Goal: Task Accomplishment & Management: Use online tool/utility

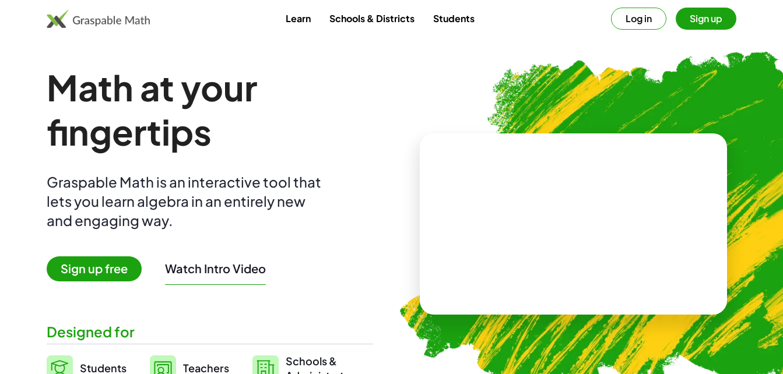
click at [111, 272] on span "Sign up free" at bounding box center [94, 269] width 95 height 25
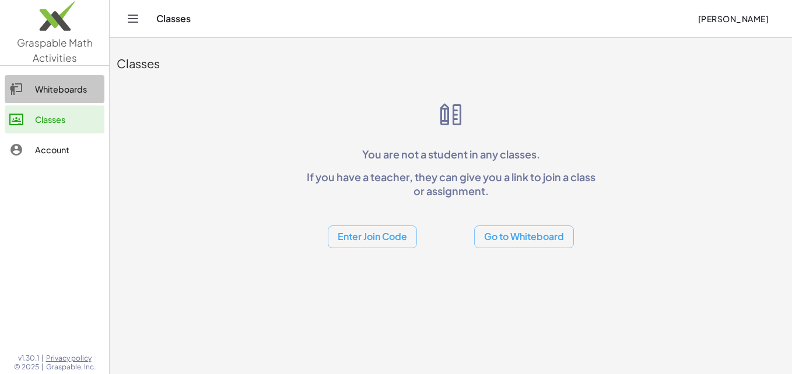
click at [60, 87] on div "Whiteboards" at bounding box center [67, 89] width 65 height 14
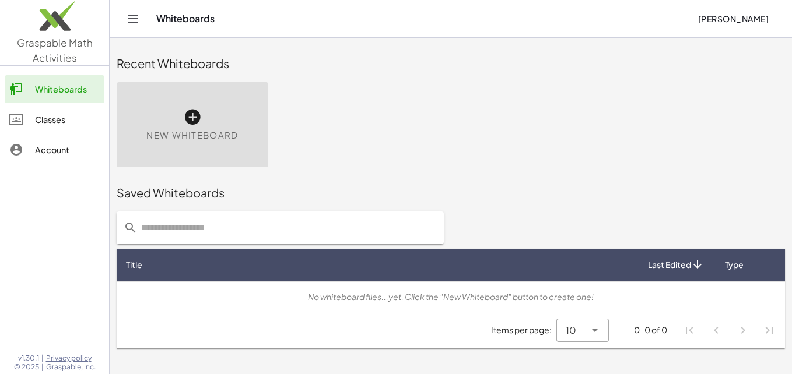
click at [176, 129] on span "New Whiteboard" at bounding box center [192, 135] width 92 height 13
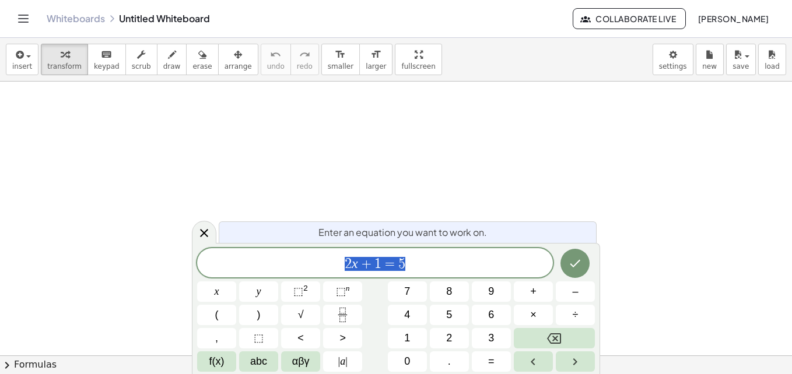
scroll to position [118, 0]
click at [578, 271] on button "Done" at bounding box center [574, 263] width 29 height 29
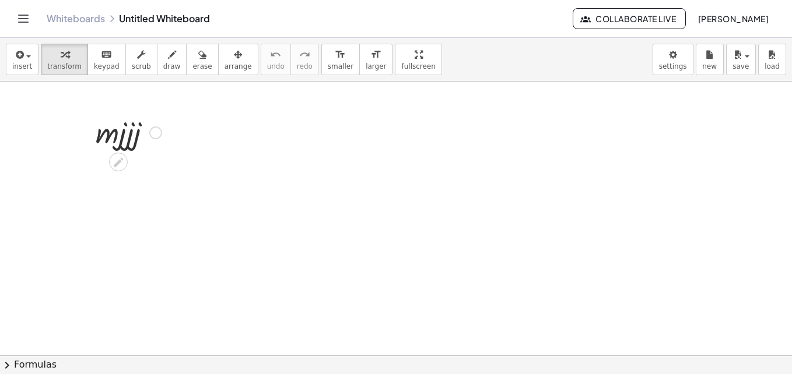
click at [121, 124] on div at bounding box center [129, 132] width 78 height 40
drag, startPoint x: 124, startPoint y: 137, endPoint x: 163, endPoint y: 141, distance: 39.2
click at [120, 141] on div at bounding box center [129, 132] width 78 height 40
drag, startPoint x: 120, startPoint y: 141, endPoint x: 112, endPoint y: 138, distance: 7.9
click at [112, 138] on div at bounding box center [129, 132] width 78 height 40
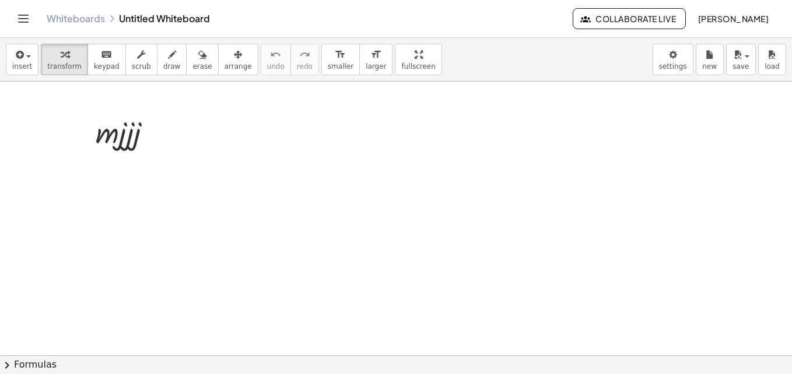
drag, startPoint x: 112, startPoint y: 138, endPoint x: 266, endPoint y: 87, distance: 162.2
click at [266, 87] on div at bounding box center [396, 238] width 792 height 548
click at [64, 62] on span "transform" at bounding box center [64, 66] width 34 height 8
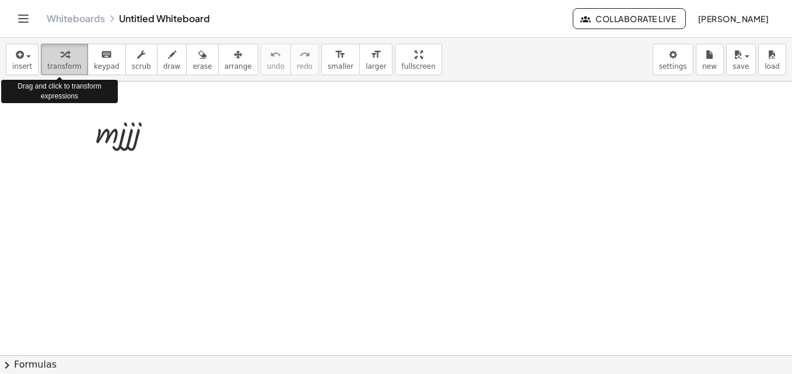
click at [64, 62] on span "transform" at bounding box center [64, 66] width 34 height 8
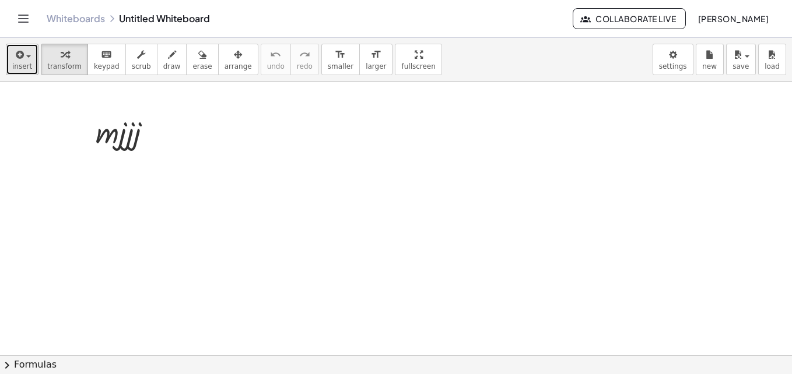
click at [13, 61] on icon "button" at bounding box center [18, 55] width 10 height 14
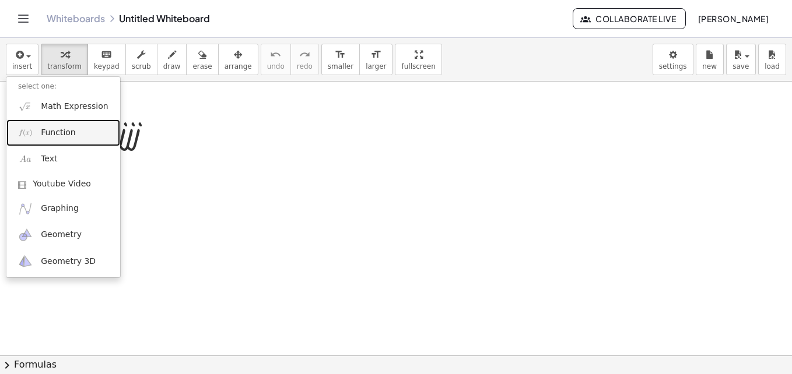
click at [63, 135] on span "Function" at bounding box center [58, 133] width 35 height 12
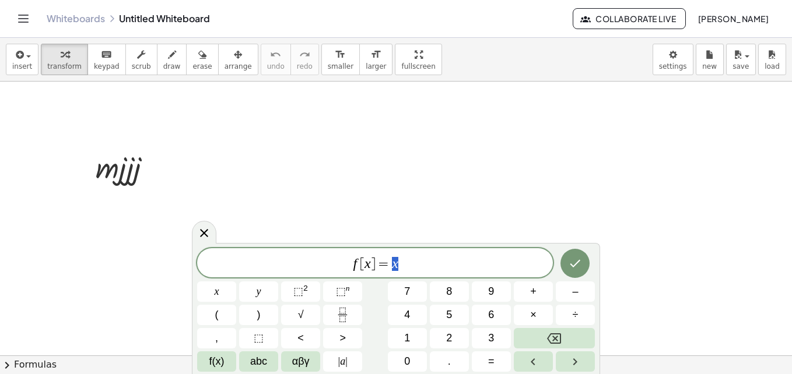
scroll to position [83, 0]
click at [138, 175] on div at bounding box center [129, 167] width 78 height 40
drag, startPoint x: 138, startPoint y: 175, endPoint x: 141, endPoint y: 127, distance: 48.5
click at [141, 127] on div "· m · j · j · j · j 2 · m · j · j 2" at bounding box center [396, 273] width 792 height 548
drag, startPoint x: 143, startPoint y: 213, endPoint x: 96, endPoint y: 210, distance: 47.3
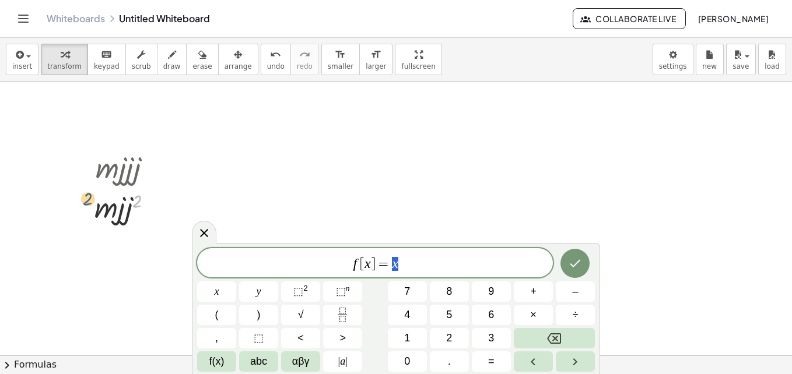
click at [94, 210] on div "· m · j · j · j 2 · m · j · j 2" at bounding box center [124, 186] width 94 height 85
drag, startPoint x: 107, startPoint y: 211, endPoint x: 69, endPoint y: 223, distance: 39.7
click at [69, 223] on div at bounding box center [396, 273] width 792 height 548
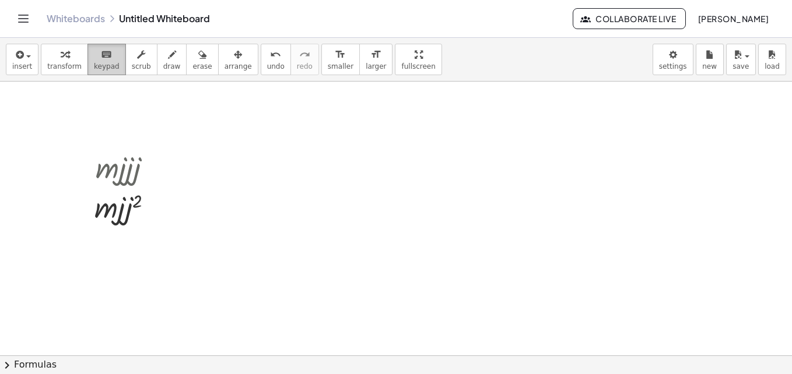
click at [108, 51] on div "keyboard" at bounding box center [107, 54] width 26 height 14
click at [136, 61] on button "scrub" at bounding box center [141, 59] width 32 height 31
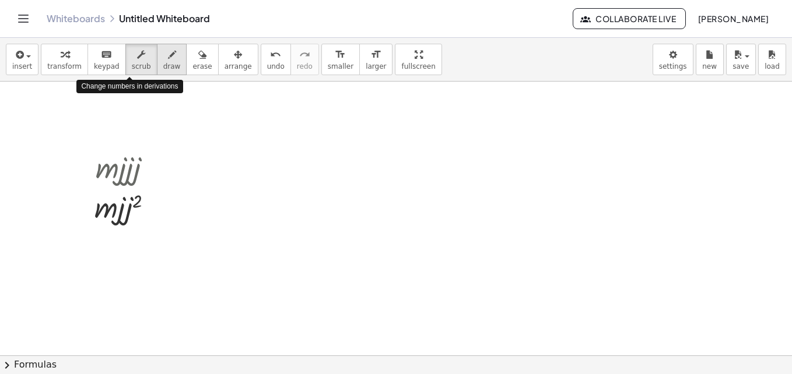
click at [157, 68] on button "draw" at bounding box center [172, 59] width 30 height 31
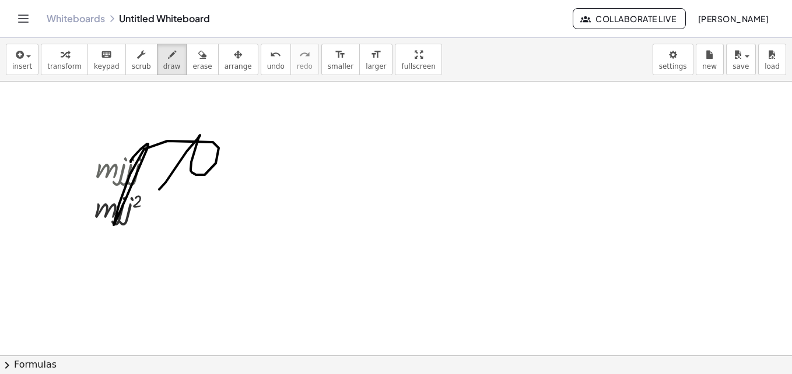
drag, startPoint x: 166, startPoint y: 182, endPoint x: 135, endPoint y: 162, distance: 36.5
click at [135, 162] on div at bounding box center [396, 273] width 792 height 548
click at [192, 69] on span "erase" at bounding box center [201, 66] width 19 height 8
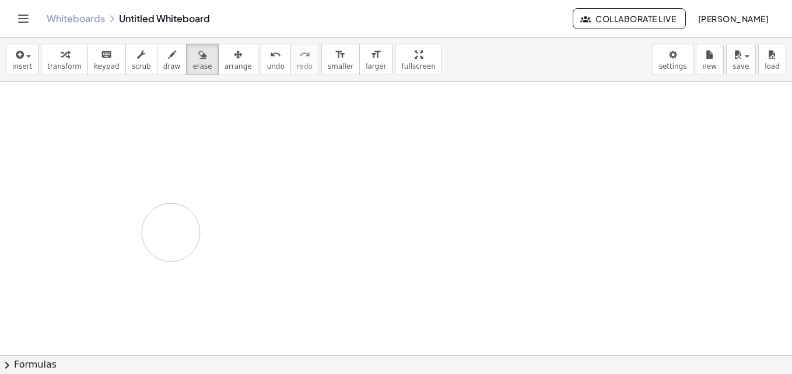
drag, startPoint x: 206, startPoint y: 150, endPoint x: 223, endPoint y: 177, distance: 31.7
click at [223, 177] on div at bounding box center [396, 273] width 792 height 548
drag, startPoint x: 79, startPoint y: 205, endPoint x: 100, endPoint y: 202, distance: 21.2
click at [94, 180] on div at bounding box center [396, 273] width 792 height 548
drag, startPoint x: 122, startPoint y: 175, endPoint x: 125, endPoint y: 145, distance: 31.0
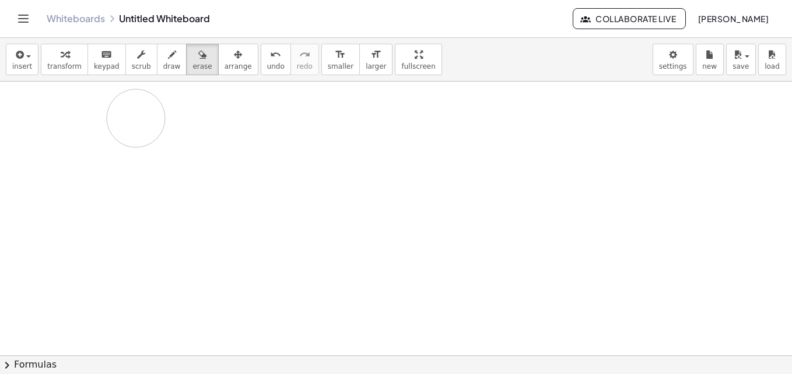
click at [125, 145] on div at bounding box center [396, 273] width 792 height 548
drag, startPoint x: 125, startPoint y: 145, endPoint x: 110, endPoint y: 222, distance: 78.6
click at [110, 222] on div at bounding box center [396, 273] width 792 height 548
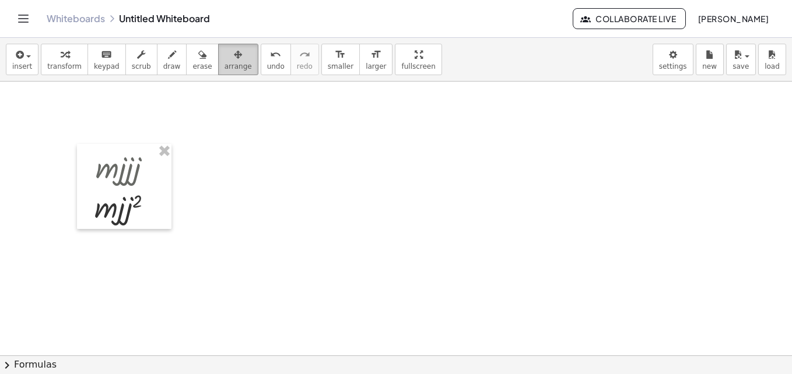
click at [224, 63] on span "arrange" at bounding box center [237, 66] width 27 height 8
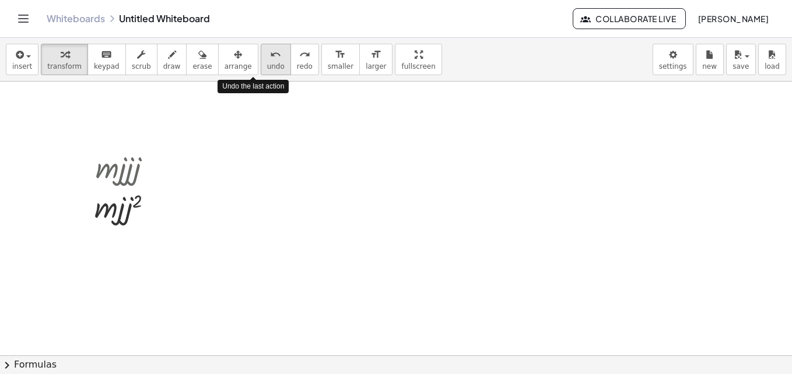
click at [267, 67] on span "undo" at bounding box center [275, 66] width 17 height 8
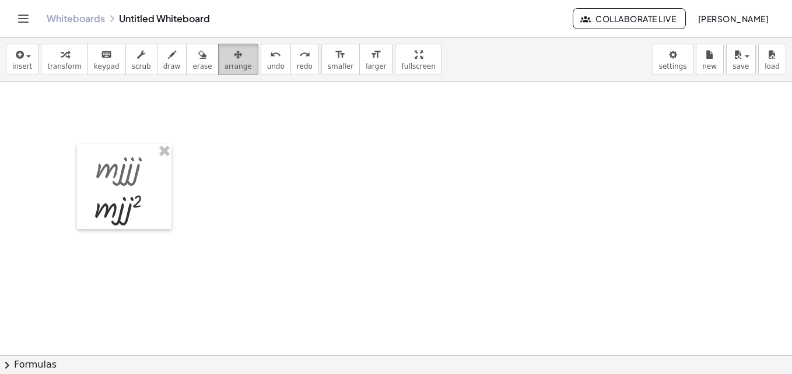
click at [224, 69] on span "arrange" at bounding box center [237, 66] width 27 height 8
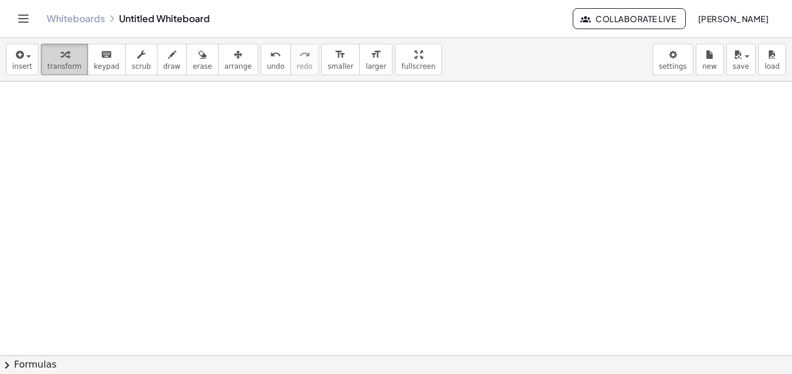
click at [65, 63] on span "transform" at bounding box center [64, 66] width 34 height 8
click at [66, 69] on span "transform" at bounding box center [64, 66] width 34 height 8
click at [87, 69] on button "keyboard keypad" at bounding box center [106, 59] width 38 height 31
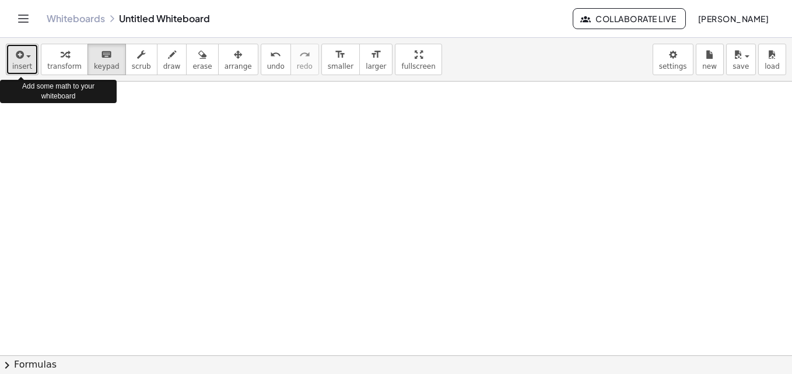
click at [10, 53] on button "insert" at bounding box center [22, 59] width 33 height 31
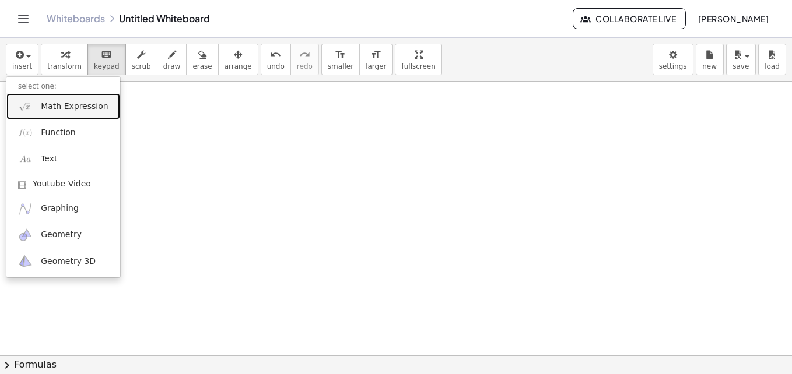
click at [70, 107] on span "Math Expression" at bounding box center [74, 107] width 67 height 12
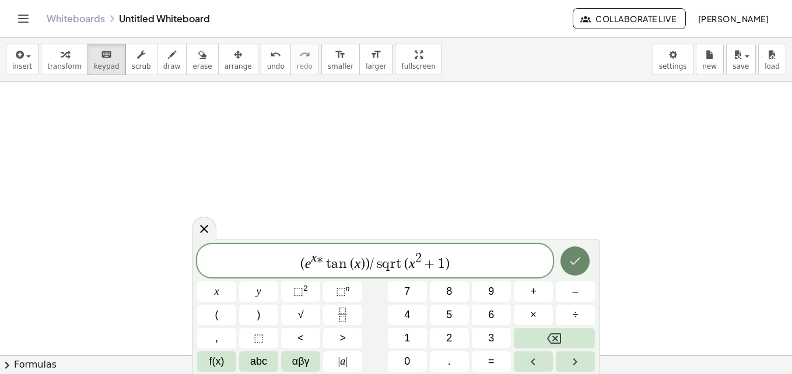
click at [567, 255] on button "Done" at bounding box center [574, 261] width 29 height 29
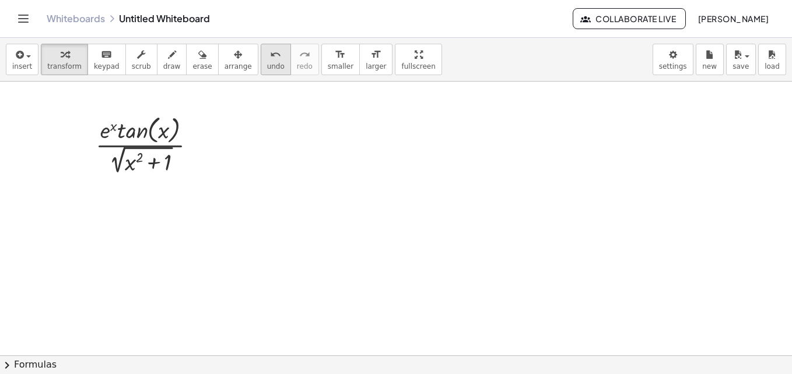
click at [267, 70] on span "undo" at bounding box center [275, 66] width 17 height 8
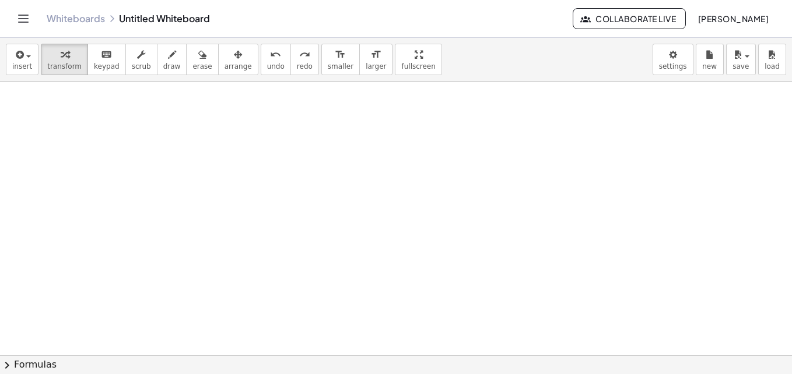
click at [230, 185] on div at bounding box center [396, 273] width 792 height 548
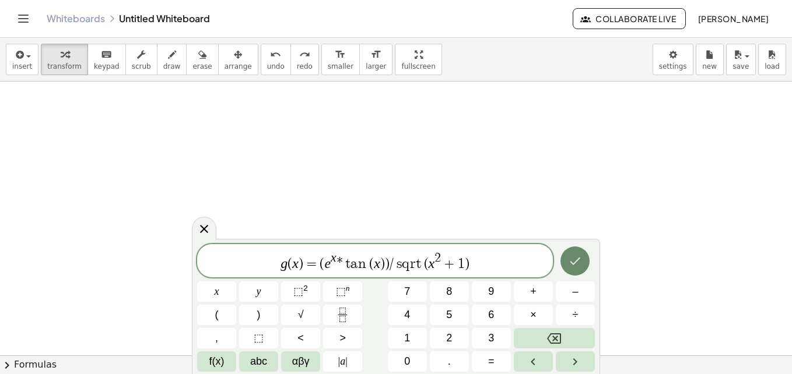
click at [580, 266] on icon "Done" at bounding box center [575, 261] width 14 height 14
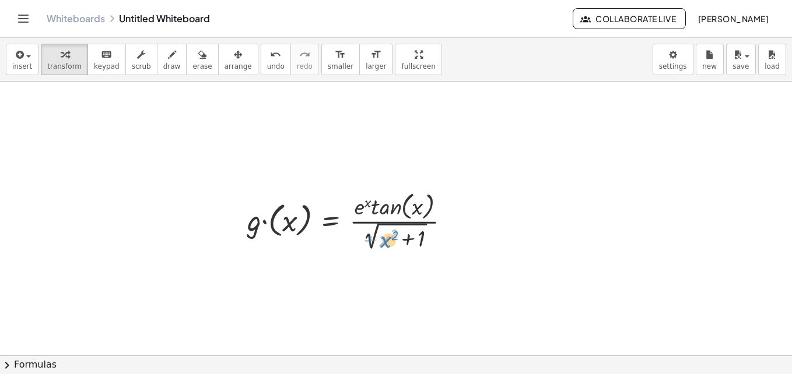
click at [388, 230] on div at bounding box center [353, 220] width 224 height 65
click at [494, 209] on div at bounding box center [396, 273] width 792 height 548
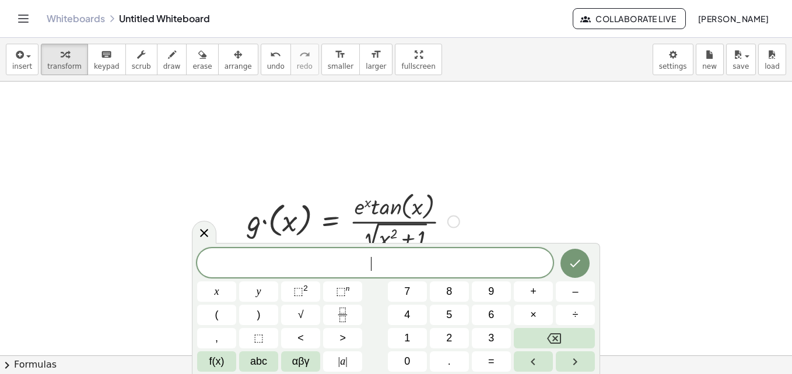
click at [447, 213] on div at bounding box center [353, 220] width 224 height 65
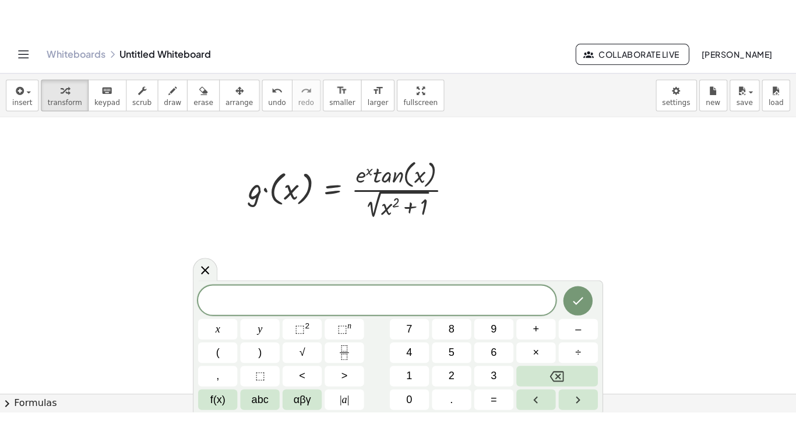
scroll to position [155, 0]
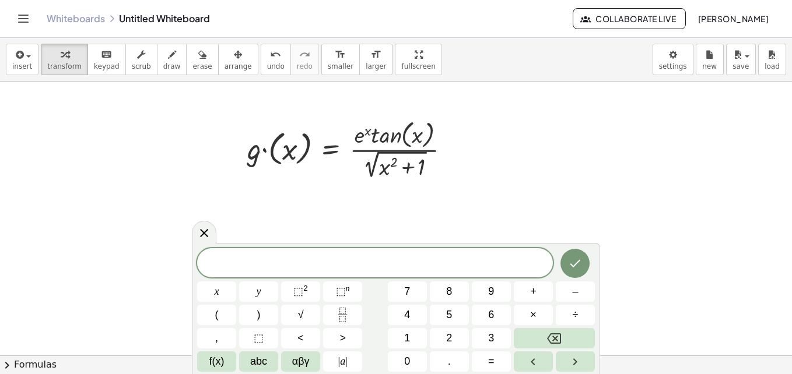
click at [469, 164] on div at bounding box center [396, 201] width 792 height 548
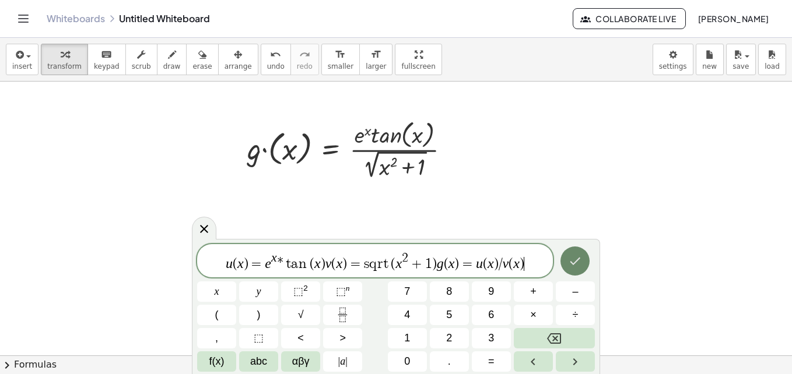
click at [576, 262] on icon "Done" at bounding box center [575, 262] width 10 height 8
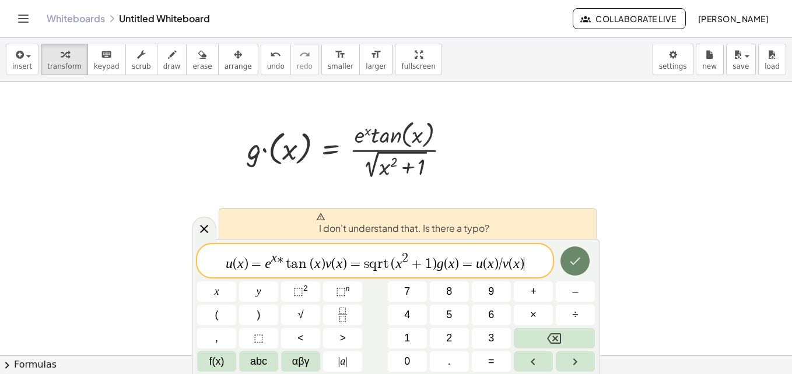
click at [573, 258] on icon "Done" at bounding box center [575, 261] width 14 height 14
click at [531, 266] on span "u ( x ) = e x * t a n ( x ) v ( x ) = s q r t ( x 2 + 1 ) g ( x ) = u ( x ) / v…" at bounding box center [375, 261] width 356 height 21
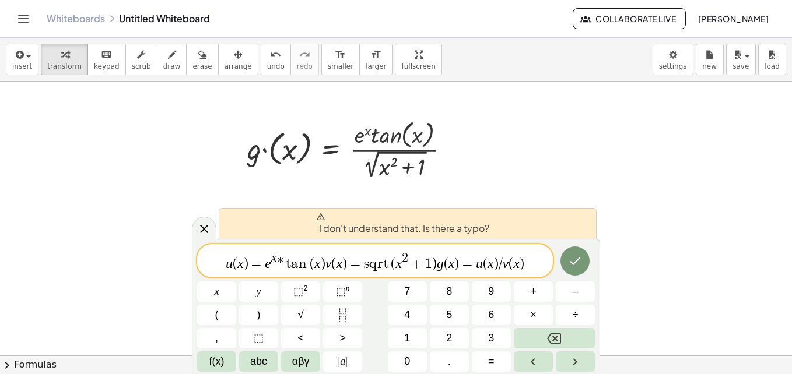
click at [531, 266] on span "u ( x ) = e x * t a n ( x ) v ( x ) = s q r t ( x 2 + 1 ) g ( x ) = u ( x ) / v…" at bounding box center [375, 261] width 356 height 21
click at [575, 263] on icon "Done" at bounding box center [575, 262] width 10 height 8
click at [438, 264] on var "g" at bounding box center [440, 263] width 7 height 15
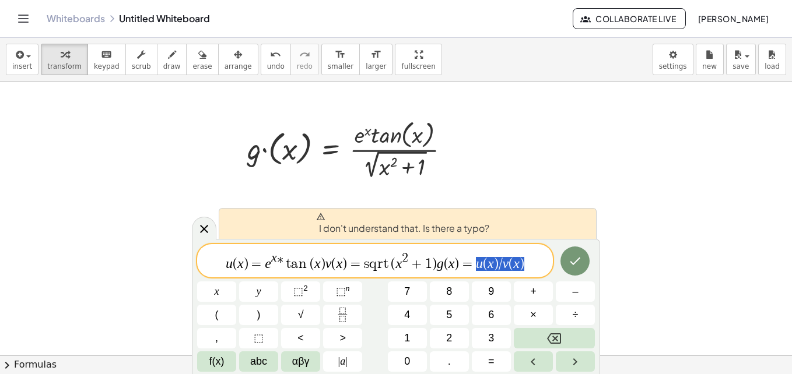
drag, startPoint x: 527, startPoint y: 267, endPoint x: 476, endPoint y: 274, distance: 51.8
click at [476, 274] on div "********* u ( x ) = e x * t a n ( x ) v ( x ) = s q r t ( x 2 + 1 ) g ( x ) = u…" at bounding box center [375, 260] width 356 height 33
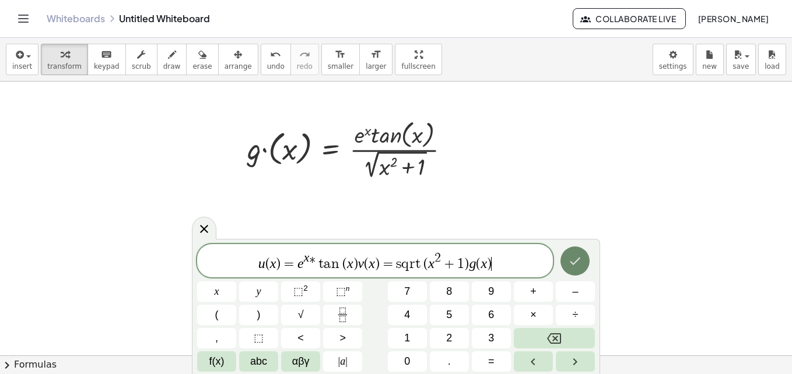
click at [577, 263] on icon "Done" at bounding box center [575, 261] width 14 height 14
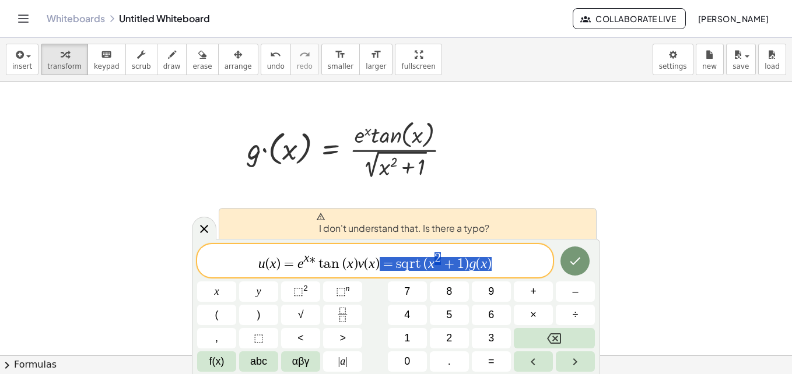
drag, startPoint x: 503, startPoint y: 264, endPoint x: 383, endPoint y: 271, distance: 119.7
click at [383, 271] on span "u ( x ) = e x * t a n ( x ) v ( x ) = s q r t ( x 2 + 1 ) g ( x )" at bounding box center [375, 261] width 356 height 21
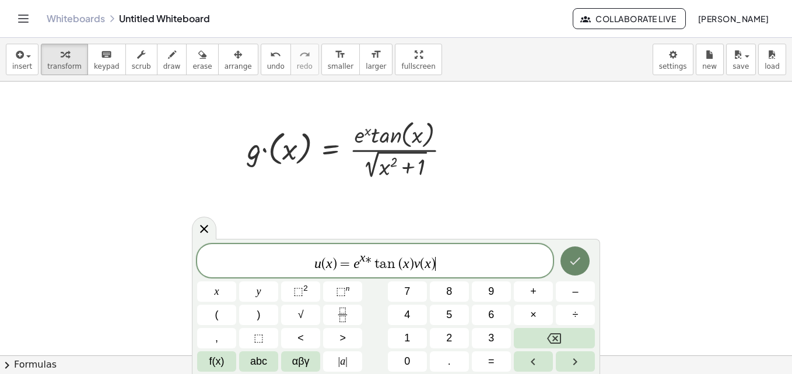
click at [579, 266] on icon "Done" at bounding box center [575, 261] width 14 height 14
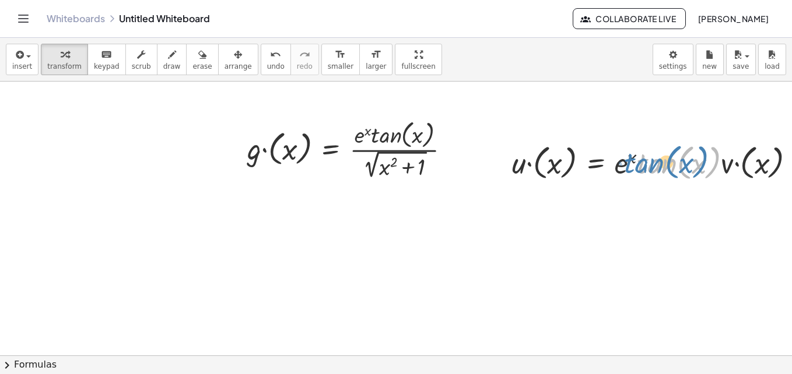
drag, startPoint x: 658, startPoint y: 167, endPoint x: 662, endPoint y: 162, distance: 6.2
click at [662, 162] on div at bounding box center [658, 162] width 304 height 44
drag, startPoint x: 595, startPoint y: 196, endPoint x: 546, endPoint y: 215, distance: 53.0
click at [546, 215] on div "· g · ( x ) = · e x · tan ( , x ) · 2 √ ( + x 2 + 1 ) · u · ( x ) = · e x · tan…" at bounding box center [408, 201] width 816 height 548
drag, startPoint x: 546, startPoint y: 215, endPoint x: 658, endPoint y: 244, distance: 115.7
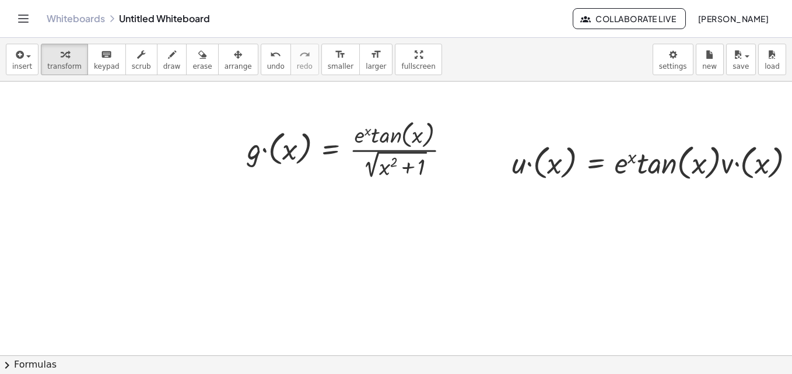
click at [658, 244] on div at bounding box center [408, 201] width 816 height 548
drag, startPoint x: 385, startPoint y: 62, endPoint x: 388, endPoint y: 106, distance: 43.2
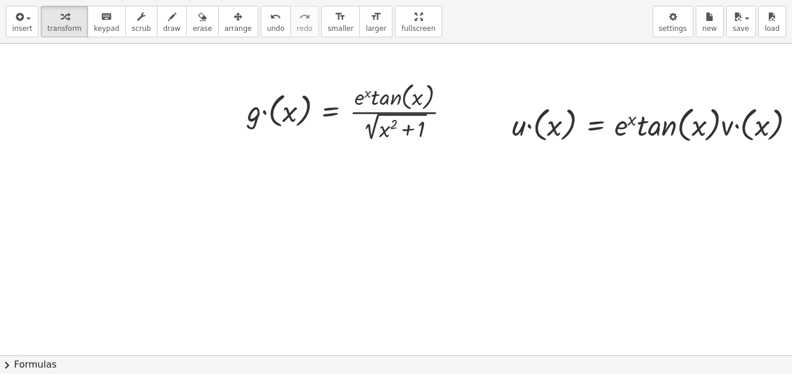
click at [388, 106] on div "insert select one: Math Expression Function Text Youtube Video Graphing Geometr…" at bounding box center [396, 187] width 792 height 374
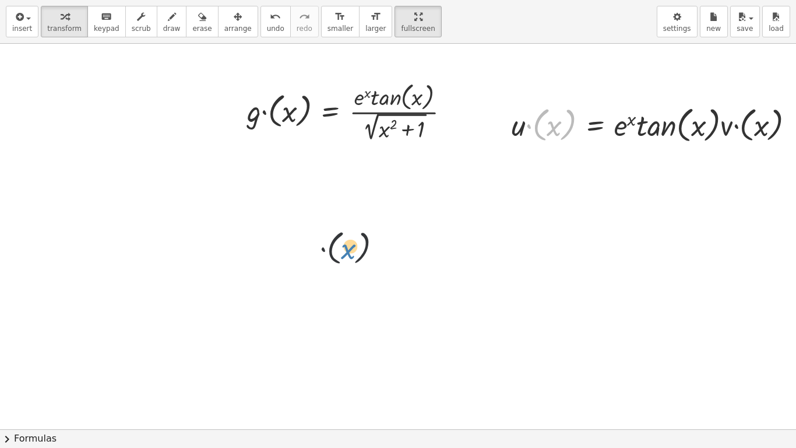
drag, startPoint x: 550, startPoint y: 132, endPoint x: 327, endPoint y: 258, distance: 256.4
click at [327, 258] on div "· g · ( x ) = · e x · tan ( , x ) · 2 √ ( + x 2 + 1 ) x · ( ) · u · ( x ) = · e…" at bounding box center [408, 274] width 816 height 771
drag, startPoint x: 507, startPoint y: 94, endPoint x: 492, endPoint y: 145, distance: 53.5
click at [494, 145] on div "· g · ( x ) = · e x · tan ( , x ) · 2 √ ( + x 2 + 1 ) · u · ( x ) = · e x · tan…" at bounding box center [408, 274] width 816 height 771
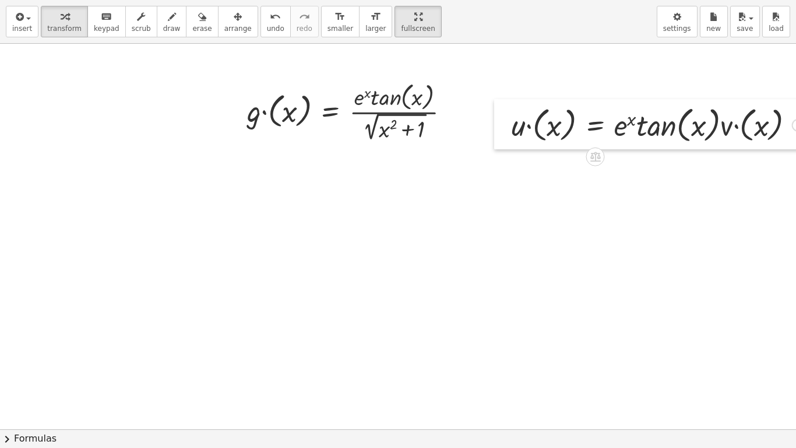
click at [505, 144] on div at bounding box center [502, 124] width 17 height 50
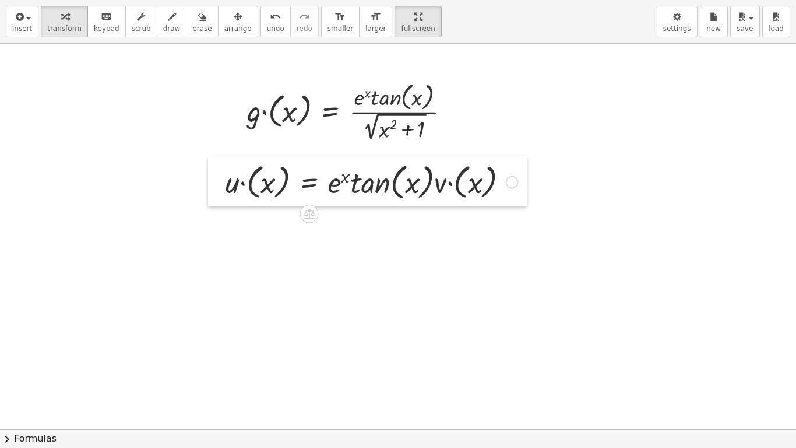
drag, startPoint x: 505, startPoint y: 144, endPoint x: 219, endPoint y: 201, distance: 291.3
click at [219, 201] on div at bounding box center [216, 181] width 17 height 50
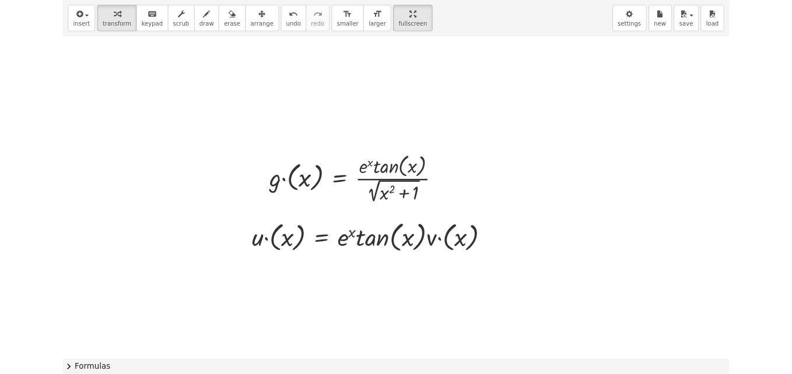
scroll to position [52, 0]
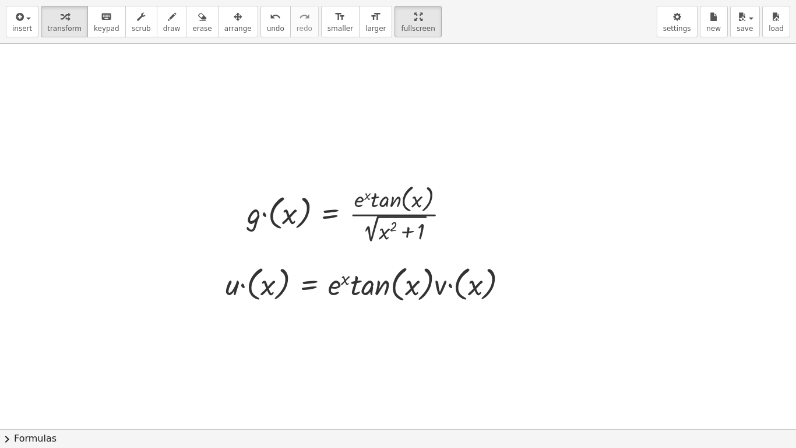
click at [251, 0] on div "insert select one: Math Expression Function Text Youtube Video Graphing Geometr…" at bounding box center [398, 22] width 796 height 44
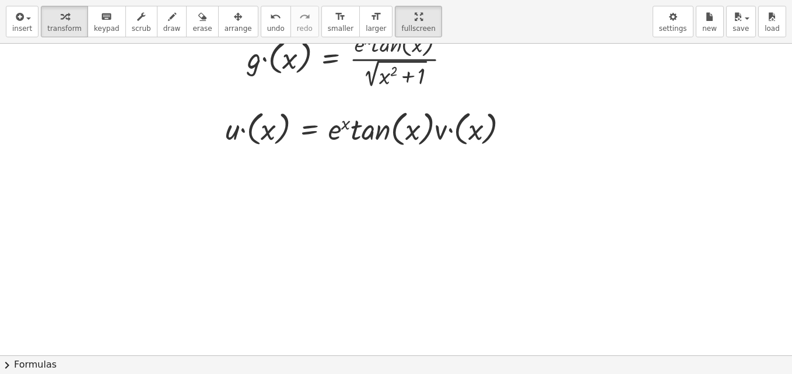
scroll to position [208, 0]
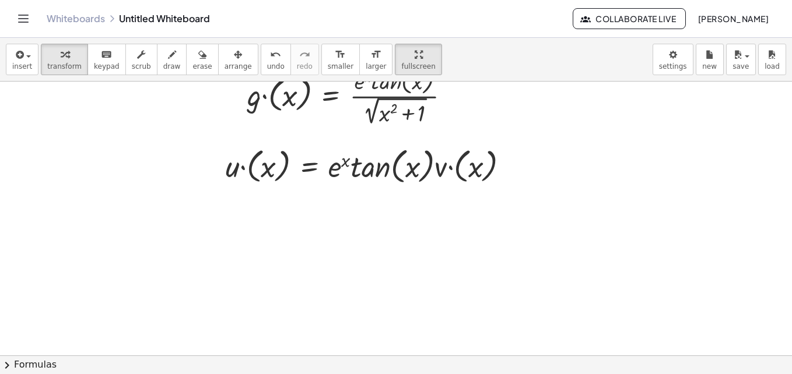
click at [399, 278] on div at bounding box center [408, 147] width 816 height 548
click at [0, 0] on div "x y ⬚ 2 ⬚ n 7 8 9 + – ( ) √ 4 5 6 × ÷ , ⬚ < > 1 2 3 f(x) abc αβγ | a | 0 . =" at bounding box center [0, 0] width 0 height 0
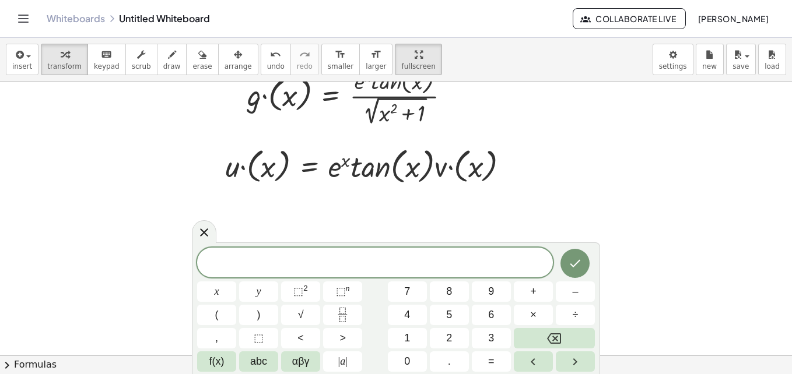
click at [349, 256] on span at bounding box center [375, 263] width 356 height 17
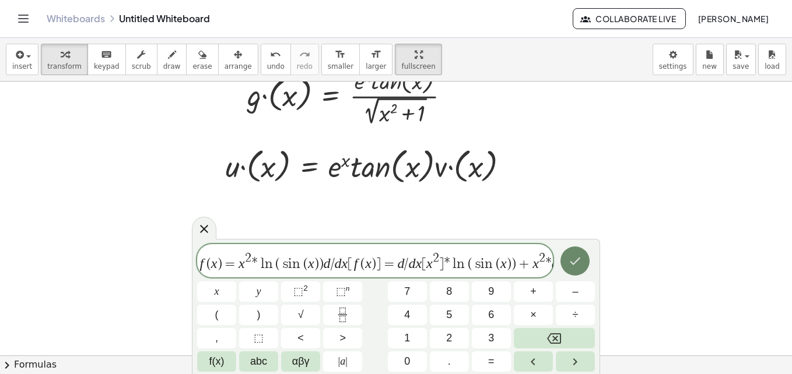
click at [574, 267] on icon "Done" at bounding box center [575, 261] width 14 height 14
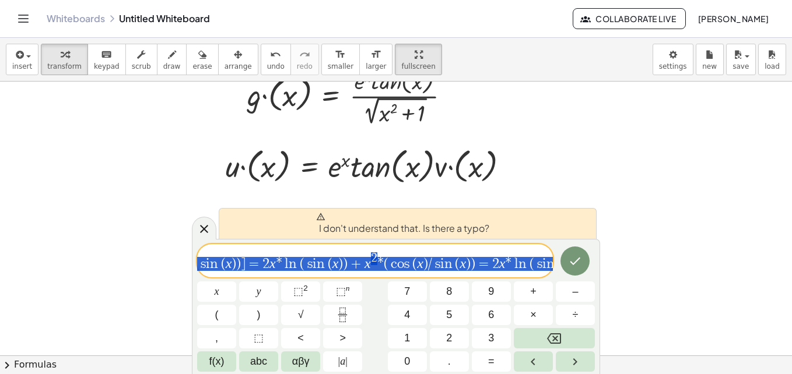
scroll to position [0, 505]
drag, startPoint x: 454, startPoint y: 258, endPoint x: 664, endPoint y: 266, distance: 210.1
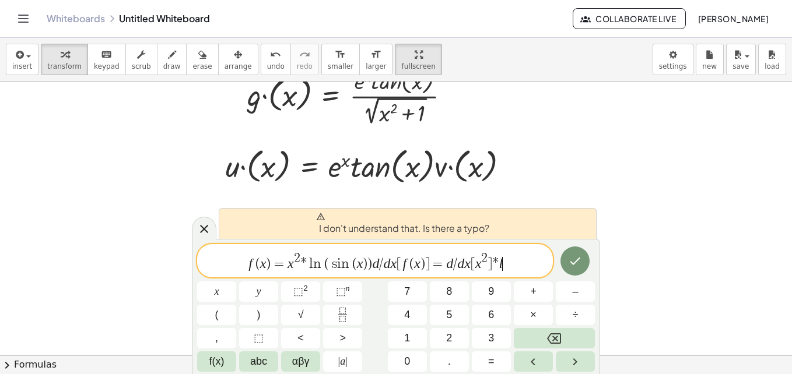
scroll to position [0, 0]
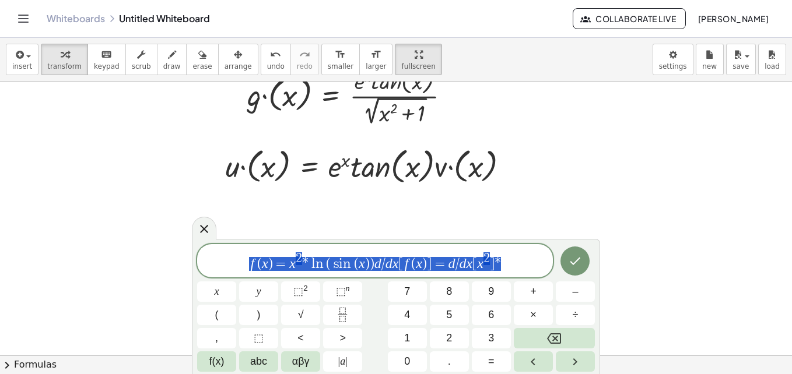
drag, startPoint x: 512, startPoint y: 262, endPoint x: 166, endPoint y: 255, distance: 345.8
click at [166, 255] on div "insert select one: Math Expression Function Text Youtube Video Graphing Geometr…" at bounding box center [396, 206] width 792 height 336
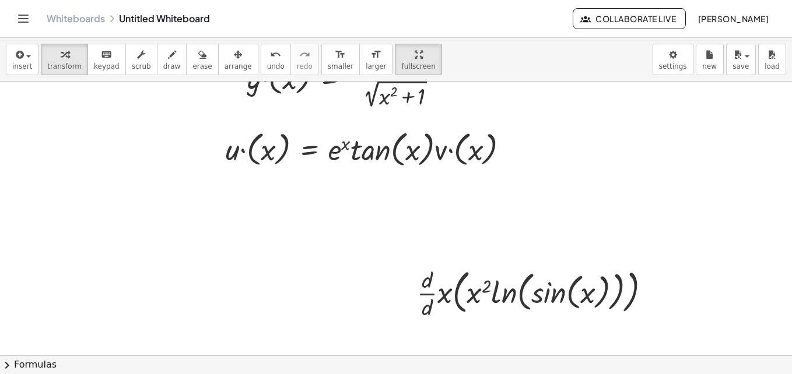
scroll to position [226, 0]
click at [669, 296] on div at bounding box center [408, 130] width 816 height 548
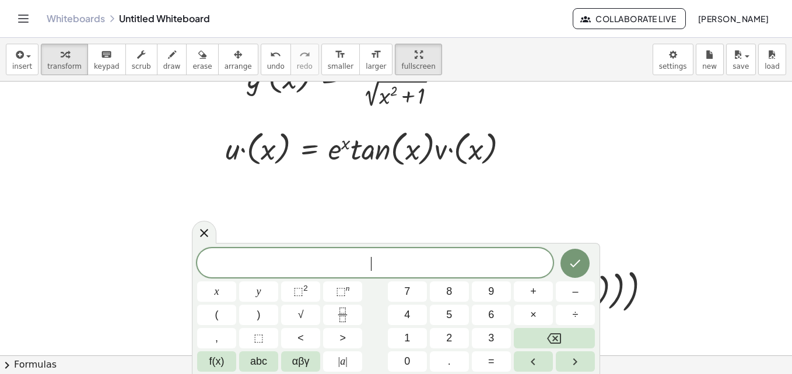
click at [656, 229] on div at bounding box center [408, 130] width 816 height 548
click at [625, 224] on div at bounding box center [408, 130] width 816 height 548
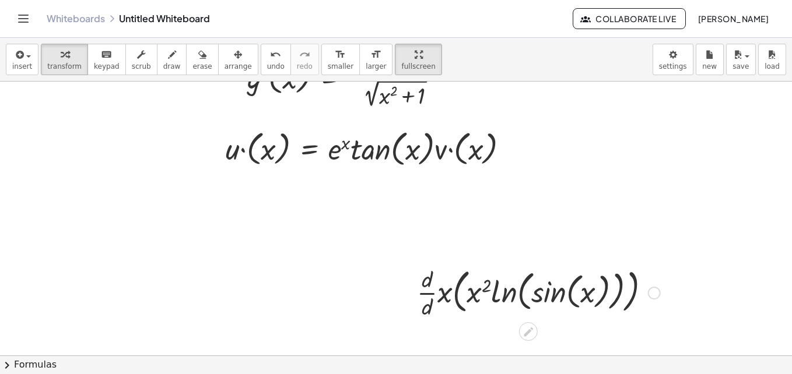
click at [653, 293] on div at bounding box center [654, 293] width 13 height 13
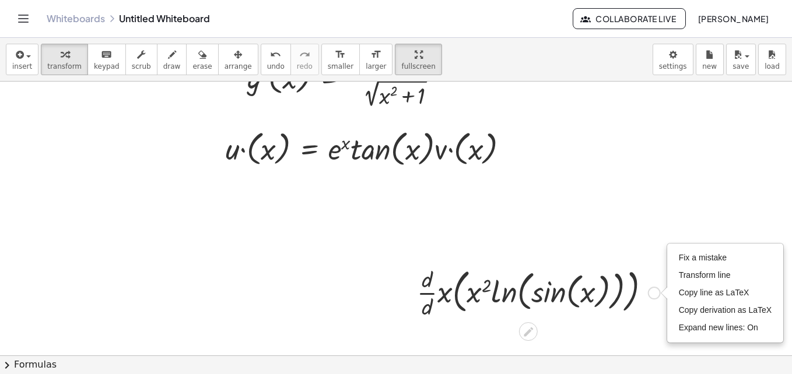
drag, startPoint x: 599, startPoint y: 288, endPoint x: 427, endPoint y: 217, distance: 186.4
click at [427, 217] on div at bounding box center [408, 130] width 816 height 548
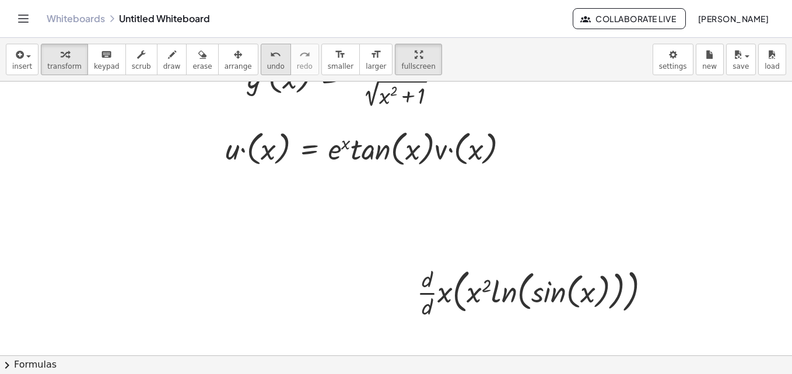
click at [267, 59] on div "undo" at bounding box center [275, 54] width 17 height 14
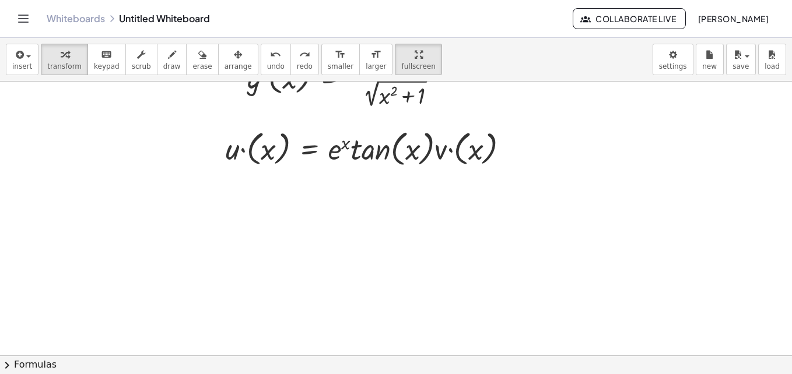
click at [307, 219] on div at bounding box center [408, 130] width 816 height 548
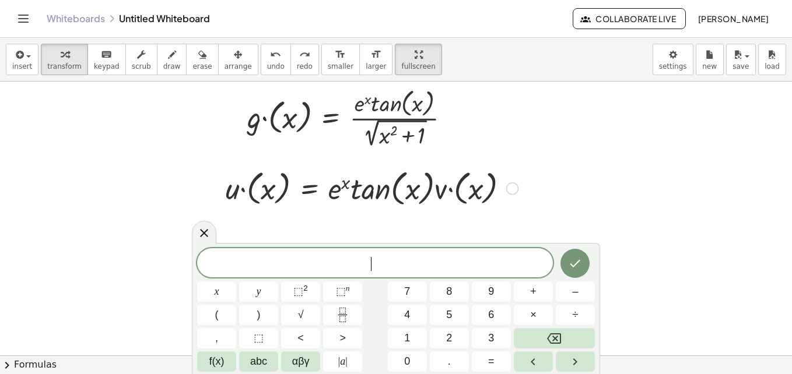
scroll to position [185, 0]
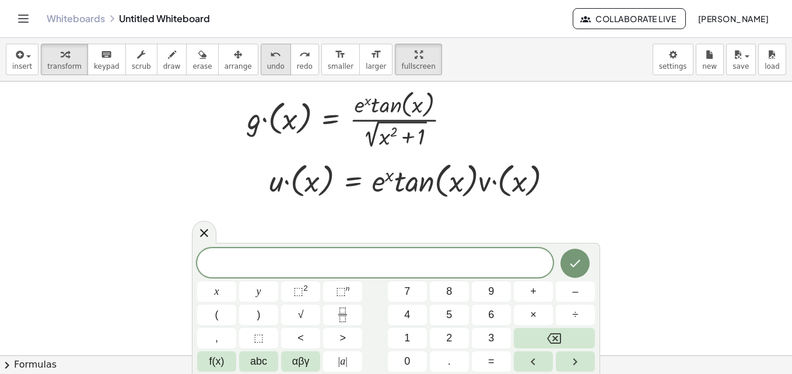
click at [261, 65] on button "undo undo" at bounding box center [276, 59] width 30 height 31
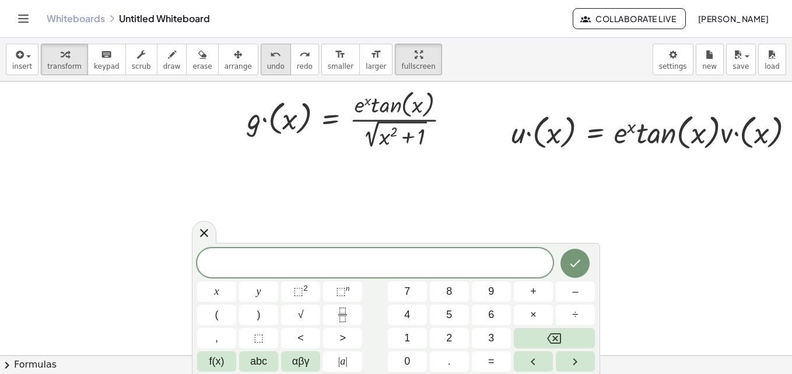
click at [261, 71] on button "undo undo" at bounding box center [276, 59] width 30 height 31
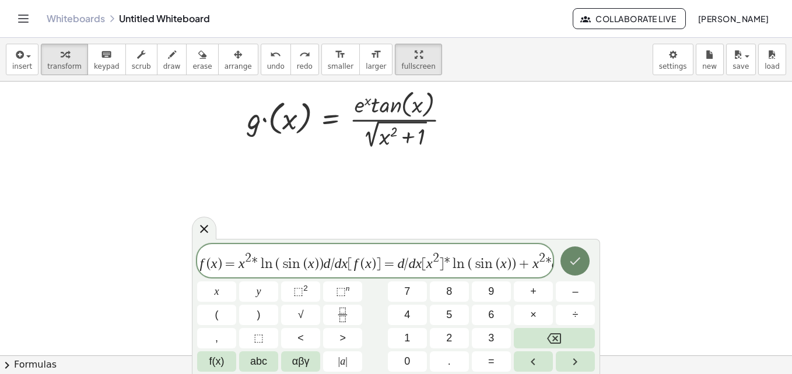
click at [575, 261] on icon "Done" at bounding box center [575, 261] width 14 height 14
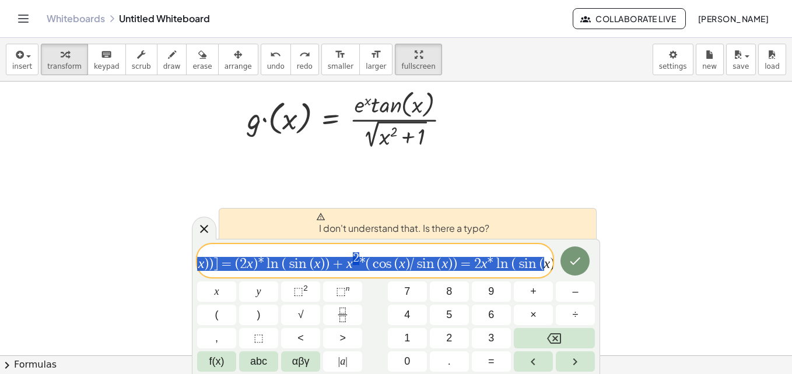
scroll to position [0, 514]
drag, startPoint x: 392, startPoint y: 266, endPoint x: 698, endPoint y: 244, distance: 307.5
click at [698, 244] on div "insert select one: Math Expression Function Text Youtube Video Graphing Geometr…" at bounding box center [396, 206] width 792 height 336
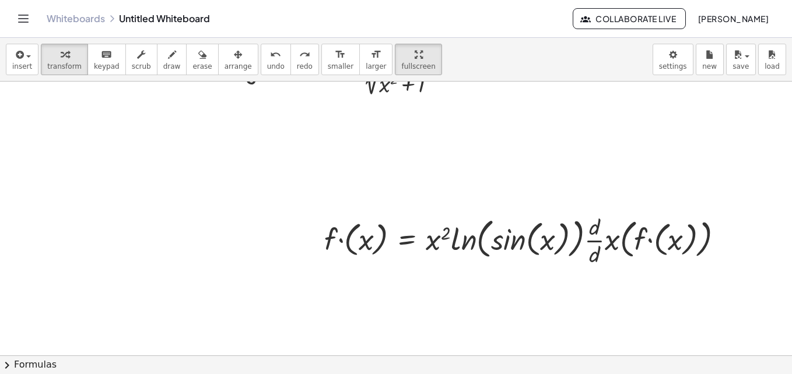
scroll to position [239, 0]
click at [576, 251] on div at bounding box center [528, 238] width 420 height 58
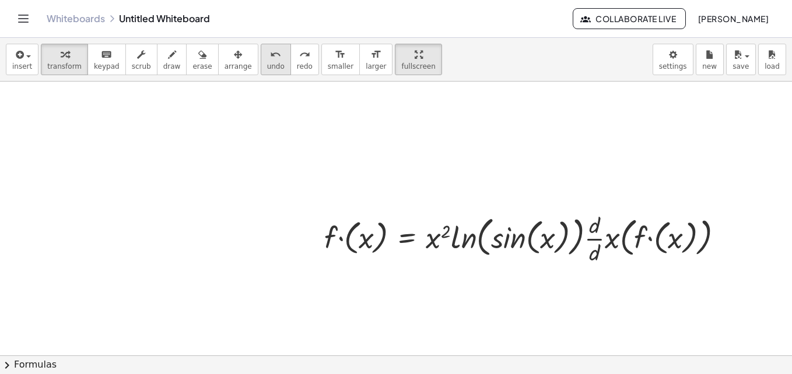
click at [267, 64] on span "undo" at bounding box center [275, 66] width 17 height 8
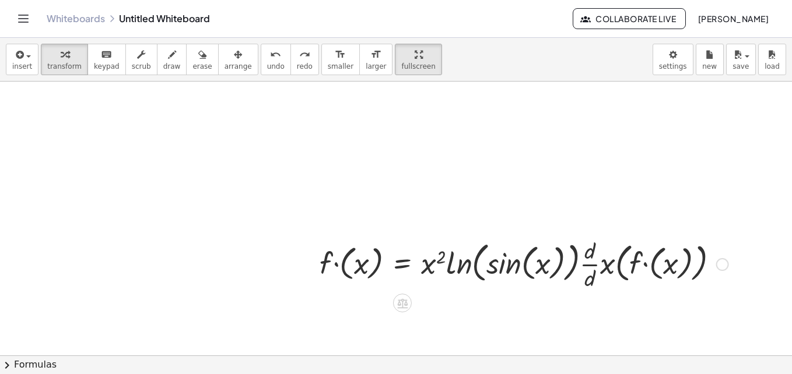
scroll to position [0, 5]
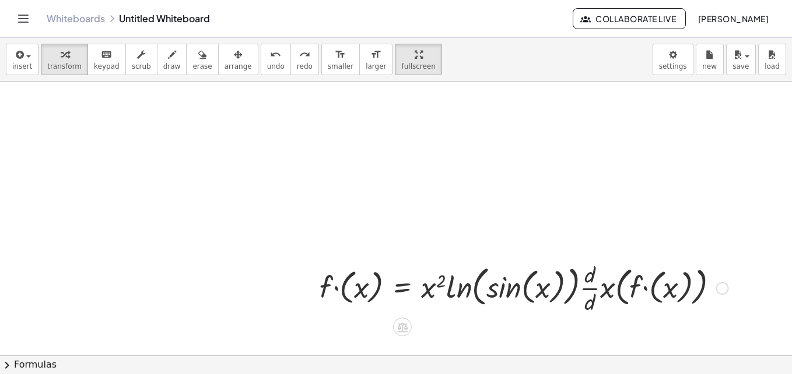
click at [402, 299] on div at bounding box center [524, 287] width 420 height 58
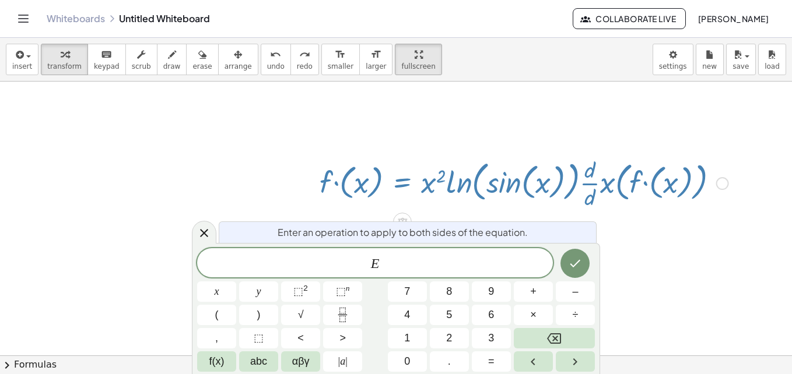
scroll to position [295, 5]
click at [267, 62] on span "undo" at bounding box center [275, 66] width 17 height 8
click at [209, 229] on icon at bounding box center [204, 233] width 14 height 14
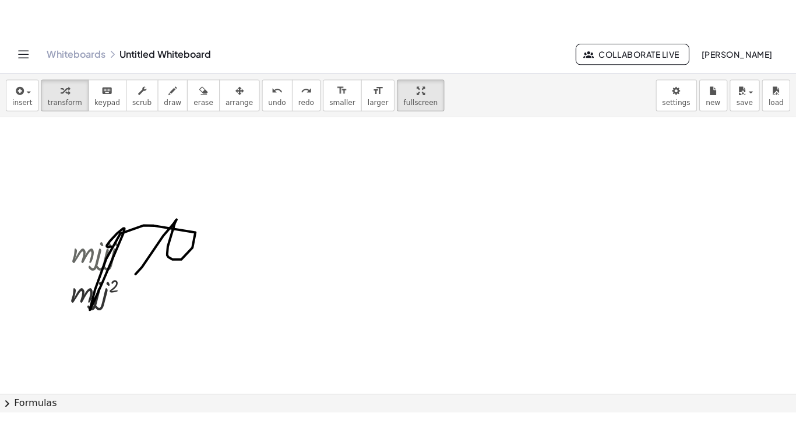
scroll to position [0, 33]
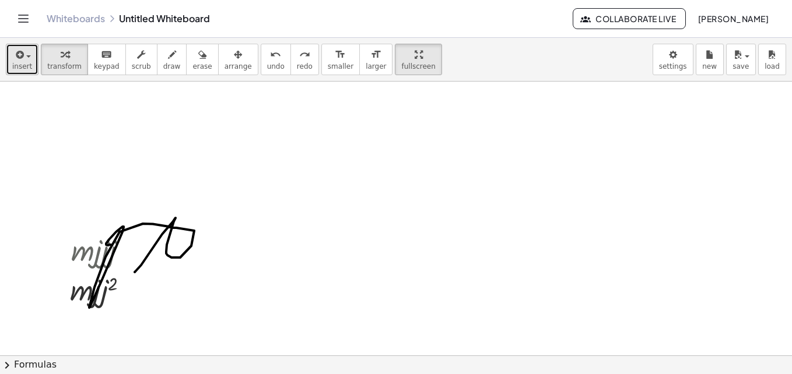
click at [16, 58] on icon "button" at bounding box center [18, 55] width 10 height 14
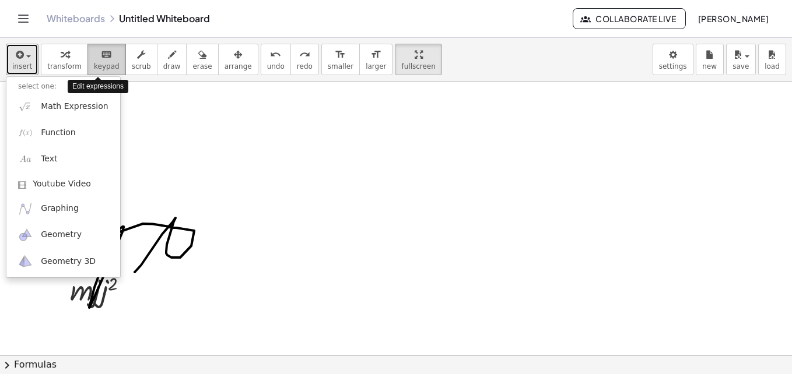
click at [94, 71] on span "keypad" at bounding box center [107, 66] width 26 height 8
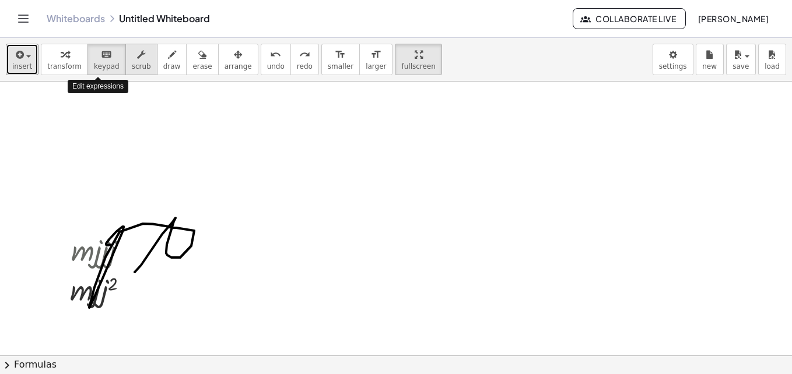
click at [132, 63] on span "scrub" at bounding box center [141, 66] width 19 height 8
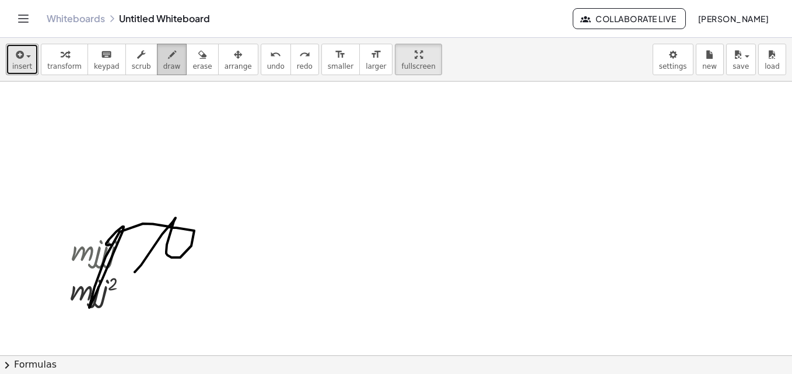
click at [163, 60] on div "button" at bounding box center [171, 54] width 17 height 14
click at [192, 62] on span "erase" at bounding box center [201, 66] width 19 height 8
click at [226, 66] on span "arrange" at bounding box center [237, 66] width 27 height 8
drag, startPoint x: 154, startPoint y: 238, endPoint x: 223, endPoint y: 220, distance: 71.0
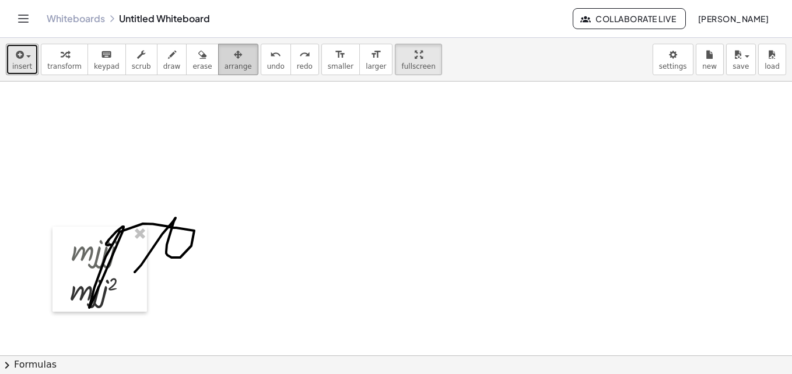
click at [218, 64] on button "arrange" at bounding box center [238, 59] width 40 height 31
click at [401, 65] on span "fullscreen" at bounding box center [418, 66] width 34 height 8
drag, startPoint x: 385, startPoint y: 65, endPoint x: 388, endPoint y: 108, distance: 43.2
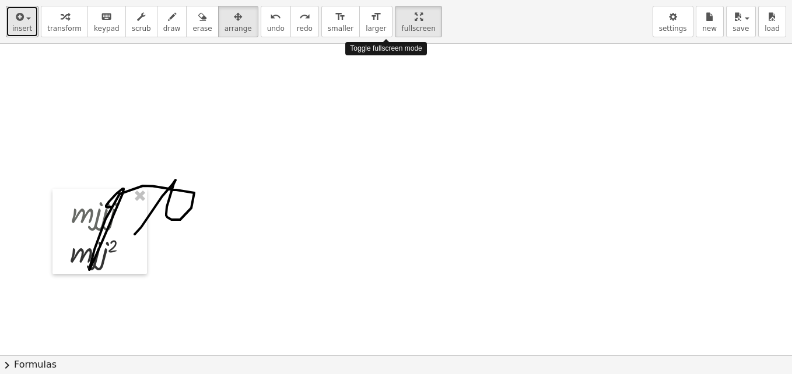
click at [388, 108] on div "insert select one: Math Expression Function Text Youtube Video Graphing Geometr…" at bounding box center [396, 187] width 792 height 374
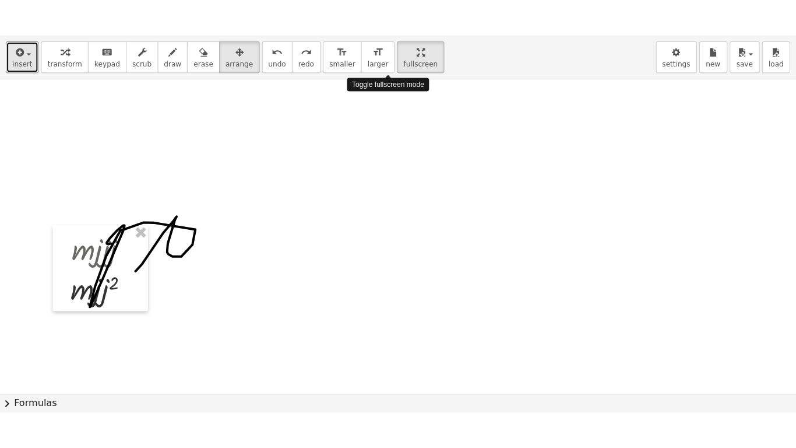
scroll to position [0, 29]
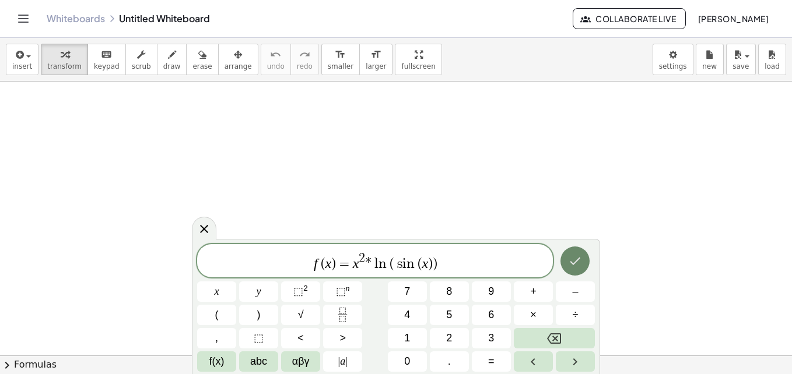
click at [578, 264] on icon "Done" at bounding box center [575, 261] width 14 height 14
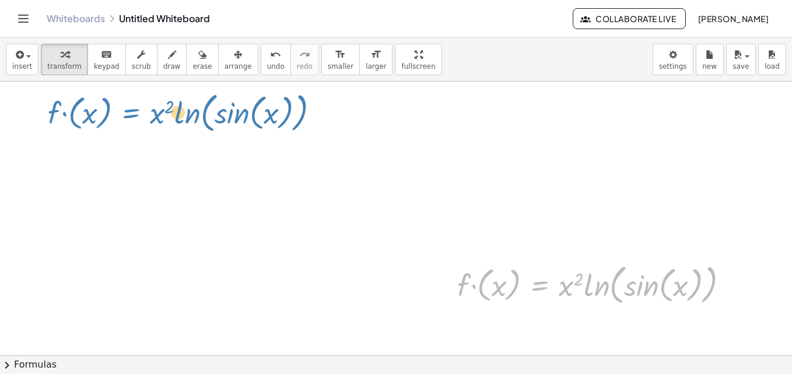
drag, startPoint x: 546, startPoint y: 285, endPoint x: 136, endPoint y: 113, distance: 444.2
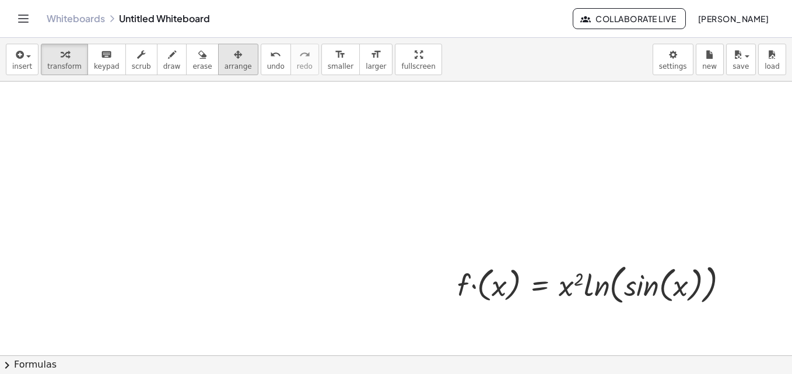
click at [234, 60] on icon "button" at bounding box center [238, 55] width 8 height 14
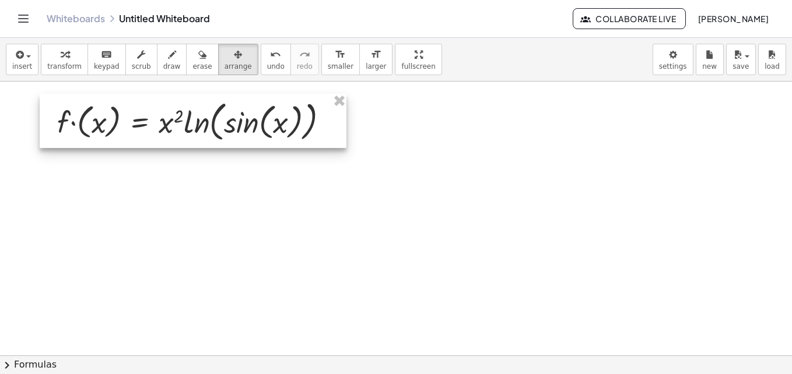
drag, startPoint x: 524, startPoint y: 287, endPoint x: 121, endPoint y: 124, distance: 434.2
click at [121, 124] on div at bounding box center [193, 121] width 307 height 54
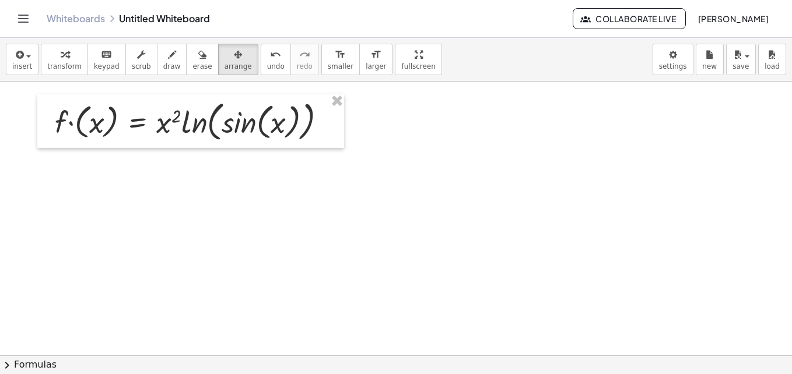
click at [224, 66] on span "arrange" at bounding box center [237, 66] width 27 height 8
click at [101, 61] on icon "keyboard" at bounding box center [106, 55] width 11 height 14
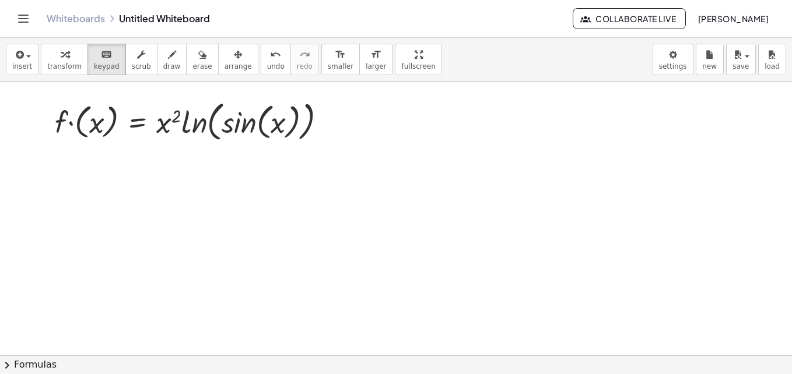
click at [91, 61] on button "keyboard keypad" at bounding box center [106, 59] width 38 height 31
click at [103, 66] on span "keypad" at bounding box center [107, 66] width 26 height 8
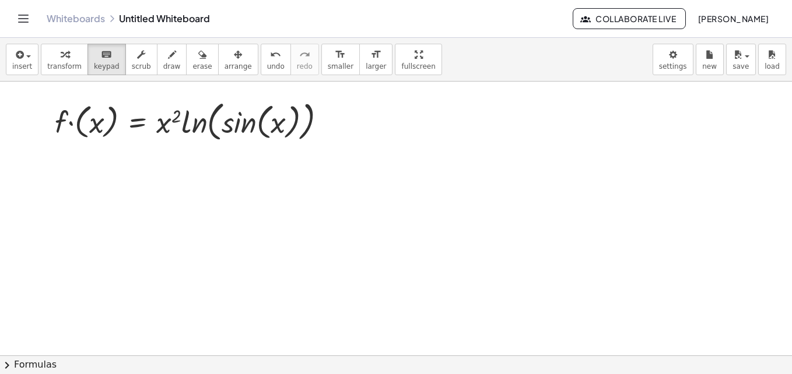
drag, startPoint x: 218, startPoint y: 265, endPoint x: 314, endPoint y: 317, distance: 109.1
drag, startPoint x: 369, startPoint y: 339, endPoint x: 374, endPoint y: 335, distance: 6.2
drag, startPoint x: 392, startPoint y: 346, endPoint x: 398, endPoint y: 350, distance: 7.1
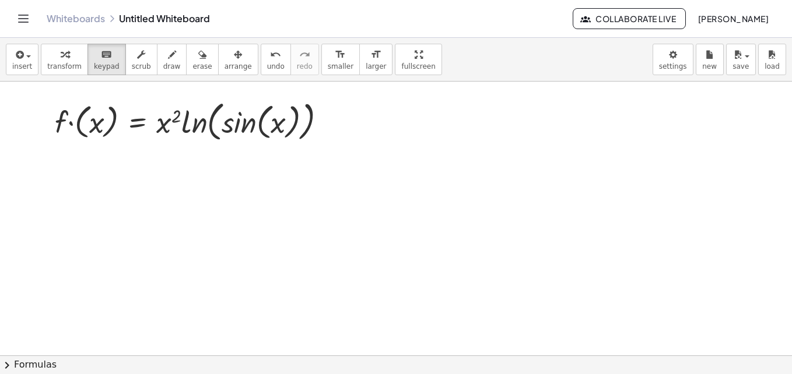
click at [401, 360] on div "insert select one: Math Expression Function Text Youtube Video Graphing Geometr…" at bounding box center [396, 206] width 792 height 336
click at [401, 360] on button "chevron_right Formulas" at bounding box center [396, 365] width 792 height 19
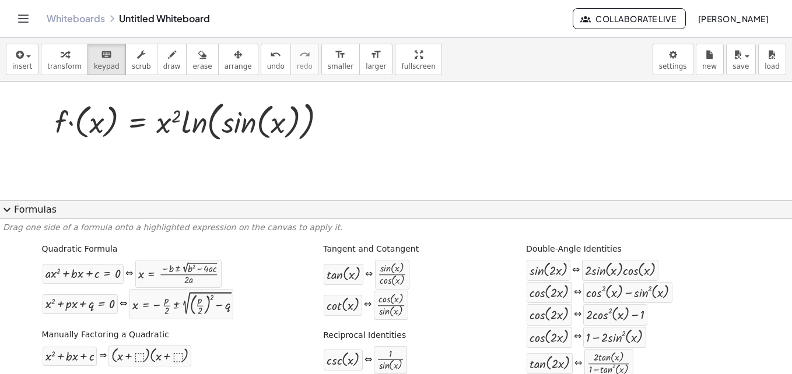
click at [382, 203] on button "expand_more Formulas" at bounding box center [396, 210] width 792 height 19
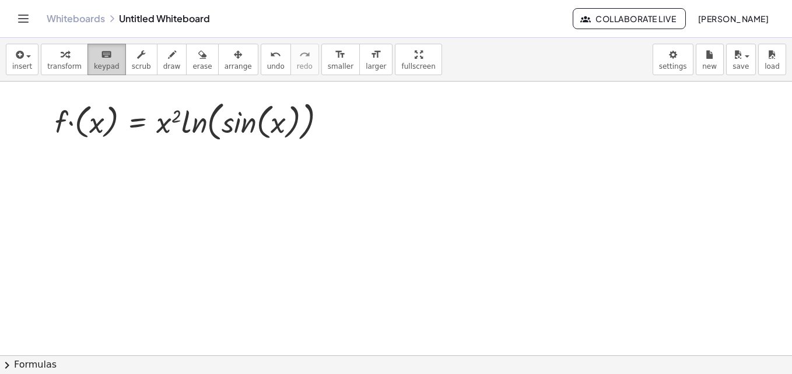
click at [106, 68] on span "keypad" at bounding box center [107, 66] width 26 height 8
click at [109, 47] on button "keyboard keypad" at bounding box center [106, 59] width 38 height 31
click at [108, 47] on button "keyboard keypad" at bounding box center [106, 59] width 38 height 31
click at [58, 64] on span "transform" at bounding box center [64, 66] width 34 height 8
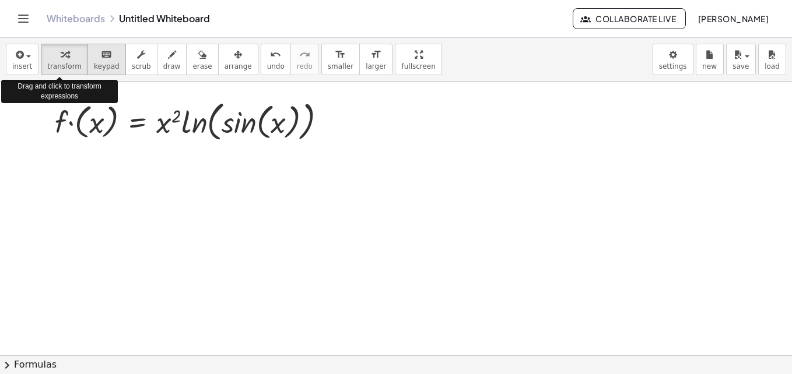
click at [108, 62] on span "keypad" at bounding box center [107, 66] width 26 height 8
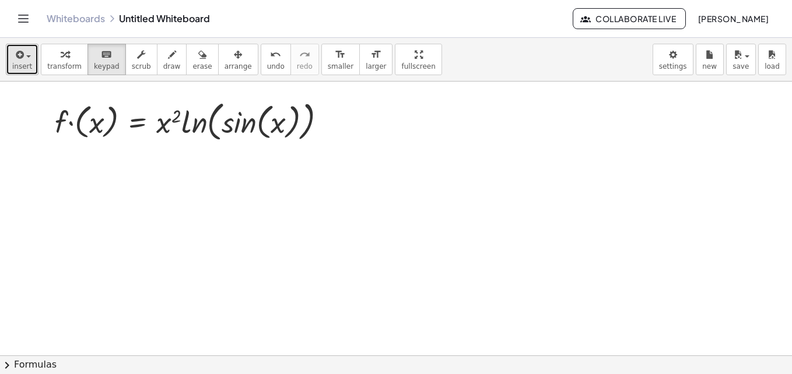
click at [29, 63] on span "insert" at bounding box center [22, 66] width 20 height 8
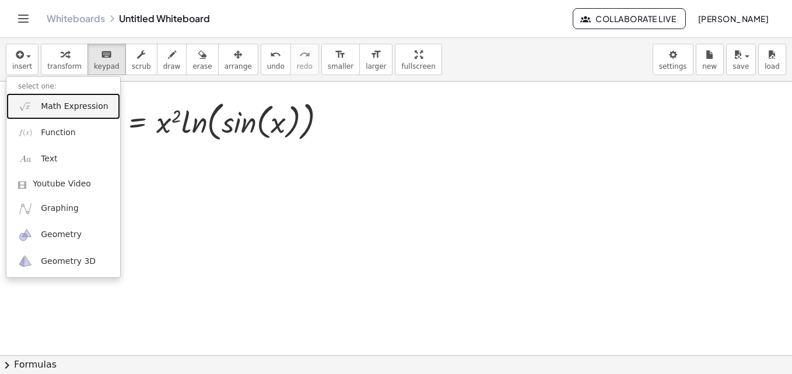
click at [69, 107] on span "Math Expression" at bounding box center [74, 107] width 67 height 12
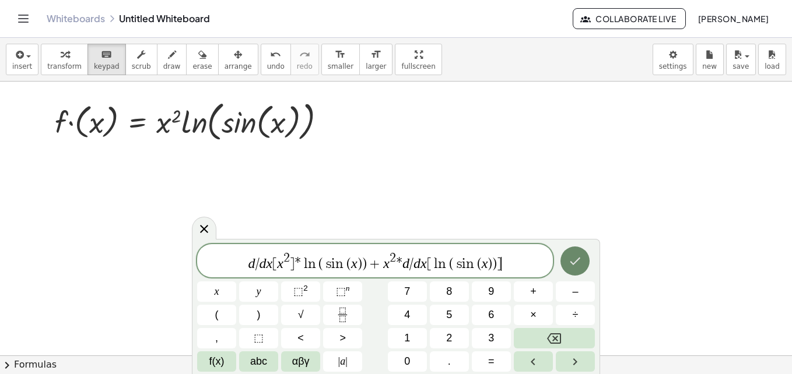
click at [567, 262] on button "Done" at bounding box center [574, 261] width 29 height 29
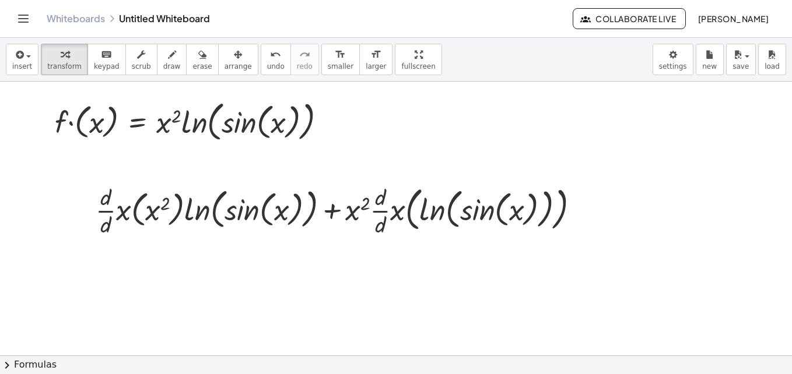
click at [213, 43] on div "insert select one: Math Expression Function Text Youtube Video Graphing Geometr…" at bounding box center [396, 60] width 792 height 44
click at [234, 57] on icon "button" at bounding box center [238, 55] width 8 height 14
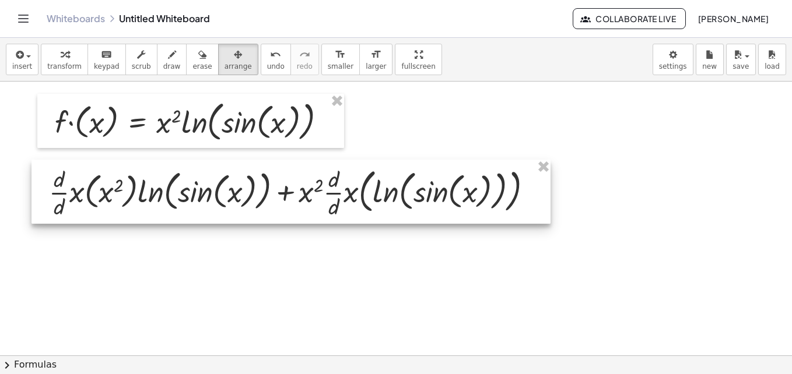
drag, startPoint x: 325, startPoint y: 208, endPoint x: 278, endPoint y: 190, distance: 50.0
click at [278, 190] on div at bounding box center [290, 192] width 519 height 64
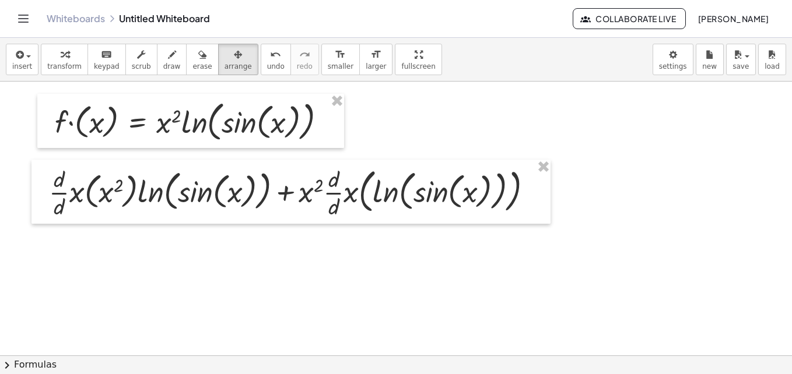
click at [224, 66] on span "arrange" at bounding box center [237, 66] width 27 height 8
click at [101, 50] on icon "keyboard" at bounding box center [106, 55] width 11 height 14
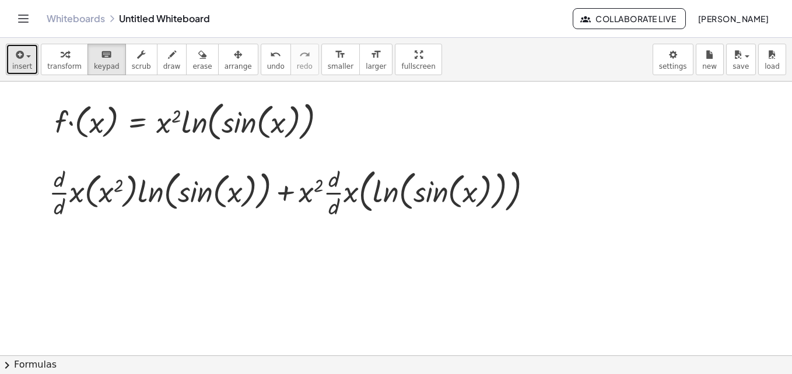
click at [17, 54] on icon "button" at bounding box center [18, 55] width 10 height 14
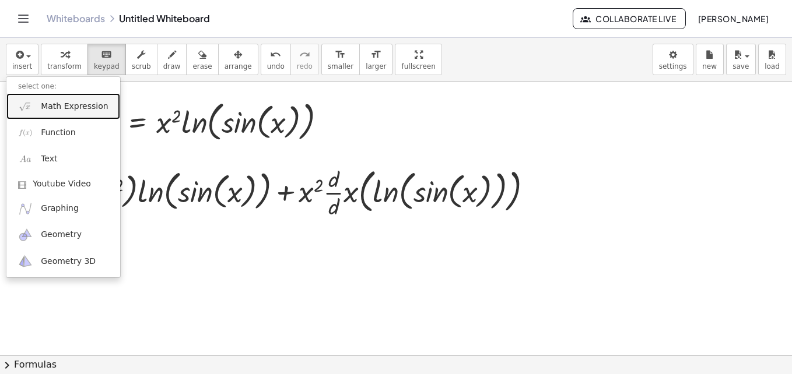
click at [62, 111] on span "Math Expression" at bounding box center [74, 107] width 67 height 12
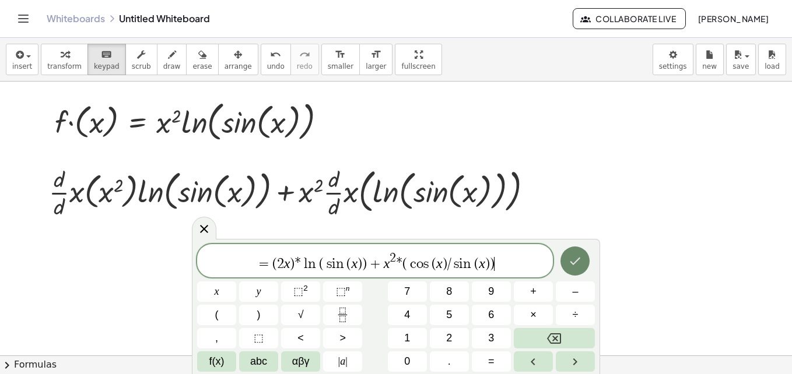
click at [571, 262] on icon "Done" at bounding box center [575, 262] width 10 height 8
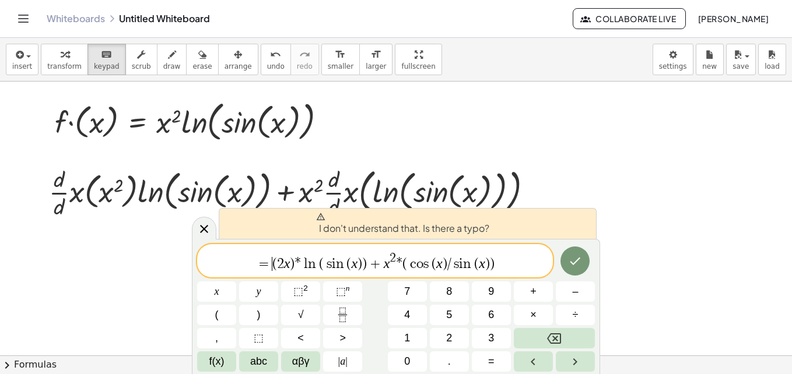
click at [270, 265] on span "=" at bounding box center [263, 264] width 17 height 14
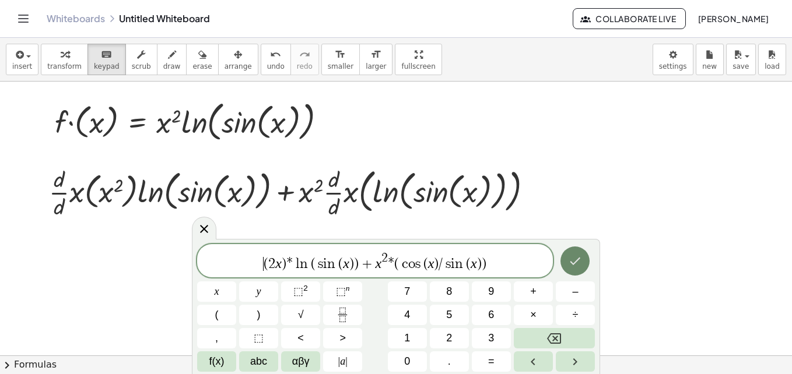
click at [579, 269] on button "Done" at bounding box center [574, 261] width 29 height 29
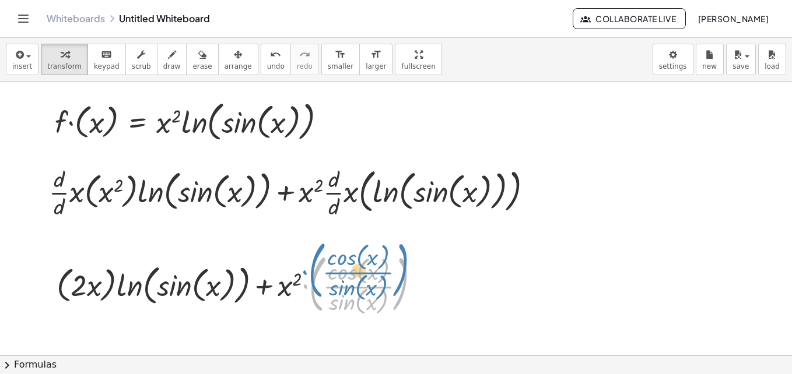
drag, startPoint x: 328, startPoint y: 294, endPoint x: 334, endPoint y: 292, distance: 6.3
click at [333, 291] on div at bounding box center [243, 283] width 384 height 69
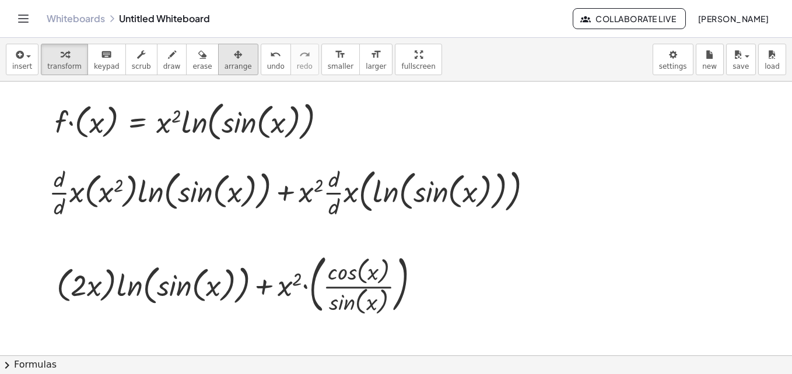
click at [234, 51] on icon "button" at bounding box center [238, 55] width 8 height 14
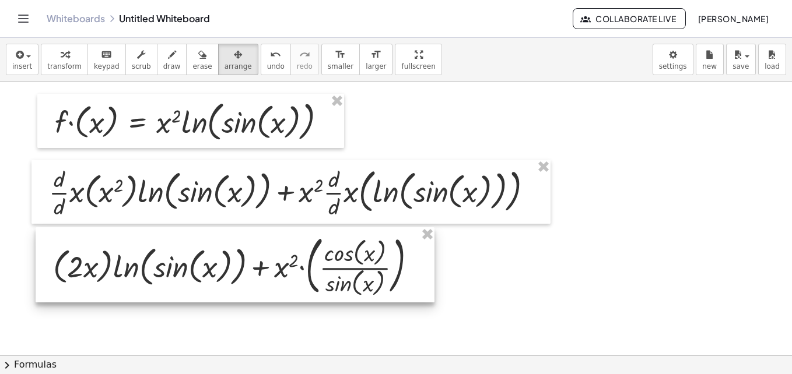
drag, startPoint x: 259, startPoint y: 285, endPoint x: 255, endPoint y: 266, distance: 19.0
click at [255, 266] on div at bounding box center [235, 264] width 399 height 75
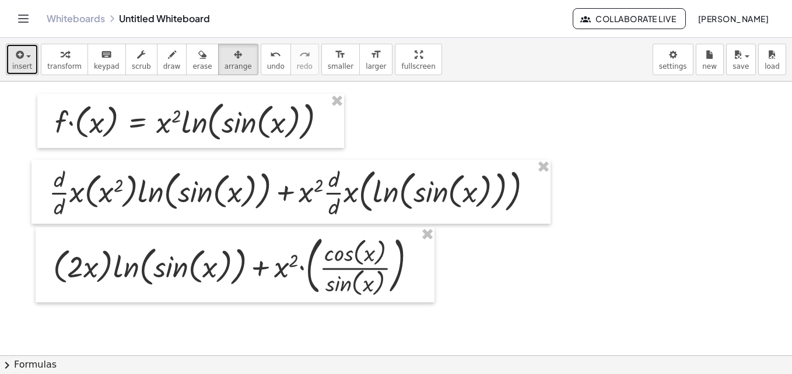
click at [27, 56] on span "button" at bounding box center [28, 56] width 5 height 2
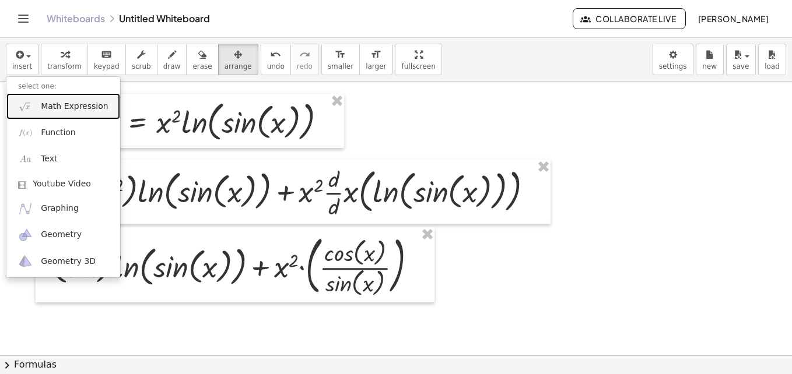
click at [82, 103] on span "Math Expression" at bounding box center [74, 107] width 67 height 12
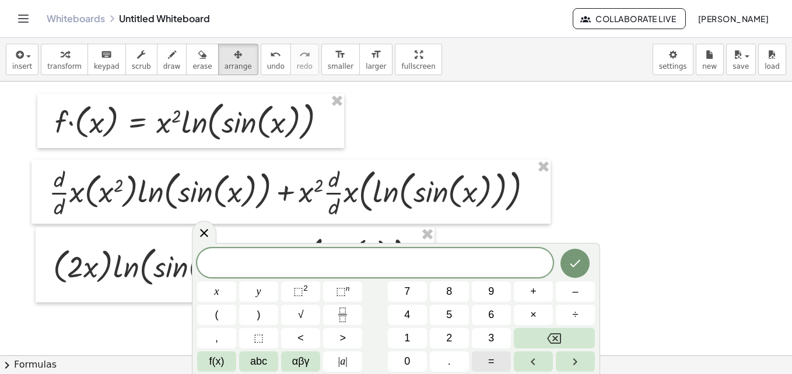
click at [487, 363] on button "=" at bounding box center [491, 362] width 39 height 20
click at [577, 265] on icon "Done" at bounding box center [575, 264] width 14 height 14
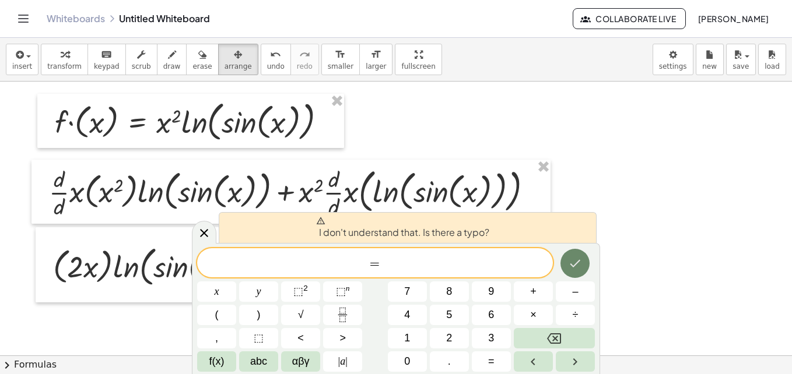
click at [577, 265] on icon "Done" at bounding box center [575, 264] width 14 height 14
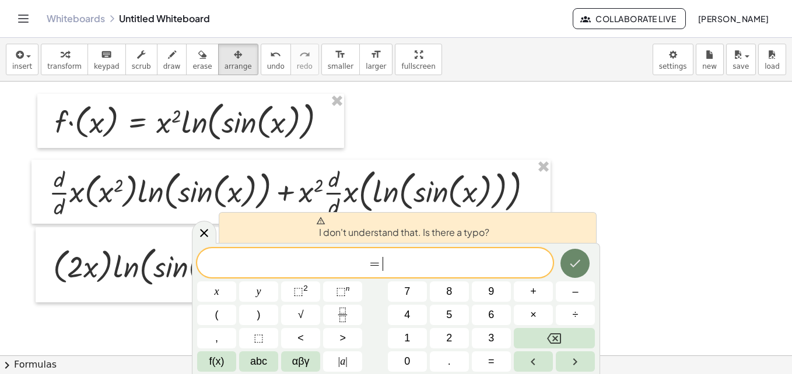
click at [577, 265] on icon "Done" at bounding box center [575, 264] width 14 height 14
click at [575, 269] on icon "Done" at bounding box center [575, 264] width 14 height 14
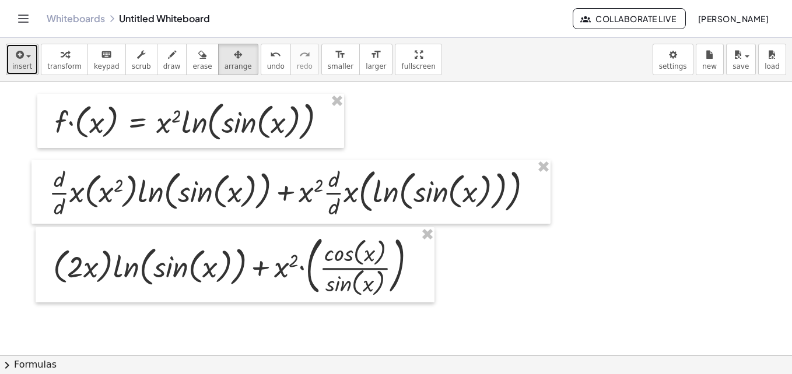
click at [24, 72] on button "insert" at bounding box center [22, 59] width 33 height 31
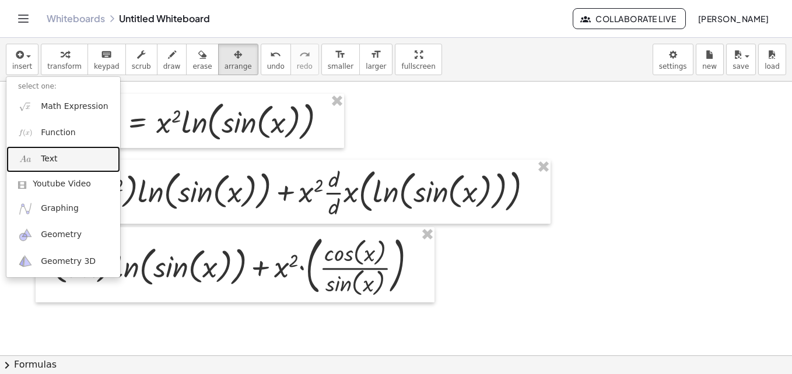
click at [72, 146] on link "Text" at bounding box center [63, 159] width 114 height 26
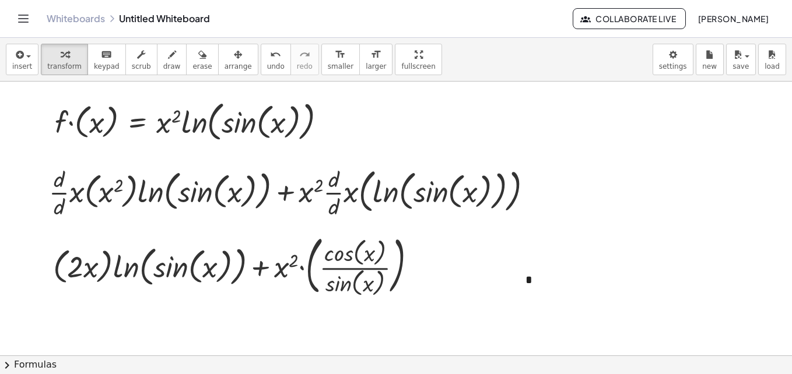
click at [681, 258] on button "+" at bounding box center [674, 258] width 22 height 20
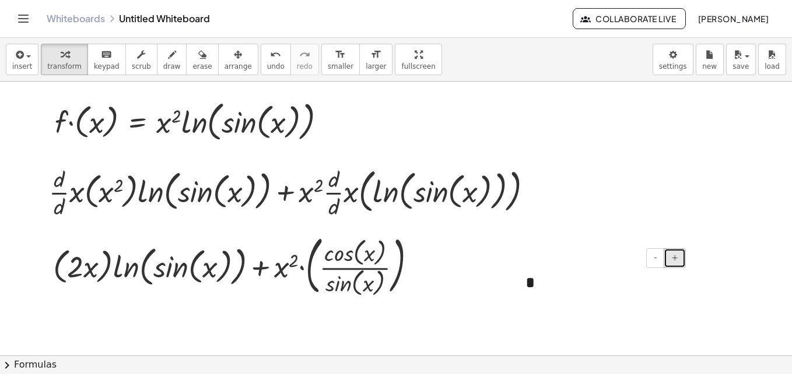
click at [681, 258] on button "+" at bounding box center [674, 258] width 22 height 20
click at [234, 61] on icon "button" at bounding box center [238, 55] width 8 height 14
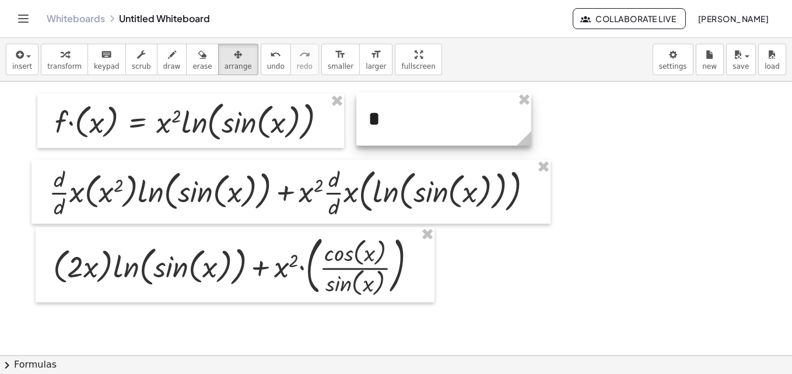
drag, startPoint x: 552, startPoint y: 287, endPoint x: 395, endPoint y: 119, distance: 230.2
click at [395, 119] on div at bounding box center [443, 119] width 175 height 53
drag, startPoint x: 395, startPoint y: 119, endPoint x: 385, endPoint y: 117, distance: 10.1
click at [385, 117] on div at bounding box center [443, 119] width 175 height 53
drag, startPoint x: 385, startPoint y: 117, endPoint x: 696, endPoint y: 250, distance: 338.0
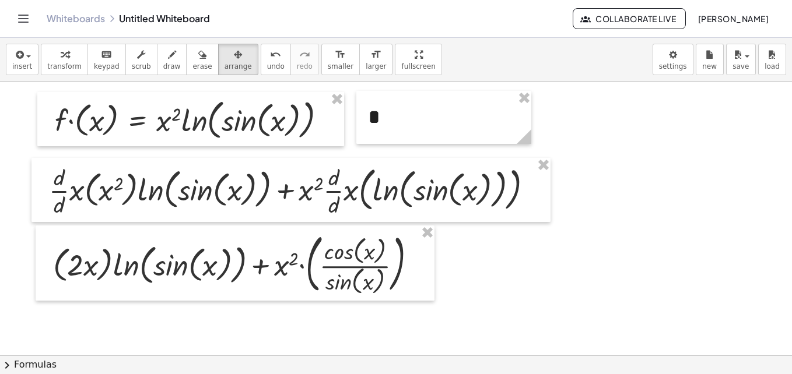
scroll to position [2, 0]
click at [26, 52] on div "button" at bounding box center [22, 54] width 20 height 14
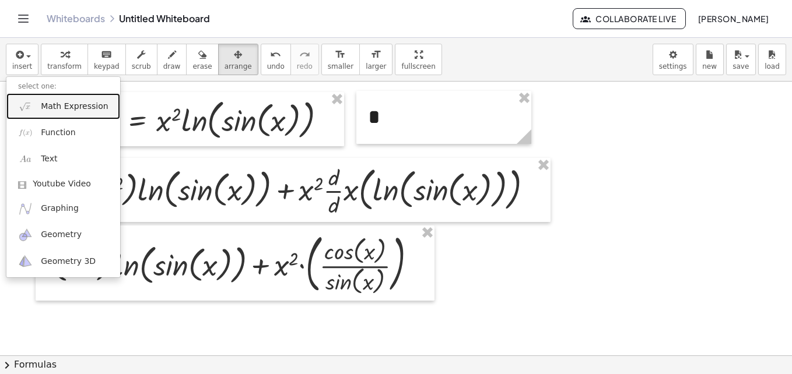
click at [29, 107] on img at bounding box center [25, 106] width 15 height 15
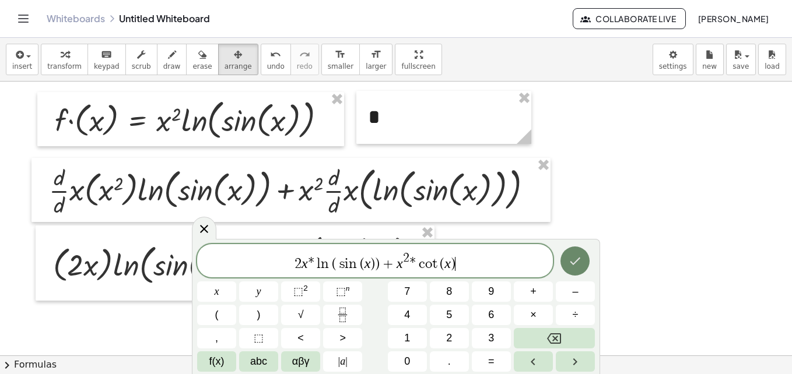
click at [577, 269] on button "Done" at bounding box center [574, 261] width 29 height 29
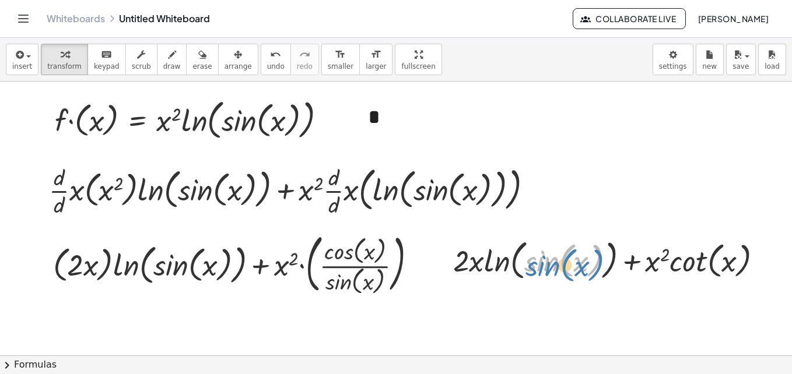
click at [546, 262] on div at bounding box center [612, 260] width 330 height 48
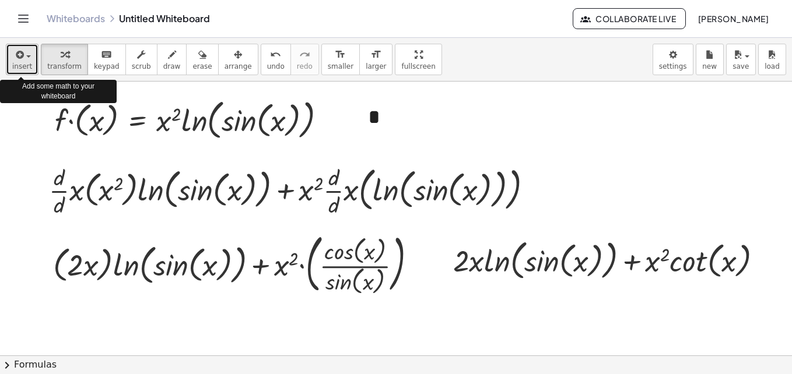
click at [19, 55] on icon "button" at bounding box center [18, 55] width 10 height 14
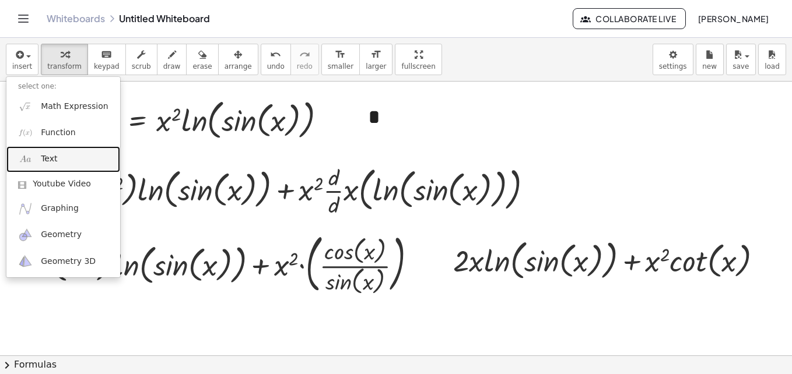
click at [74, 163] on link "Text" at bounding box center [63, 159] width 114 height 26
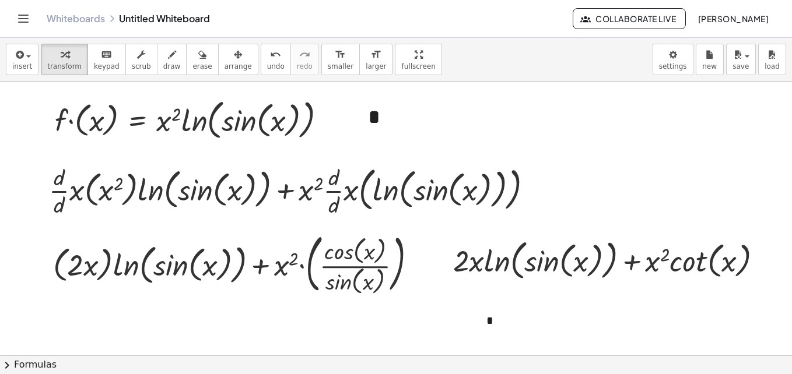
click at [638, 303] on span "+" at bounding box center [635, 298] width 7 height 9
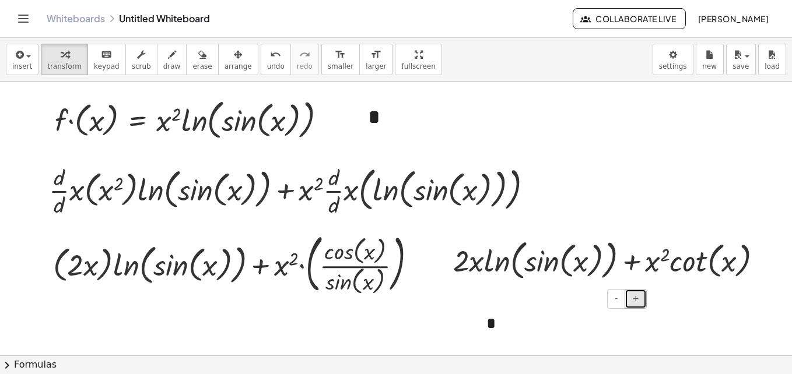
click at [638, 303] on span "+" at bounding box center [635, 298] width 7 height 9
click at [225, 61] on div "button" at bounding box center [237, 54] width 27 height 14
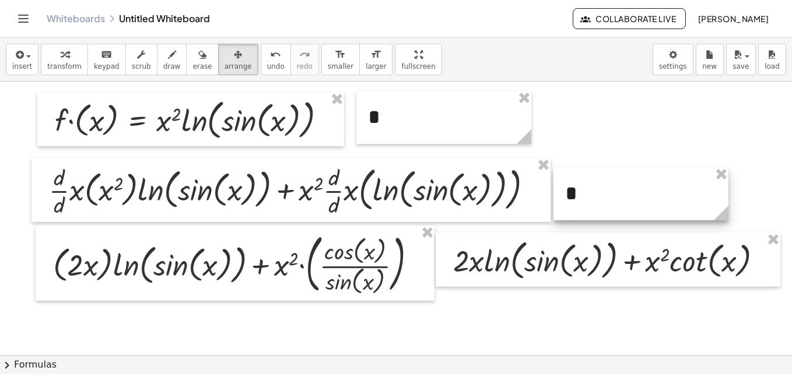
drag, startPoint x: 519, startPoint y: 336, endPoint x: 597, endPoint y: 202, distance: 154.7
click at [597, 202] on div at bounding box center [640, 193] width 175 height 53
drag, startPoint x: 725, startPoint y: 219, endPoint x: 584, endPoint y: 214, distance: 141.8
click at [584, 214] on icon at bounding box center [578, 213] width 15 height 15
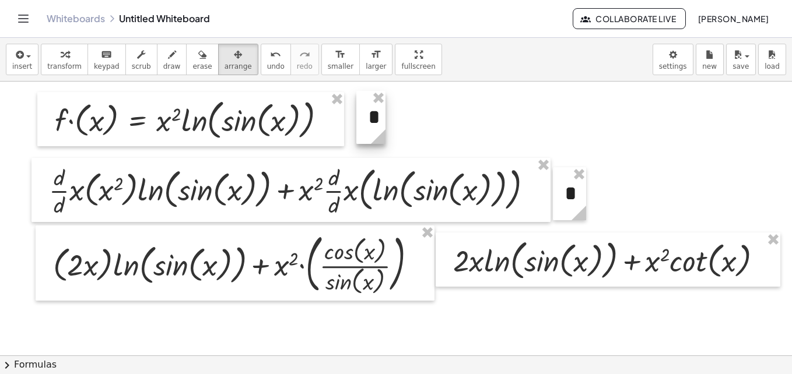
drag, startPoint x: 529, startPoint y: 135, endPoint x: 376, endPoint y: 128, distance: 153.5
click at [376, 128] on icon at bounding box center [378, 137] width 20 height 20
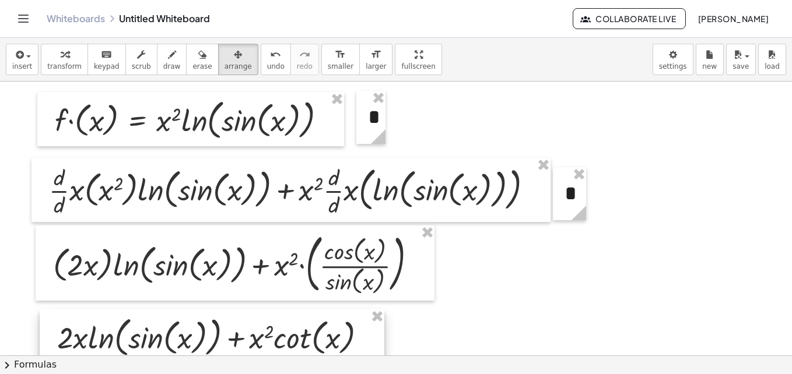
drag, startPoint x: 573, startPoint y: 269, endPoint x: 177, endPoint y: 346, distance: 402.7
click at [177, 346] on div at bounding box center [212, 337] width 345 height 54
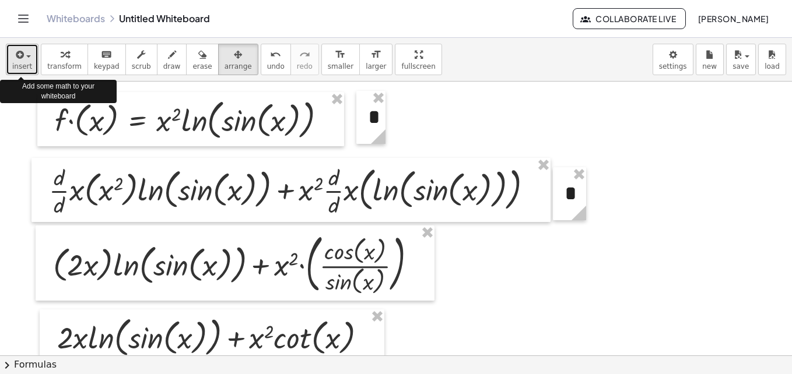
click at [29, 62] on span "insert" at bounding box center [22, 66] width 20 height 8
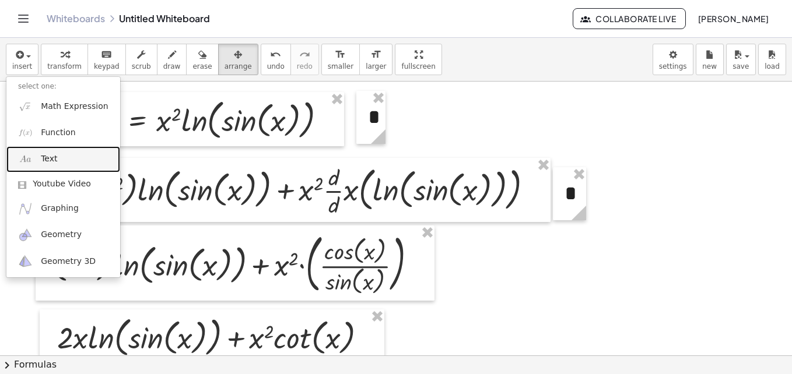
click at [78, 160] on link "Text" at bounding box center [63, 159] width 114 height 26
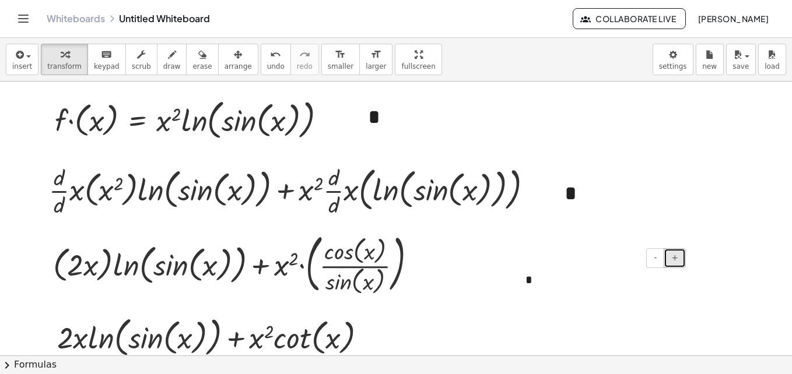
click at [676, 262] on span "+" at bounding box center [674, 257] width 7 height 9
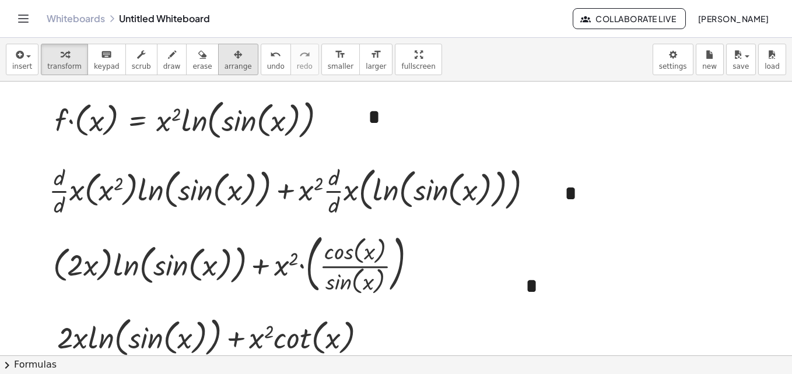
click at [224, 65] on span "arrange" at bounding box center [237, 66] width 27 height 8
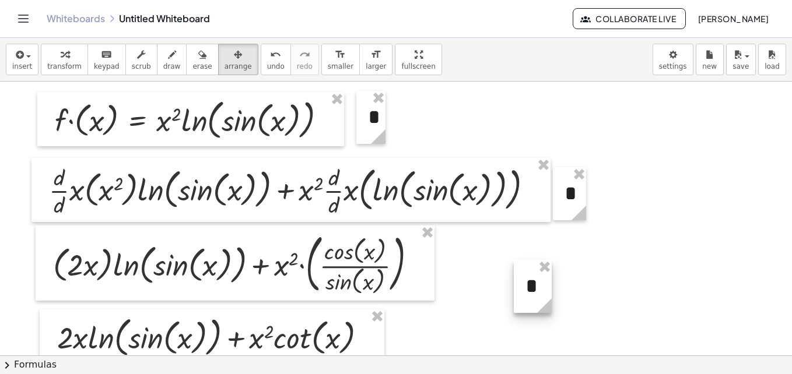
drag, startPoint x: 688, startPoint y: 298, endPoint x: 551, endPoint y: 296, distance: 137.0
click at [551, 296] on icon at bounding box center [544, 306] width 20 height 20
click at [67, 57] on div "button" at bounding box center [64, 54] width 34 height 14
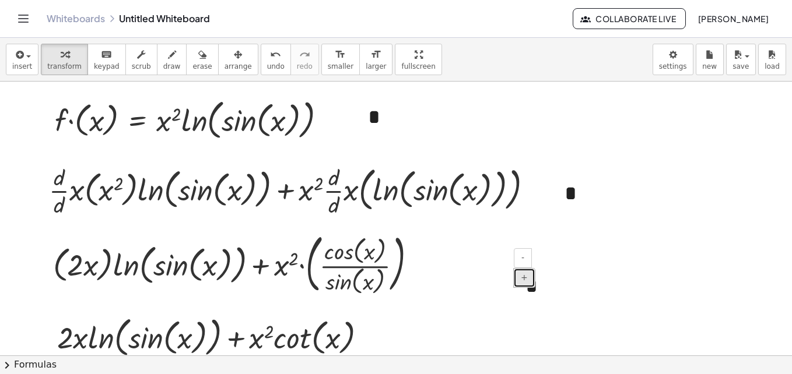
click at [525, 273] on span "+" at bounding box center [524, 277] width 7 height 9
drag, startPoint x: 546, startPoint y: 292, endPoint x: 468, endPoint y: 276, distance: 79.1
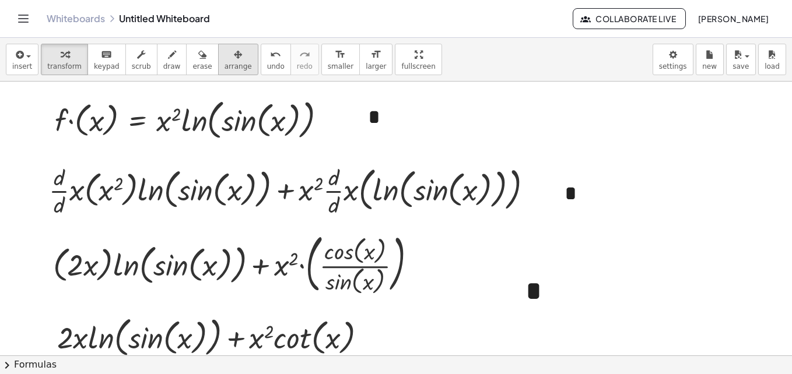
click at [226, 62] on span "arrange" at bounding box center [237, 66] width 27 height 8
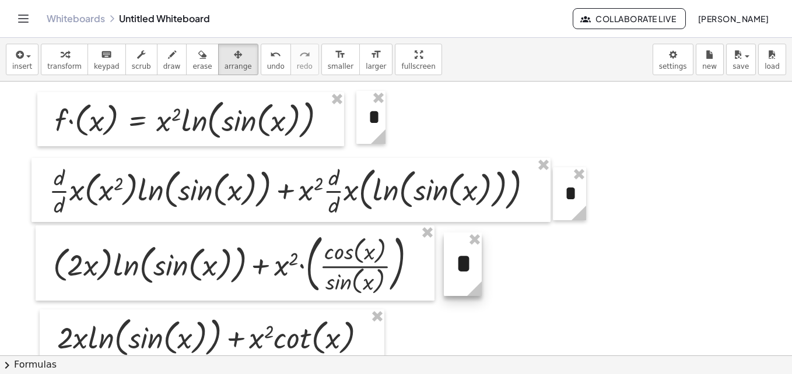
drag, startPoint x: 540, startPoint y: 304, endPoint x: 471, endPoint y: 278, distance: 74.9
click at [471, 278] on div at bounding box center [463, 265] width 38 height 64
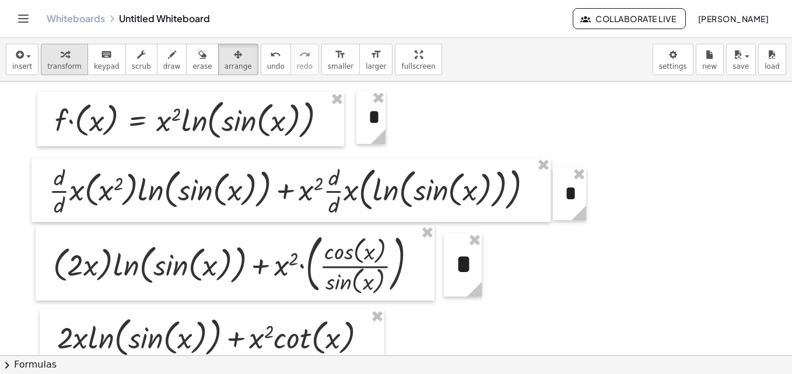
click at [61, 61] on icon "button" at bounding box center [65, 55] width 8 height 14
click at [224, 66] on span "arrange" at bounding box center [237, 66] width 27 height 8
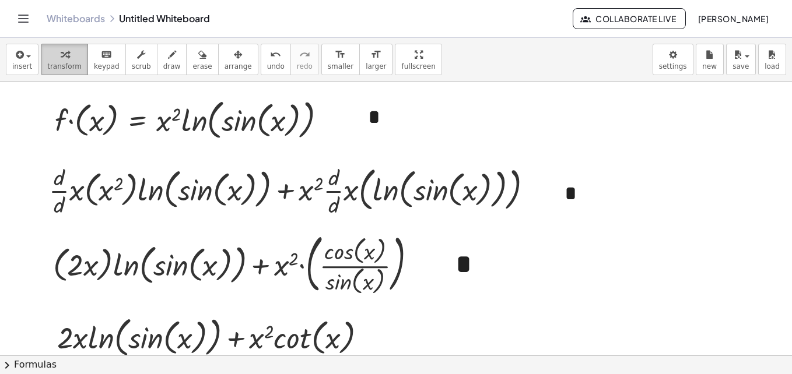
click at [71, 59] on div "button" at bounding box center [64, 54] width 34 height 14
click at [369, 111] on button "+" at bounding box center [367, 109] width 22 height 20
click at [560, 189] on span "+" at bounding box center [563, 184] width 7 height 9
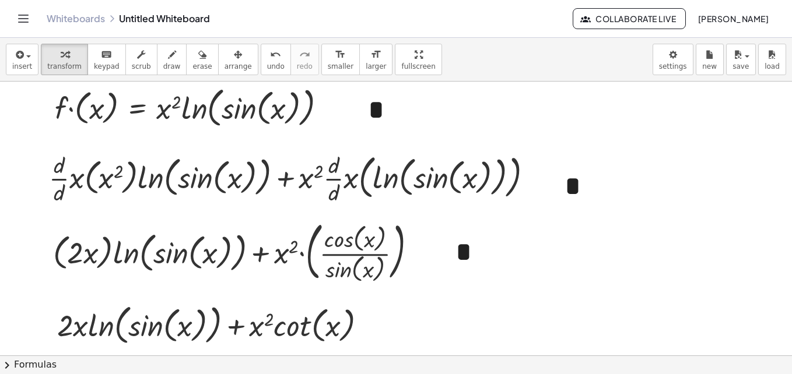
scroll to position [13, 0]
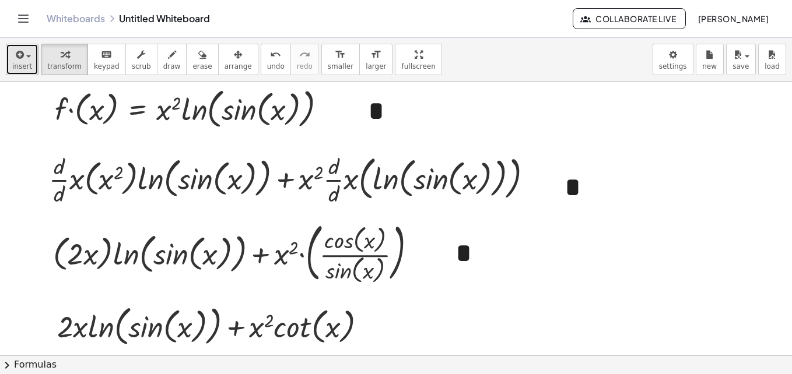
click at [18, 73] on button "insert" at bounding box center [22, 59] width 33 height 31
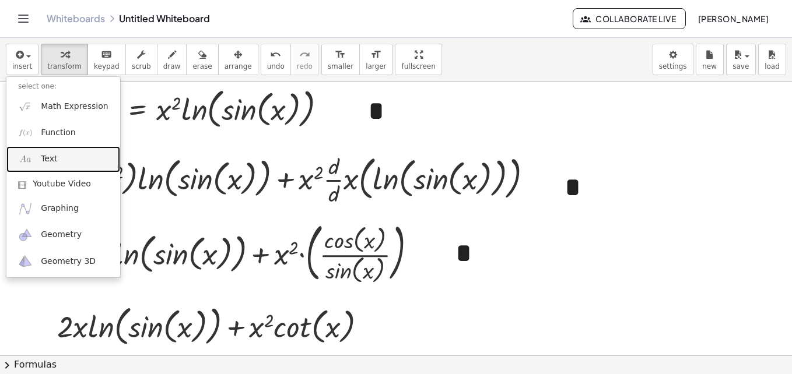
click at [52, 161] on span "Text" at bounding box center [49, 159] width 16 height 12
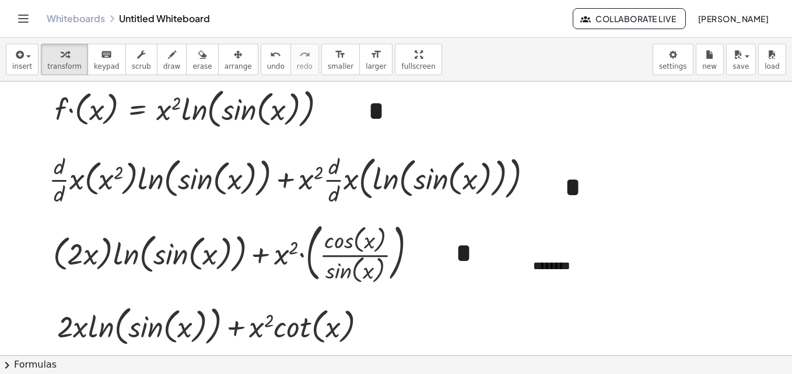
click at [703, 206] on div at bounding box center [396, 381] width 792 height 624
click at [689, 247] on button "+" at bounding box center [682, 244] width 22 height 20
click at [571, 273] on div "********" at bounding box center [608, 267] width 175 height 43
drag, startPoint x: 600, startPoint y: 273, endPoint x: 512, endPoint y: 272, distance: 88.0
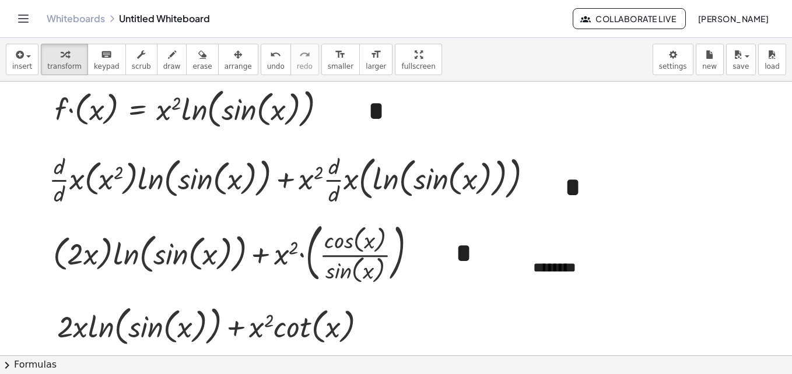
click at [512, 272] on div "· f · ( x ) = · x 2 · ln ( , sin ( , x ) ) + · · d · d · x ( , x 2 ) · ln ( , s…" at bounding box center [396, 381] width 792 height 624
drag, startPoint x: 619, startPoint y: 266, endPoint x: 592, endPoint y: 283, distance: 32.5
click at [592, 283] on div "********" at bounding box center [608, 267] width 175 height 43
click at [682, 243] on span "+" at bounding box center [682, 243] width 7 height 9
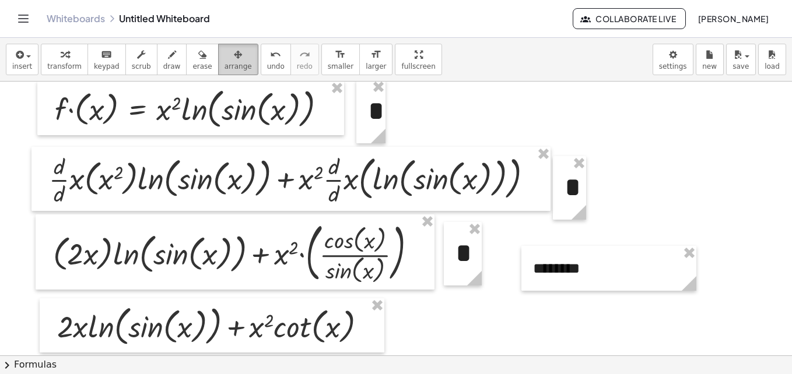
click at [234, 59] on icon "button" at bounding box center [238, 55] width 8 height 14
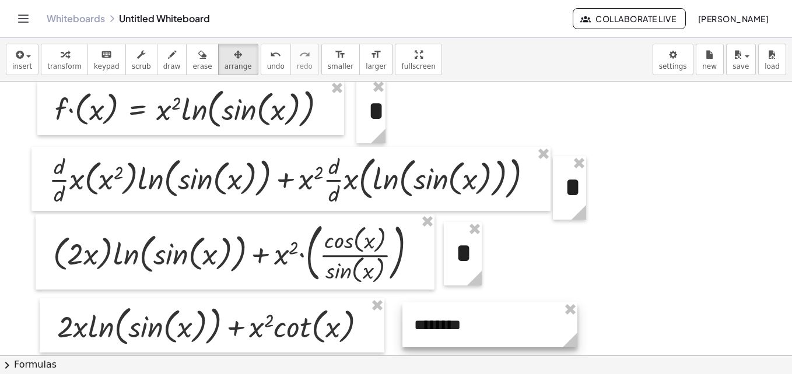
drag, startPoint x: 584, startPoint y: 267, endPoint x: 466, endPoint y: 324, distance: 131.4
click at [466, 324] on div at bounding box center [489, 325] width 175 height 45
click at [645, 314] on div at bounding box center [396, 381] width 792 height 624
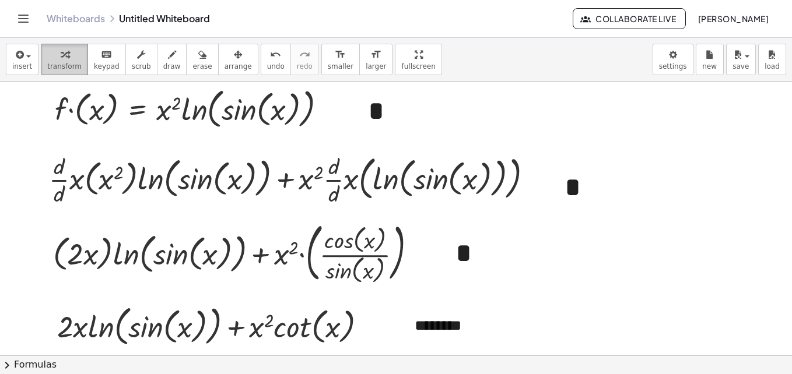
click at [68, 61] on button "transform" at bounding box center [64, 59] width 47 height 31
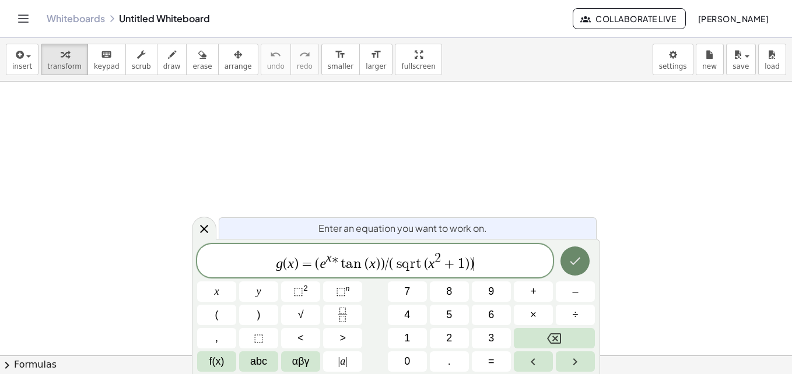
click at [578, 261] on icon "Done" at bounding box center [575, 262] width 10 height 8
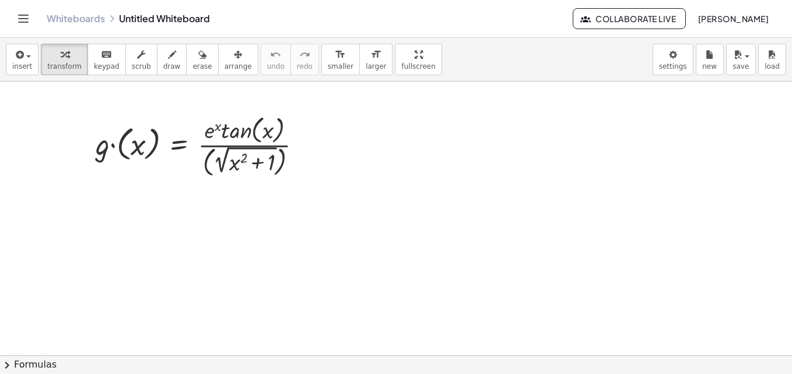
drag, startPoint x: 369, startPoint y: 226, endPoint x: 349, endPoint y: 272, distance: 50.4
drag, startPoint x: 332, startPoint y: 331, endPoint x: 248, endPoint y: 187, distance: 166.2
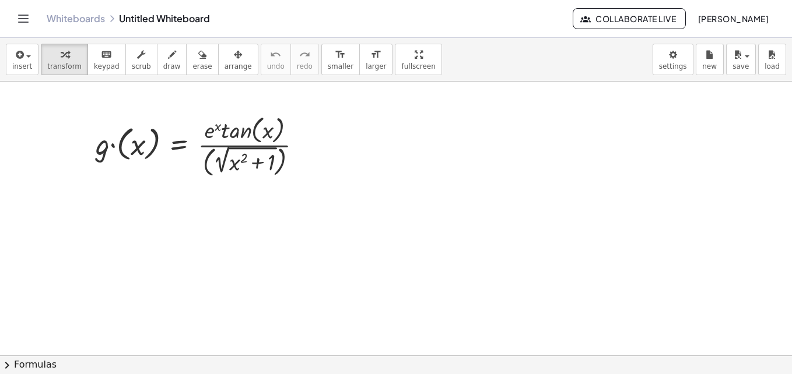
click at [23, 64] on span "insert" at bounding box center [22, 66] width 20 height 8
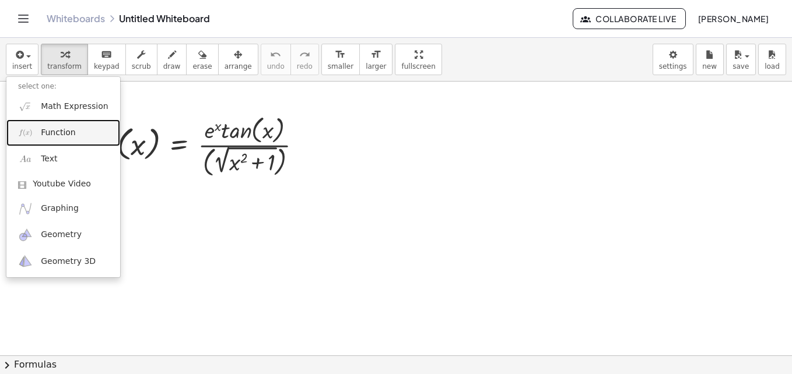
click at [45, 125] on link "Function" at bounding box center [63, 133] width 114 height 26
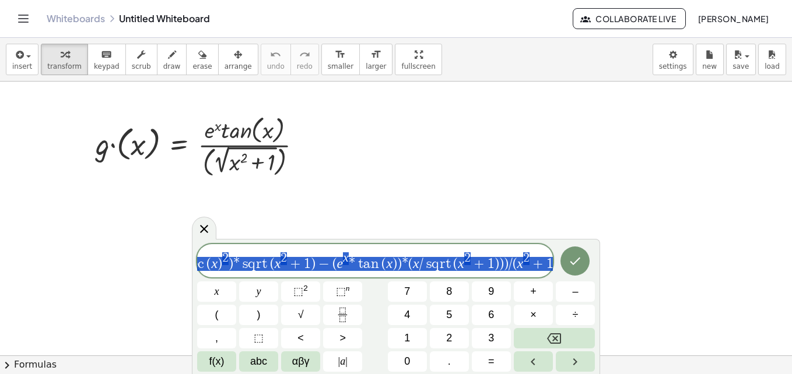
scroll to position [0, 912]
drag, startPoint x: 453, startPoint y: 266, endPoint x: 794, endPoint y: 271, distance: 340.5
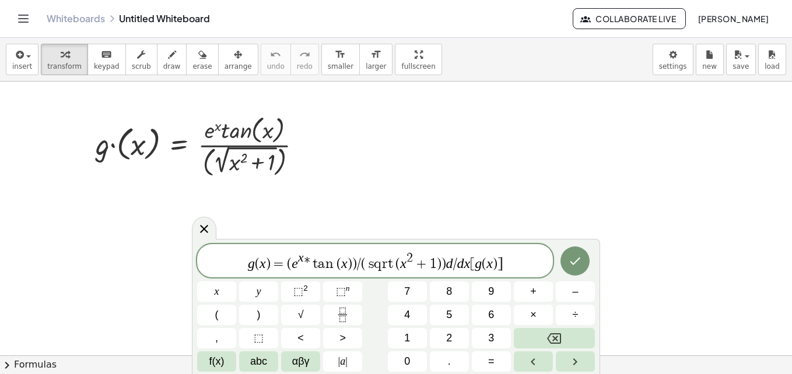
scroll to position [0, 0]
click at [568, 274] on button "Done" at bounding box center [574, 261] width 29 height 29
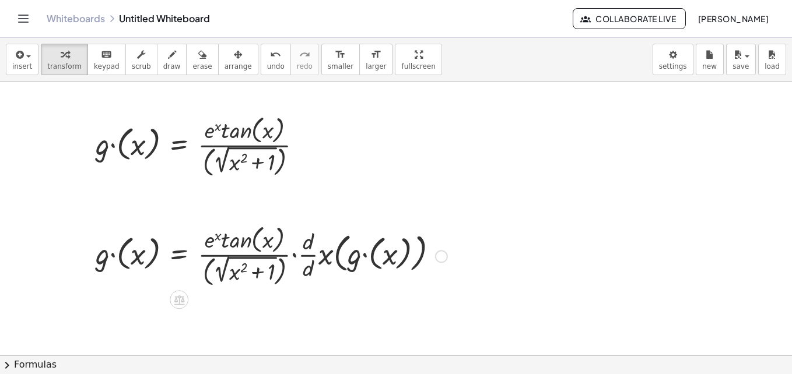
click at [438, 259] on div at bounding box center [441, 256] width 13 height 13
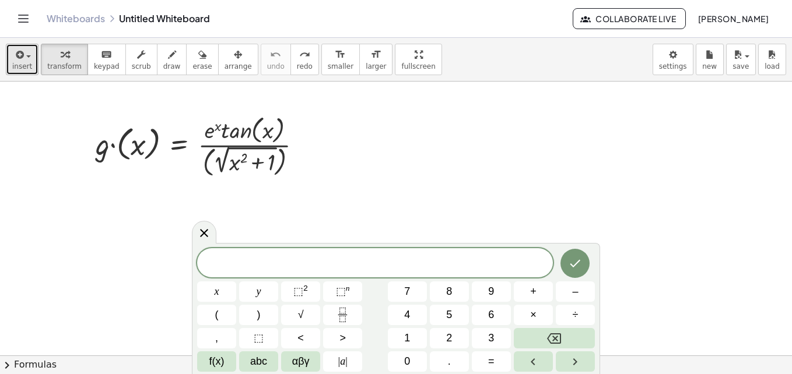
click at [29, 58] on div "button" at bounding box center [22, 54] width 20 height 14
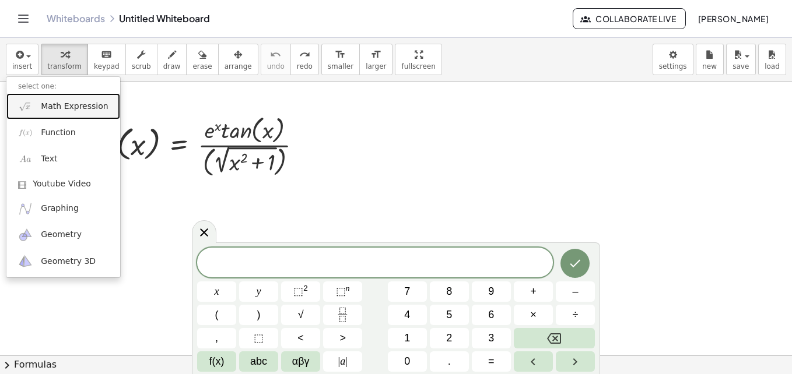
click at [46, 105] on span "Math Expression" at bounding box center [74, 107] width 67 height 12
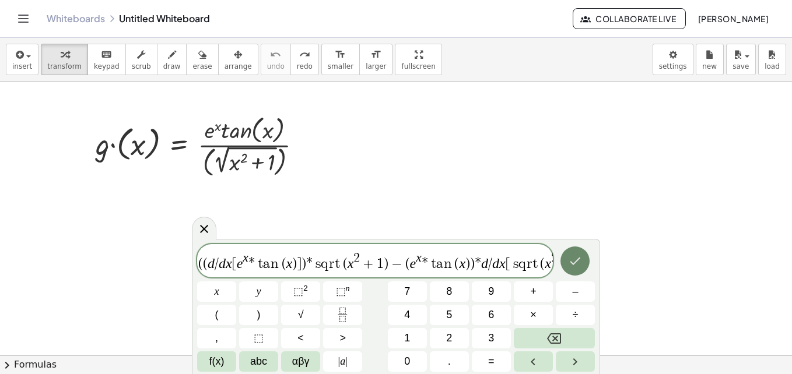
click at [562, 265] on button "Done" at bounding box center [574, 261] width 29 height 29
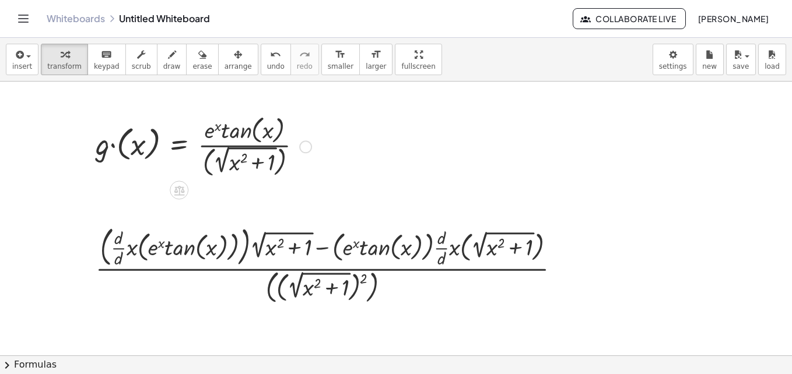
click at [242, 157] on div at bounding box center [203, 146] width 227 height 68
drag, startPoint x: 238, startPoint y: 148, endPoint x: 228, endPoint y: 146, distance: 10.6
click at [232, 148] on div at bounding box center [203, 146] width 227 height 68
click at [224, 58] on div "button" at bounding box center [237, 54] width 27 height 14
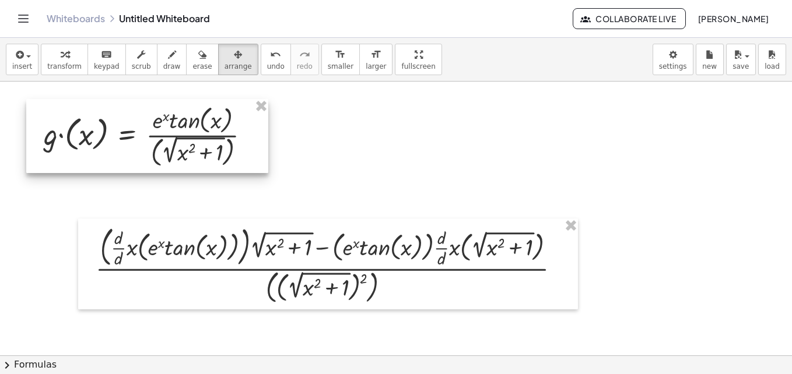
drag, startPoint x: 210, startPoint y: 135, endPoint x: 166, endPoint y: 128, distance: 45.0
click at [166, 128] on div at bounding box center [147, 136] width 242 height 74
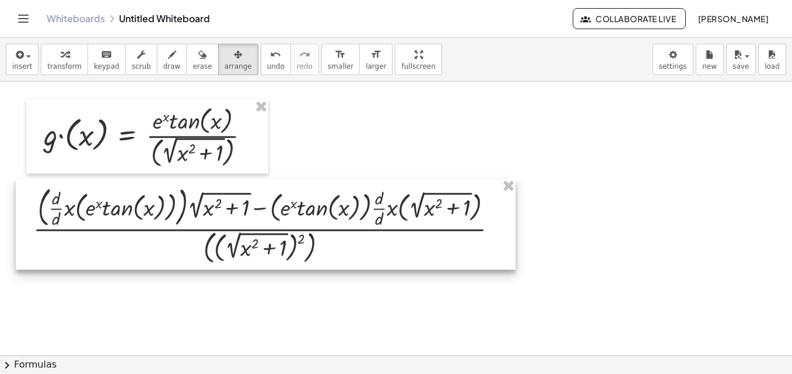
drag, startPoint x: 331, startPoint y: 254, endPoint x: 268, endPoint y: 214, distance: 73.9
click at [268, 214] on div at bounding box center [266, 224] width 500 height 91
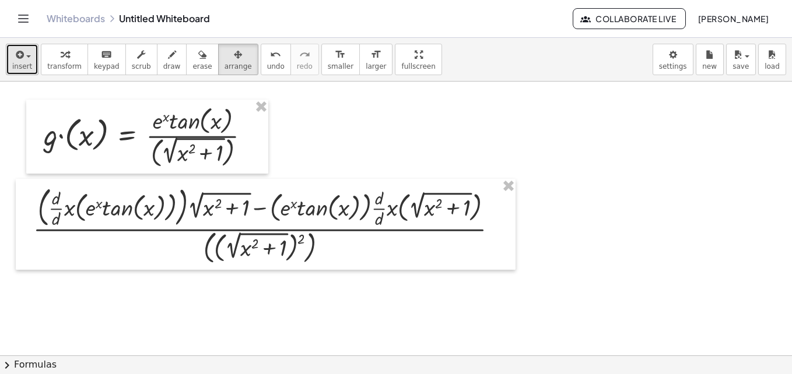
click at [19, 64] on span "insert" at bounding box center [22, 66] width 20 height 8
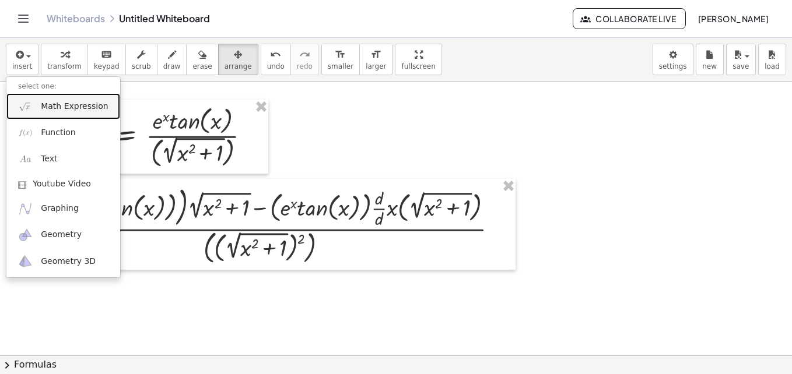
click at [42, 108] on span "Math Expression" at bounding box center [74, 107] width 67 height 12
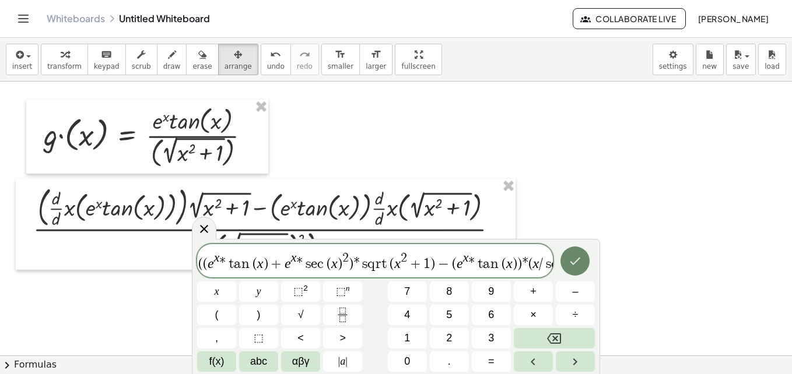
click at [571, 271] on button "Done" at bounding box center [574, 261] width 29 height 29
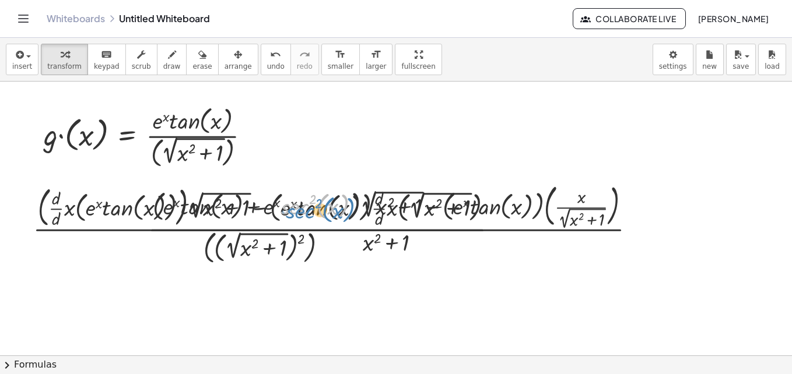
drag, startPoint x: 289, startPoint y: 248, endPoint x: 290, endPoint y: 261, distance: 12.9
click at [224, 57] on div "button" at bounding box center [237, 54] width 27 height 14
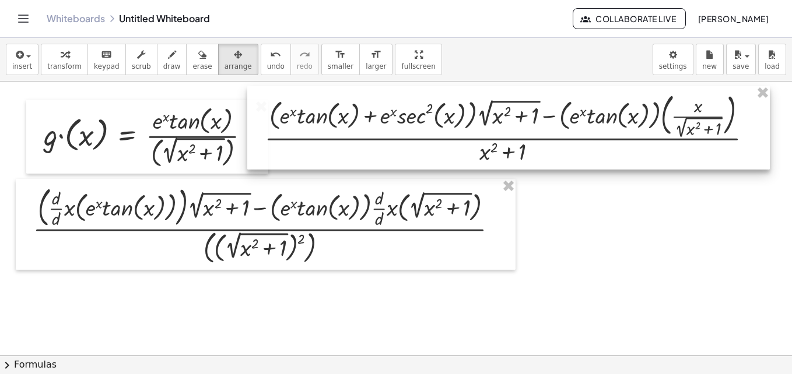
drag, startPoint x: 315, startPoint y: 239, endPoint x: 431, endPoint y: 148, distance: 148.2
click at [431, 148] on div at bounding box center [508, 128] width 522 height 84
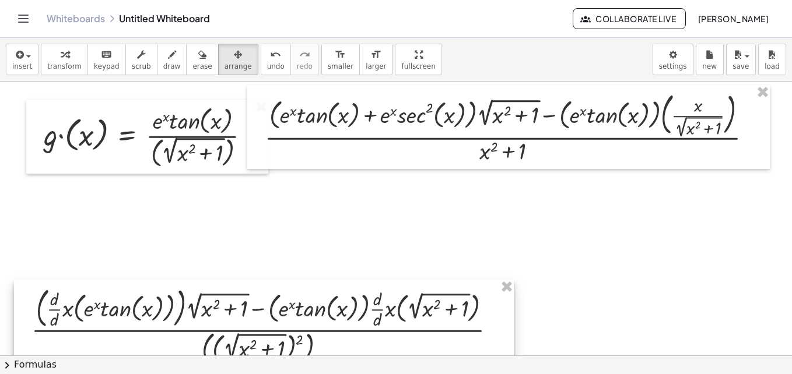
drag, startPoint x: 311, startPoint y: 201, endPoint x: 309, endPoint y: 301, distance: 100.9
click at [309, 301] on div at bounding box center [264, 325] width 500 height 91
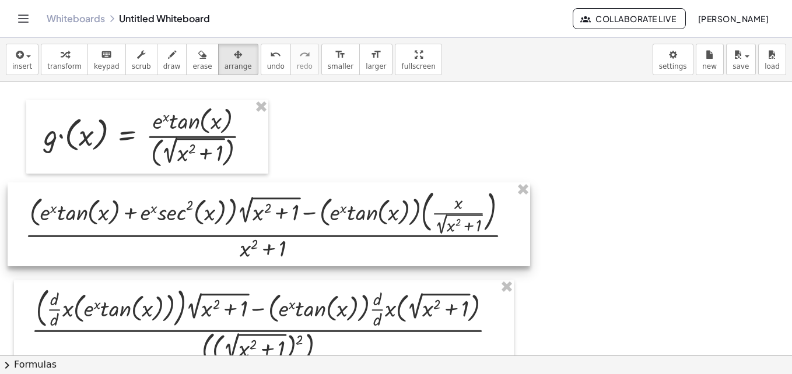
drag, startPoint x: 426, startPoint y: 136, endPoint x: 185, endPoint y: 233, distance: 259.7
click at [185, 233] on div at bounding box center [269, 224] width 522 height 84
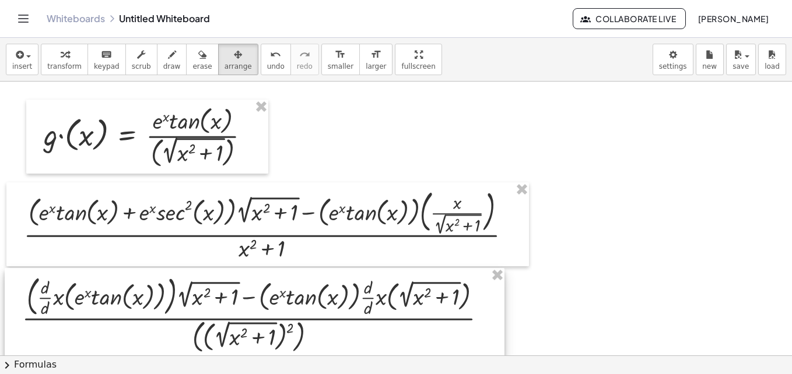
drag, startPoint x: 240, startPoint y: 323, endPoint x: 231, endPoint y: 311, distance: 14.9
click at [231, 311] on div at bounding box center [255, 313] width 500 height 91
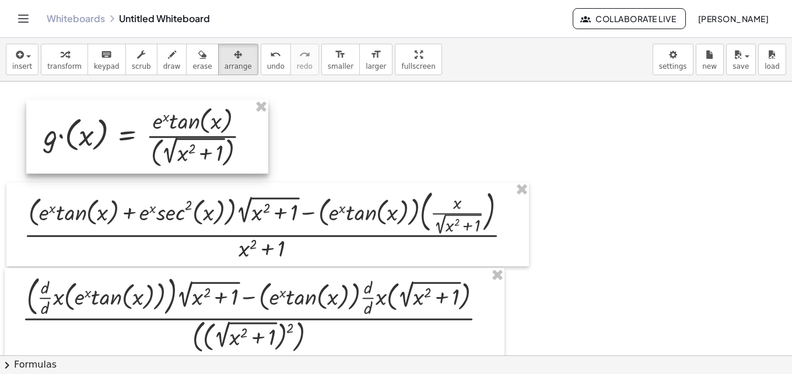
click at [223, 148] on div at bounding box center [147, 137] width 242 height 74
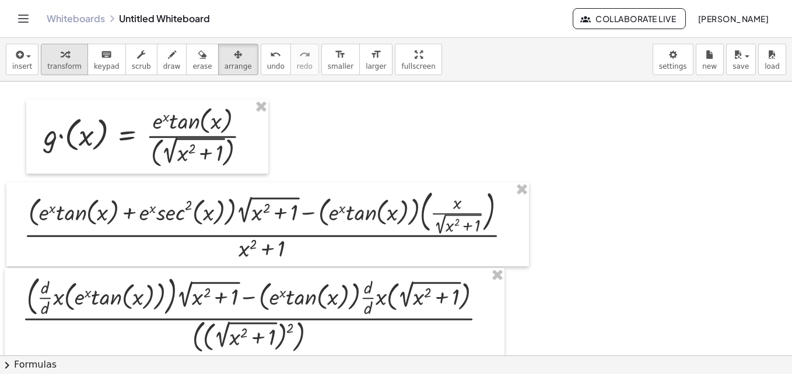
click at [68, 55] on div "button" at bounding box center [64, 54] width 34 height 14
click at [129, 178] on icon at bounding box center [127, 182] width 10 height 10
click at [97, 182] on div "−" at bounding box center [103, 181] width 19 height 19
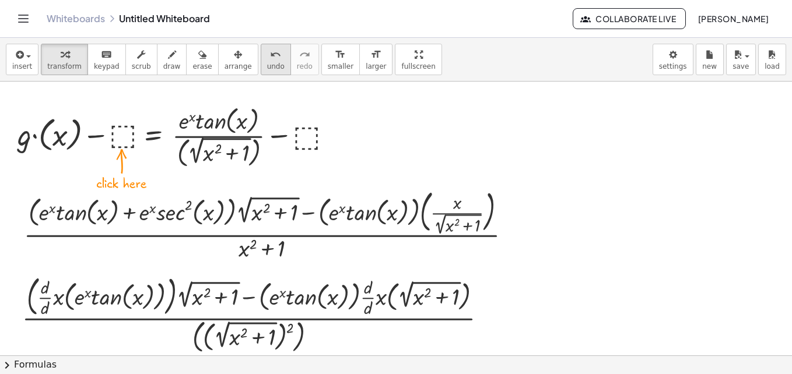
click at [267, 68] on span "undo" at bounding box center [275, 66] width 17 height 8
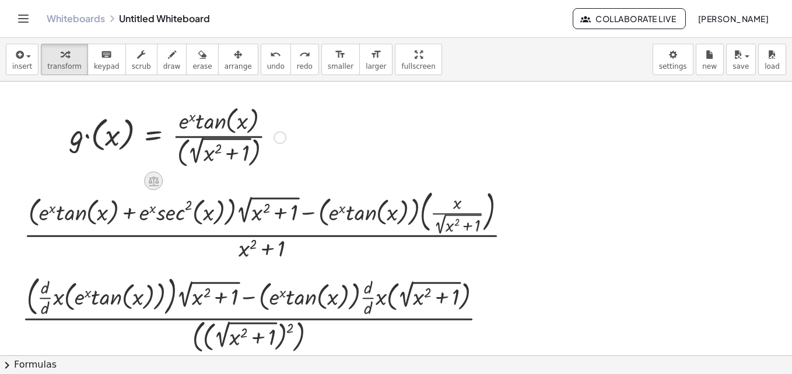
click at [158, 177] on icon at bounding box center [154, 181] width 12 height 12
click at [203, 184] on icon at bounding box center [200, 181] width 10 height 10
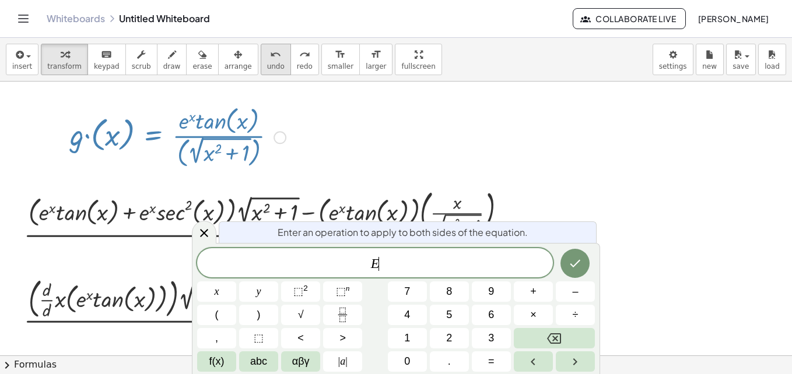
click at [267, 55] on div "undo" at bounding box center [275, 54] width 17 height 14
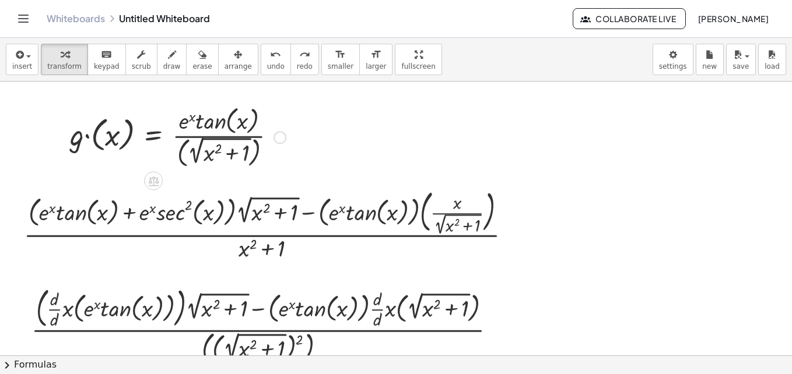
click at [195, 135] on div at bounding box center [177, 137] width 227 height 68
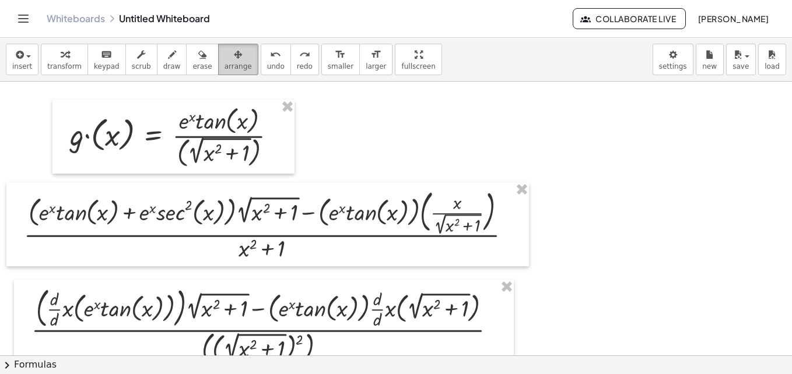
click at [224, 62] on span "arrange" at bounding box center [237, 66] width 27 height 8
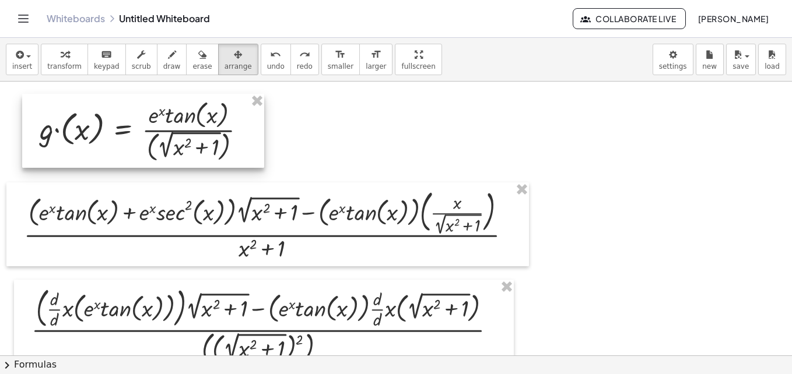
drag, startPoint x: 220, startPoint y: 138, endPoint x: 190, endPoint y: 132, distance: 30.9
click at [190, 132] on div at bounding box center [143, 131] width 242 height 74
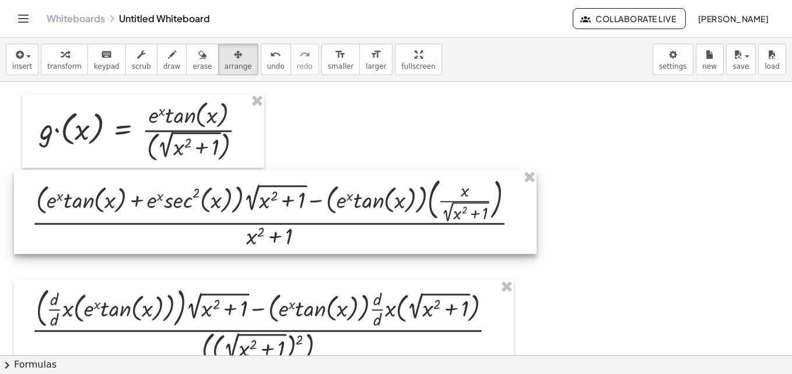
drag, startPoint x: 273, startPoint y: 217, endPoint x: 281, endPoint y: 205, distance: 14.4
click at [281, 205] on div at bounding box center [275, 212] width 522 height 84
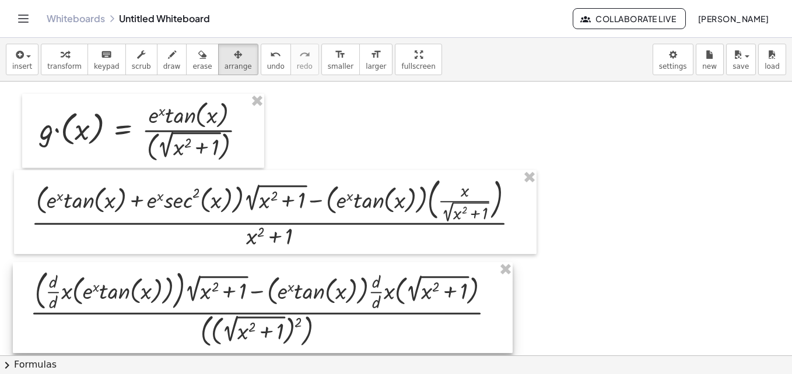
drag, startPoint x: 322, startPoint y: 310, endPoint x: 321, endPoint y: 292, distance: 17.5
click at [321, 292] on div at bounding box center [263, 307] width 500 height 91
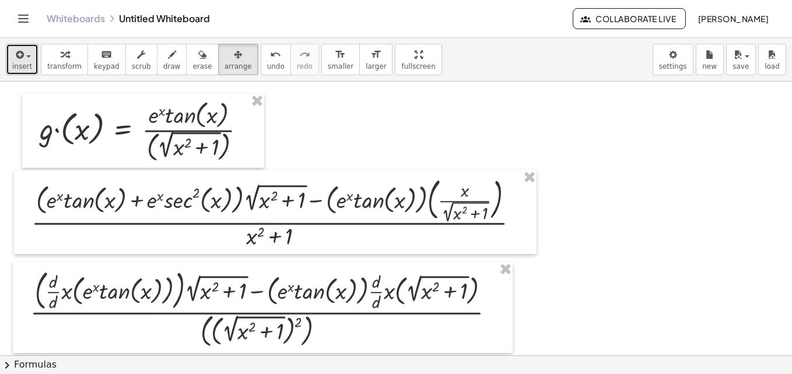
click at [26, 64] on span "insert" at bounding box center [22, 66] width 20 height 8
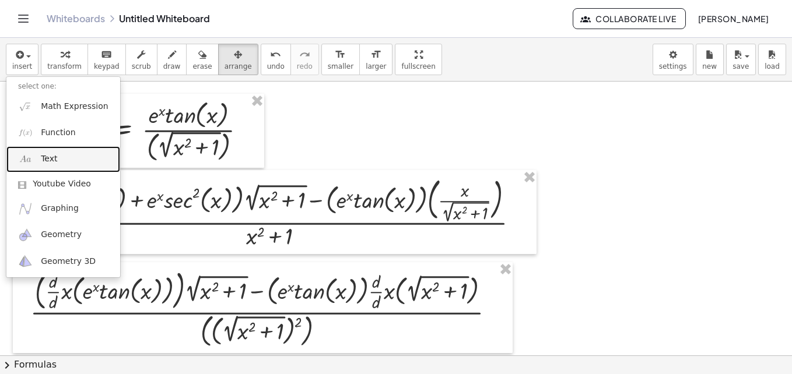
click at [55, 165] on link "Text" at bounding box center [63, 159] width 114 height 26
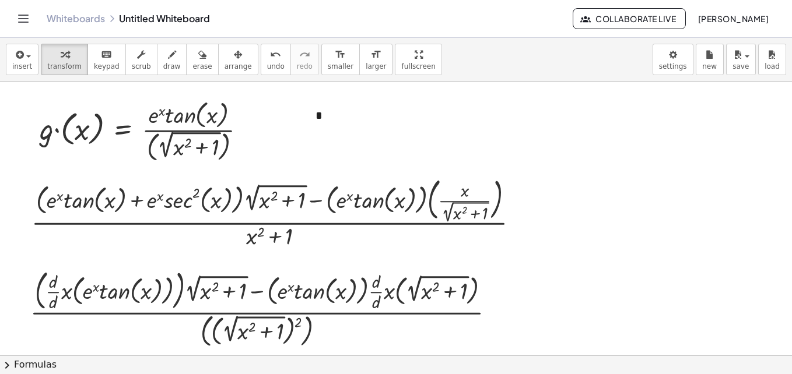
click at [29, 62] on span "insert" at bounding box center [22, 66] width 20 height 8
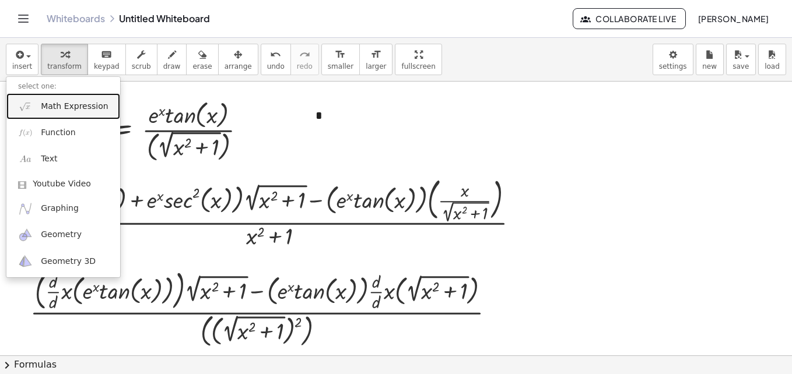
click at [77, 113] on link "Math Expression" at bounding box center [63, 106] width 114 height 26
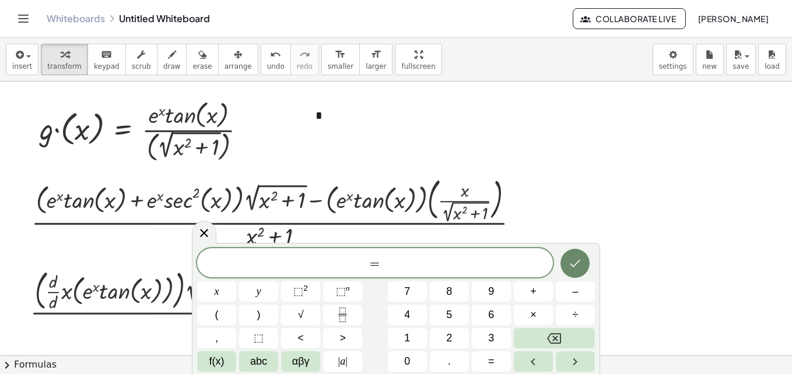
click at [584, 269] on button "Done" at bounding box center [574, 263] width 29 height 29
click at [20, 55] on icon "button" at bounding box center [18, 55] width 10 height 14
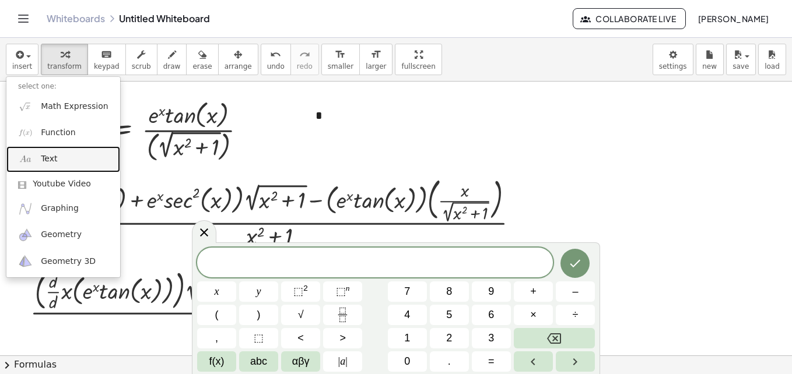
click at [38, 160] on link "Text" at bounding box center [63, 159] width 114 height 26
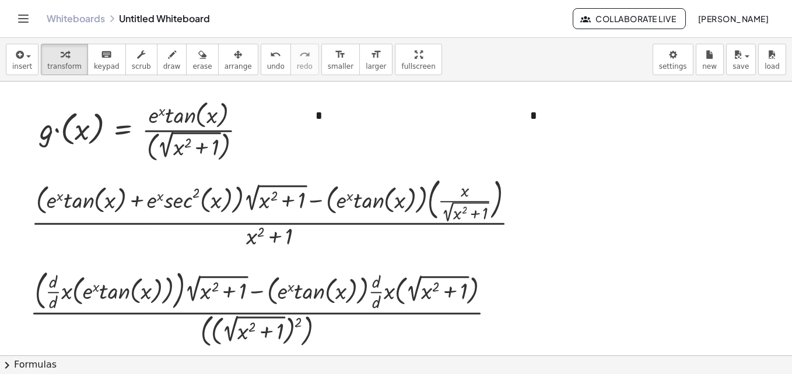
click at [680, 97] on span "+" at bounding box center [679, 93] width 7 height 9
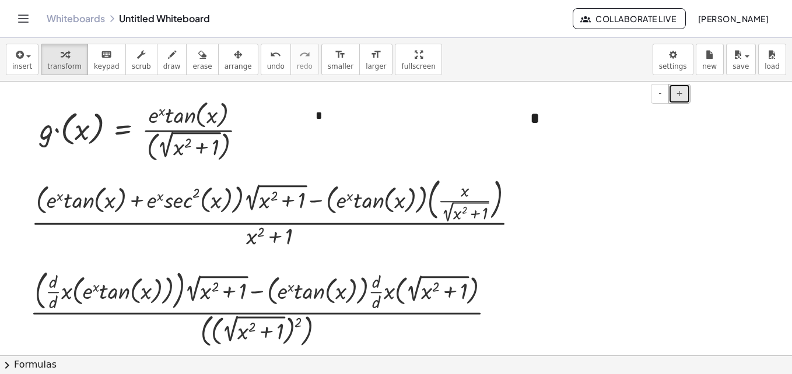
click at [680, 97] on span "+" at bounding box center [679, 93] width 7 height 9
click at [318, 117] on div "*" at bounding box center [391, 116] width 175 height 40
click at [465, 97] on span "+" at bounding box center [464, 93] width 7 height 9
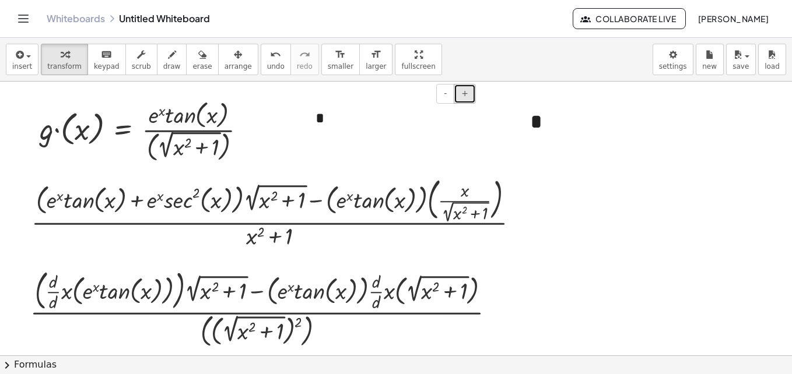
click at [465, 97] on span "+" at bounding box center [464, 93] width 7 height 9
click at [318, 124] on div "*" at bounding box center [391, 122] width 175 height 53
click at [224, 58] on div "button" at bounding box center [237, 54] width 27 height 14
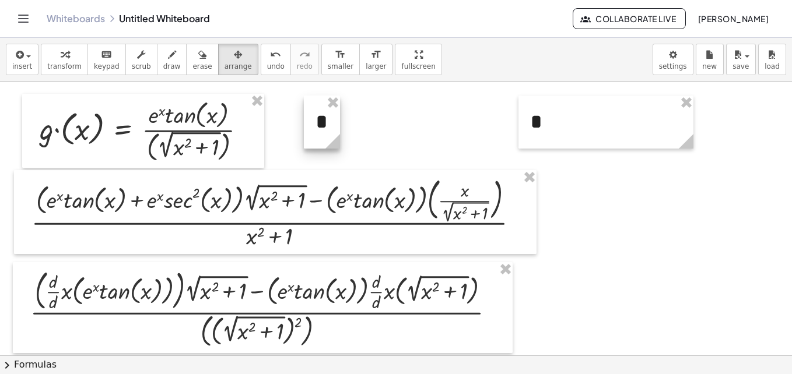
drag, startPoint x: 478, startPoint y: 136, endPoint x: 339, endPoint y: 134, distance: 138.8
click at [339, 134] on icon at bounding box center [332, 141] width 20 height 20
drag, startPoint x: 694, startPoint y: 139, endPoint x: 553, endPoint y: 143, distance: 141.2
click at [553, 143] on circle at bounding box center [549, 144] width 20 height 20
drag, startPoint x: 326, startPoint y: 125, endPoint x: 294, endPoint y: 136, distance: 34.3
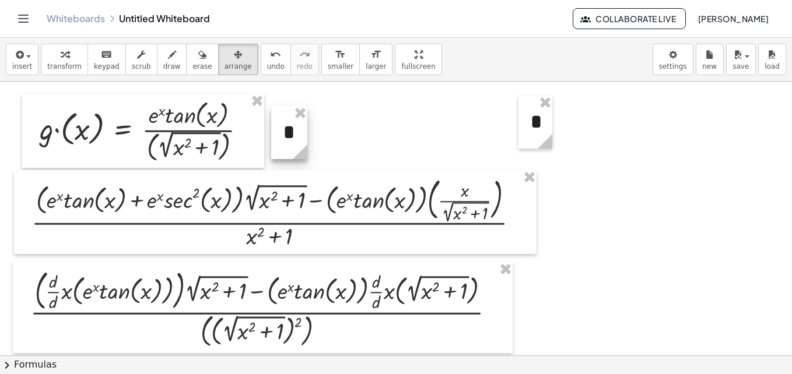
click at [294, 136] on div at bounding box center [289, 132] width 36 height 53
drag, startPoint x: 539, startPoint y: 124, endPoint x: 563, endPoint y: 218, distance: 96.7
click at [563, 218] on div at bounding box center [559, 215] width 34 height 53
click at [22, 59] on icon "button" at bounding box center [18, 55] width 10 height 14
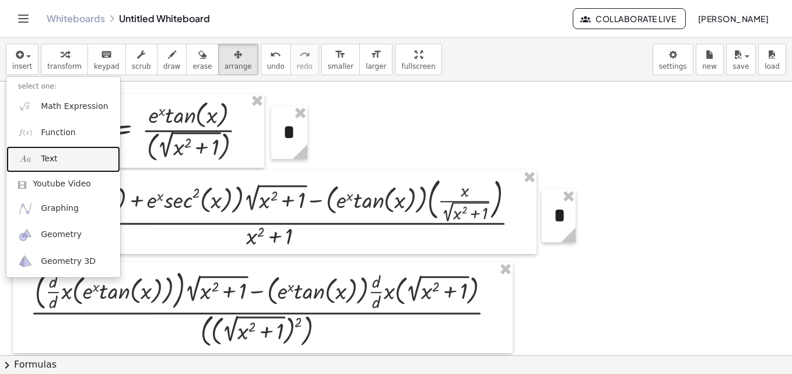
click at [59, 160] on link "Text" at bounding box center [63, 159] width 114 height 26
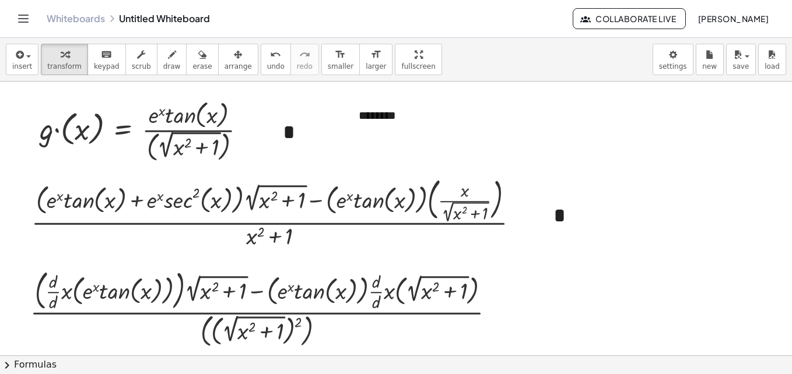
click at [508, 96] on span "+" at bounding box center [507, 93] width 7 height 9
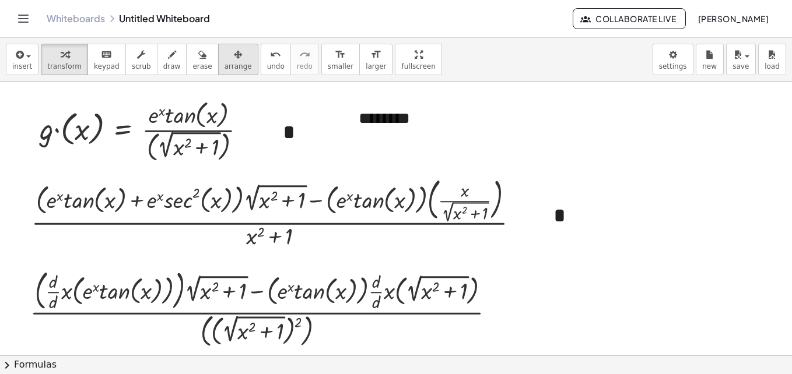
click at [234, 59] on icon "button" at bounding box center [238, 55] width 8 height 14
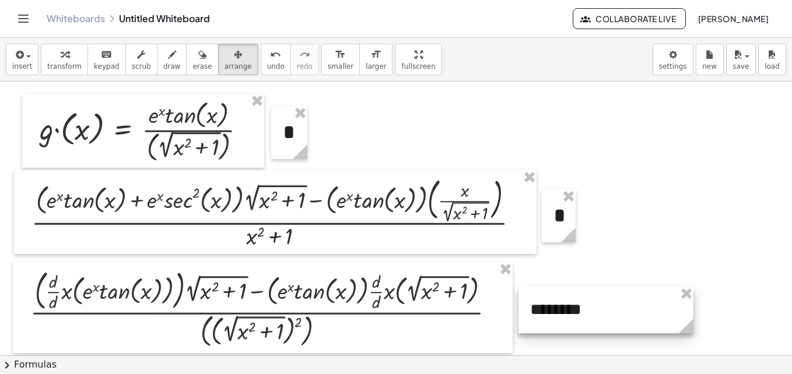
drag, startPoint x: 382, startPoint y: 114, endPoint x: 546, endPoint y: 301, distance: 247.9
click at [546, 301] on div at bounding box center [605, 310] width 175 height 47
click at [231, 74] on button "arrange" at bounding box center [238, 59] width 40 height 31
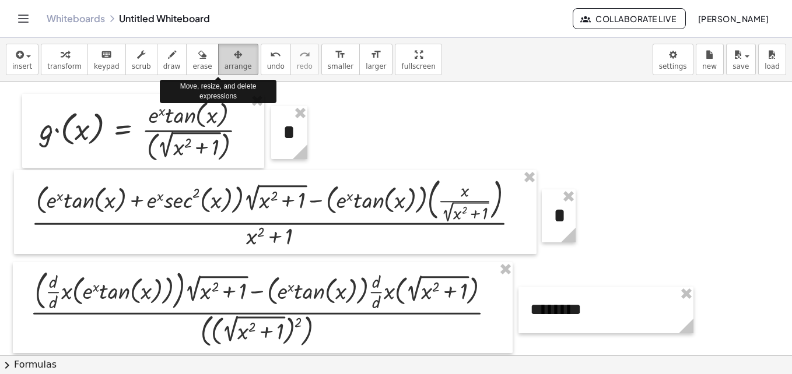
click at [234, 54] on icon "button" at bounding box center [238, 55] width 8 height 14
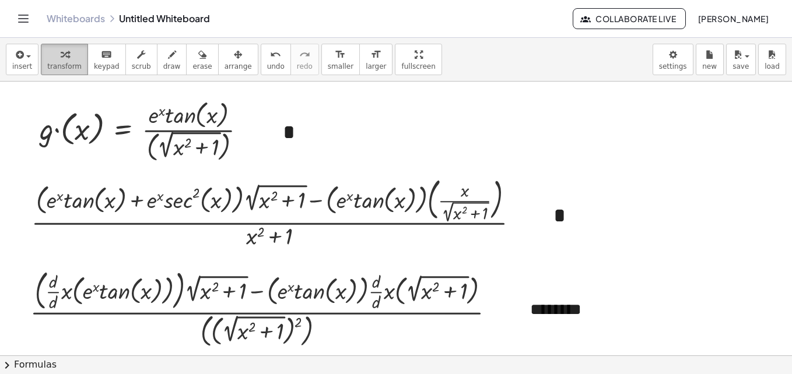
click at [71, 59] on div "button" at bounding box center [64, 54] width 34 height 14
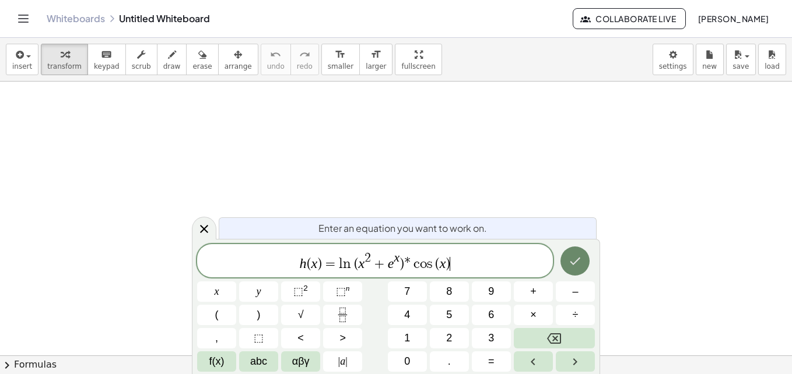
click at [570, 262] on icon "Done" at bounding box center [575, 261] width 14 height 14
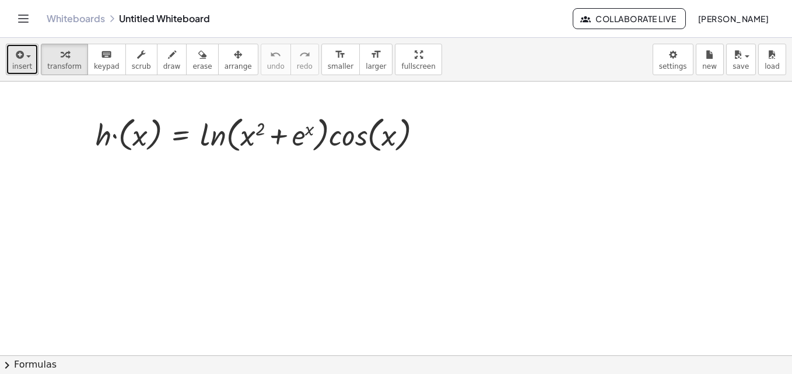
click at [26, 71] on button "insert" at bounding box center [22, 59] width 33 height 31
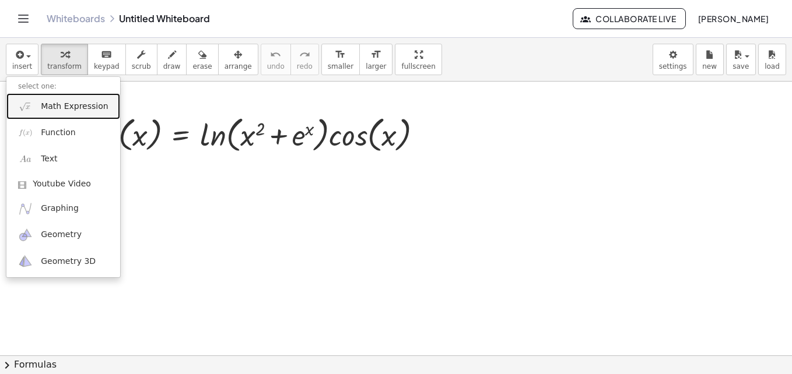
click at [67, 104] on span "Math Expression" at bounding box center [74, 107] width 67 height 12
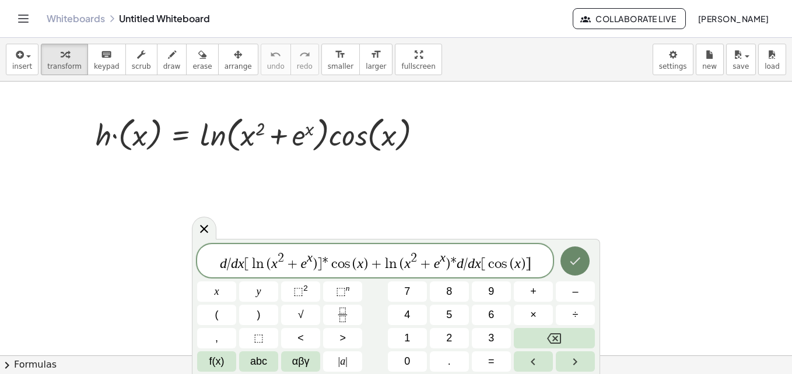
click at [569, 262] on icon "Done" at bounding box center [575, 261] width 14 height 14
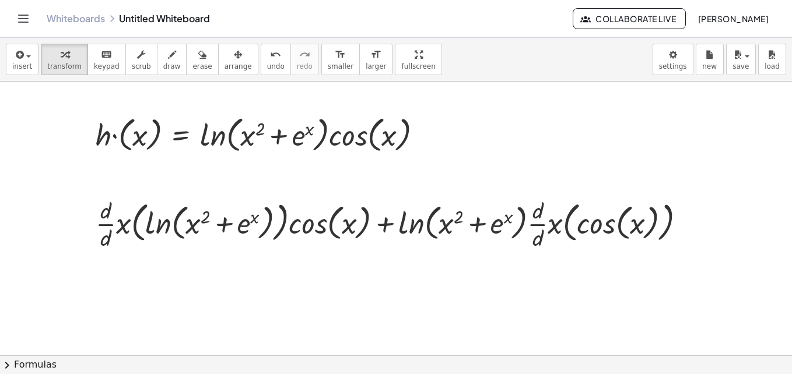
click at [231, 75] on div "insert select one: Math Expression Function Text Youtube Video Graphing Geometr…" at bounding box center [396, 60] width 792 height 44
click at [234, 52] on icon "button" at bounding box center [238, 55] width 8 height 14
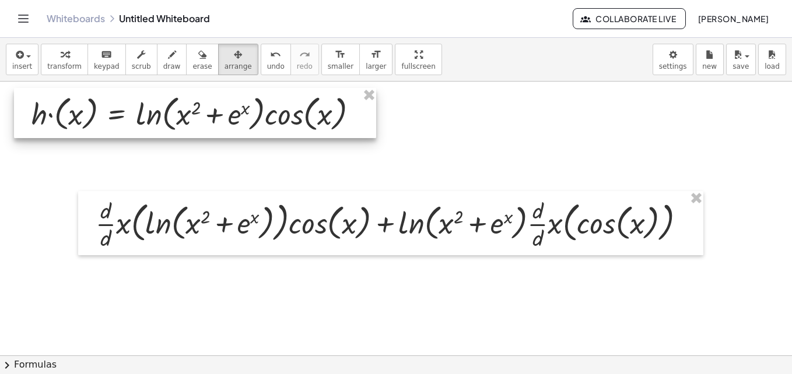
drag, startPoint x: 231, startPoint y: 127, endPoint x: 167, endPoint y: 106, distance: 67.5
click at [167, 106] on div at bounding box center [195, 113] width 362 height 50
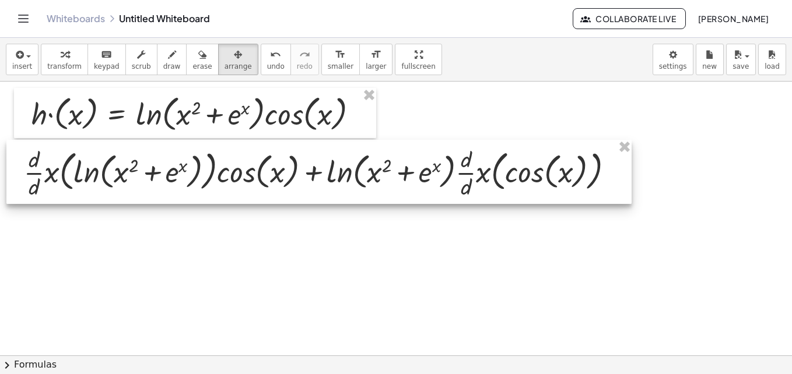
drag, startPoint x: 279, startPoint y: 228, endPoint x: 207, endPoint y: 177, distance: 88.2
click at [207, 177] on div at bounding box center [318, 172] width 625 height 64
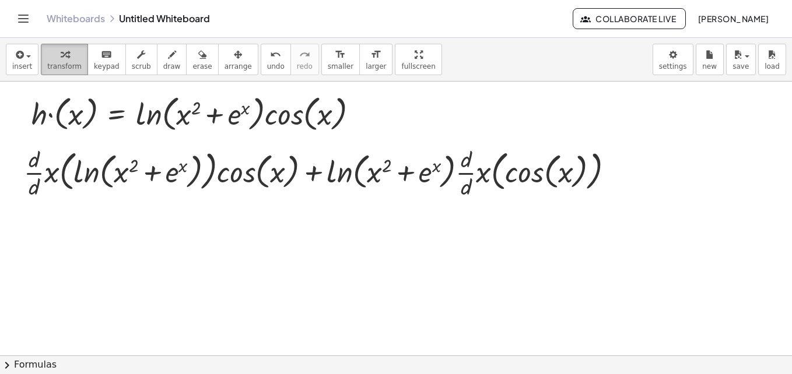
click at [52, 64] on span "transform" at bounding box center [64, 66] width 34 height 8
click at [24, 62] on span "insert" at bounding box center [22, 66] width 20 height 8
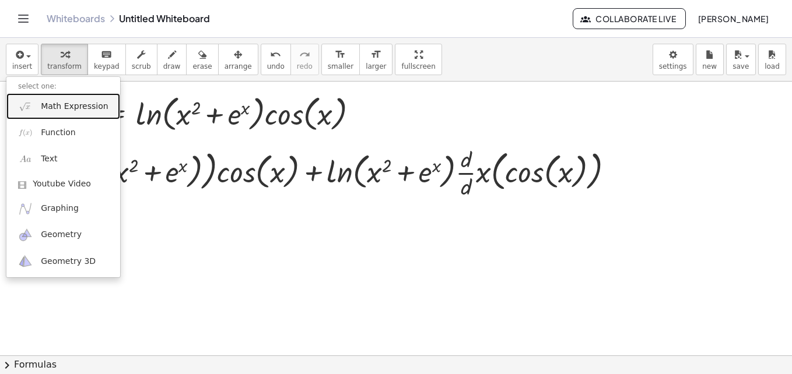
click at [44, 116] on link "Math Expression" at bounding box center [63, 106] width 114 height 26
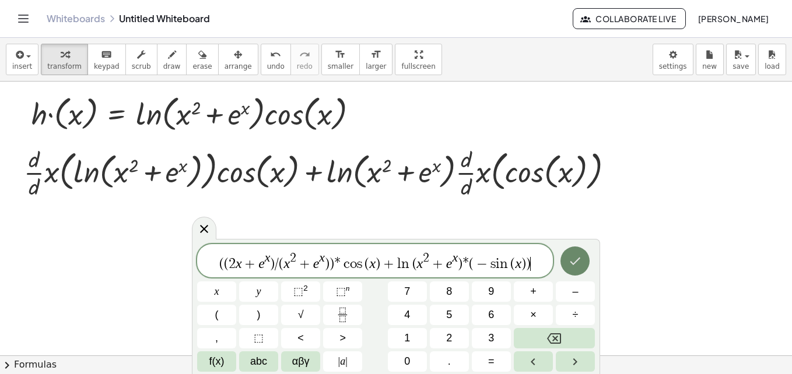
click at [576, 266] on icon "Done" at bounding box center [575, 261] width 14 height 14
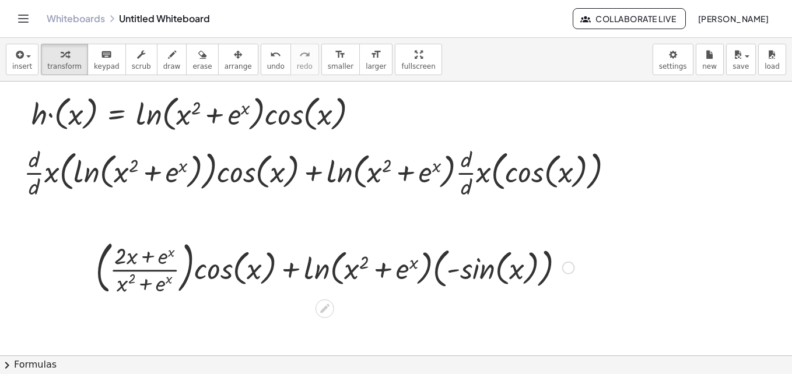
drag, startPoint x: 353, startPoint y: 262, endPoint x: 329, endPoint y: 262, distance: 24.5
click at [329, 262] on div at bounding box center [335, 267] width 490 height 63
click at [223, 61] on button "arrange" at bounding box center [238, 59] width 40 height 31
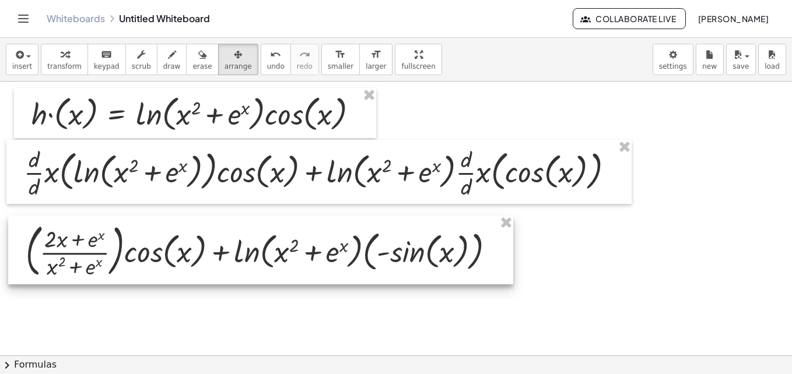
drag, startPoint x: 234, startPoint y: 272, endPoint x: 164, endPoint y: 256, distance: 71.8
click at [164, 256] on div at bounding box center [260, 250] width 505 height 69
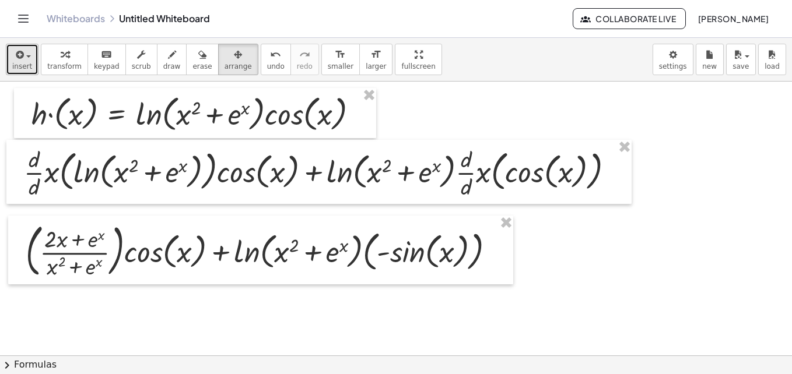
click at [17, 72] on button "insert" at bounding box center [22, 59] width 33 height 31
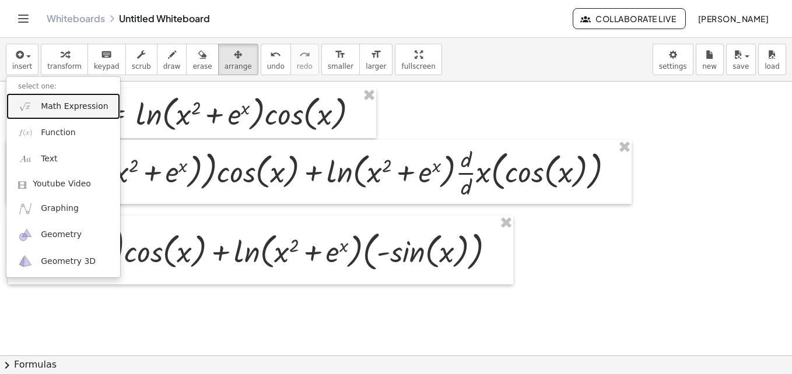
click at [78, 110] on span "Math Expression" at bounding box center [74, 107] width 67 height 12
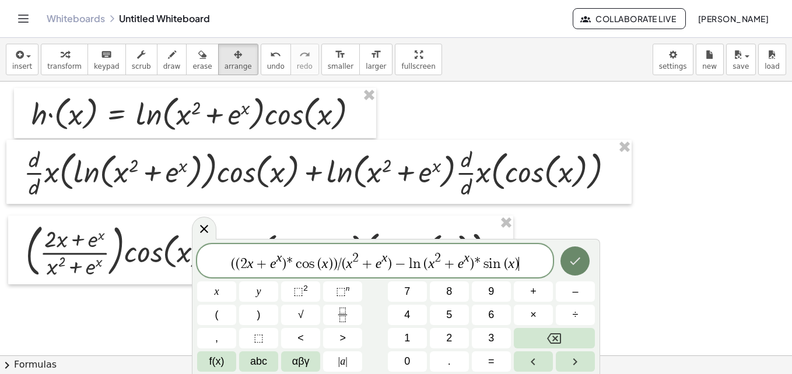
click at [573, 264] on icon "Done" at bounding box center [575, 262] width 10 height 8
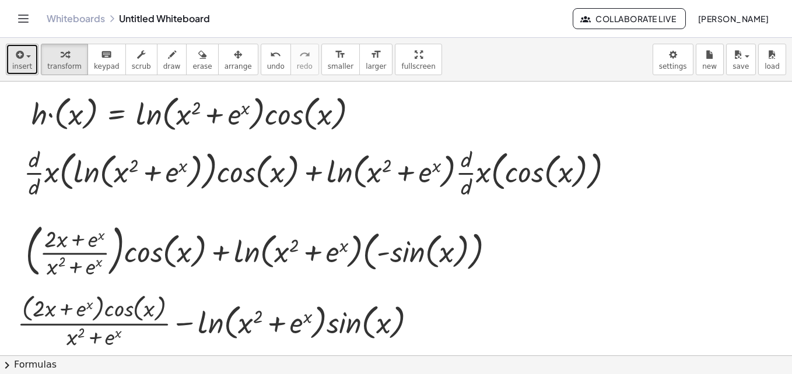
click at [21, 69] on span "insert" at bounding box center [22, 66] width 20 height 8
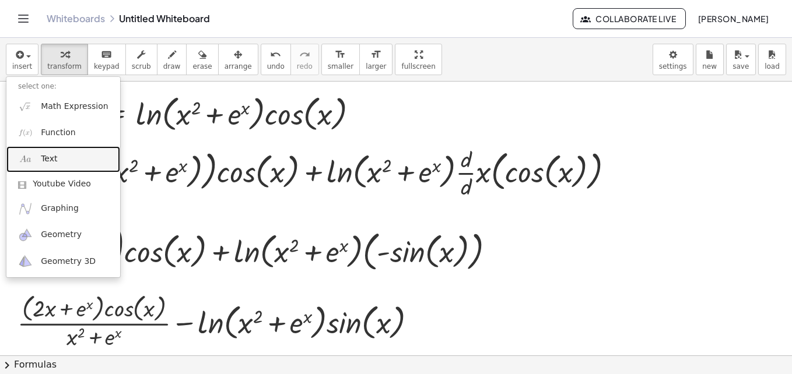
click at [59, 160] on link "Text" at bounding box center [63, 159] width 114 height 26
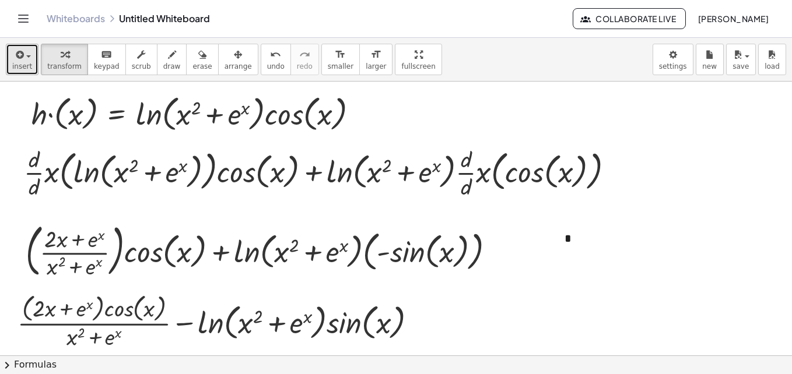
click at [21, 68] on span "insert" at bounding box center [22, 66] width 20 height 8
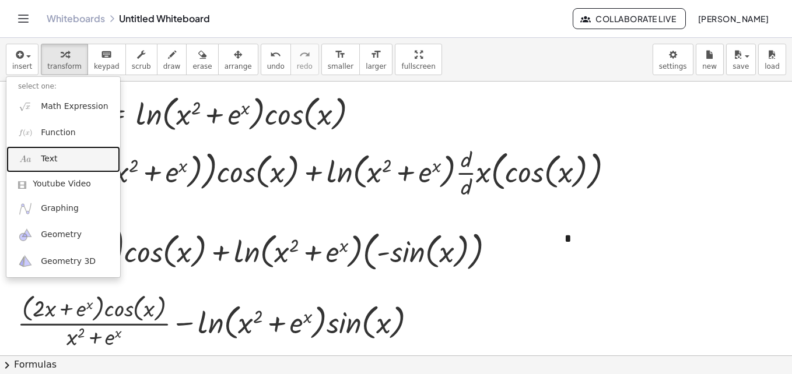
click at [54, 153] on span "Text" at bounding box center [49, 159] width 16 height 12
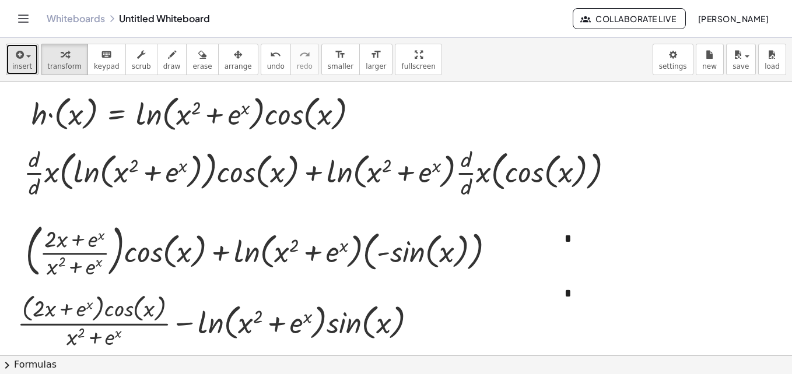
click at [15, 62] on span "insert" at bounding box center [22, 66] width 20 height 8
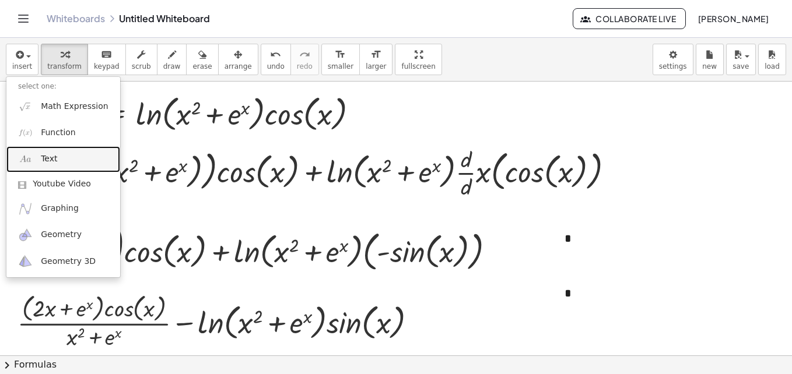
click at [64, 162] on link "Text" at bounding box center [63, 159] width 114 height 26
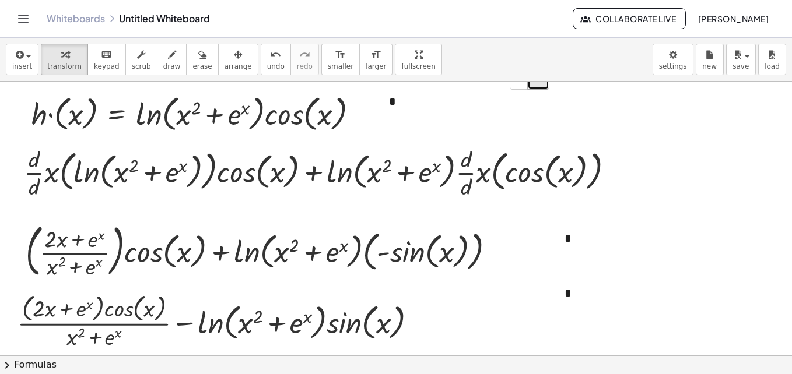
click at [540, 84] on span "+" at bounding box center [538, 79] width 7 height 9
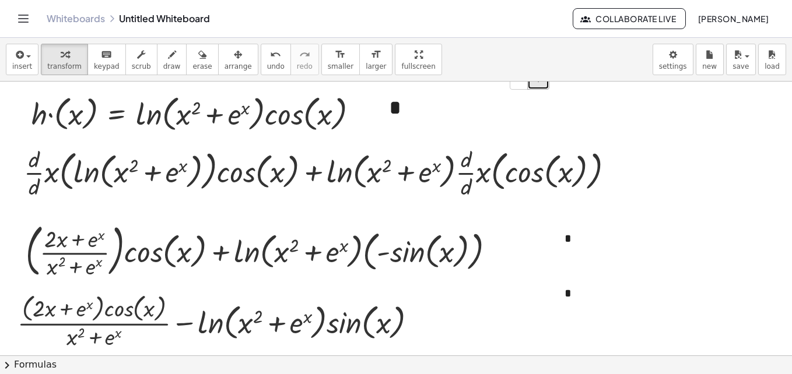
click at [540, 84] on span "+" at bounding box center [538, 79] width 7 height 9
click at [712, 222] on button "+" at bounding box center [714, 217] width 22 height 20
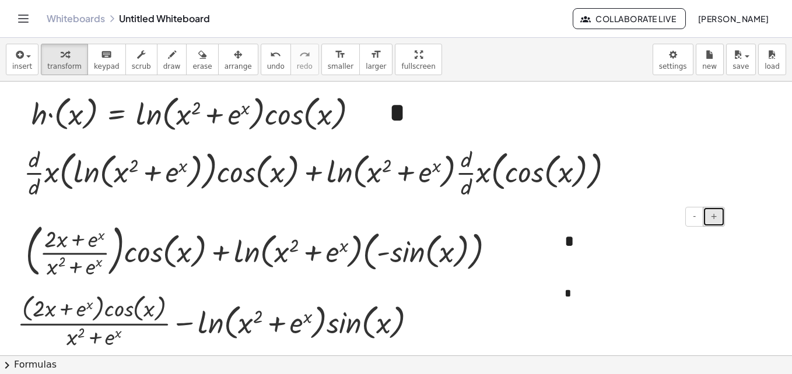
click at [712, 222] on button "+" at bounding box center [714, 217] width 22 height 20
click at [717, 274] on span "+" at bounding box center [713, 270] width 7 height 9
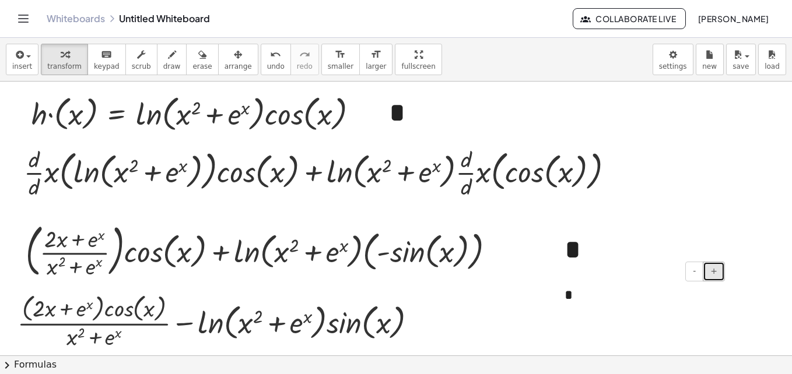
click at [717, 274] on span "+" at bounding box center [713, 270] width 7 height 9
click at [700, 275] on button "-" at bounding box center [694, 272] width 18 height 20
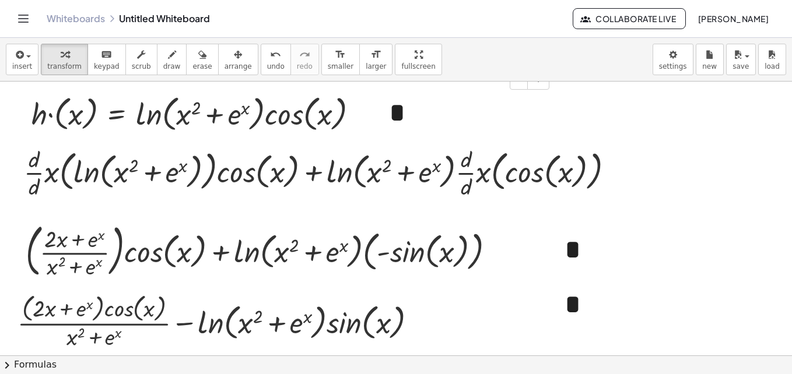
click at [403, 118] on div "*" at bounding box center [464, 114] width 175 height 64
click at [224, 63] on span "arrange" at bounding box center [237, 66] width 27 height 8
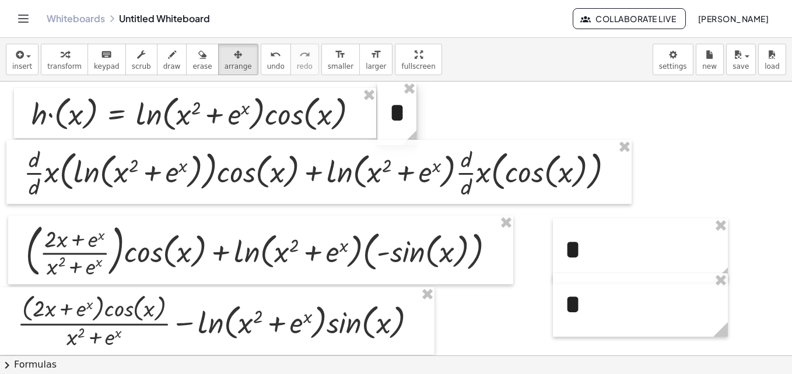
drag, startPoint x: 551, startPoint y: 135, endPoint x: 415, endPoint y: 119, distance: 136.8
click at [415, 119] on div "- + *" at bounding box center [396, 114] width 39 height 64
drag, startPoint x: 726, startPoint y: 268, endPoint x: 594, endPoint y: 262, distance: 131.9
click at [594, 262] on div "- + *" at bounding box center [574, 251] width 43 height 64
drag, startPoint x: 726, startPoint y: 325, endPoint x: 596, endPoint y: 339, distance: 130.7
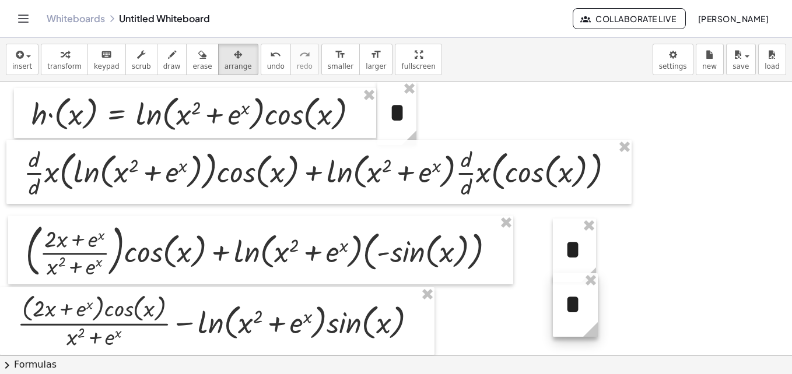
click at [596, 339] on g at bounding box center [592, 332] width 20 height 20
drag, startPoint x: 581, startPoint y: 255, endPoint x: 666, endPoint y: 181, distance: 112.0
click at [666, 181] on div at bounding box center [659, 177] width 43 height 64
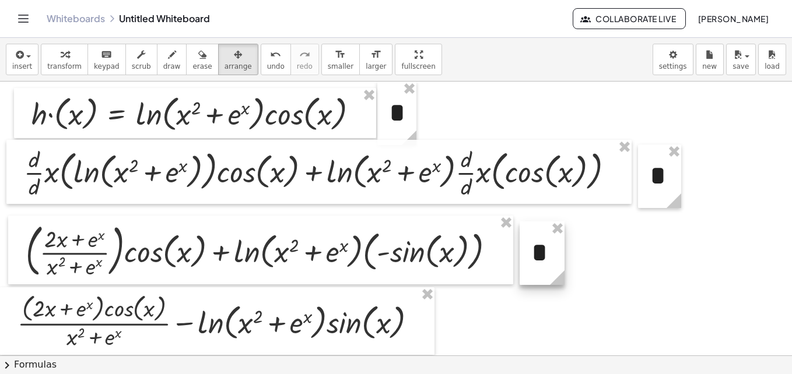
drag, startPoint x: 582, startPoint y: 315, endPoint x: 549, endPoint y: 263, distance: 61.6
click at [549, 263] on div at bounding box center [541, 254] width 45 height 64
click at [10, 61] on button "insert" at bounding box center [22, 59] width 33 height 31
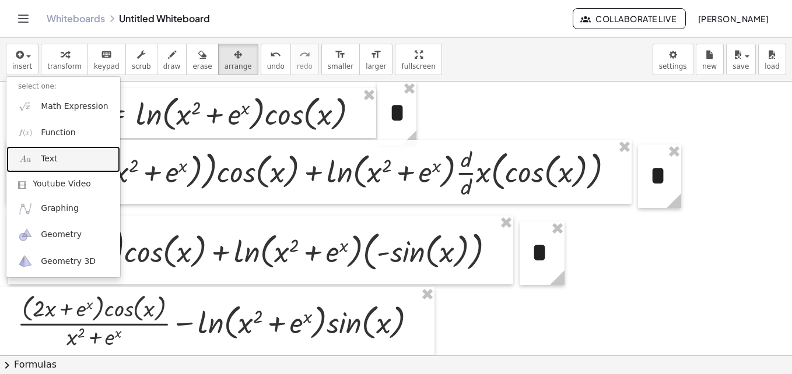
click at [61, 163] on link "Text" at bounding box center [63, 159] width 114 height 26
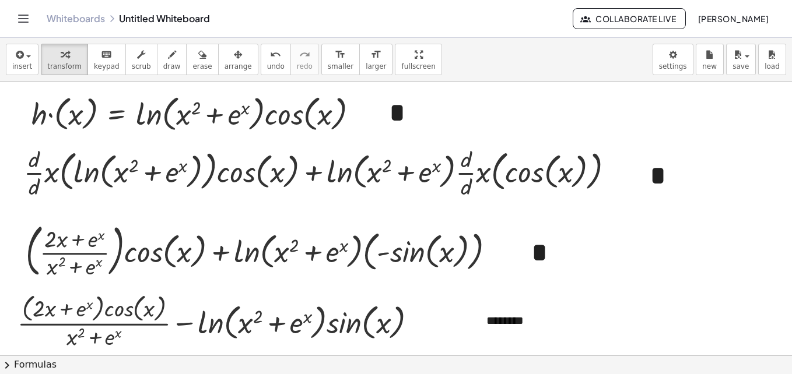
click at [644, 302] on button "+" at bounding box center [635, 299] width 22 height 20
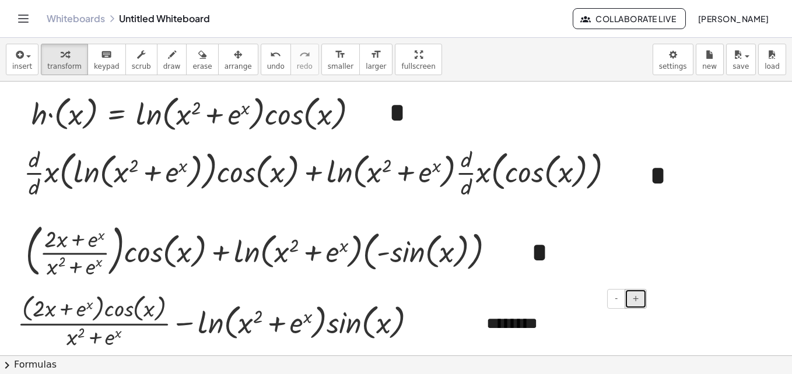
click at [644, 302] on button "+" at bounding box center [635, 299] width 22 height 20
click at [641, 341] on div "********" at bounding box center [562, 327] width 175 height 53
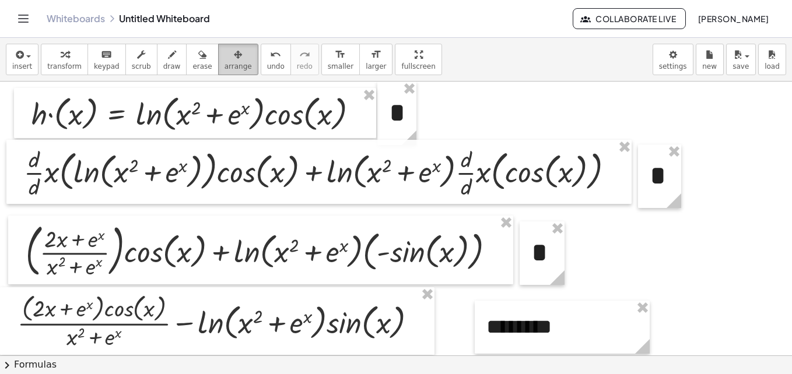
click at [234, 57] on icon "button" at bounding box center [238, 55] width 8 height 14
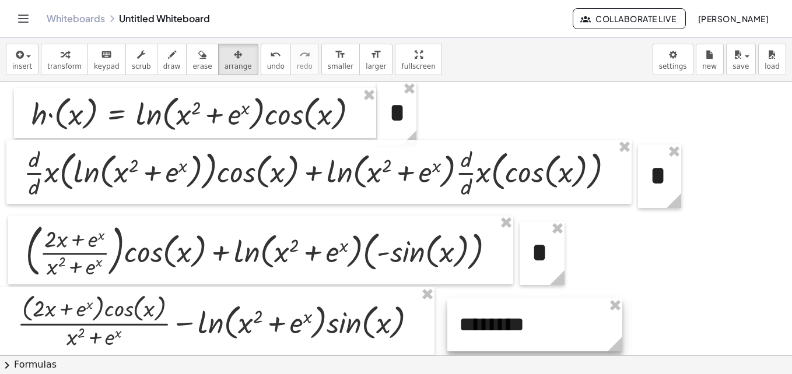
drag, startPoint x: 530, startPoint y: 338, endPoint x: 503, endPoint y: 336, distance: 27.5
click at [503, 336] on div at bounding box center [534, 325] width 175 height 53
click at [65, 64] on span "transform" at bounding box center [64, 66] width 34 height 8
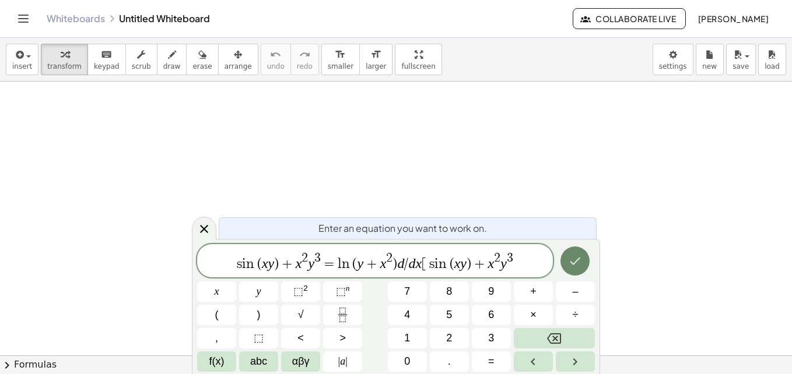
click at [573, 252] on button "Done" at bounding box center [574, 261] width 29 height 29
click at [236, 282] on div at bounding box center [216, 292] width 39 height 20
click at [580, 262] on icon "Done" at bounding box center [575, 260] width 14 height 14
click at [579, 262] on icon "Done" at bounding box center [575, 260] width 14 height 14
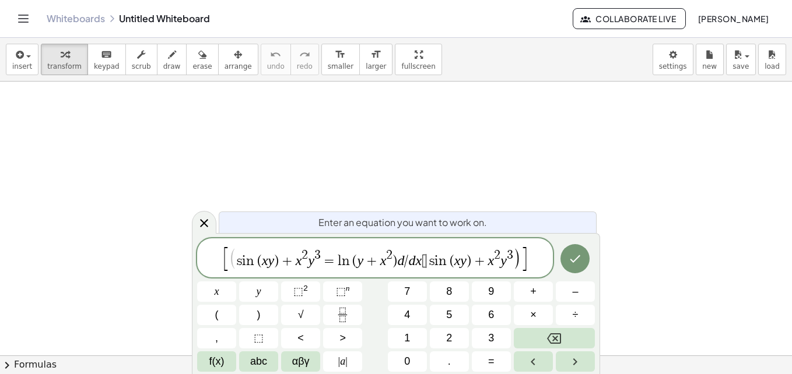
click at [426, 262] on var "s" at bounding box center [430, 261] width 8 height 14
click at [578, 261] on icon "Done" at bounding box center [575, 259] width 14 height 14
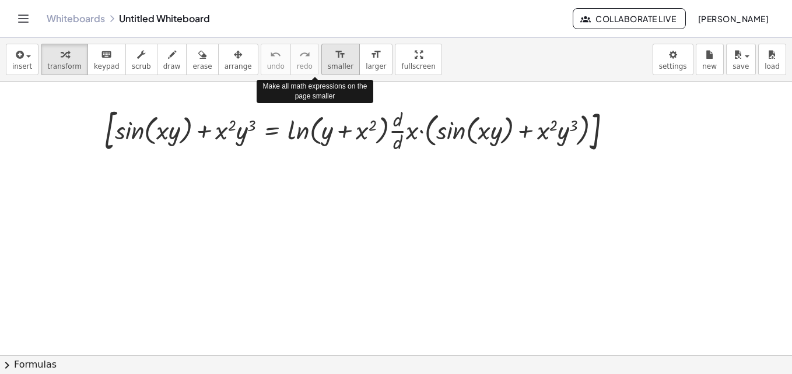
click at [328, 66] on span "smaller" at bounding box center [341, 66] width 26 height 8
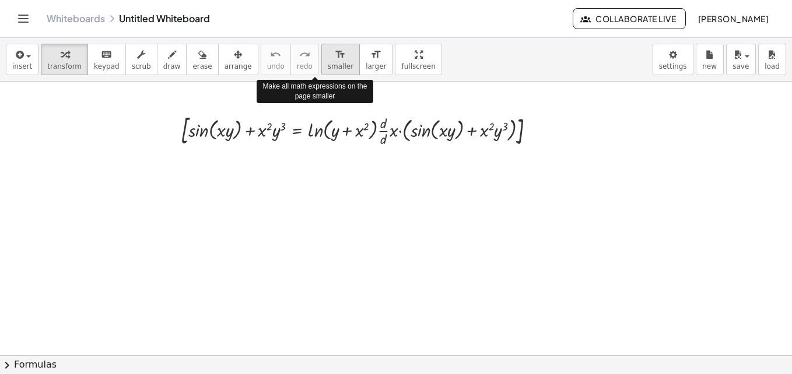
click at [328, 66] on span "smaller" at bounding box center [341, 66] width 26 height 8
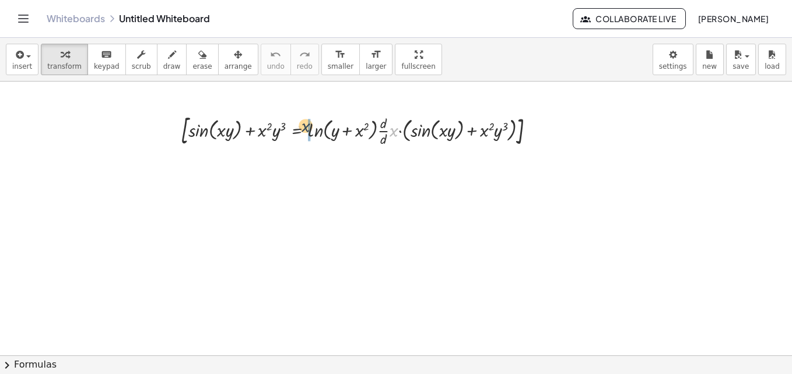
drag, startPoint x: 395, startPoint y: 133, endPoint x: 304, endPoint y: 128, distance: 91.1
click at [304, 128] on div at bounding box center [362, 129] width 375 height 39
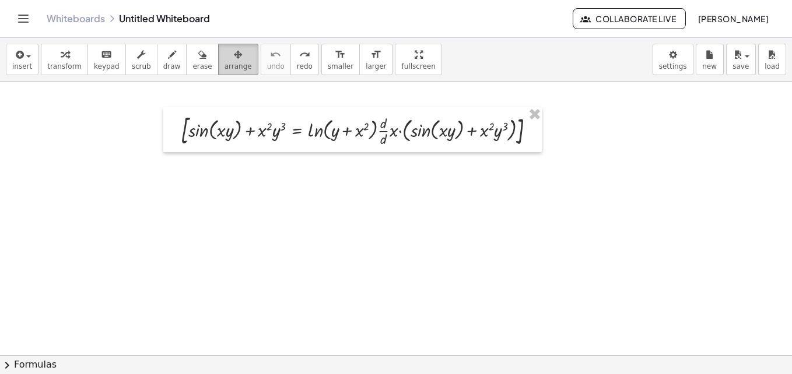
click at [224, 68] on span "arrange" at bounding box center [237, 66] width 27 height 8
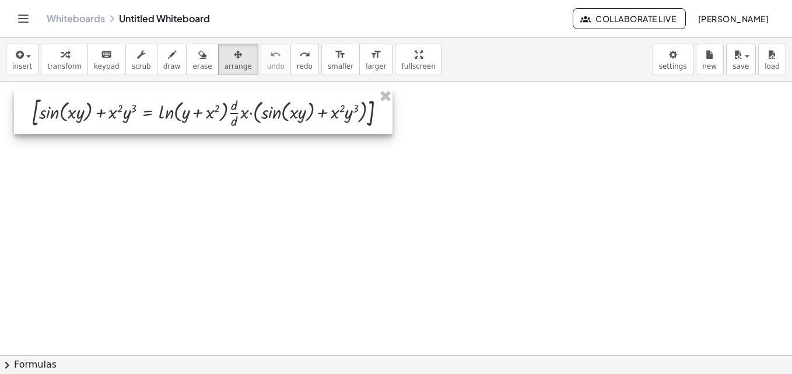
drag, startPoint x: 333, startPoint y: 141, endPoint x: 184, endPoint y: 124, distance: 150.3
click at [184, 124] on div at bounding box center [203, 111] width 378 height 45
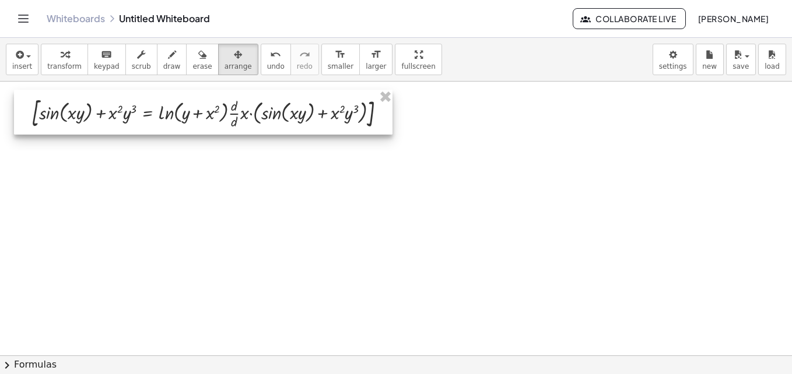
click at [234, 123] on div at bounding box center [203, 112] width 378 height 45
click at [268, 127] on div at bounding box center [203, 112] width 378 height 45
drag, startPoint x: 268, startPoint y: 127, endPoint x: 227, endPoint y: 107, distance: 45.1
click at [227, 107] on div at bounding box center [203, 112] width 378 height 45
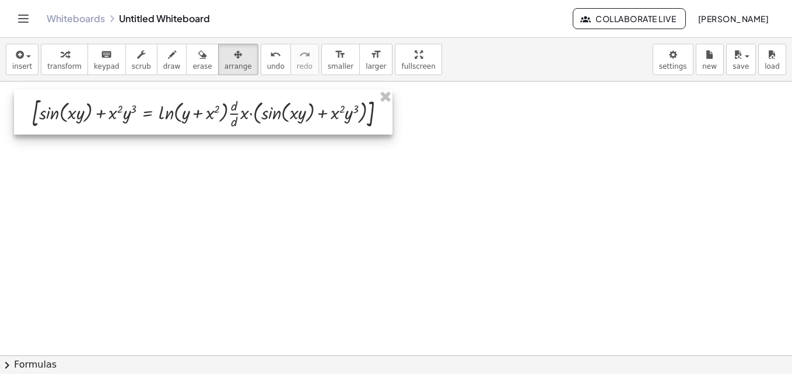
click at [227, 107] on div at bounding box center [203, 112] width 378 height 45
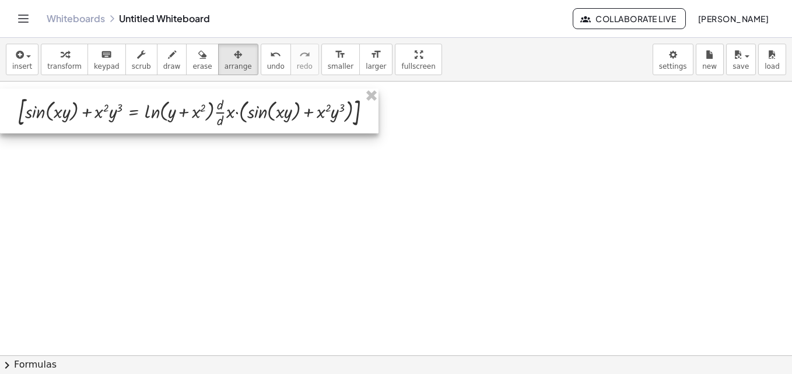
click at [228, 108] on div at bounding box center [189, 111] width 378 height 45
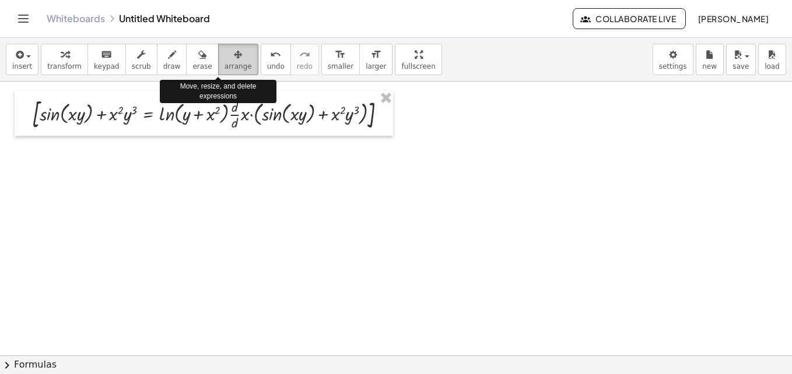
click at [234, 61] on icon "button" at bounding box center [238, 55] width 8 height 14
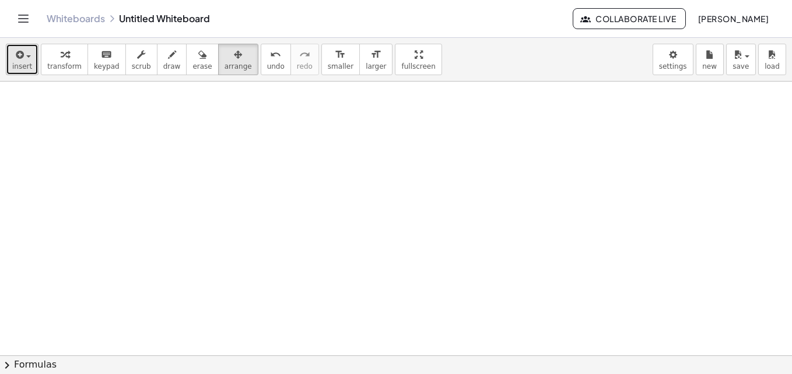
click at [13, 65] on span "insert" at bounding box center [22, 66] width 20 height 8
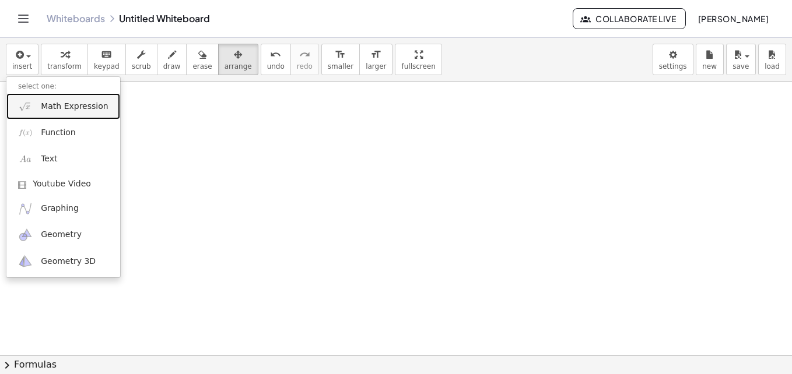
click at [54, 110] on span "Math Expression" at bounding box center [74, 107] width 67 height 12
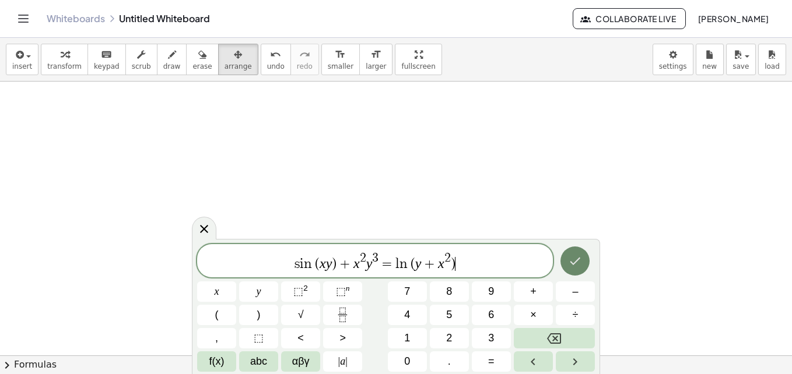
click at [584, 270] on button "Done" at bounding box center [574, 261] width 29 height 29
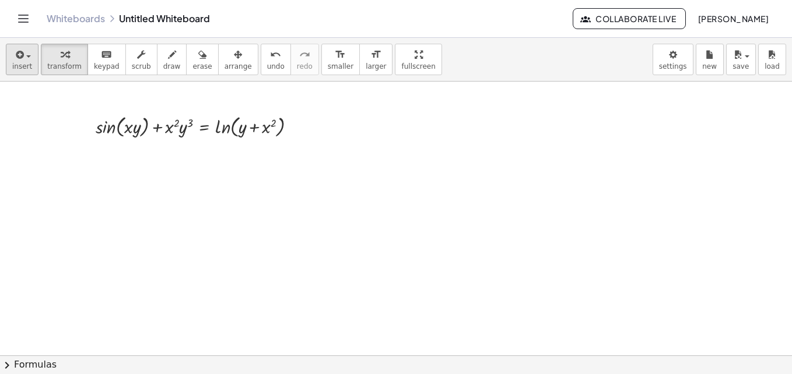
drag, startPoint x: 0, startPoint y: 62, endPoint x: 7, endPoint y: 62, distance: 7.0
click at [5, 62] on div "insert select one: Math Expression Function Text Youtube Video Graphing Geometr…" at bounding box center [396, 60] width 792 height 44
click at [10, 63] on button "insert" at bounding box center [22, 59] width 33 height 31
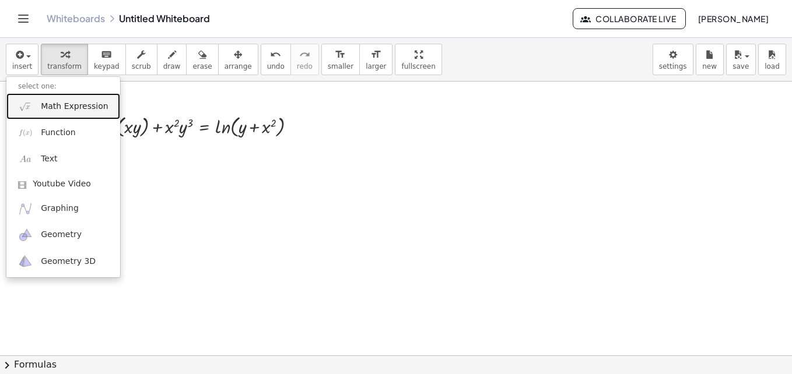
click at [87, 104] on span "Math Expression" at bounding box center [74, 107] width 67 height 12
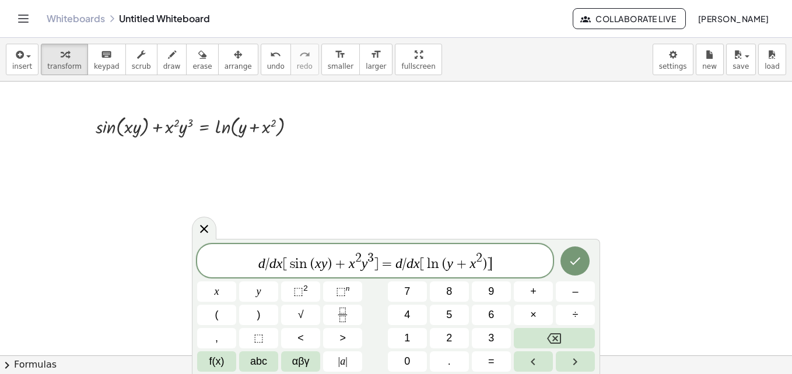
click at [570, 268] on icon "Done" at bounding box center [575, 261] width 14 height 14
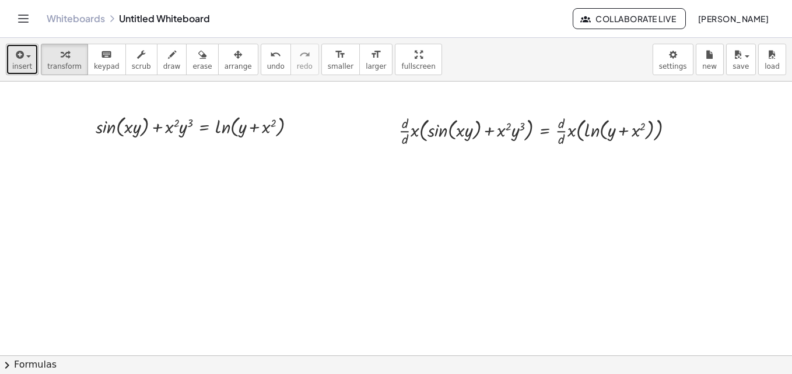
click at [15, 60] on icon "button" at bounding box center [18, 55] width 10 height 14
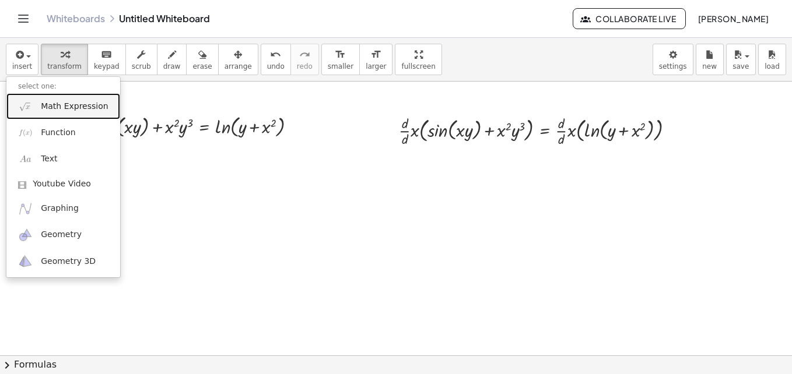
click at [58, 110] on span "Math Expression" at bounding box center [74, 107] width 67 height 12
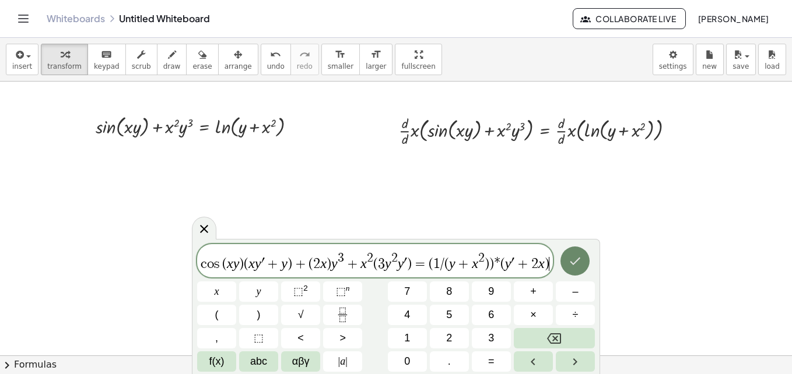
click at [575, 270] on button "Done" at bounding box center [574, 261] width 29 height 29
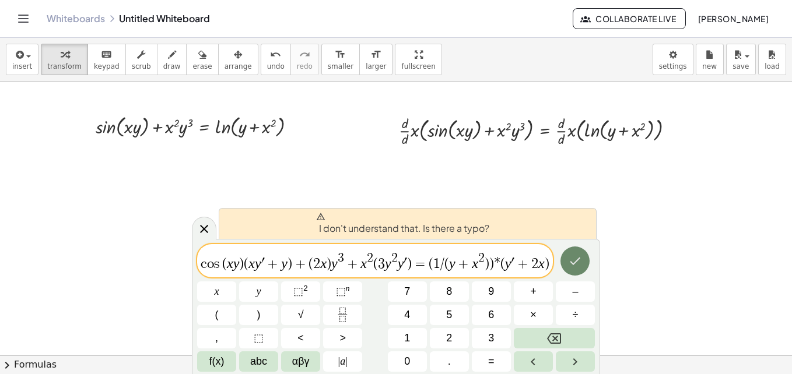
click at [573, 265] on icon "Done" at bounding box center [575, 261] width 14 height 14
click at [513, 255] on div "c o s ( x y ) ( x y ′ + y ) + ( 2 x ) y 3 + x 2 ( 3 y 2 y ′ ) = ( 1 / ( y + x 2…" at bounding box center [396, 308] width 398 height 128
click at [305, 266] on span "+" at bounding box center [300, 264] width 17 height 14
click at [572, 256] on icon "Done" at bounding box center [575, 261] width 14 height 14
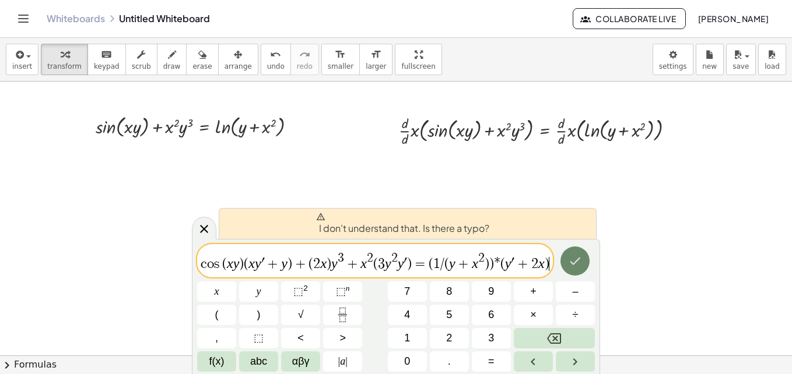
click at [572, 256] on icon "Done" at bounding box center [575, 261] width 14 height 14
click at [243, 263] on span ")" at bounding box center [241, 264] width 5 height 14
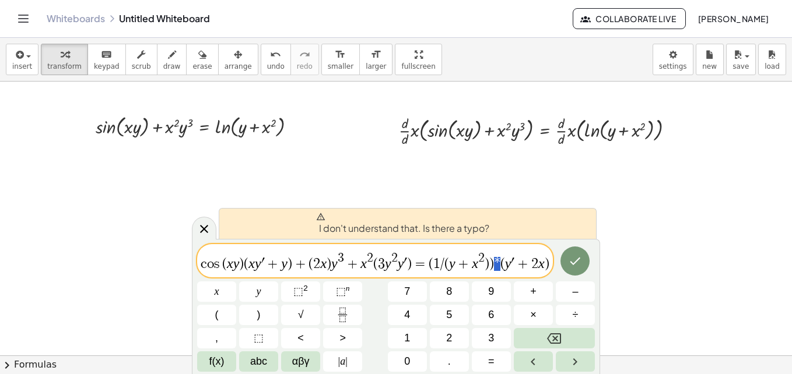
click at [495, 262] on span "c o s ( x y ) ( x y ′ + y ) + ( 2 x ) y 3 + x 2 ( 3 y 2 y ′ ) = ( 1 / ( y + x 2…" at bounding box center [375, 261] width 356 height 21
drag, startPoint x: 495, startPoint y: 262, endPoint x: 294, endPoint y: 261, distance: 200.6
click at [294, 261] on span "+" at bounding box center [300, 264] width 17 height 14
click at [244, 261] on span "c o s ( x y ) ​ ( x y ′ + y ) + ( 2 x ) y 3 + x 2 ( 3 y 2 y ′ ) = ( 1 / ( y + x…" at bounding box center [375, 261] width 356 height 21
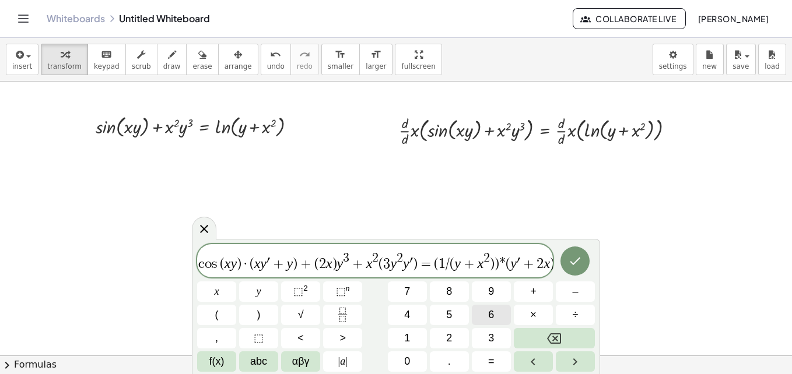
click at [484, 306] on button "6" at bounding box center [491, 315] width 39 height 20
click at [580, 264] on icon "Done" at bounding box center [575, 261] width 14 height 14
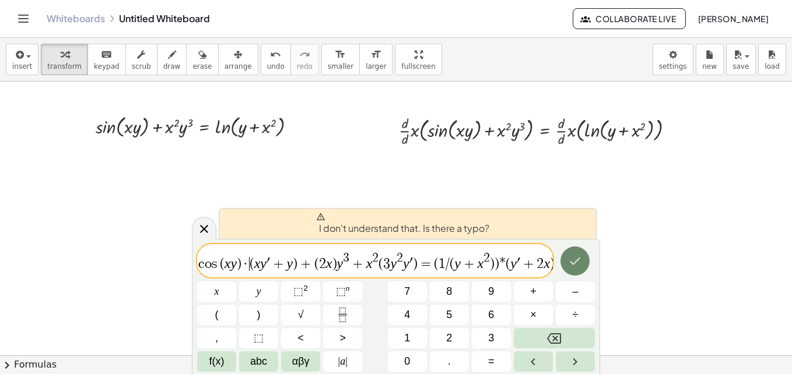
click at [580, 264] on icon "Done" at bounding box center [575, 261] width 14 height 14
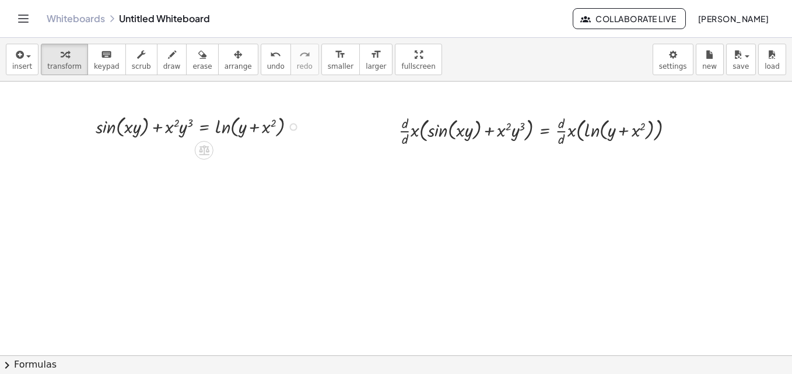
scroll to position [10, 0]
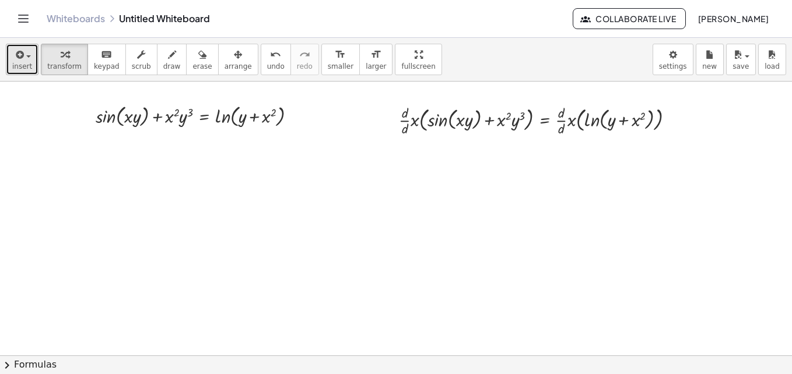
click at [24, 55] on span "button" at bounding box center [25, 56] width 2 height 8
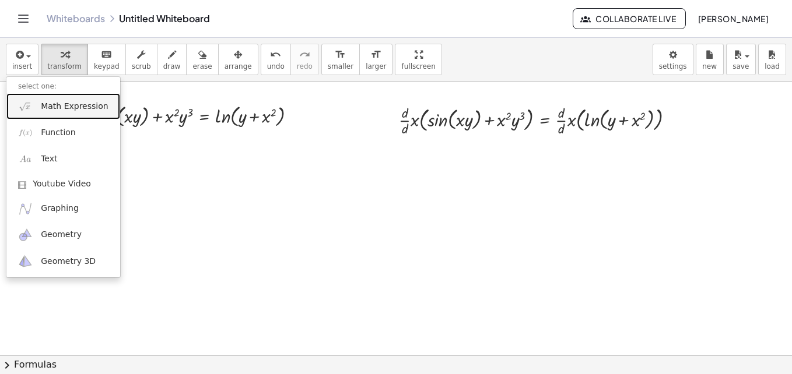
click at [54, 114] on link "Math Expression" at bounding box center [63, 106] width 114 height 26
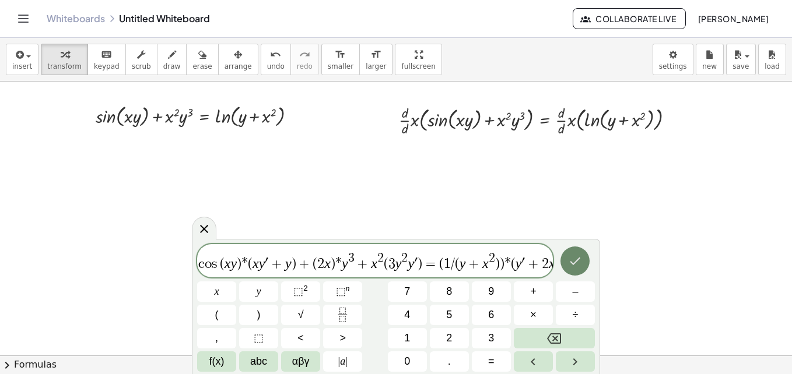
click at [570, 261] on icon "Done" at bounding box center [575, 261] width 14 height 14
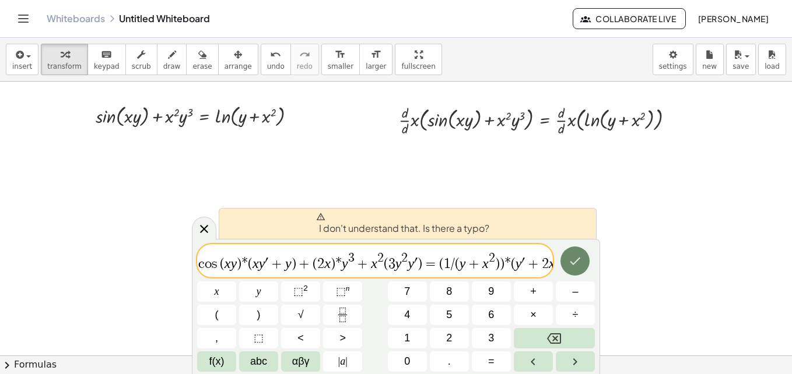
click at [570, 261] on icon "Done" at bounding box center [575, 261] width 14 height 14
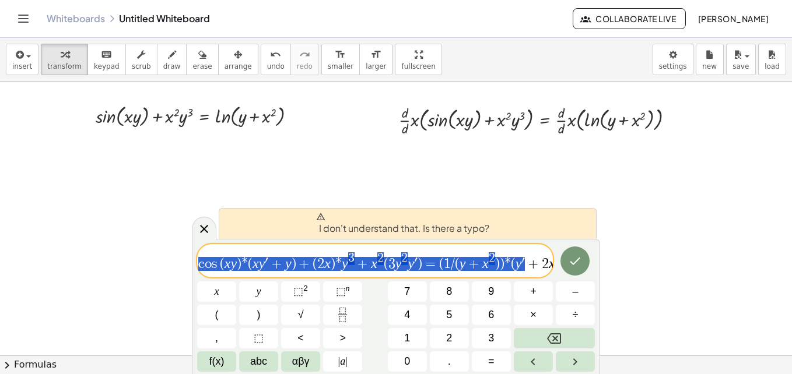
drag, startPoint x: 526, startPoint y: 263, endPoint x: 199, endPoint y: 275, distance: 327.3
click at [199, 275] on div "**********" at bounding box center [396, 308] width 398 height 128
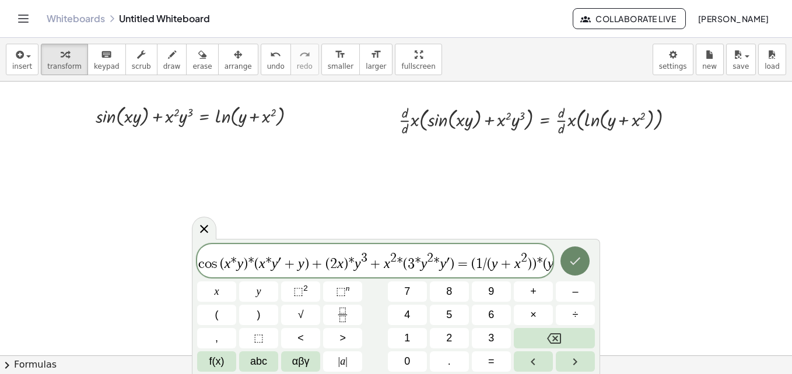
click at [571, 266] on icon "Done" at bounding box center [575, 261] width 14 height 14
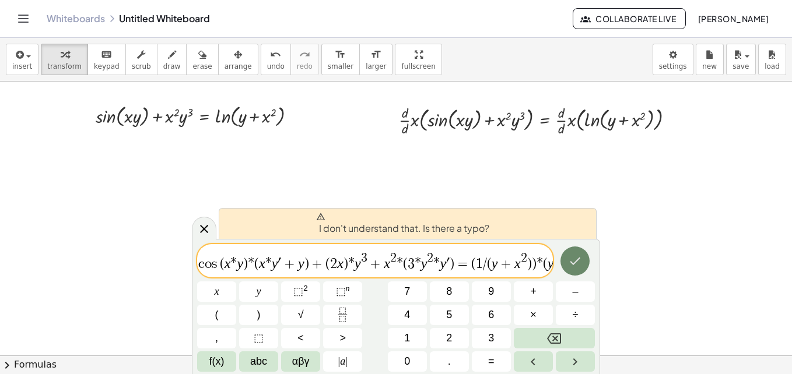
click at [571, 266] on icon "Done" at bounding box center [575, 261] width 14 height 14
drag, startPoint x: 501, startPoint y: 273, endPoint x: 489, endPoint y: 273, distance: 12.2
click at [500, 273] on div "c o s ( x * y ) * ( x * y ′ + y ) + ( 2 x ) * y 3 + x 2 * ( 3 * y 2 * y ′ ) = (…" at bounding box center [375, 260] width 356 height 33
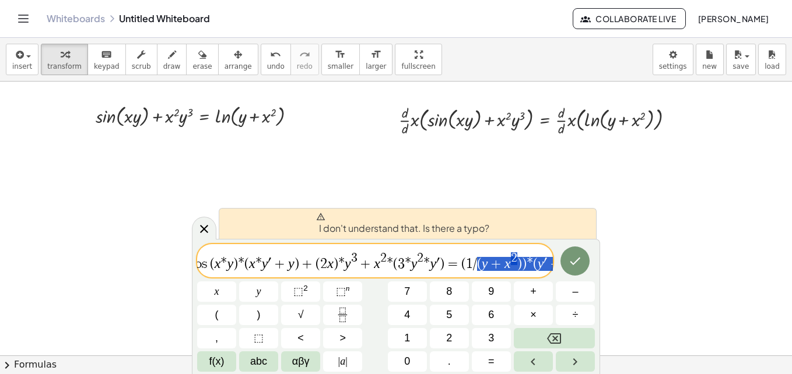
scroll to position [0, 41]
drag, startPoint x: 499, startPoint y: 268, endPoint x: 610, endPoint y: 261, distance: 111.0
click at [610, 261] on body "Graspable Math Activities Whiteboards Classes Account v1.30.1 | Privacy policy …" at bounding box center [396, 187] width 792 height 374
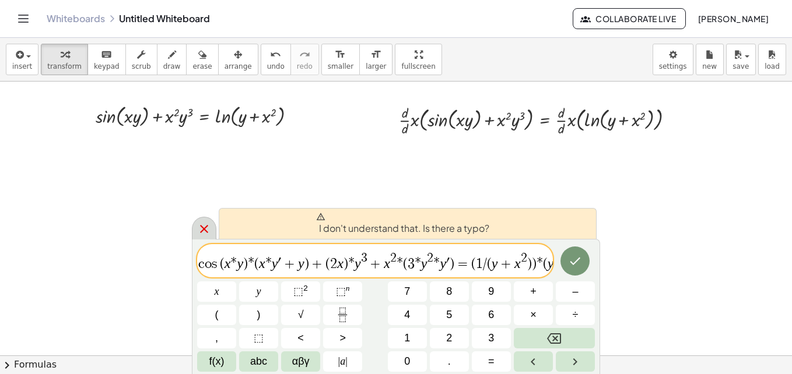
click at [203, 231] on icon at bounding box center [204, 229] width 14 height 14
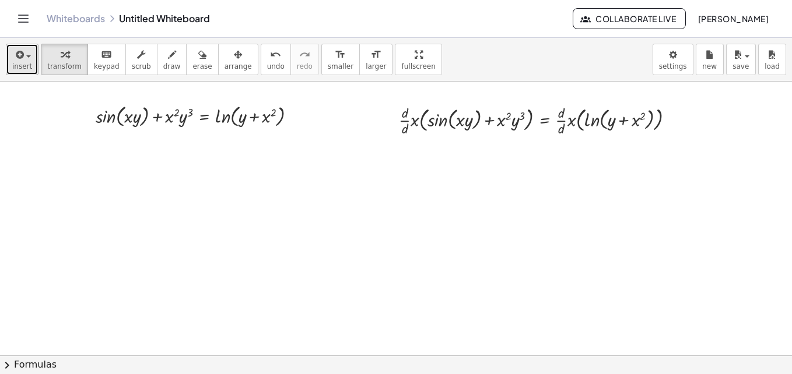
click at [27, 71] on span "insert" at bounding box center [22, 66] width 20 height 8
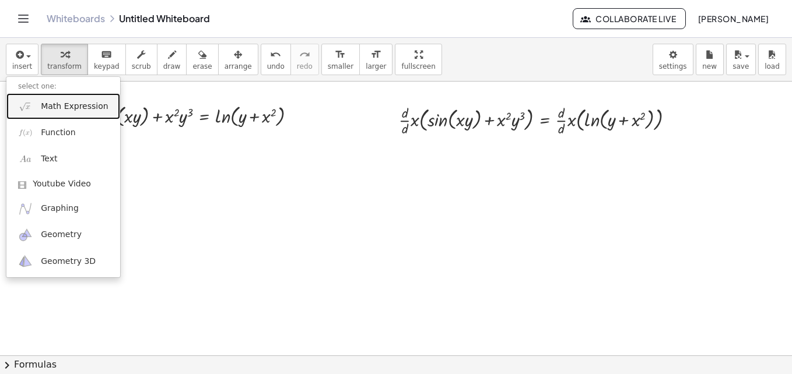
click at [59, 115] on link "Math Expression" at bounding box center [63, 106] width 114 height 26
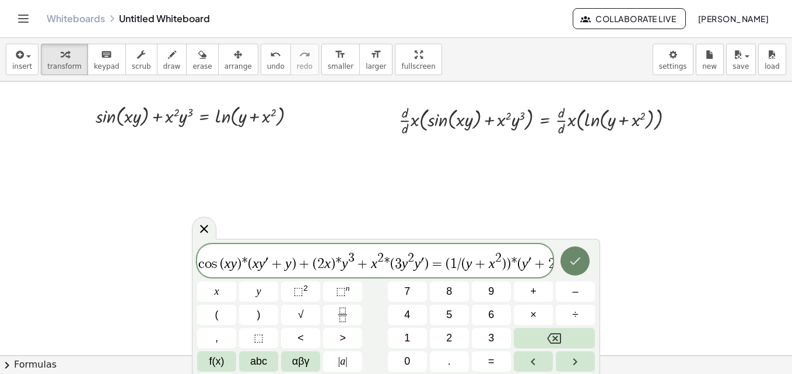
click at [565, 267] on button "Done" at bounding box center [574, 261] width 29 height 29
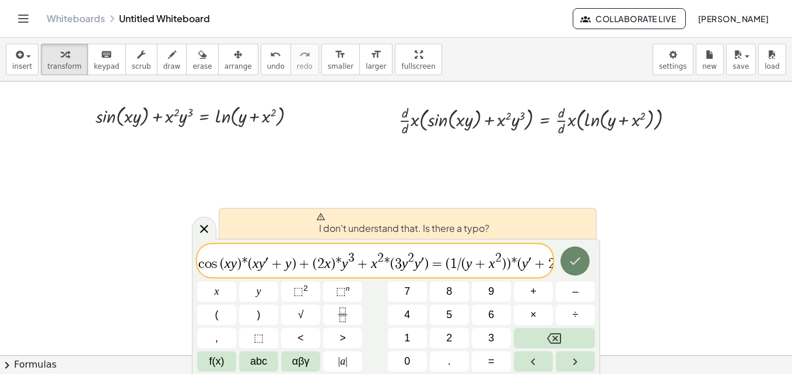
click at [565, 267] on button "Done" at bounding box center [574, 261] width 29 height 29
click at [522, 262] on var "y" at bounding box center [525, 263] width 6 height 15
click at [216, 268] on span "c o s ( x y ) * ( x y ′ + y ) + ( 2 x ) * y 3 + x 2 * ( 3 y 2 y ′ ) = ( 1 / ( y…" at bounding box center [375, 261] width 356 height 21
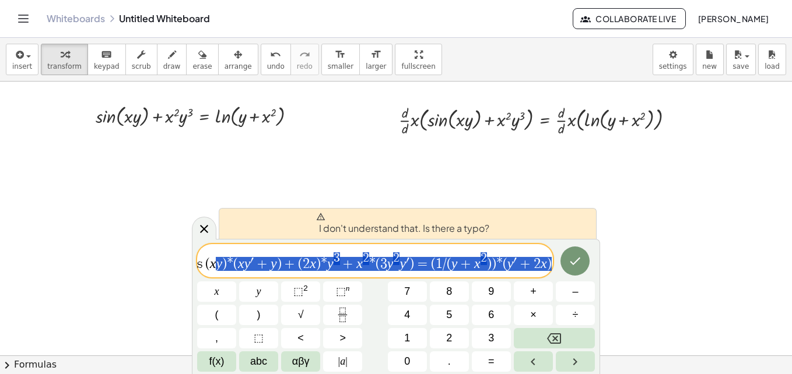
drag, startPoint x: 216, startPoint y: 268, endPoint x: 694, endPoint y: 303, distance: 479.4
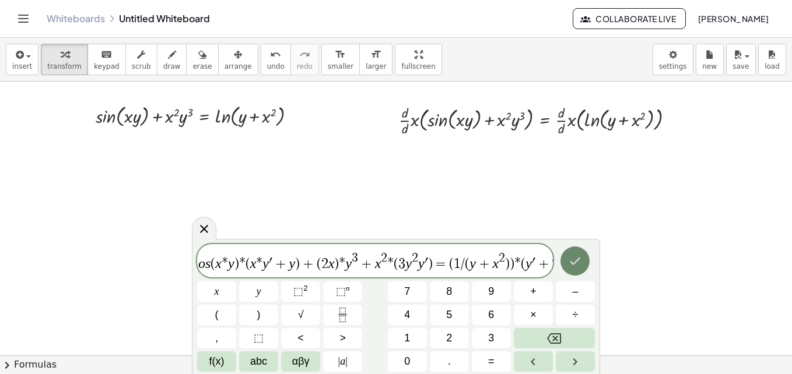
click at [582, 258] on icon "Done" at bounding box center [575, 261] width 14 height 14
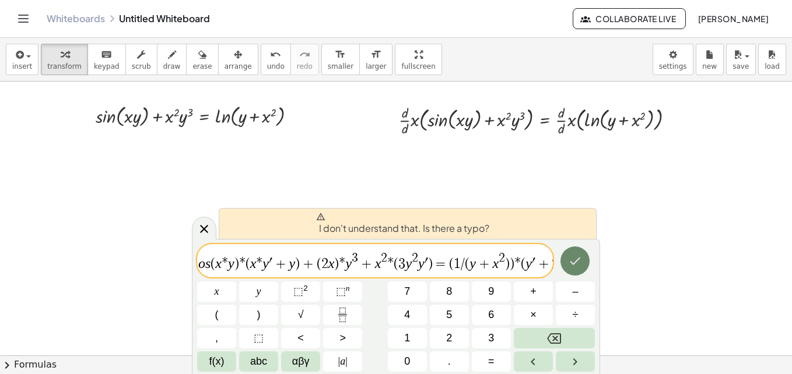
click at [582, 258] on icon "Done" at bounding box center [575, 261] width 14 height 14
click at [206, 230] on icon at bounding box center [204, 229] width 8 height 8
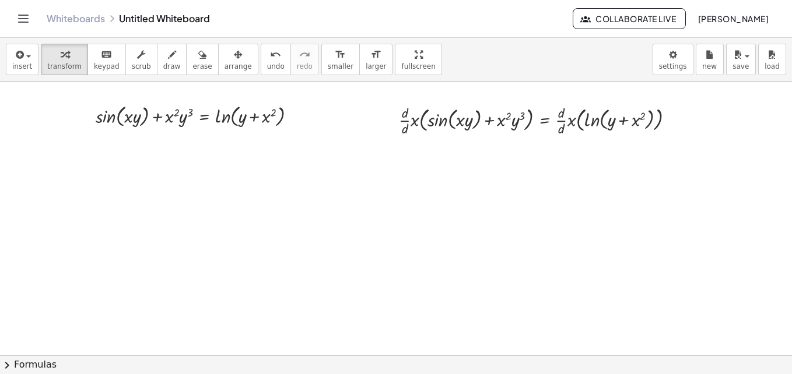
click at [27, 76] on div "insert select one: Math Expression Function Text Youtube Video Graphing Geometr…" at bounding box center [396, 60] width 792 height 44
click at [24, 68] on span "insert" at bounding box center [22, 66] width 20 height 8
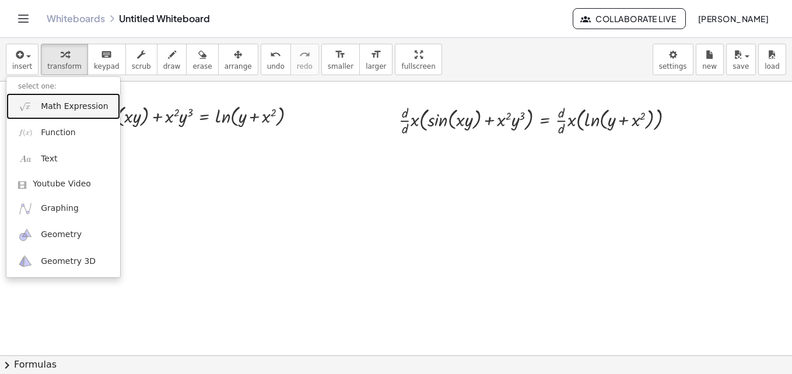
click at [48, 111] on span "Math Expression" at bounding box center [74, 107] width 67 height 12
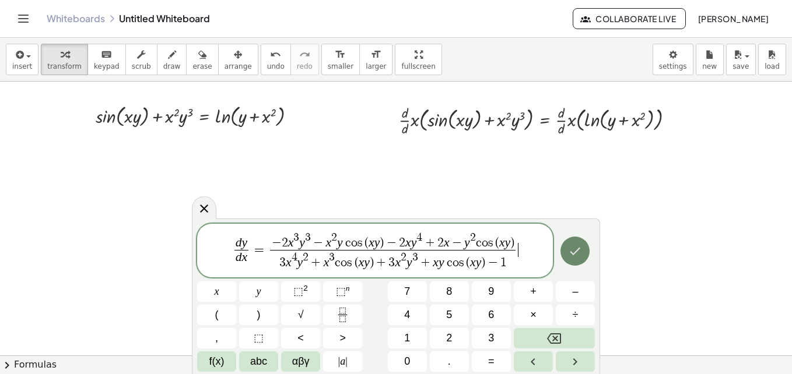
click at [575, 250] on icon "Done" at bounding box center [575, 251] width 14 height 14
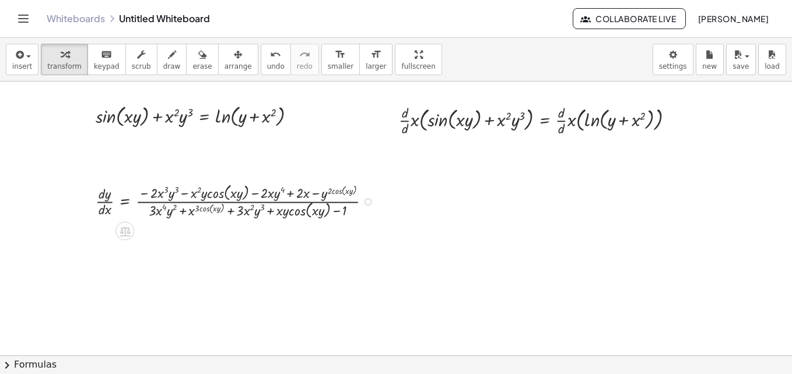
click at [294, 195] on div at bounding box center [238, 201] width 296 height 40
click at [267, 65] on span "undo" at bounding box center [275, 66] width 17 height 8
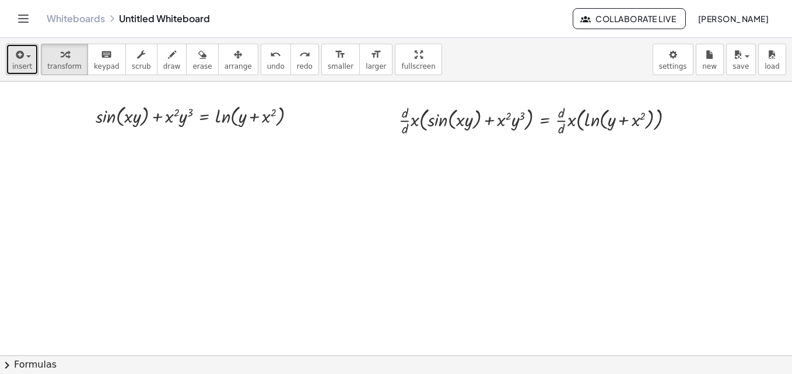
click at [17, 72] on button "insert" at bounding box center [22, 59] width 33 height 31
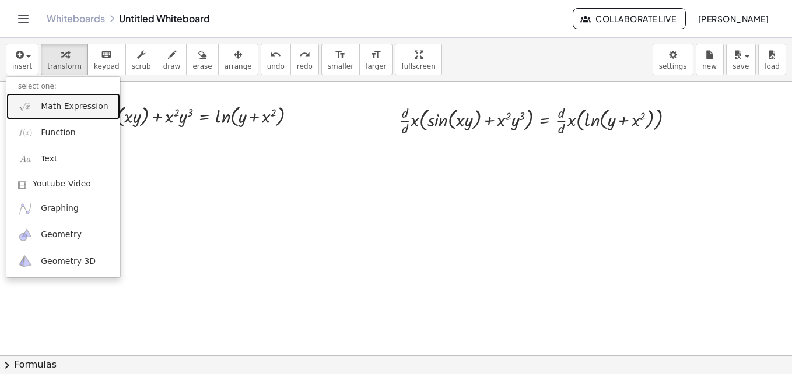
click at [58, 102] on span "Math Expression" at bounding box center [74, 107] width 67 height 12
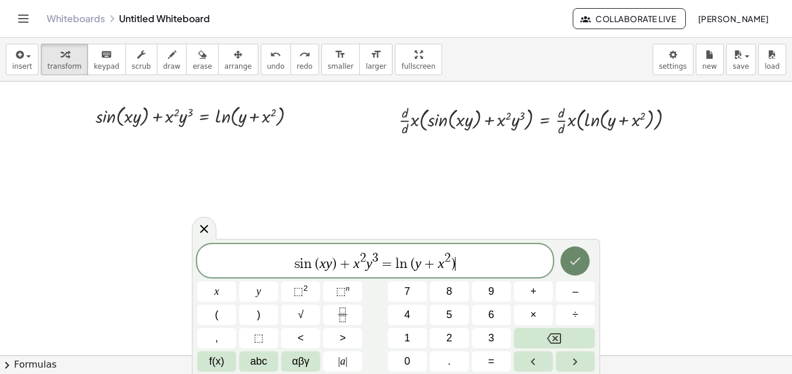
click at [584, 258] on button "Done" at bounding box center [574, 261] width 29 height 29
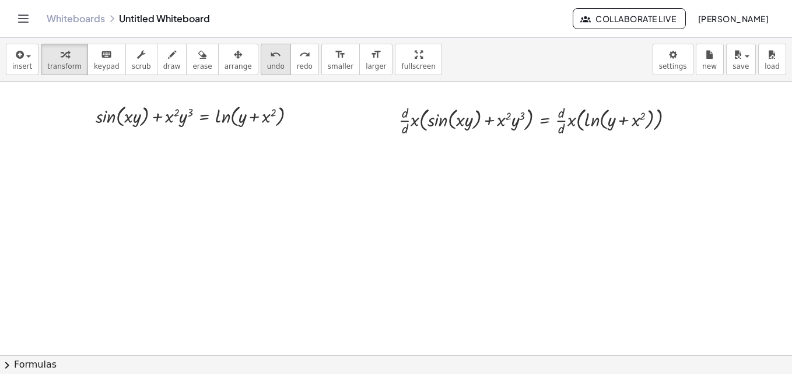
click at [267, 64] on span "undo" at bounding box center [275, 66] width 17 height 8
click at [24, 63] on span "insert" at bounding box center [22, 66] width 20 height 8
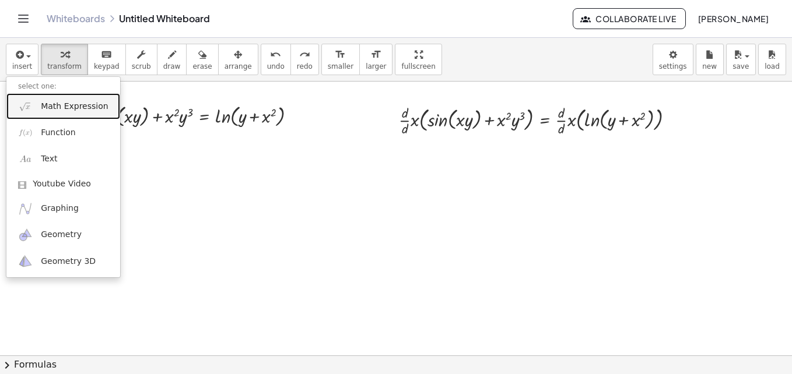
click at [57, 118] on link "Math Expression" at bounding box center [63, 106] width 114 height 26
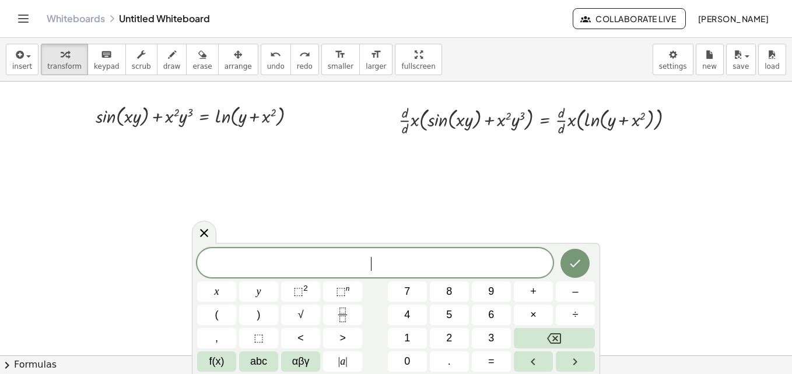
click at [437, 260] on span "​" at bounding box center [375, 264] width 356 height 16
click at [521, 122] on div at bounding box center [541, 119] width 296 height 36
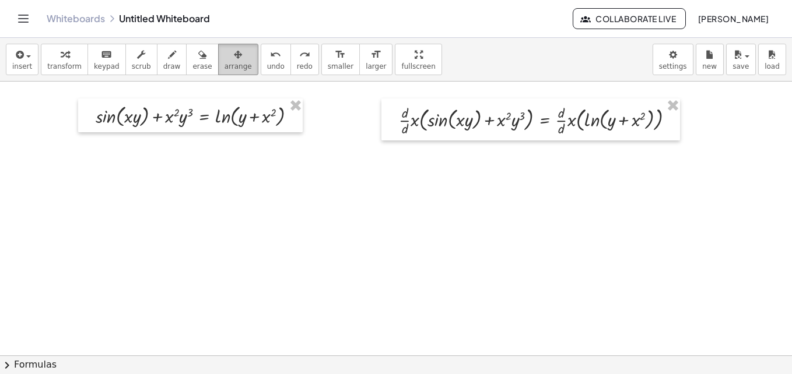
click at [224, 64] on span "arrange" at bounding box center [237, 66] width 27 height 8
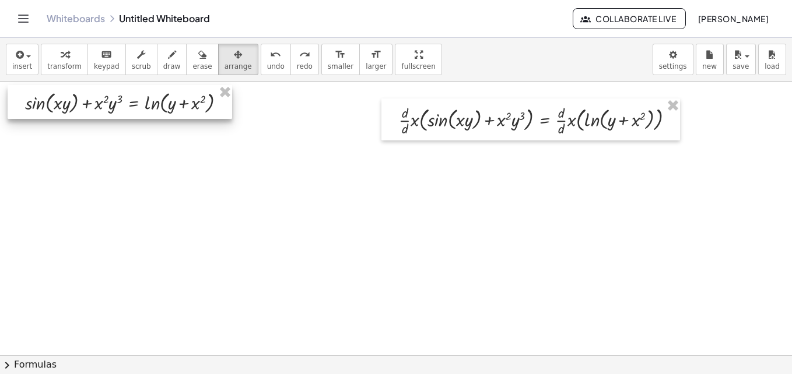
drag, startPoint x: 189, startPoint y: 121, endPoint x: 150, endPoint y: 114, distance: 39.2
click at [150, 114] on div at bounding box center [120, 102] width 224 height 34
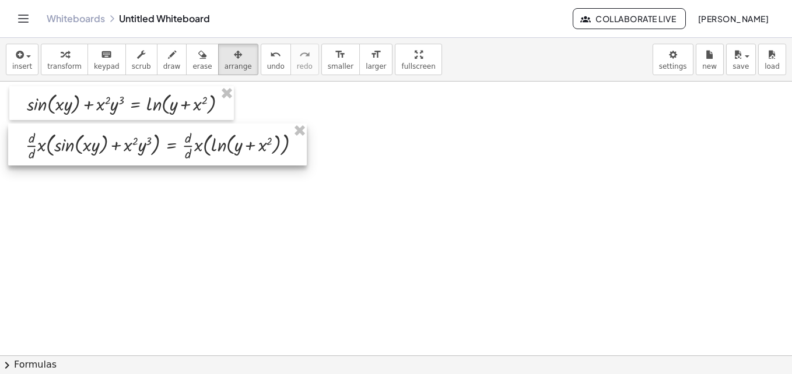
drag, startPoint x: 271, startPoint y: 160, endPoint x: 63, endPoint y: 160, distance: 208.1
click at [63, 160] on div at bounding box center [157, 145] width 299 height 42
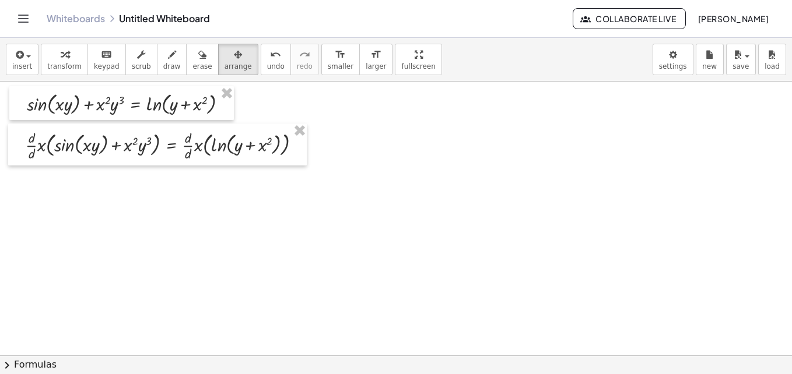
click at [66, 69] on span "transform" at bounding box center [64, 66] width 34 height 8
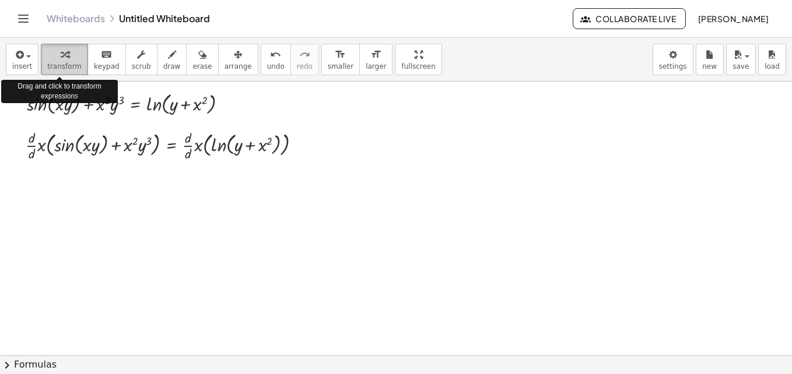
click at [52, 59] on div "button" at bounding box center [64, 54] width 34 height 14
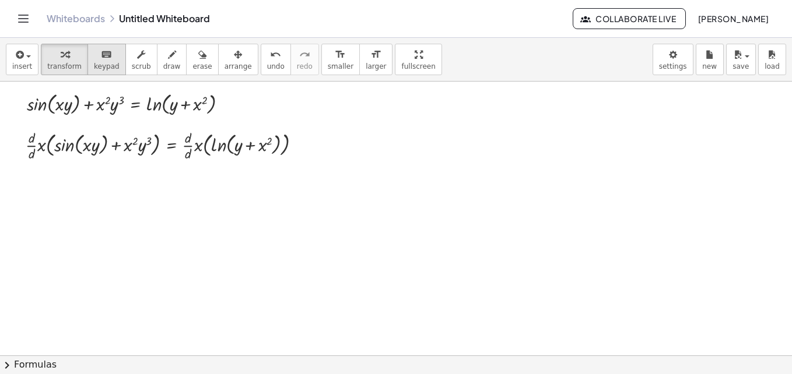
click at [101, 58] on icon "keyboard" at bounding box center [106, 55] width 11 height 14
click at [71, 56] on div "button" at bounding box center [64, 54] width 34 height 14
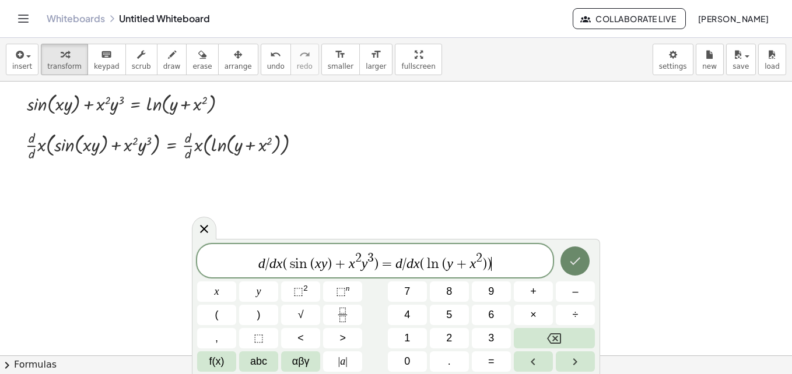
click at [579, 268] on icon "Done" at bounding box center [575, 261] width 14 height 14
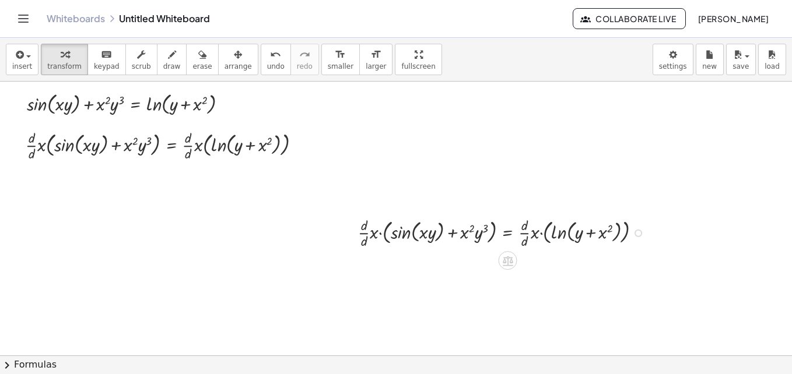
click at [596, 231] on div at bounding box center [504, 232] width 304 height 36
click at [632, 233] on div at bounding box center [504, 232] width 304 height 36
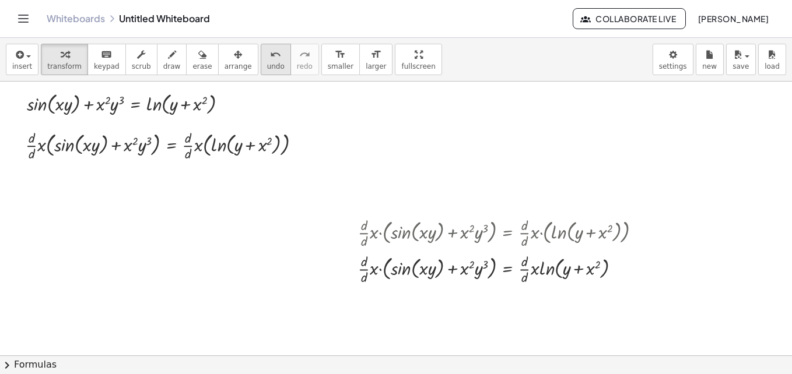
click at [267, 62] on span "undo" at bounding box center [275, 66] width 17 height 8
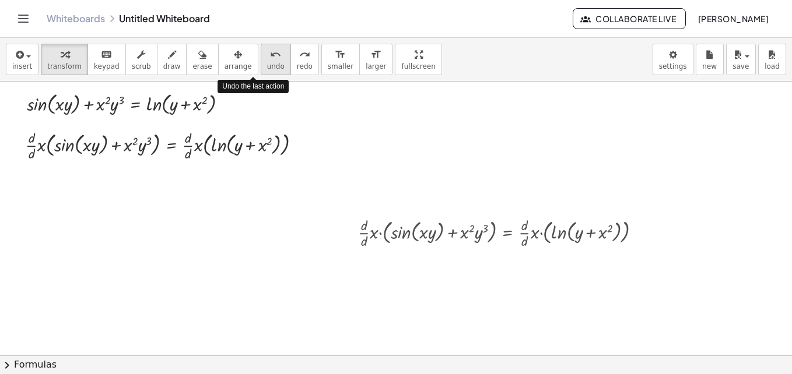
click at [267, 62] on span "undo" at bounding box center [275, 66] width 17 height 8
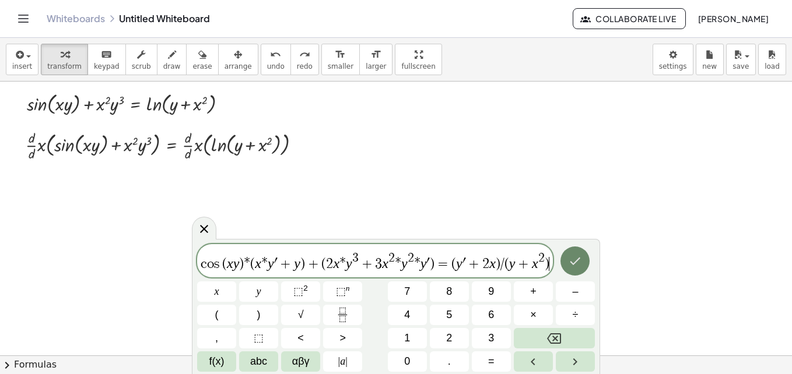
click at [563, 259] on button "Done" at bounding box center [574, 261] width 29 height 29
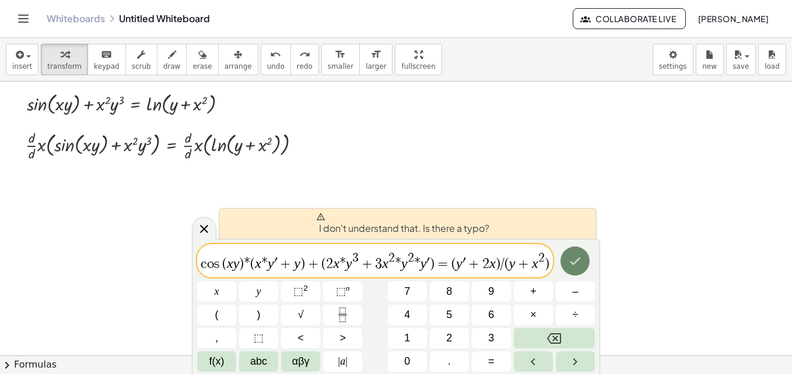
click at [563, 259] on button "Done" at bounding box center [574, 261] width 29 height 29
click at [200, 226] on icon at bounding box center [204, 229] width 14 height 14
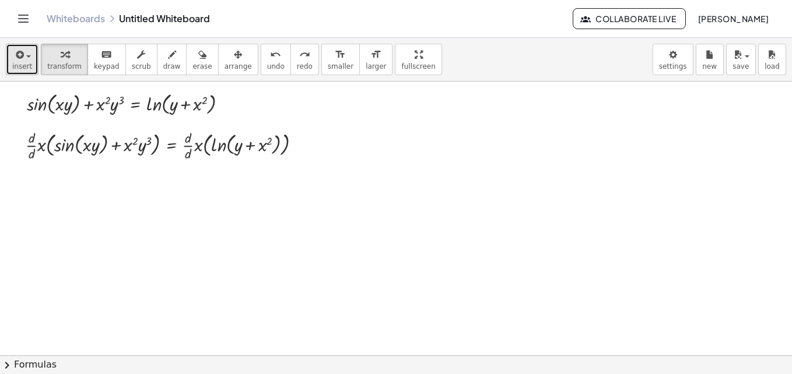
click at [23, 50] on div "button" at bounding box center [22, 54] width 20 height 14
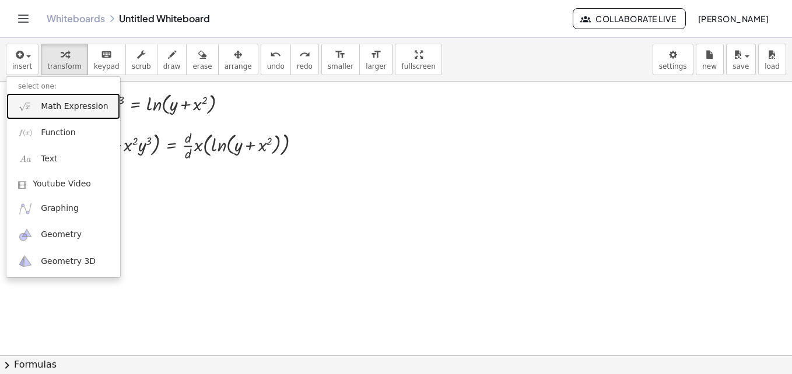
click at [55, 106] on span "Math Expression" at bounding box center [74, 107] width 67 height 12
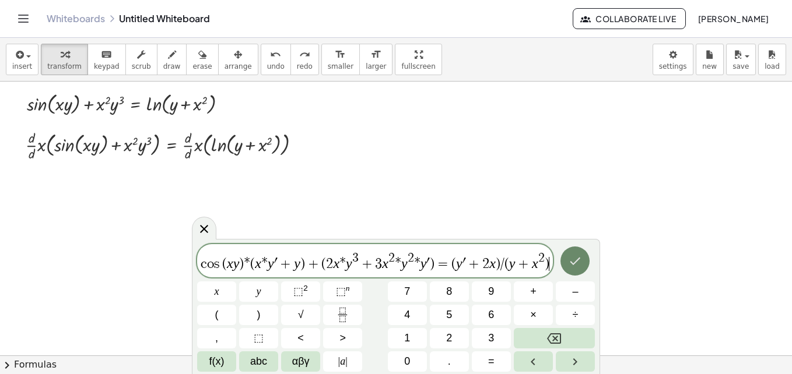
click at [577, 257] on icon "Done" at bounding box center [575, 261] width 14 height 14
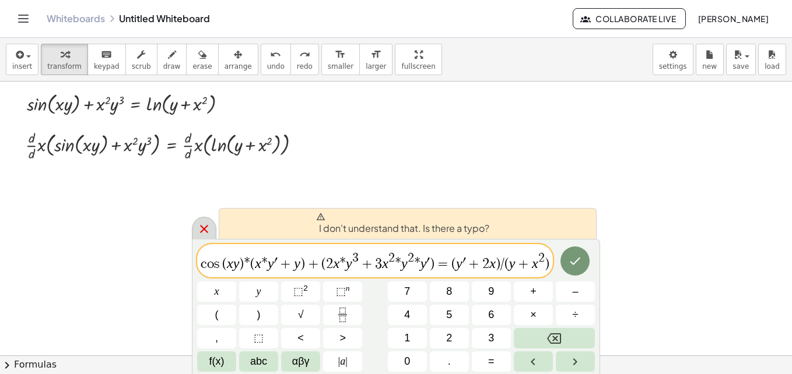
click at [196, 232] on div at bounding box center [204, 228] width 24 height 23
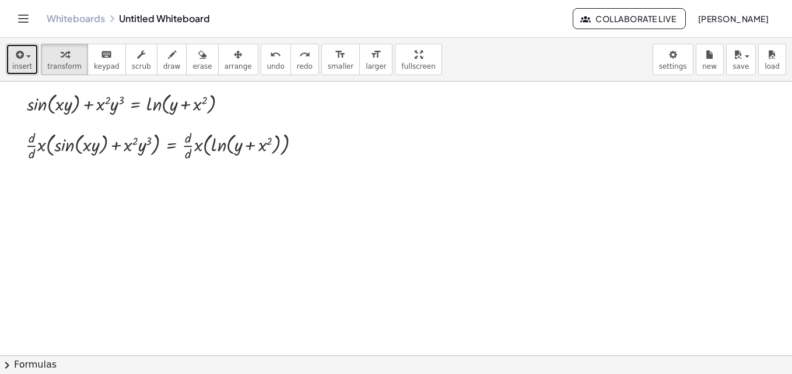
click at [24, 69] on span "insert" at bounding box center [22, 66] width 20 height 8
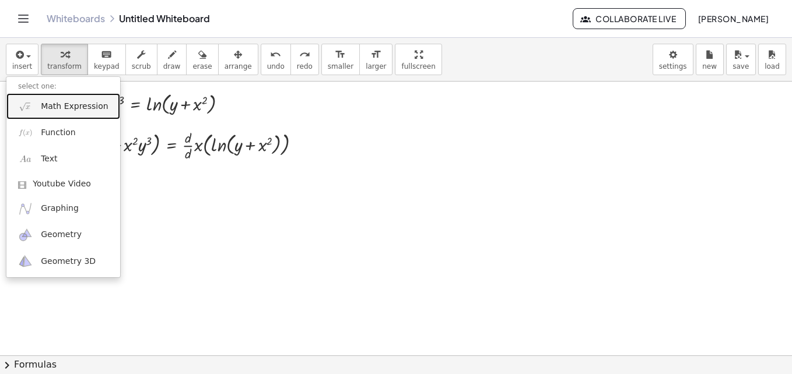
click at [69, 108] on span "Math Expression" at bounding box center [74, 107] width 67 height 12
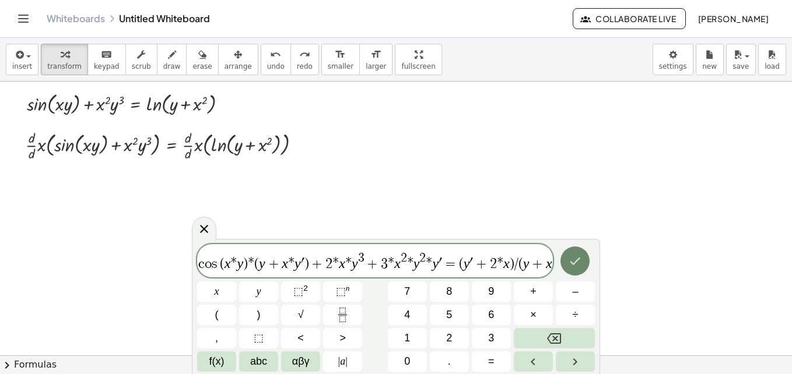
click at [571, 261] on icon "Done" at bounding box center [575, 261] width 14 height 14
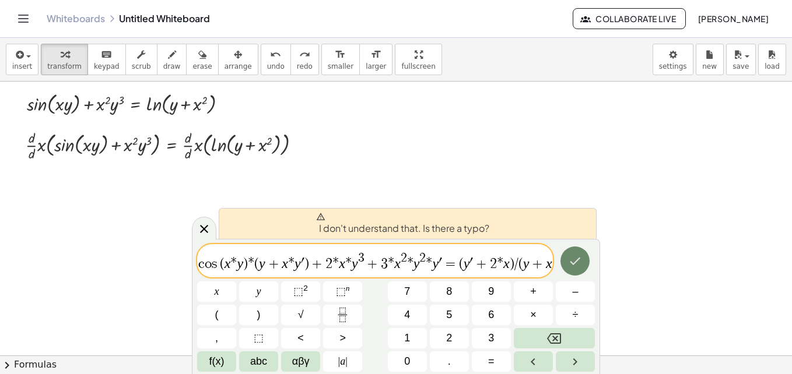
click at [571, 261] on icon "Done" at bounding box center [575, 261] width 14 height 14
click at [199, 227] on icon at bounding box center [204, 229] width 14 height 14
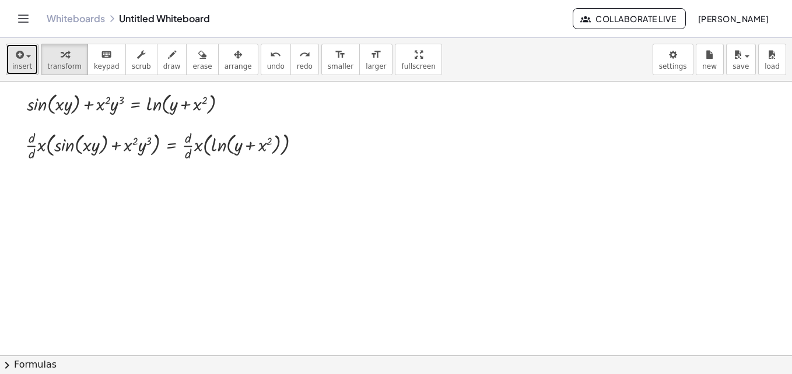
click at [28, 53] on div "button" at bounding box center [22, 54] width 20 height 14
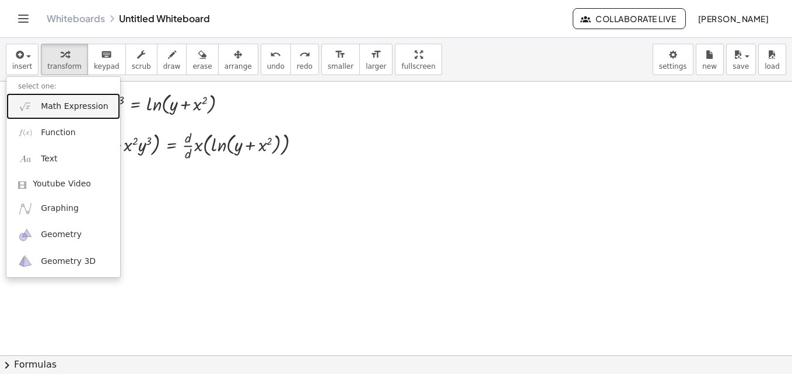
click at [72, 106] on span "Math Expression" at bounding box center [74, 107] width 67 height 12
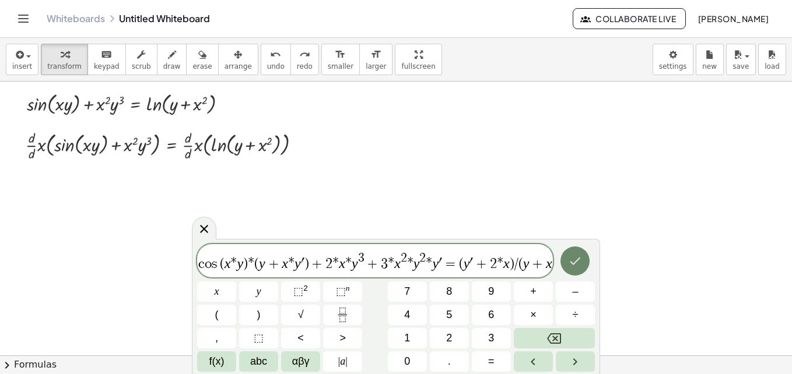
click at [580, 257] on button "Done" at bounding box center [574, 261] width 29 height 29
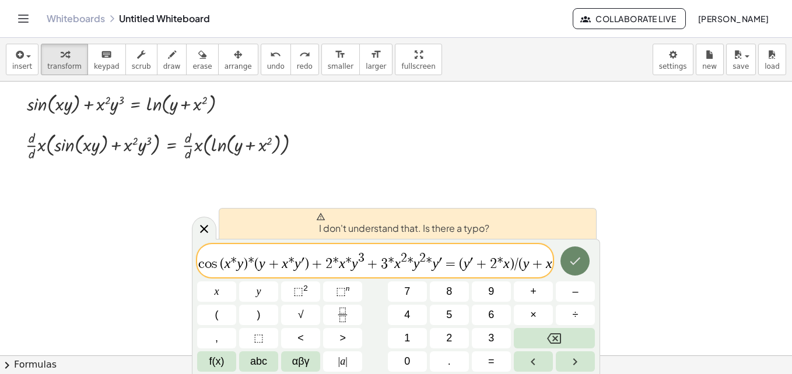
click at [580, 257] on icon "Done" at bounding box center [575, 261] width 14 height 14
click at [490, 346] on span "3" at bounding box center [491, 339] width 6 height 16
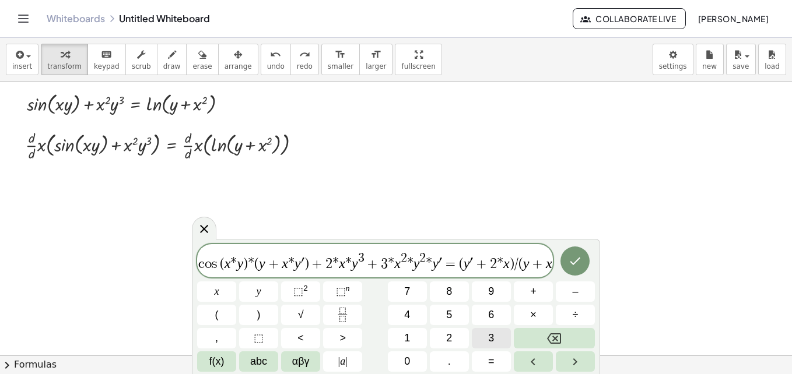
scroll to position [0, 19]
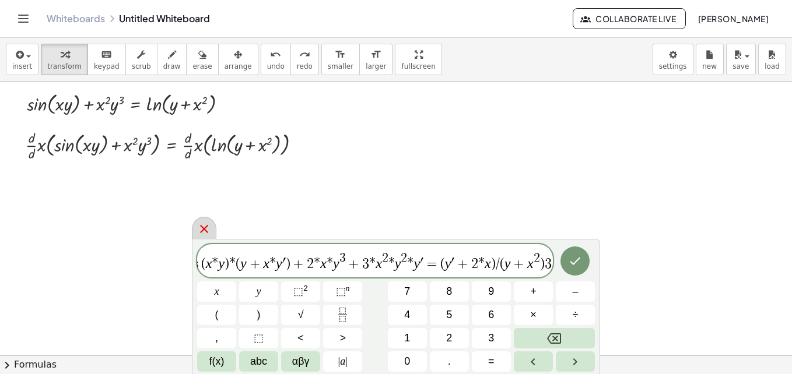
click at [207, 223] on icon at bounding box center [204, 229] width 14 height 14
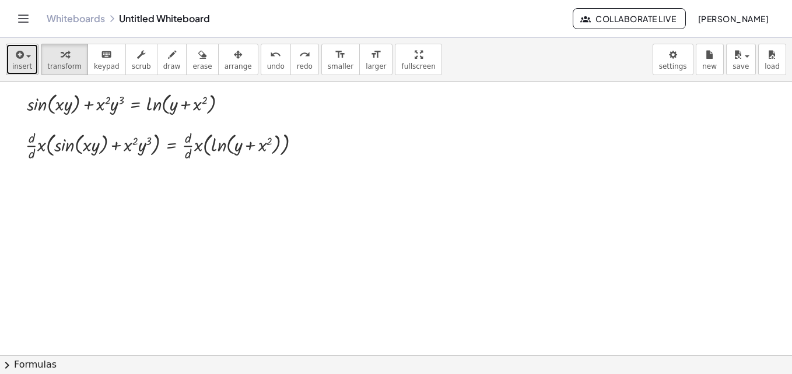
click at [24, 52] on span "button" at bounding box center [25, 56] width 2 height 8
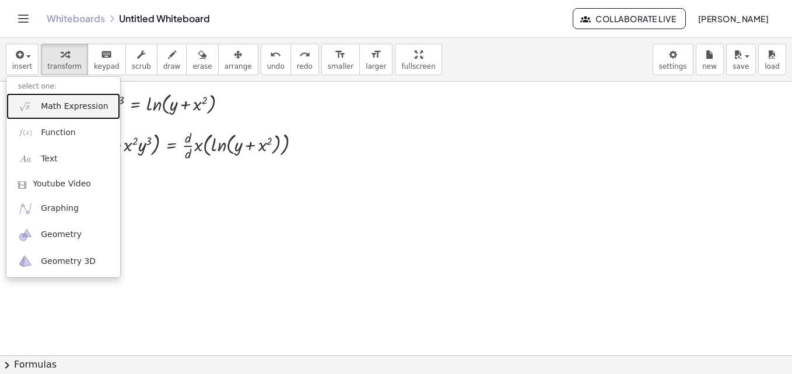
click at [51, 108] on span "Math Expression" at bounding box center [74, 107] width 67 height 12
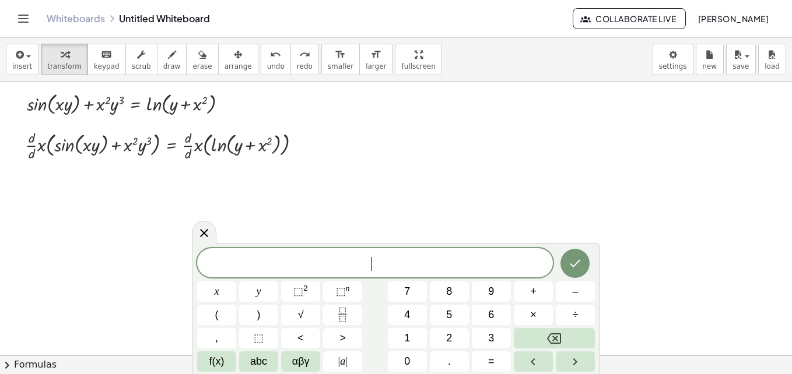
click at [234, 270] on span "​" at bounding box center [375, 264] width 356 height 16
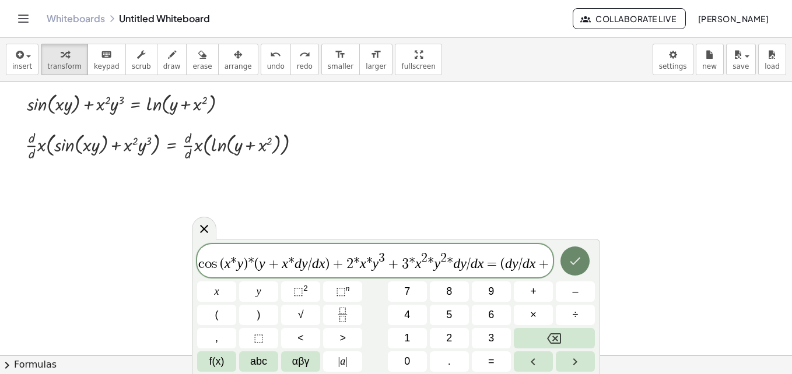
click at [569, 262] on icon "Done" at bounding box center [575, 261] width 14 height 14
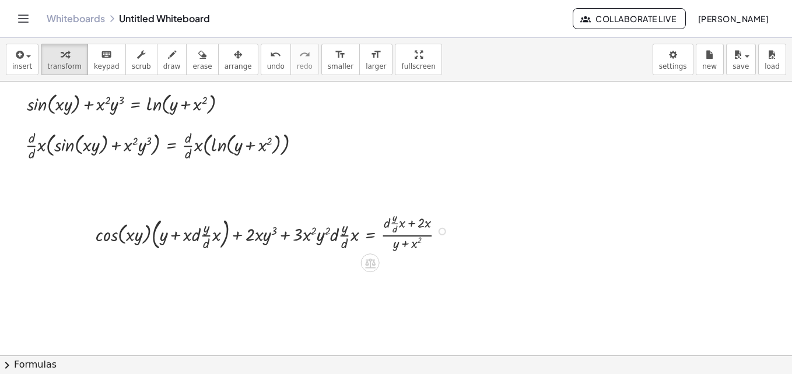
click at [399, 248] on div at bounding box center [275, 230] width 370 height 44
click at [681, 69] on body "Graspable Math Activities Whiteboards Classes Account v1.30.1 | Privacy policy …" at bounding box center [396, 187] width 792 height 374
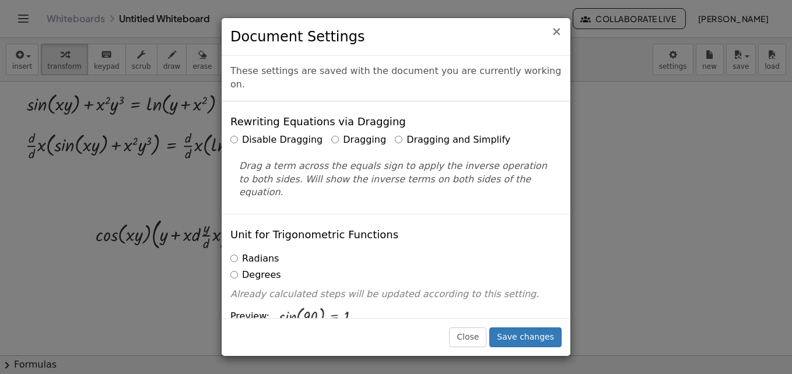
click at [559, 31] on span "×" at bounding box center [556, 31] width 10 height 14
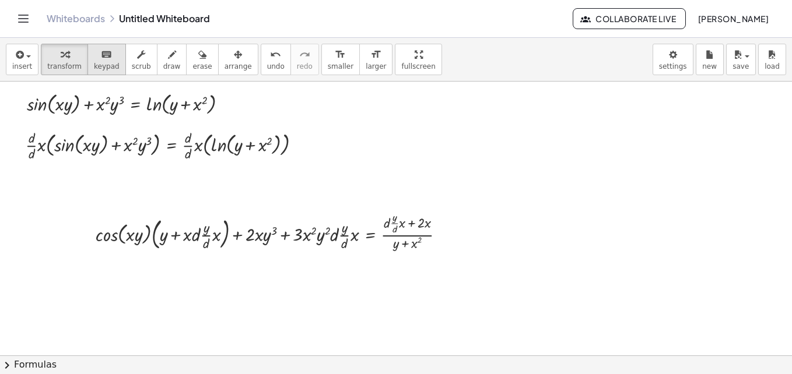
click at [101, 60] on icon "keyboard" at bounding box center [106, 55] width 11 height 14
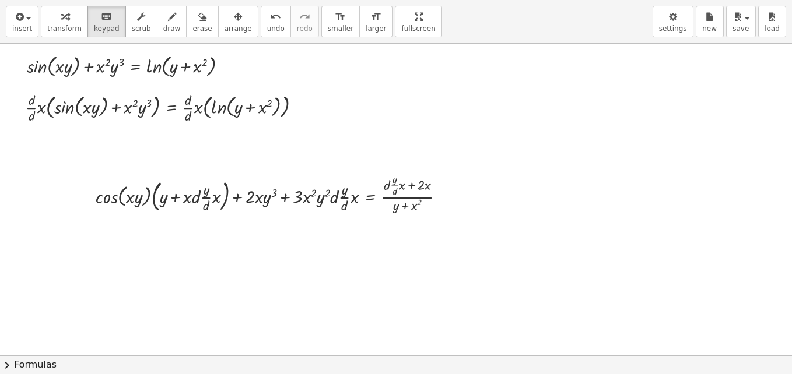
click at [370, 107] on div "insert select one: Math Expression Function Text Youtube Video Graphing Geometr…" at bounding box center [396, 187] width 792 height 374
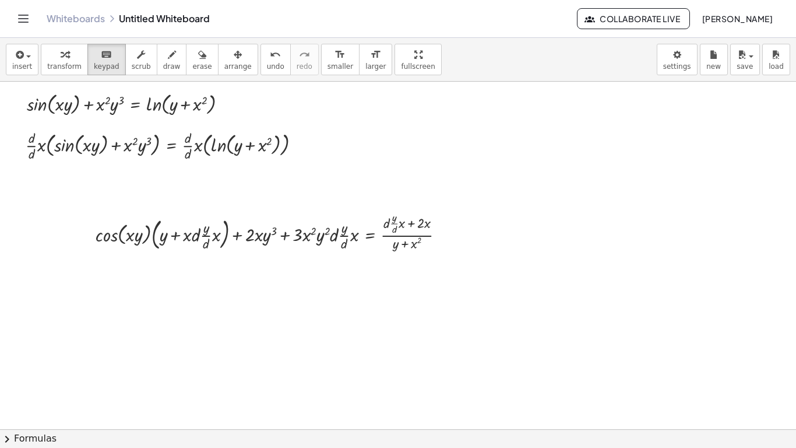
click at [382, 0] on html "Graspable Math Activities Whiteboards Classes Account v1.30.1 | Privacy policy …" at bounding box center [398, 224] width 796 height 448
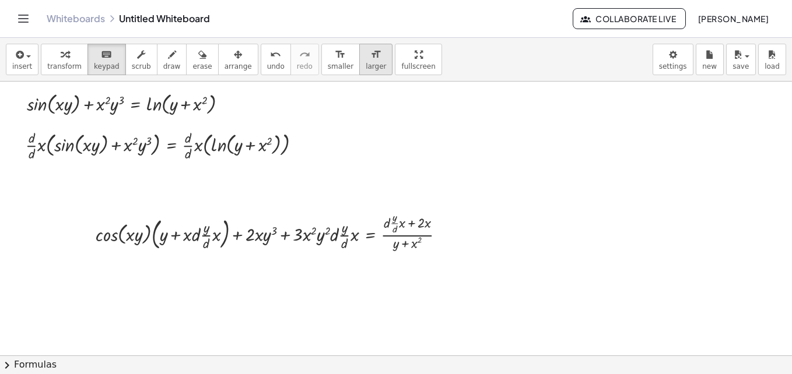
click at [366, 65] on span "larger" at bounding box center [376, 66] width 20 height 8
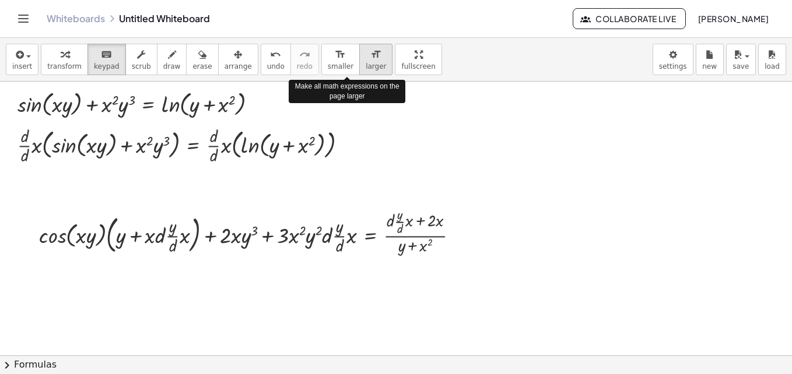
click at [366, 65] on span "larger" at bounding box center [376, 66] width 20 height 8
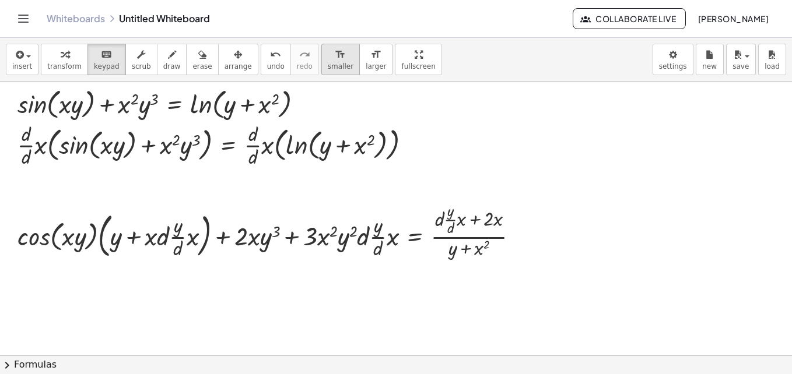
click at [328, 62] on span "smaller" at bounding box center [341, 66] width 26 height 8
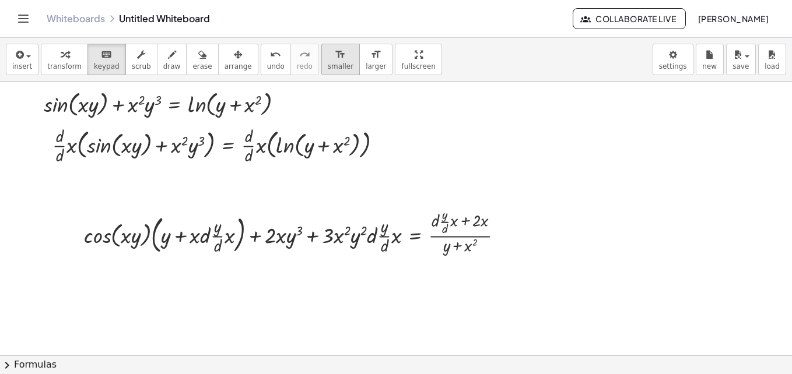
click at [328, 62] on span "smaller" at bounding box center [341, 66] width 26 height 8
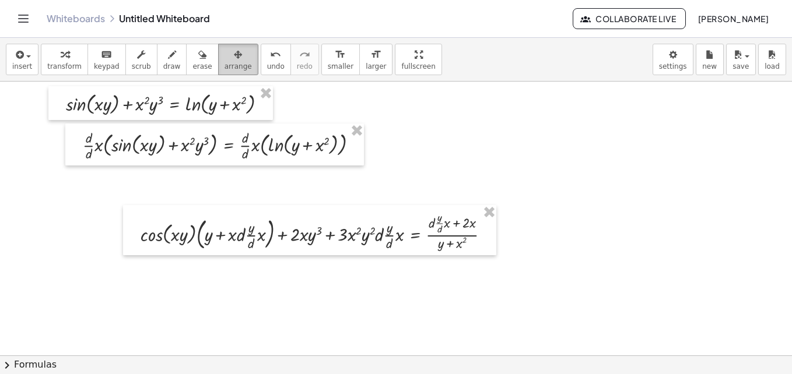
click at [234, 59] on icon "button" at bounding box center [238, 55] width 8 height 14
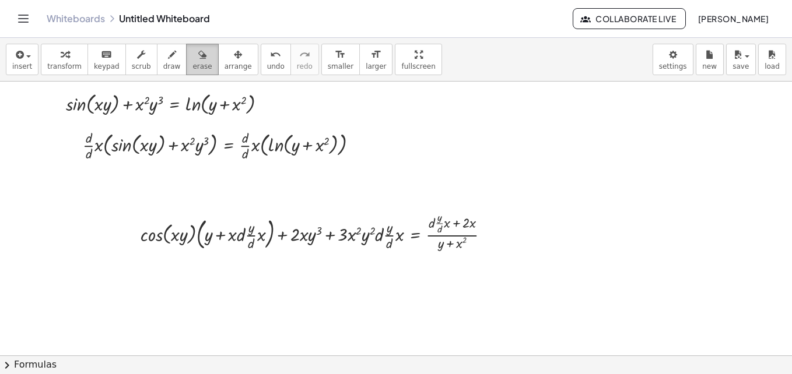
click at [186, 61] on button "erase" at bounding box center [202, 59] width 32 height 31
click at [163, 61] on div "button" at bounding box center [171, 54] width 17 height 14
click at [137, 61] on icon "button" at bounding box center [141, 55] width 8 height 14
click at [97, 66] on span "keypad" at bounding box center [107, 66] width 26 height 8
click at [42, 62] on button "transform" at bounding box center [64, 59] width 47 height 31
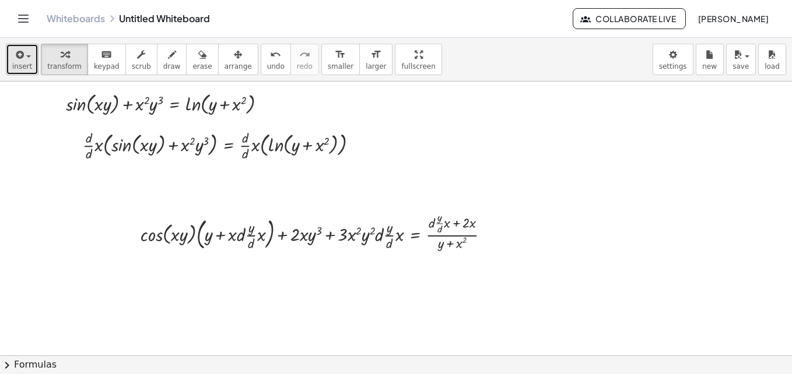
click at [19, 61] on icon "button" at bounding box center [18, 55] width 10 height 14
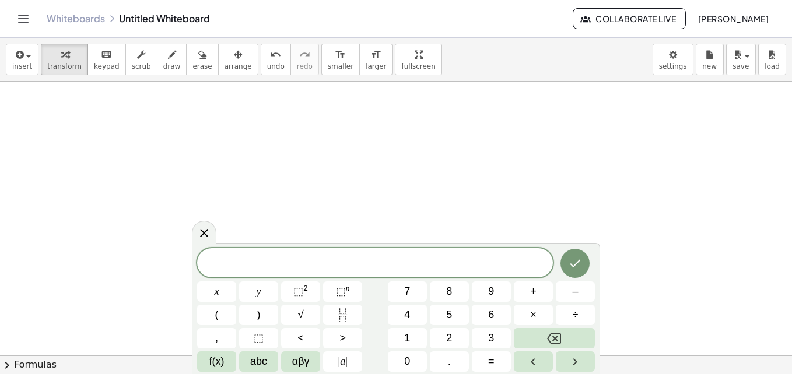
scroll to position [331, 0]
click at [645, 21] on span "Collaborate Live" at bounding box center [628, 18] width 93 height 10
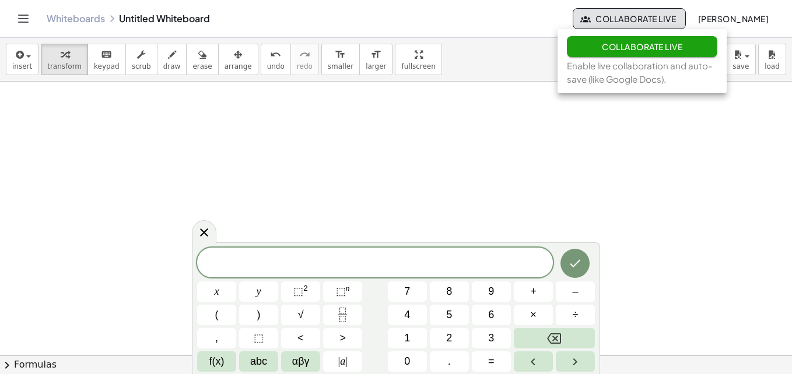
click at [662, 168] on div at bounding box center [396, 63] width 792 height 624
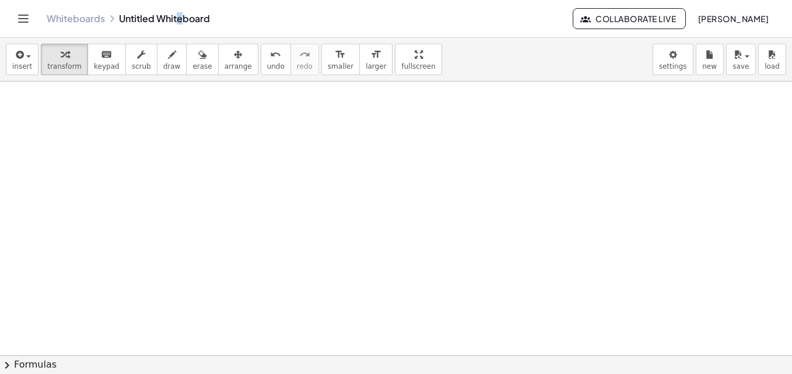
click at [180, 13] on div "Whiteboards Untitled Whiteboard" at bounding box center [310, 19] width 526 height 12
drag, startPoint x: 180, startPoint y: 13, endPoint x: 122, endPoint y: 17, distance: 57.8
click at [122, 17] on div "Whiteboards Untitled Whiteboard" at bounding box center [310, 19] width 526 height 12
drag, startPoint x: 122, startPoint y: 17, endPoint x: 65, endPoint y: 14, distance: 56.6
click at [65, 14] on link "Whiteboards" at bounding box center [76, 19] width 58 height 12
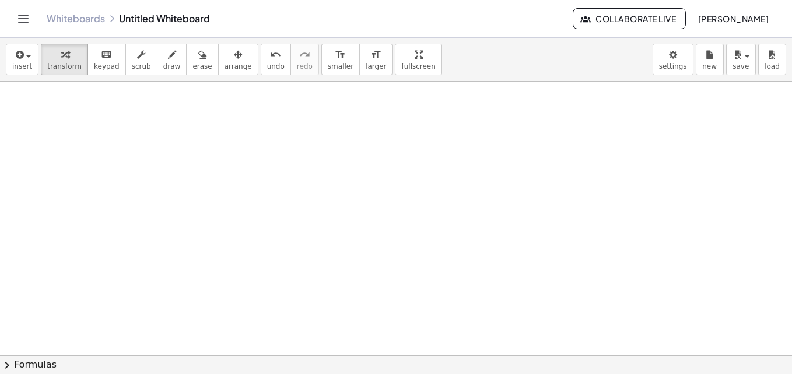
click at [13, 24] on header "Whiteboards Untitled Whiteboard Collaborate Live Armando Alvarez" at bounding box center [396, 19] width 792 height 38
click at [26, 17] on icon "Toggle navigation" at bounding box center [23, 19] width 14 height 14
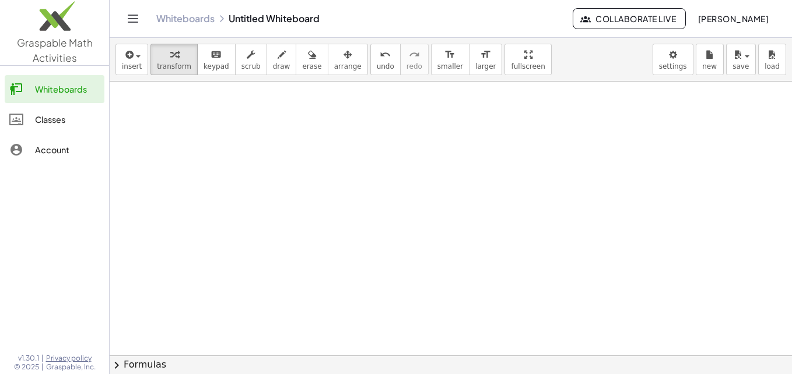
click at [205, 141] on div at bounding box center [451, 63] width 682 height 624
drag, startPoint x: 111, startPoint y: 140, endPoint x: 279, endPoint y: 106, distance: 170.8
click at [115, 140] on div at bounding box center [451, 63] width 682 height 624
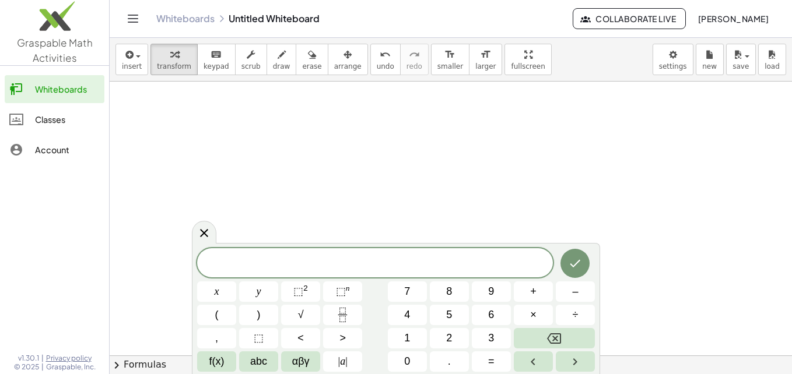
scroll to position [425, 0]
click at [744, 146] on div at bounding box center [451, 68] width 682 height 822
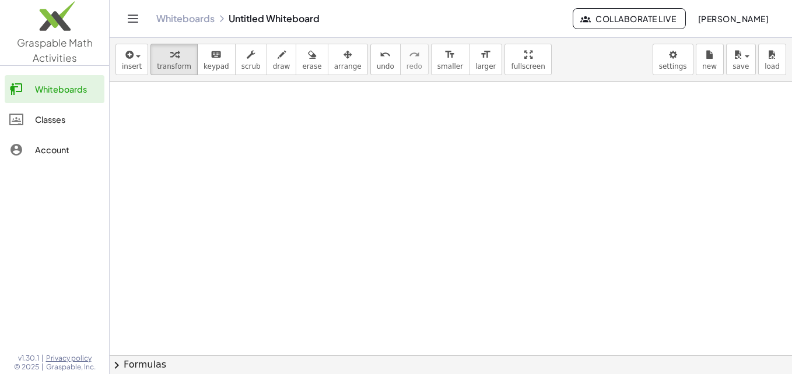
drag, startPoint x: 780, startPoint y: 299, endPoint x: 788, endPoint y: 290, distance: 12.0
click at [788, 293] on div "+ sin ( , · x · y ) + · x 2 · y 3 = ln ( , + y + x 2 ) · · d · d · x ( , + sin …" at bounding box center [451, 219] width 682 height 274
click at [282, 18] on div "Whiteboards Untitled Whiteboard" at bounding box center [364, 19] width 416 height 12
drag, startPoint x: 282, startPoint y: 18, endPoint x: 185, endPoint y: 19, distance: 96.2
click at [185, 19] on div "Whiteboards Untitled Whiteboard" at bounding box center [364, 19] width 416 height 12
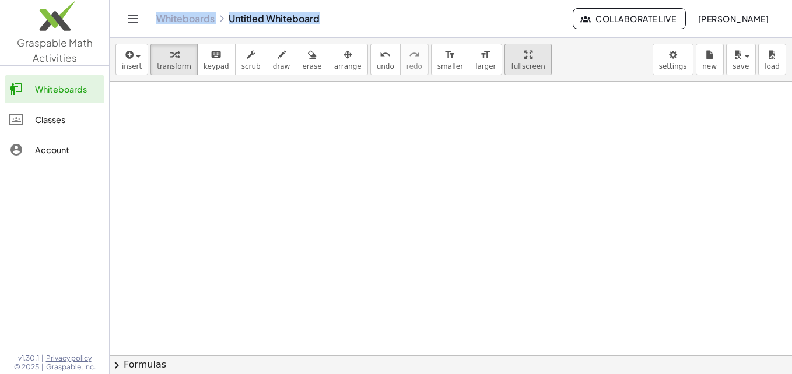
drag, startPoint x: 185, startPoint y: 19, endPoint x: 504, endPoint y: 62, distance: 321.2
click at [76, 38] on img at bounding box center [54, 19] width 109 height 50
click at [32, 51] on link "Graspable Math Activities" at bounding box center [54, 32] width 109 height 65
click at [130, 69] on span "insert" at bounding box center [132, 66] width 20 height 8
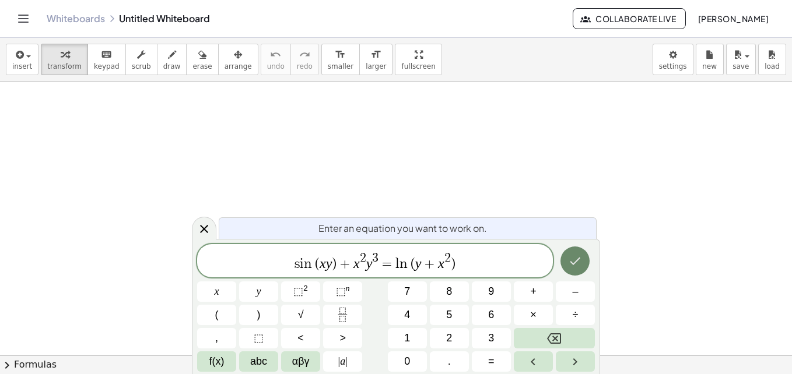
click at [578, 262] on icon "Done" at bounding box center [575, 261] width 14 height 14
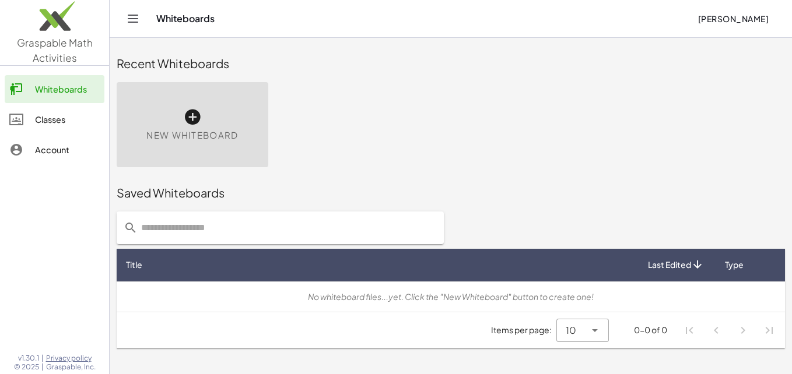
click at [194, 137] on span "New Whiteboard" at bounding box center [192, 135] width 92 height 13
click at [190, 120] on icon at bounding box center [192, 117] width 19 height 19
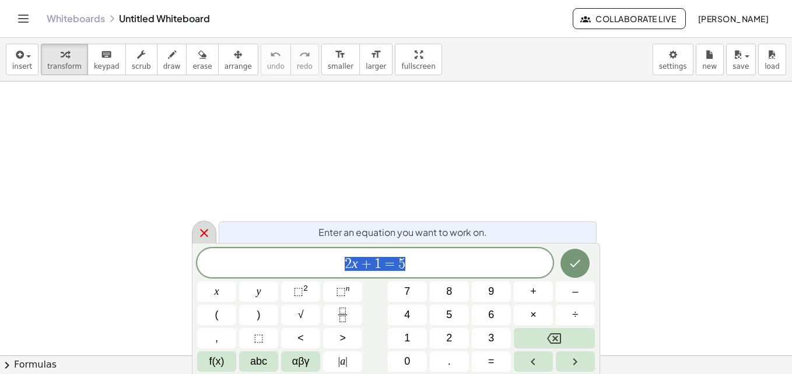
click at [210, 238] on icon at bounding box center [204, 233] width 14 height 14
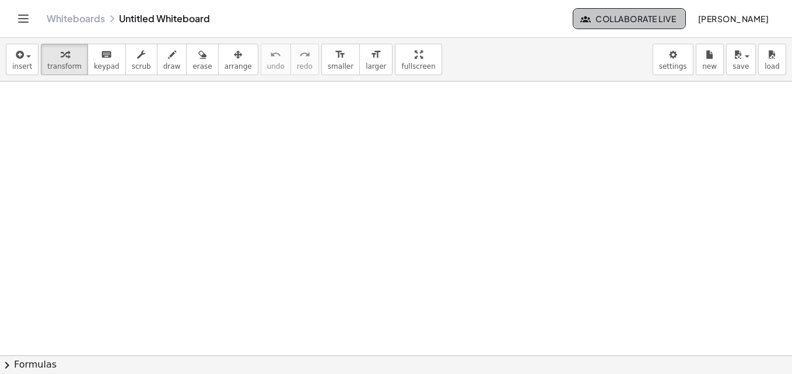
click at [654, 14] on span "Collaborate Live" at bounding box center [628, 18] width 93 height 10
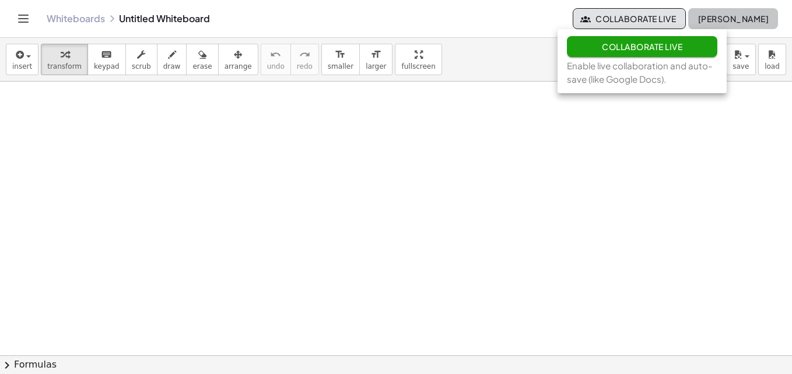
click at [701, 15] on span "[PERSON_NAME]" at bounding box center [732, 18] width 71 height 10
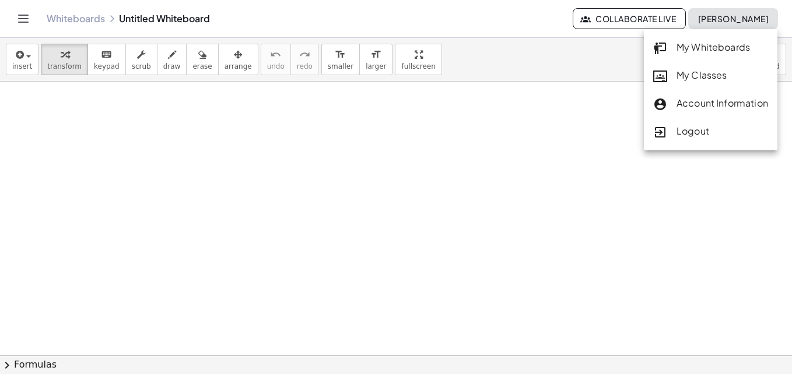
click at [618, 191] on div at bounding box center [396, 356] width 792 height 548
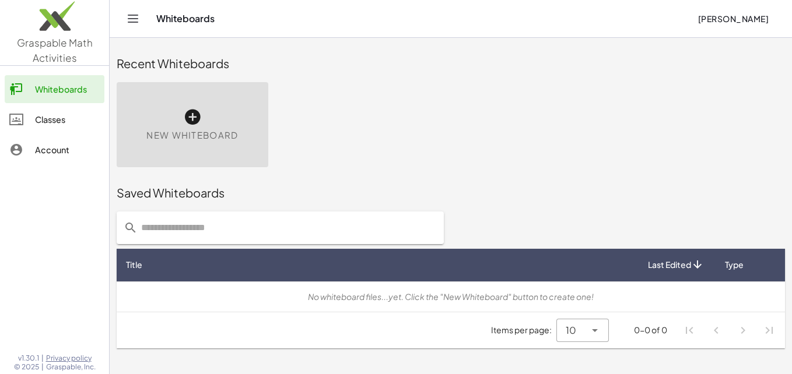
click at [188, 117] on icon at bounding box center [192, 117] width 19 height 19
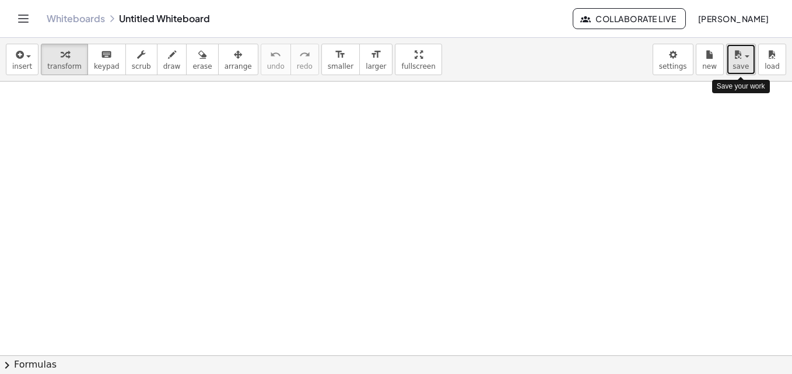
click at [744, 65] on span "save" at bounding box center [740, 66] width 16 height 8
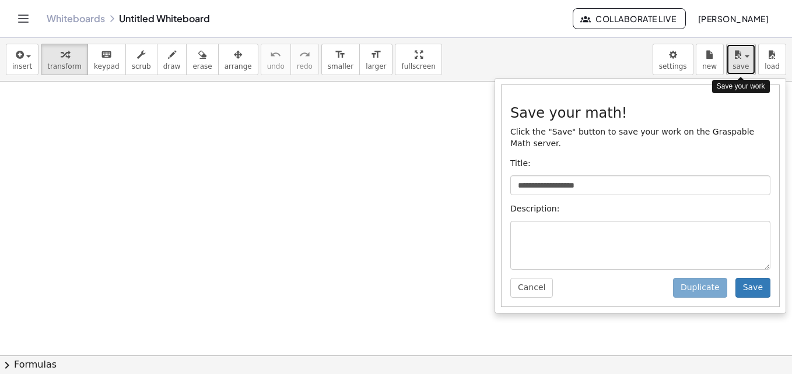
click at [744, 65] on span "save" at bounding box center [740, 66] width 16 height 8
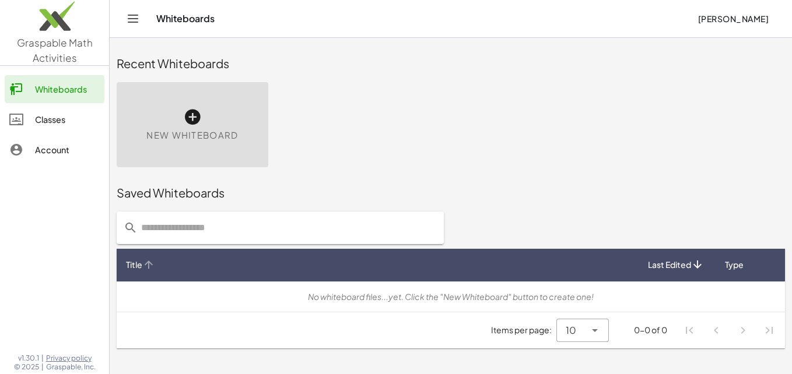
click at [135, 265] on span "Title" at bounding box center [134, 265] width 16 height 12
click at [148, 238] on input "text" at bounding box center [287, 228] width 299 height 33
click at [192, 112] on icon at bounding box center [192, 117] width 19 height 19
click at [684, 264] on span "Last Edited" at bounding box center [669, 265] width 43 height 12
click at [191, 125] on icon at bounding box center [192, 117] width 19 height 19
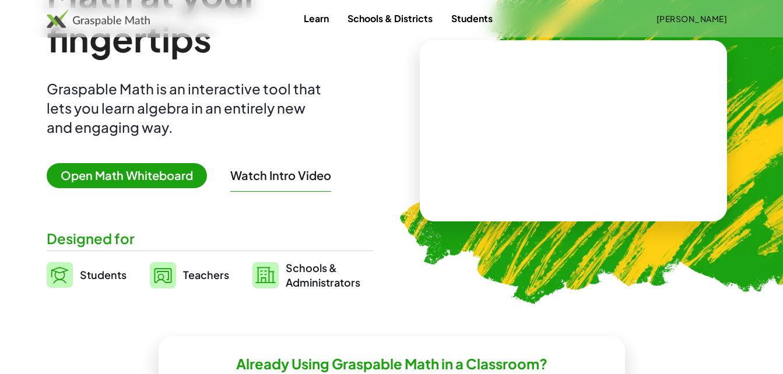
scroll to position [95, 0]
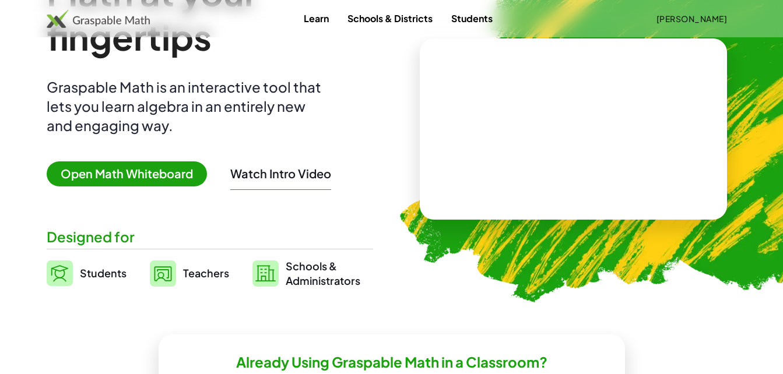
click at [184, 180] on span "Open Math Whiteboard" at bounding box center [127, 173] width 160 height 25
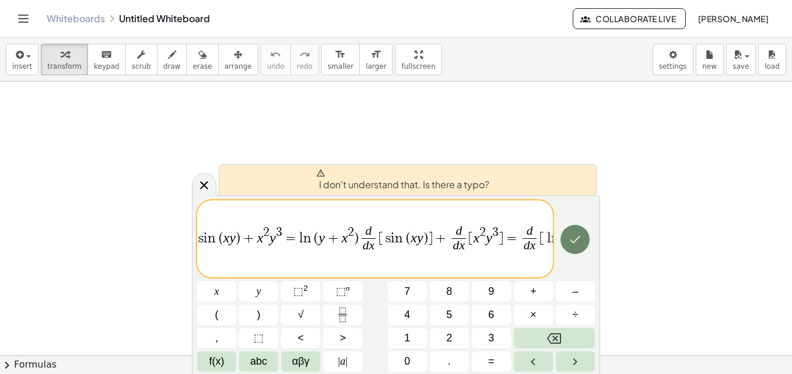
click at [576, 247] on button "Done" at bounding box center [574, 239] width 29 height 29
click at [211, 177] on div at bounding box center [204, 184] width 24 height 23
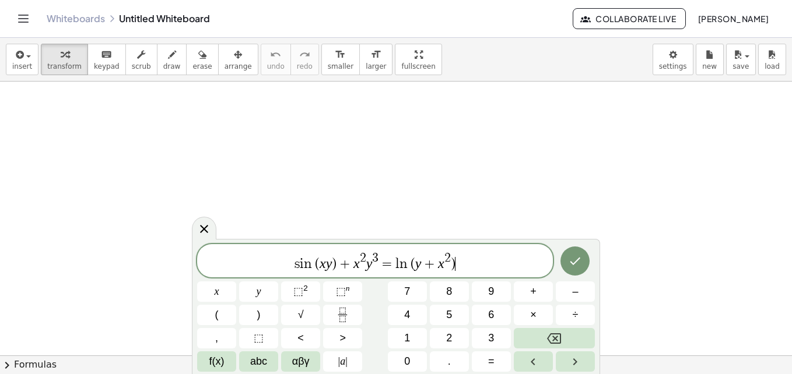
click at [570, 266] on icon "Done" at bounding box center [575, 261] width 14 height 14
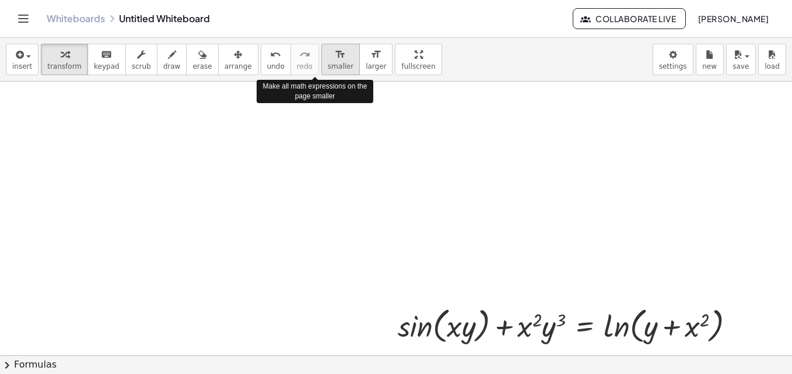
click at [328, 66] on span "smaller" at bounding box center [341, 66] width 26 height 8
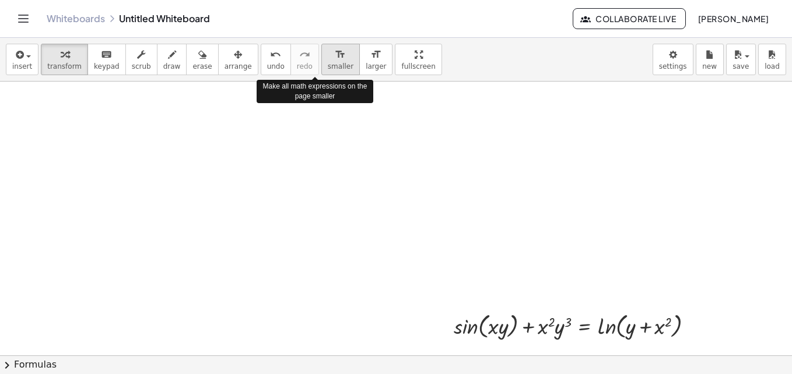
click at [328, 66] on span "smaller" at bounding box center [341, 66] width 26 height 8
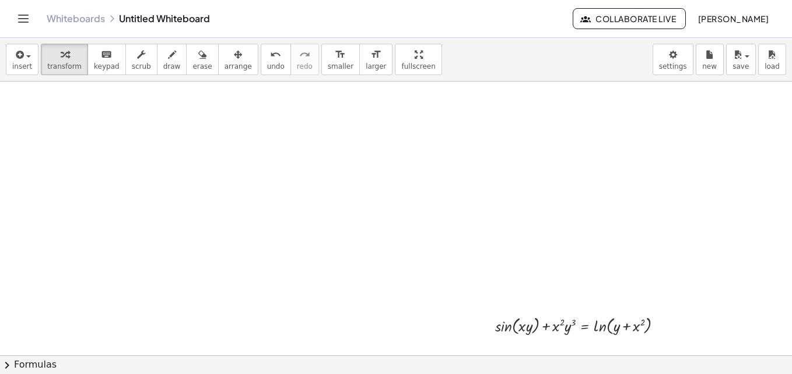
drag, startPoint x: 377, startPoint y: 59, endPoint x: 380, endPoint y: 102, distance: 43.2
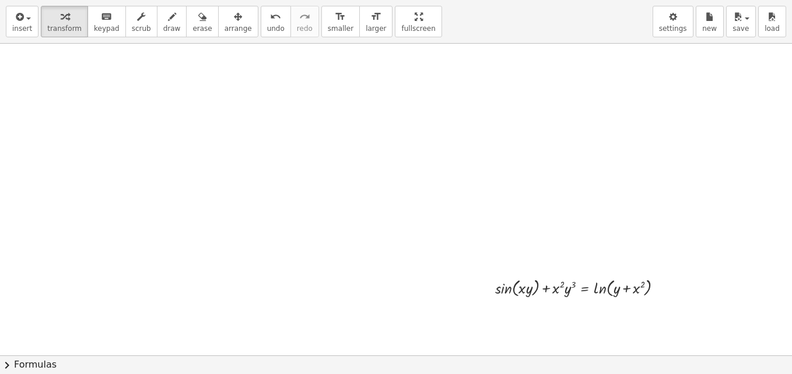
click at [380, 102] on div "insert select one: Math Expression Function Text Youtube Video Graphing Geometr…" at bounding box center [396, 187] width 792 height 374
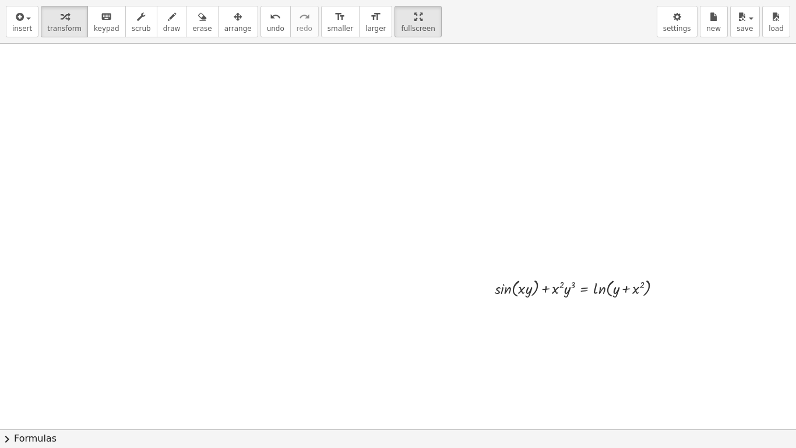
drag, startPoint x: 403, startPoint y: 9, endPoint x: 401, endPoint y: -34, distance: 43.2
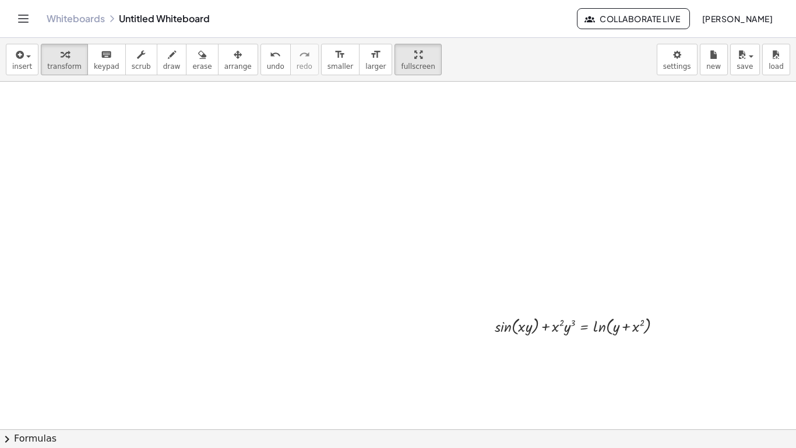
click at [401, 0] on html "Graspable Math Activities Whiteboards Classes Account v1.30.1 | Privacy policy …" at bounding box center [398, 224] width 796 height 448
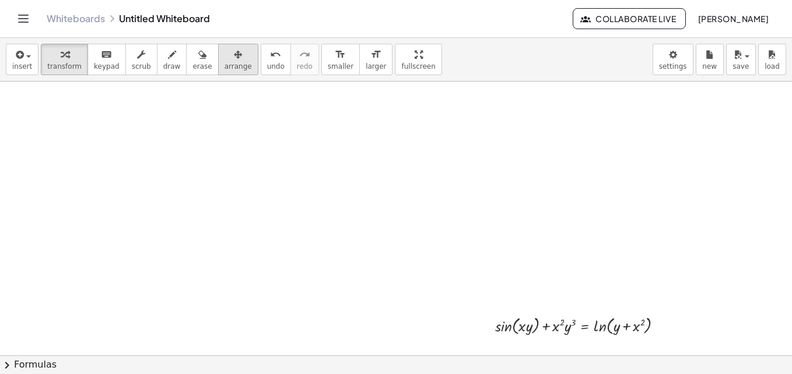
click at [230, 58] on div "button" at bounding box center [237, 54] width 27 height 14
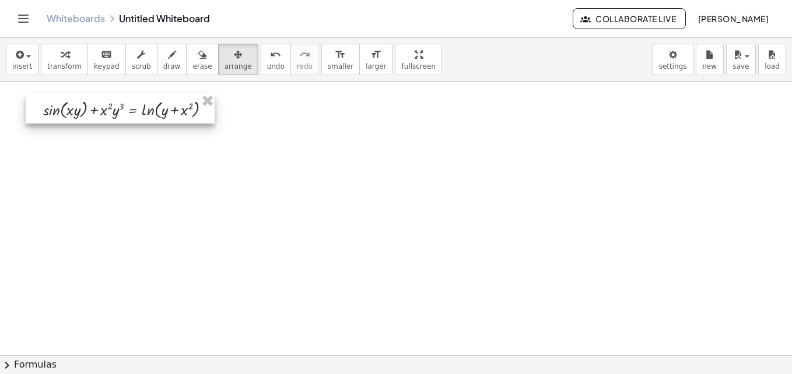
drag, startPoint x: 565, startPoint y: 323, endPoint x: 111, endPoint y: 105, distance: 503.3
click at [111, 105] on div at bounding box center [120, 109] width 189 height 30
drag, startPoint x: 387, startPoint y: 308, endPoint x: 378, endPoint y: 314, distance: 9.7
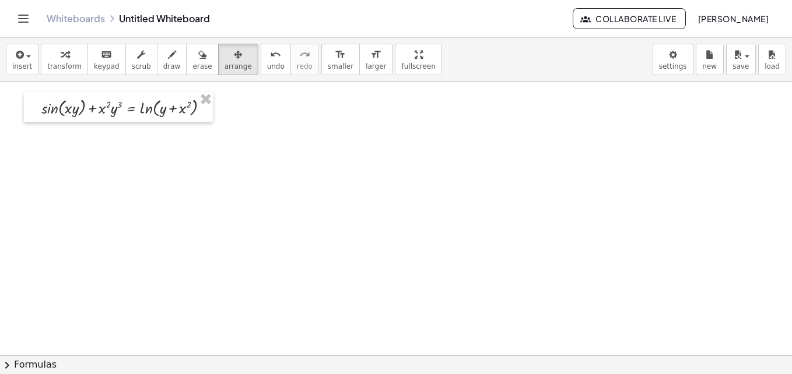
click at [30, 57] on button "insert" at bounding box center [22, 59] width 33 height 31
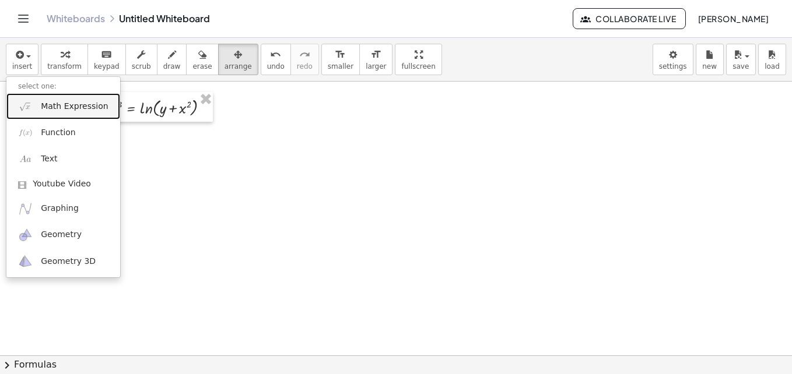
click at [53, 103] on span "Math Expression" at bounding box center [74, 107] width 67 height 12
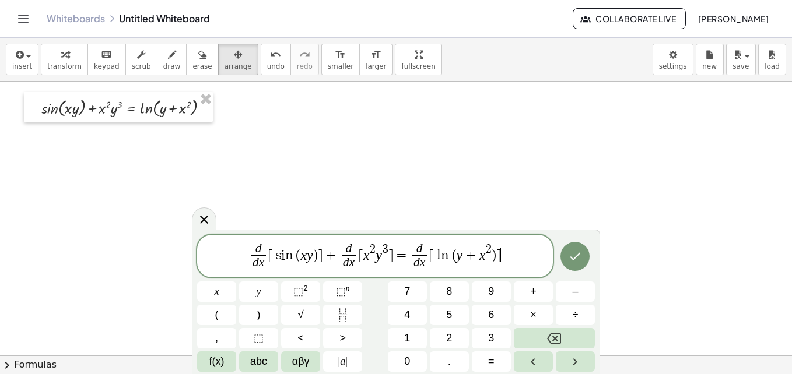
click at [236, 282] on div at bounding box center [216, 292] width 39 height 20
click at [577, 255] on icon "Done" at bounding box center [575, 257] width 14 height 14
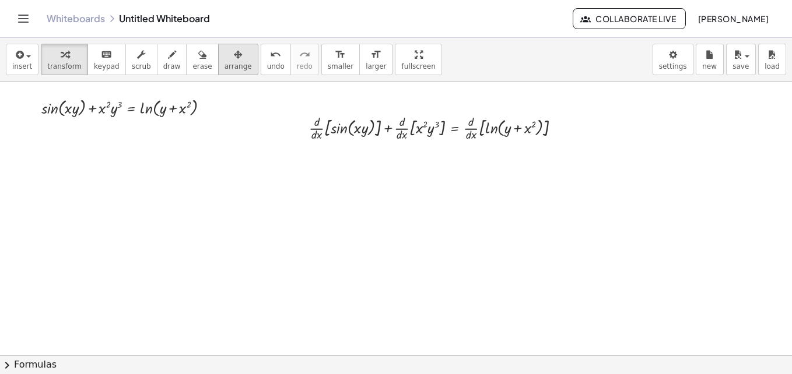
click at [234, 52] on icon "button" at bounding box center [238, 55] width 8 height 14
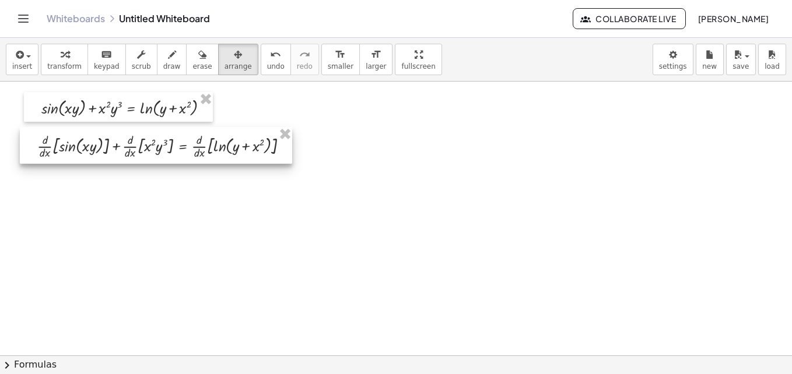
drag, startPoint x: 500, startPoint y: 128, endPoint x: 228, endPoint y: 146, distance: 272.3
click at [228, 146] on div at bounding box center [156, 145] width 272 height 37
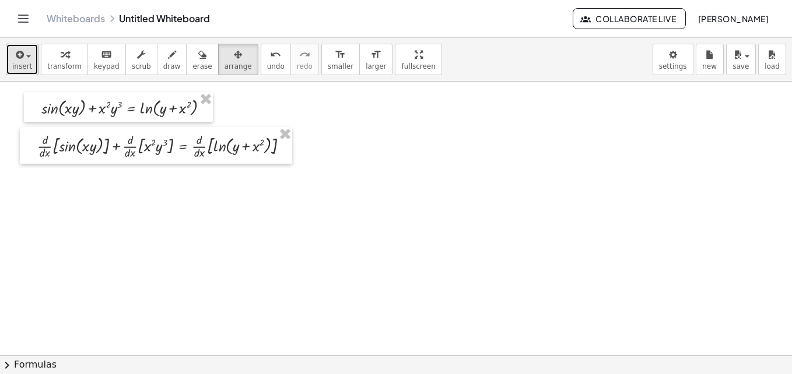
click at [23, 68] on span "insert" at bounding box center [22, 66] width 20 height 8
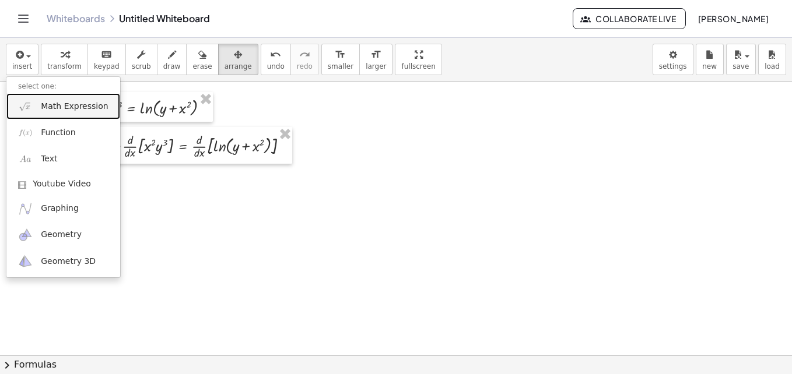
click at [71, 107] on span "Math Expression" at bounding box center [74, 107] width 67 height 12
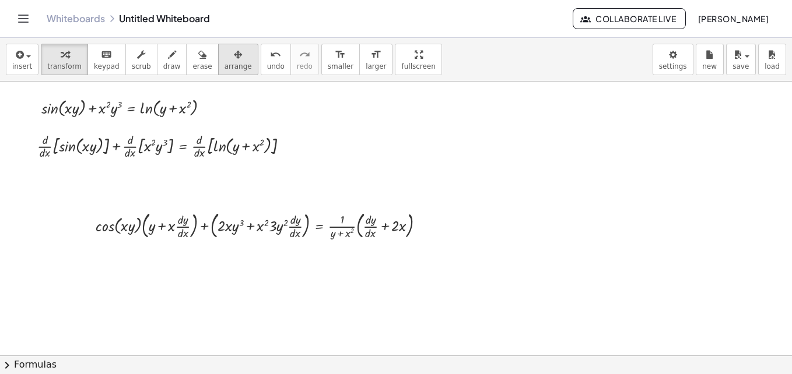
click at [234, 61] on icon "button" at bounding box center [238, 55] width 8 height 14
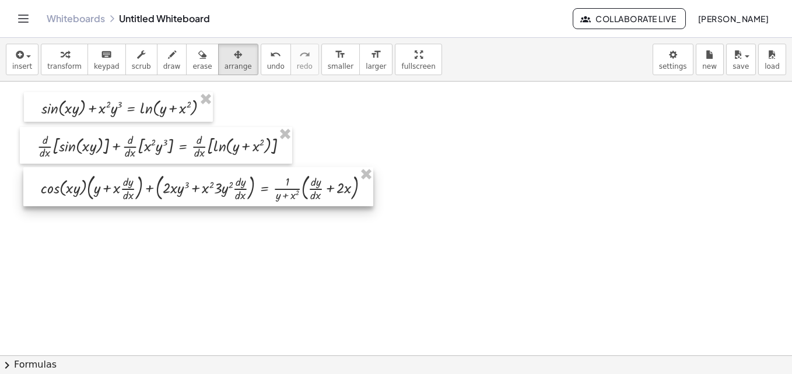
drag, startPoint x: 246, startPoint y: 225, endPoint x: 191, endPoint y: 187, distance: 67.0
click at [191, 187] on div at bounding box center [198, 186] width 350 height 39
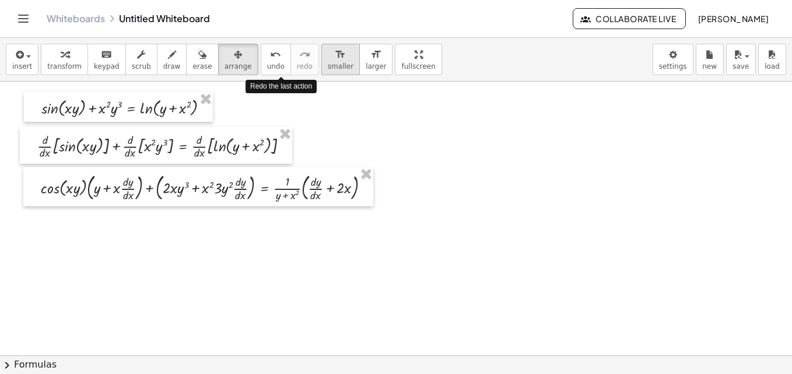
click at [303, 66] on div "insert select one: Math Expression Function Text Youtube Video Graphing Geometr…" at bounding box center [396, 60] width 792 height 44
click at [321, 66] on button "format_size smaller" at bounding box center [340, 59] width 38 height 31
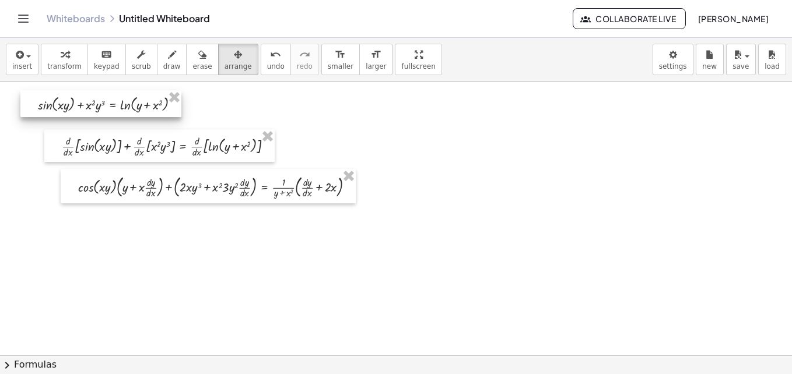
drag, startPoint x: 157, startPoint y: 108, endPoint x: 139, endPoint y: 104, distance: 18.4
click at [139, 104] on div at bounding box center [100, 103] width 161 height 27
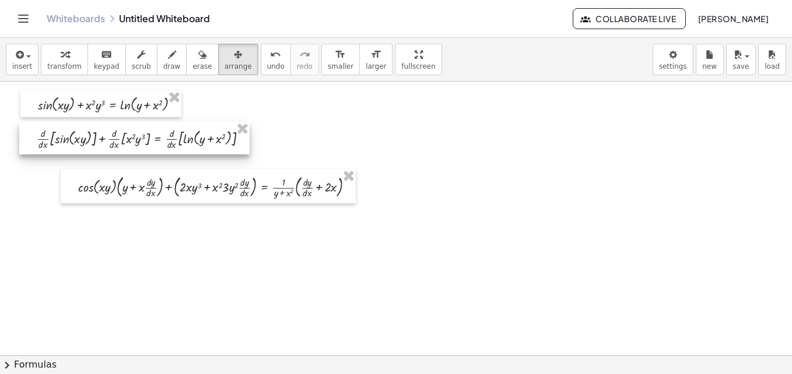
drag, startPoint x: 157, startPoint y: 148, endPoint x: 132, endPoint y: 139, distance: 26.6
click at [132, 139] on div at bounding box center [134, 138] width 230 height 33
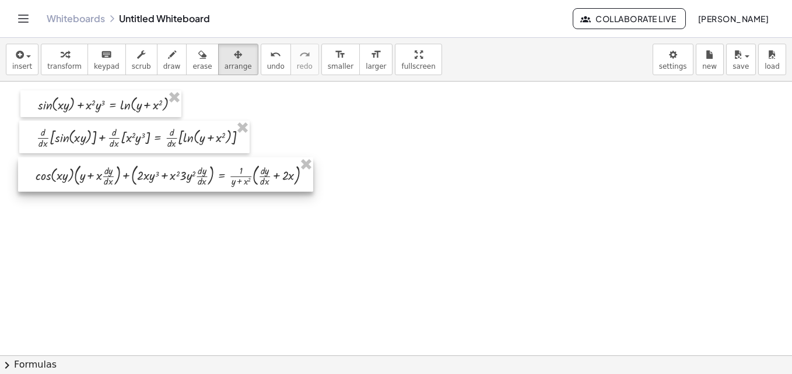
drag, startPoint x: 192, startPoint y: 189, endPoint x: 149, endPoint y: 177, distance: 44.1
click at [149, 177] on div at bounding box center [165, 174] width 295 height 34
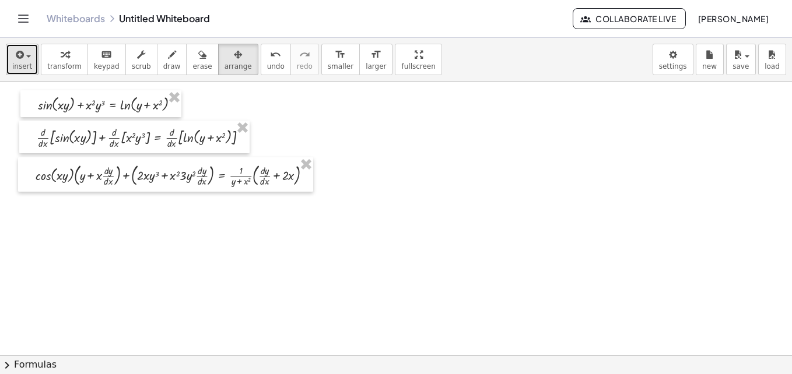
click at [26, 61] on button "insert" at bounding box center [22, 59] width 33 height 31
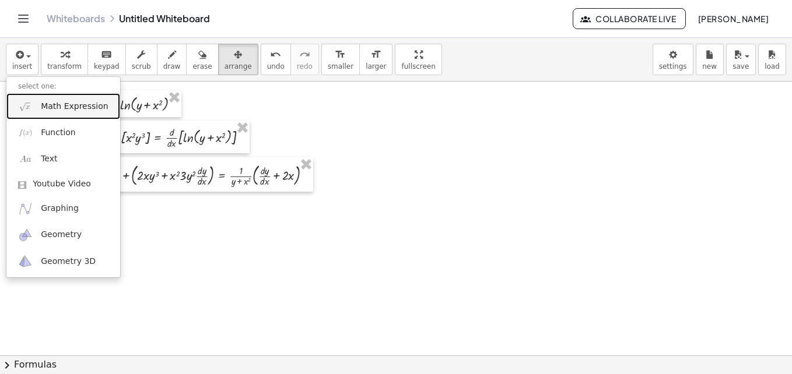
click at [58, 110] on span "Math Expression" at bounding box center [74, 107] width 67 height 12
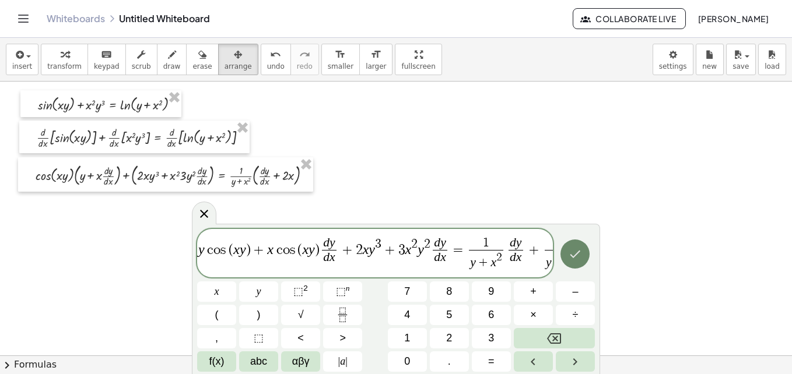
click at [573, 256] on icon "Done" at bounding box center [575, 254] width 10 height 8
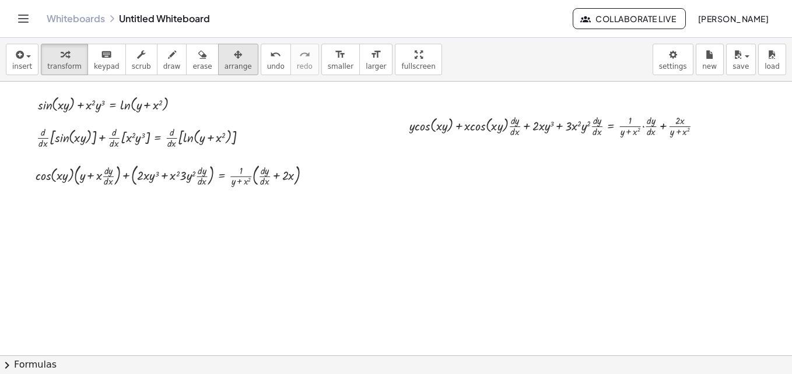
click at [226, 59] on div "button" at bounding box center [237, 54] width 27 height 14
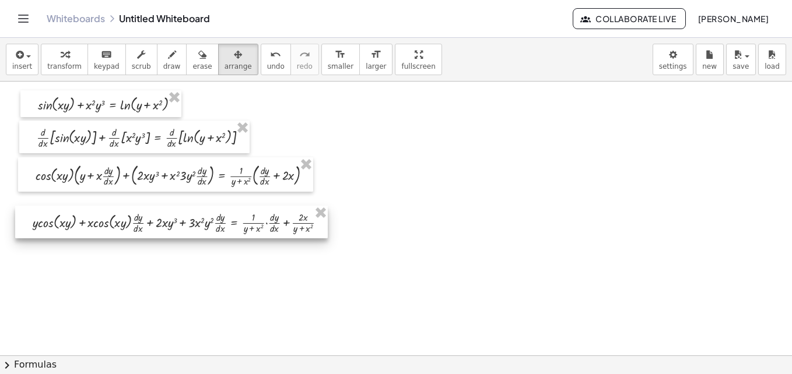
drag, startPoint x: 491, startPoint y: 128, endPoint x: 116, endPoint y: 224, distance: 387.7
click at [116, 224] on div at bounding box center [171, 222] width 313 height 33
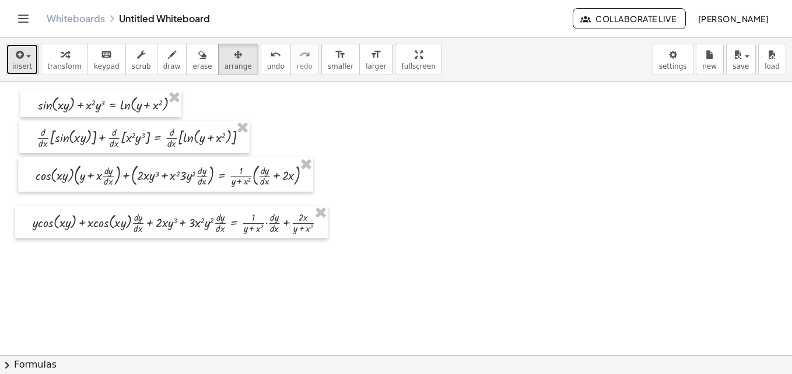
click at [20, 65] on span "insert" at bounding box center [22, 66] width 20 height 8
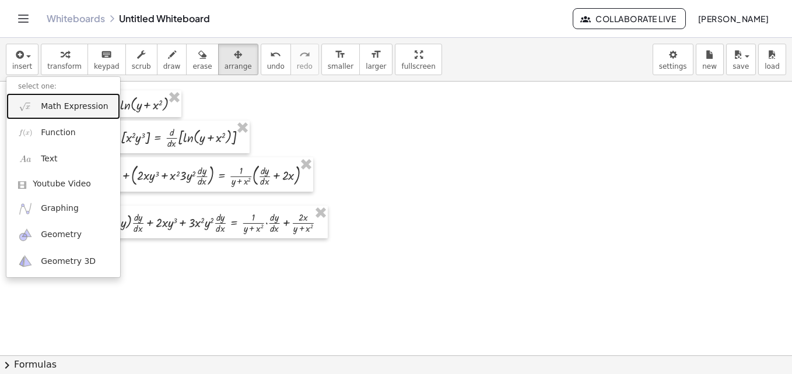
click at [83, 108] on span "Math Expression" at bounding box center [74, 107] width 67 height 12
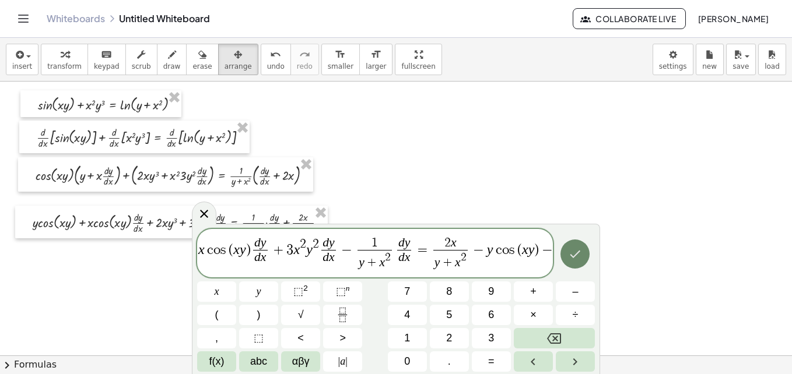
click at [574, 252] on icon "Done" at bounding box center [575, 254] width 14 height 14
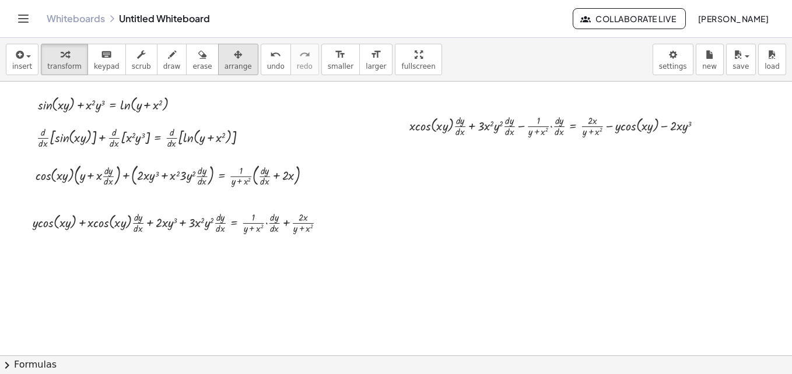
click at [224, 65] on span "arrange" at bounding box center [237, 66] width 27 height 8
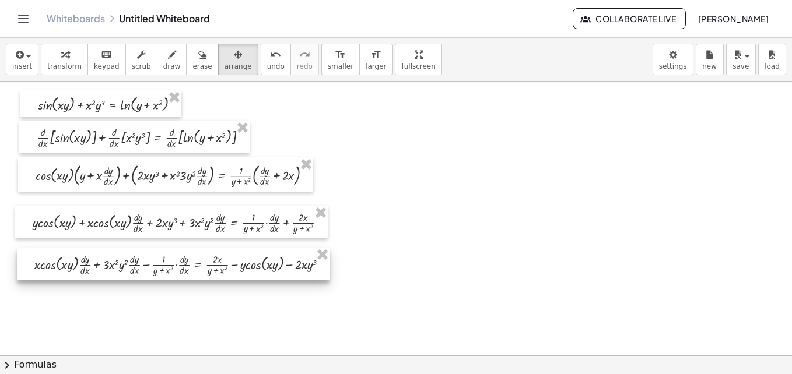
drag, startPoint x: 457, startPoint y: 128, endPoint x: 82, endPoint y: 266, distance: 399.7
click at [82, 266] on div at bounding box center [173, 264] width 313 height 33
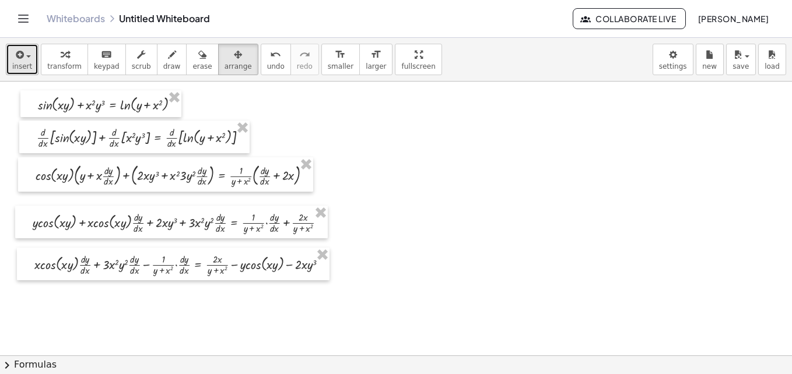
click at [9, 62] on button "insert" at bounding box center [22, 59] width 33 height 31
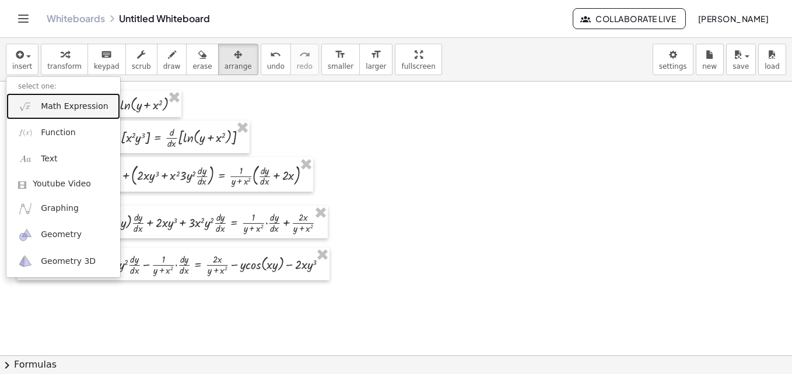
click at [80, 108] on span "Math Expression" at bounding box center [74, 107] width 67 height 12
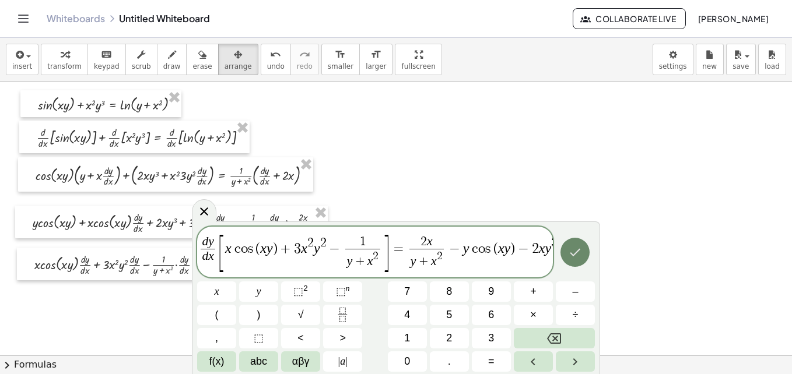
click at [571, 258] on icon "Done" at bounding box center [575, 252] width 14 height 14
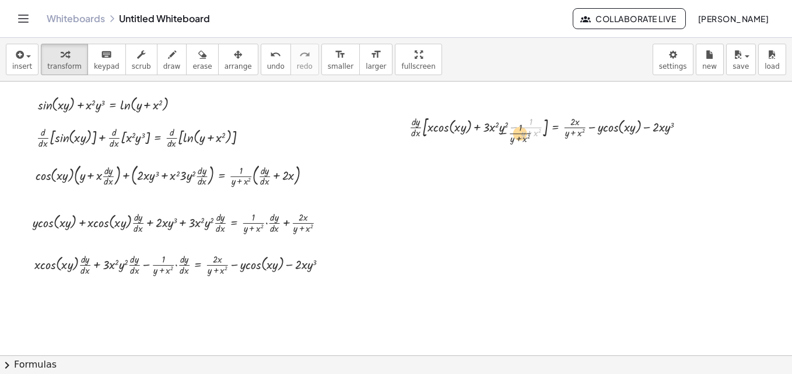
drag, startPoint x: 519, startPoint y: 128, endPoint x: 471, endPoint y: 149, distance: 53.5
click at [224, 54] on div "button" at bounding box center [237, 54] width 27 height 14
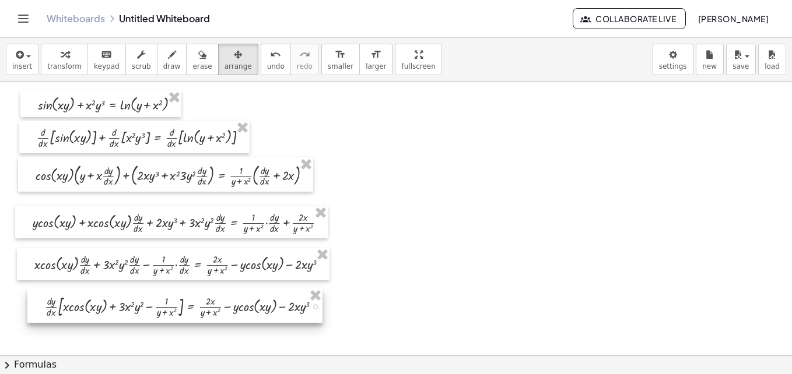
drag, startPoint x: 392, startPoint y: 153, endPoint x: 63, endPoint y: 312, distance: 365.3
click at [63, 312] on div at bounding box center [174, 306] width 295 height 34
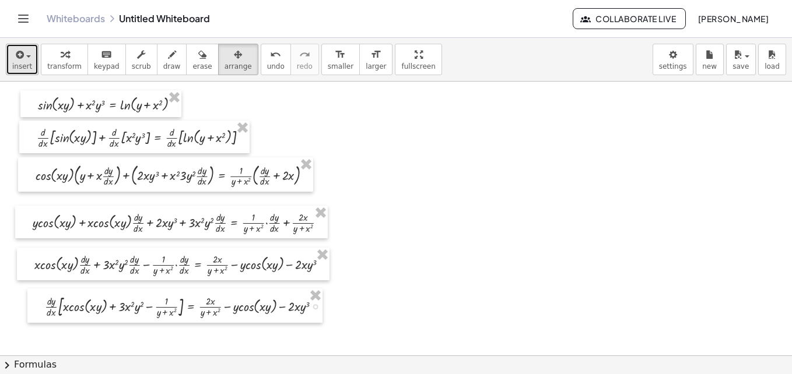
click at [19, 55] on icon "button" at bounding box center [18, 55] width 10 height 14
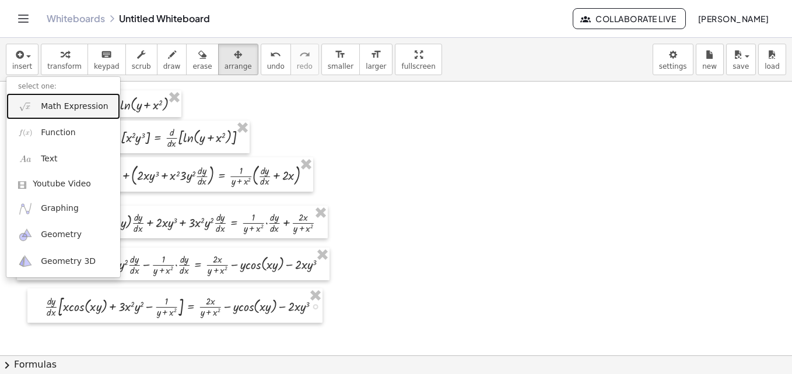
click at [50, 100] on link "Math Expression" at bounding box center [63, 106] width 114 height 26
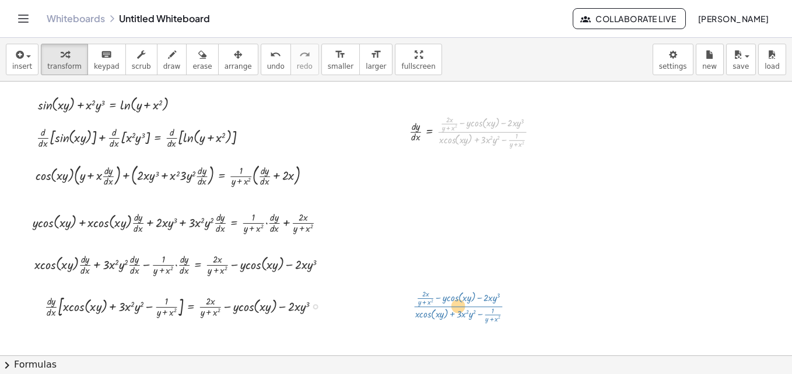
drag, startPoint x: 476, startPoint y: 138, endPoint x: 453, endPoint y: 313, distance: 176.5
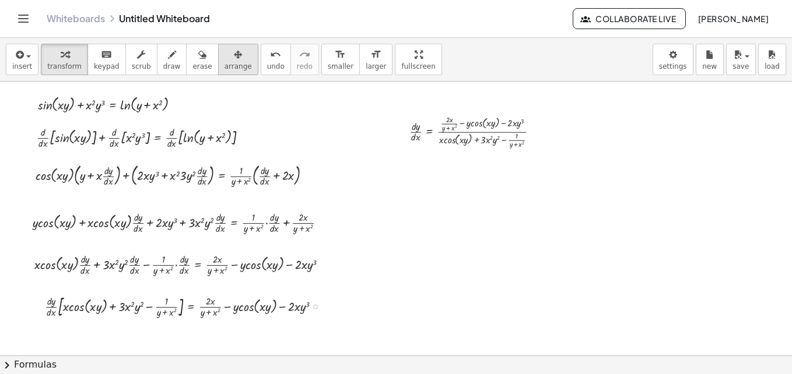
click at [224, 59] on div "button" at bounding box center [237, 54] width 27 height 14
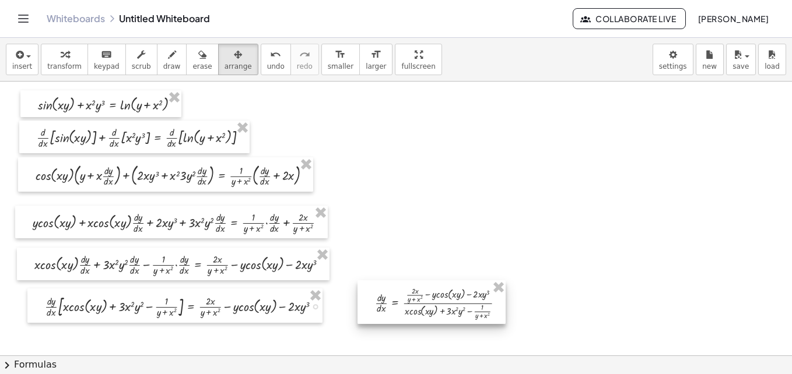
drag, startPoint x: 426, startPoint y: 122, endPoint x: 391, endPoint y: 294, distance: 175.4
click at [391, 294] on div at bounding box center [431, 302] width 148 height 44
click at [475, 311] on div at bounding box center [431, 302] width 148 height 44
click at [489, 311] on div at bounding box center [431, 302] width 148 height 44
click at [51, 50] on div "button" at bounding box center [64, 54] width 34 height 14
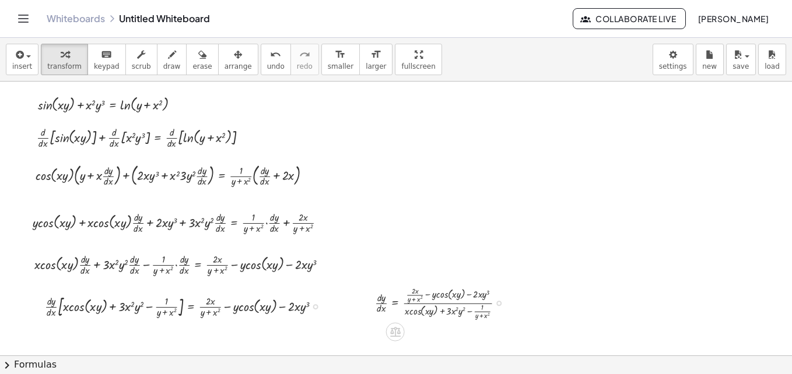
click at [496, 316] on div at bounding box center [444, 302] width 150 height 38
click at [224, 62] on span "arrange" at bounding box center [237, 66] width 27 height 8
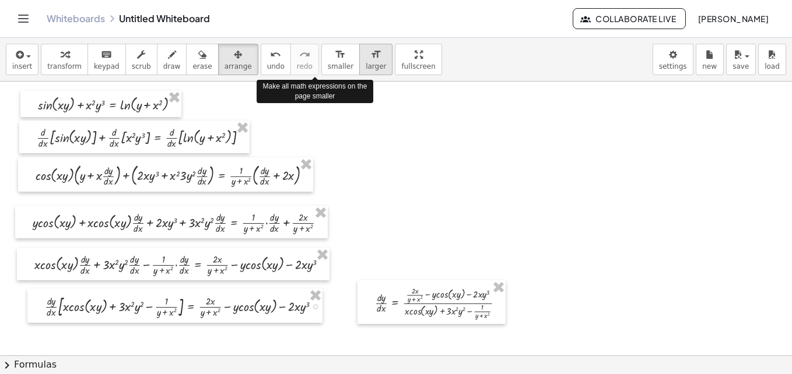
click at [366, 67] on span "larger" at bounding box center [376, 66] width 20 height 8
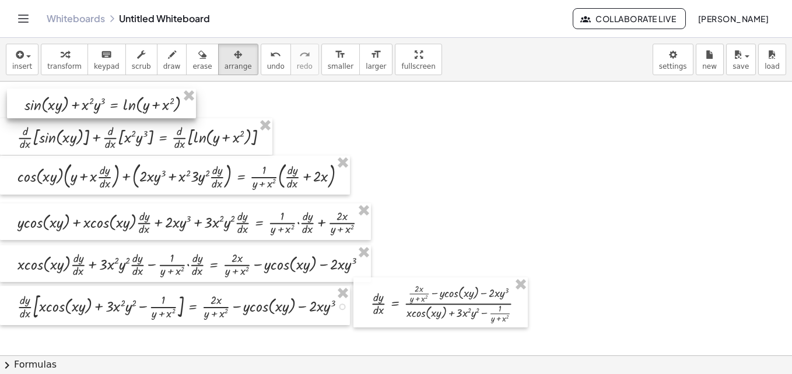
click at [170, 110] on div at bounding box center [101, 104] width 189 height 30
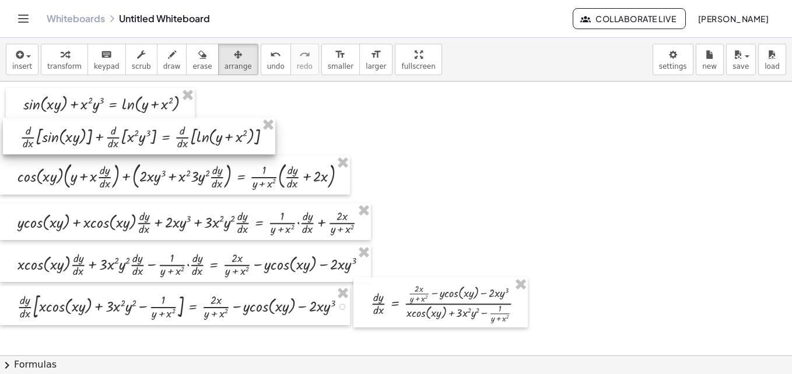
click at [226, 144] on div at bounding box center [139, 136] width 272 height 37
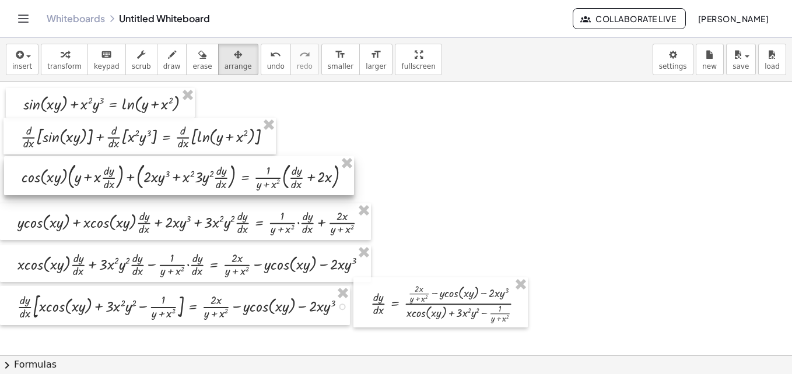
click at [238, 178] on div at bounding box center [179, 175] width 350 height 39
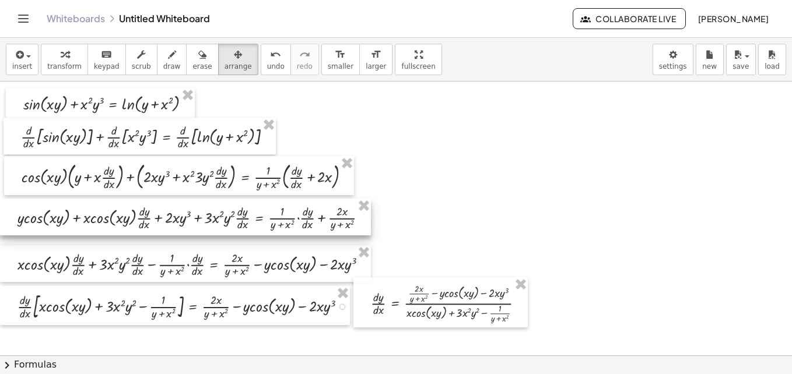
click at [233, 217] on div at bounding box center [185, 217] width 371 height 37
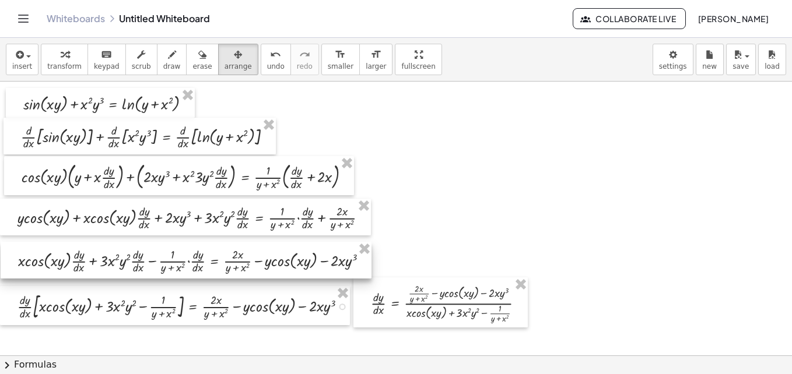
click at [240, 262] on div at bounding box center [186, 260] width 371 height 37
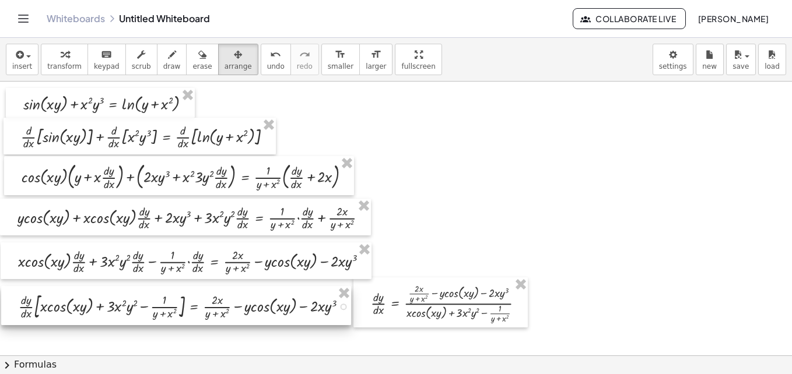
click at [241, 307] on div at bounding box center [176, 305] width 350 height 39
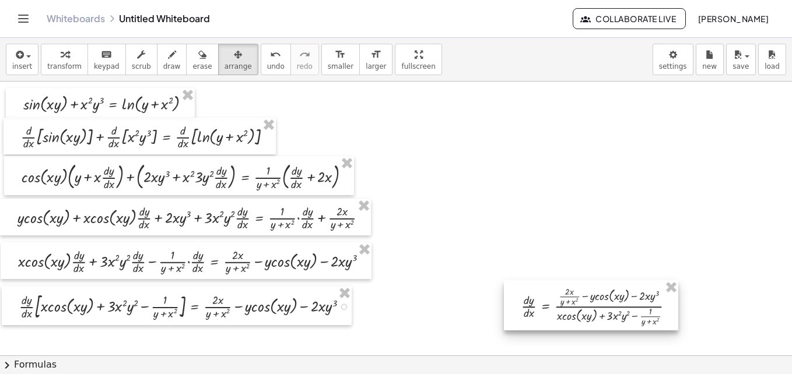
drag, startPoint x: 437, startPoint y: 315, endPoint x: 587, endPoint y: 318, distance: 150.4
click at [587, 318] on div at bounding box center [591, 305] width 174 height 50
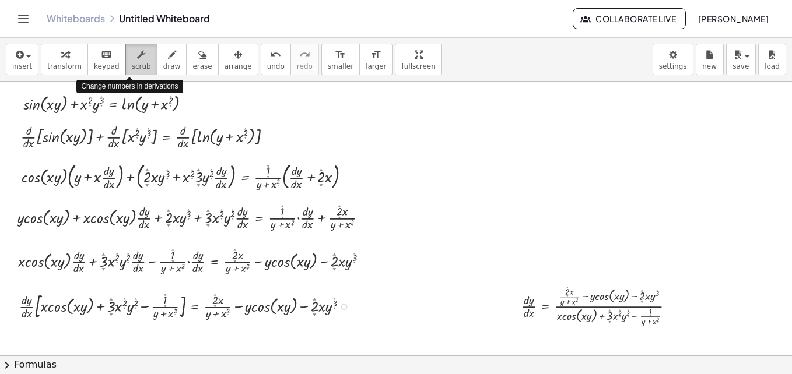
click at [138, 65] on button "scrub" at bounding box center [141, 59] width 32 height 31
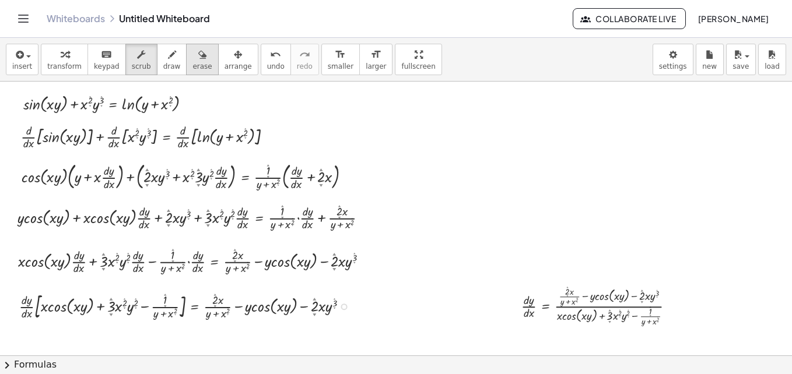
click at [192, 64] on span "erase" at bounding box center [201, 66] width 19 height 8
click at [198, 57] on icon "button" at bounding box center [202, 55] width 8 height 14
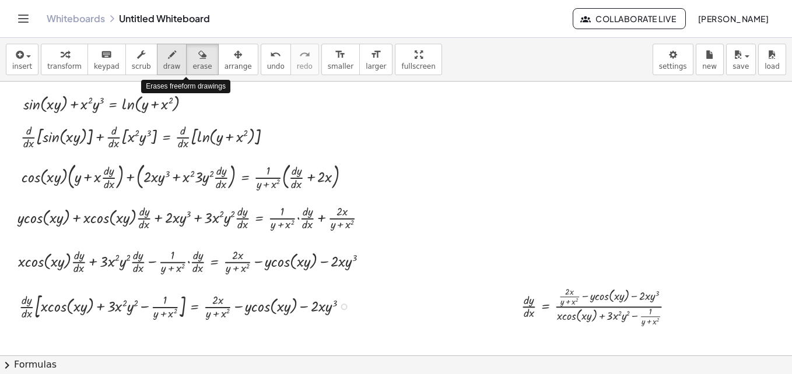
click at [163, 61] on div "button" at bounding box center [171, 54] width 17 height 14
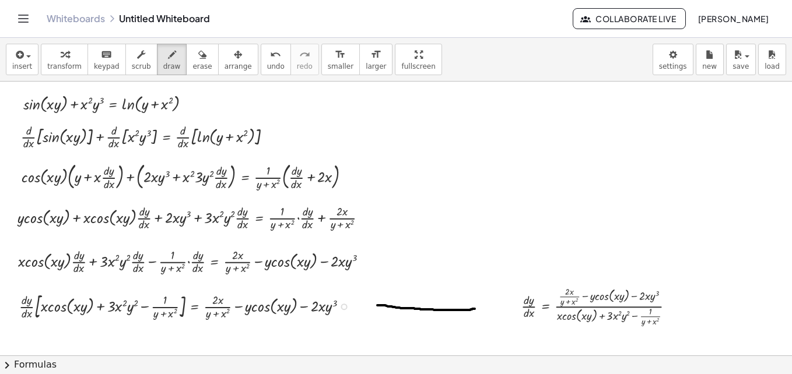
drag, startPoint x: 377, startPoint y: 306, endPoint x: 475, endPoint y: 308, distance: 97.4
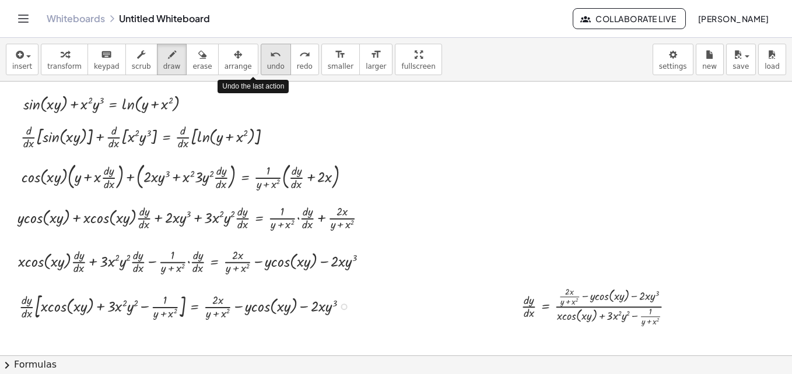
click at [267, 66] on span "undo" at bounding box center [275, 66] width 17 height 8
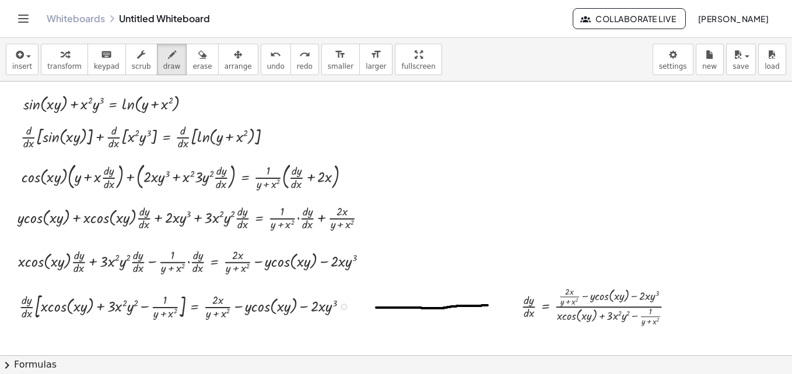
drag, startPoint x: 377, startPoint y: 308, endPoint x: 488, endPoint y: 306, distance: 111.4
drag, startPoint x: 485, startPoint y: 293, endPoint x: 487, endPoint y: 321, distance: 28.0
click at [19, 57] on icon "button" at bounding box center [18, 55] width 10 height 14
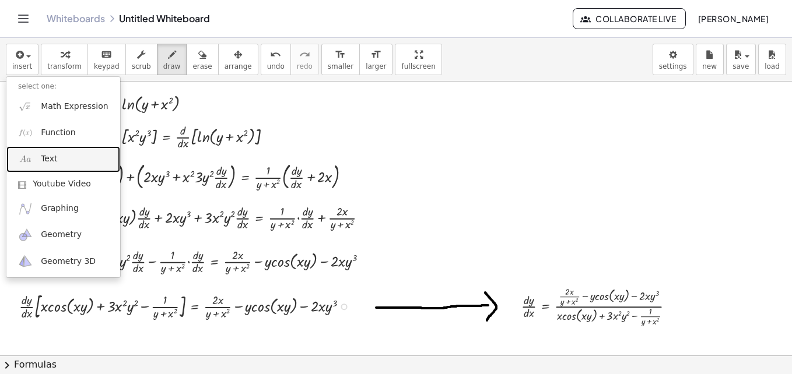
click at [58, 160] on link "Text" at bounding box center [63, 159] width 114 height 26
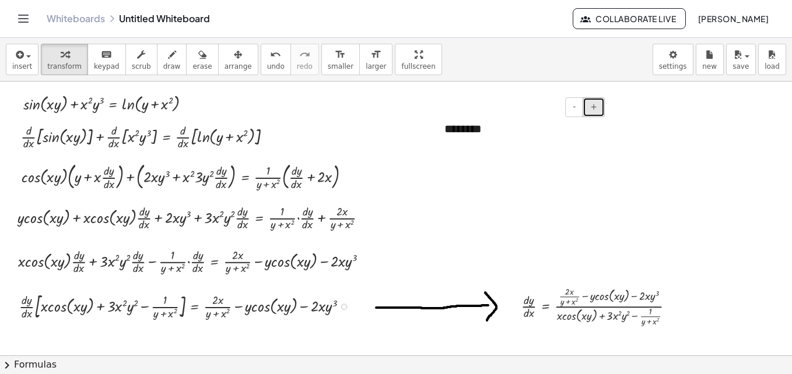
click at [596, 109] on span "+" at bounding box center [593, 106] width 7 height 9
click at [234, 61] on icon "button" at bounding box center [238, 55] width 8 height 14
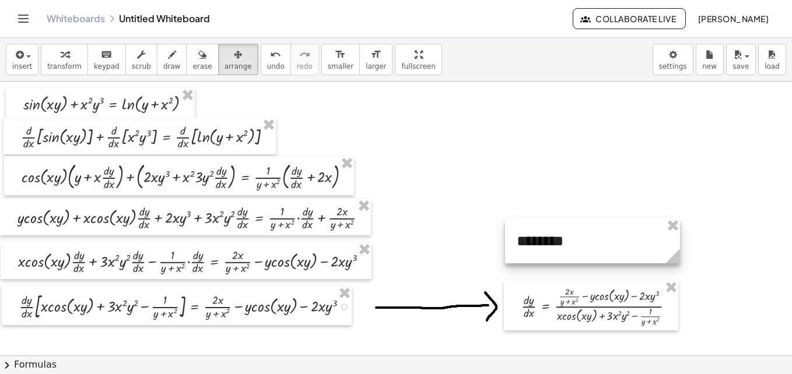
drag, startPoint x: 464, startPoint y: 138, endPoint x: 536, endPoint y: 247, distance: 131.3
click at [536, 247] on div at bounding box center [592, 241] width 175 height 45
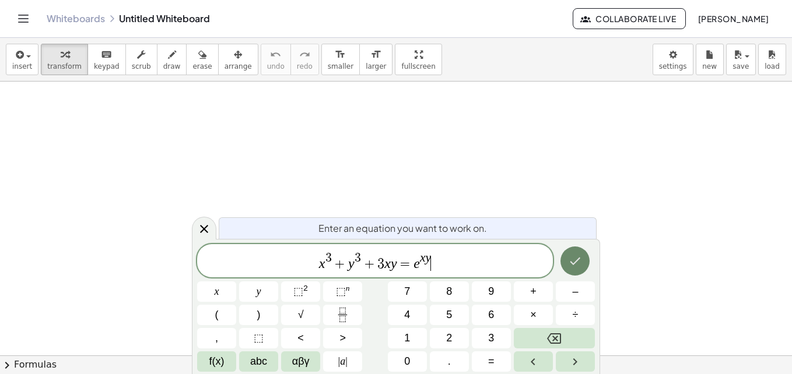
click at [564, 263] on button "Done" at bounding box center [574, 261] width 29 height 29
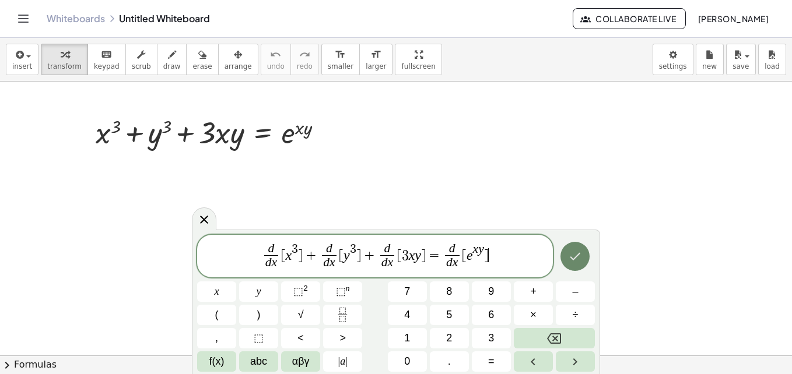
click at [582, 254] on icon "Done" at bounding box center [575, 257] width 14 height 14
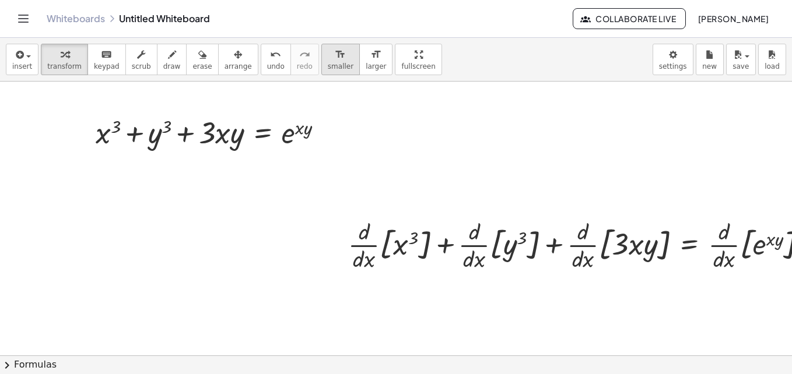
click at [328, 65] on span "smaller" at bounding box center [341, 66] width 26 height 8
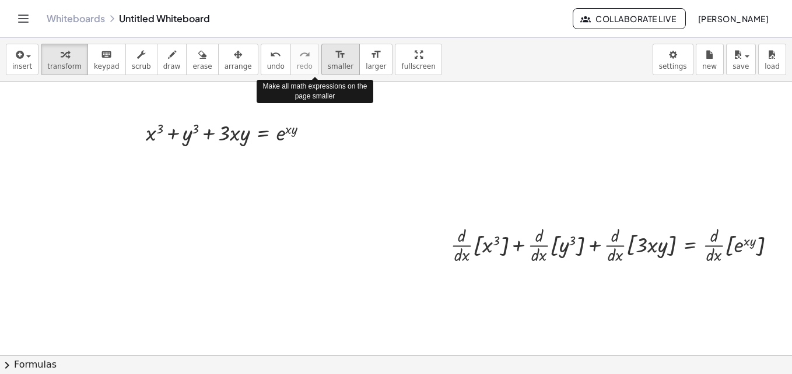
click at [328, 65] on span "smaller" at bounding box center [341, 66] width 26 height 8
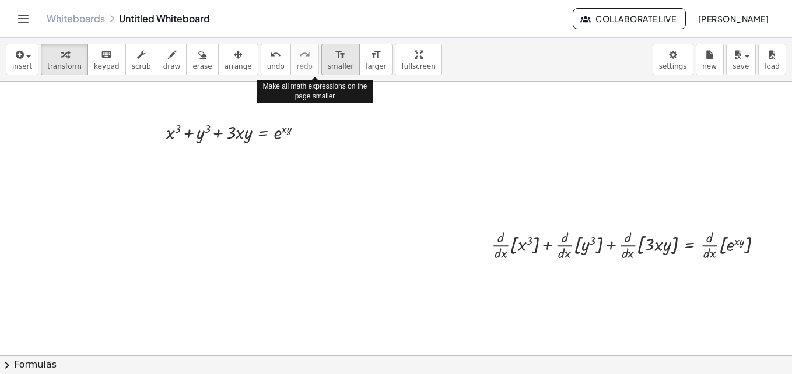
click at [328, 65] on span "smaller" at bounding box center [341, 66] width 26 height 8
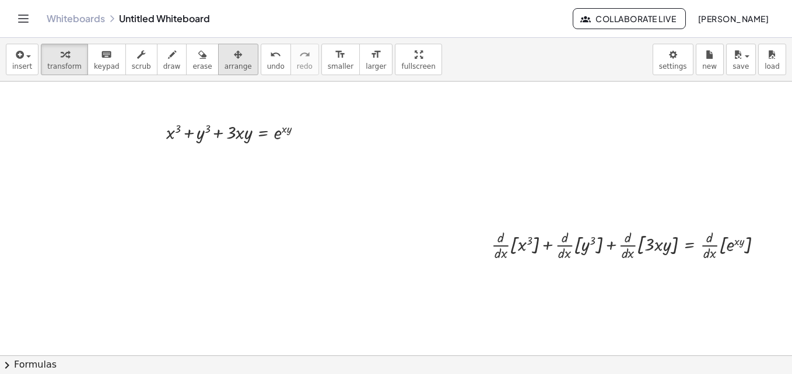
click at [224, 63] on span "arrange" at bounding box center [237, 66] width 27 height 8
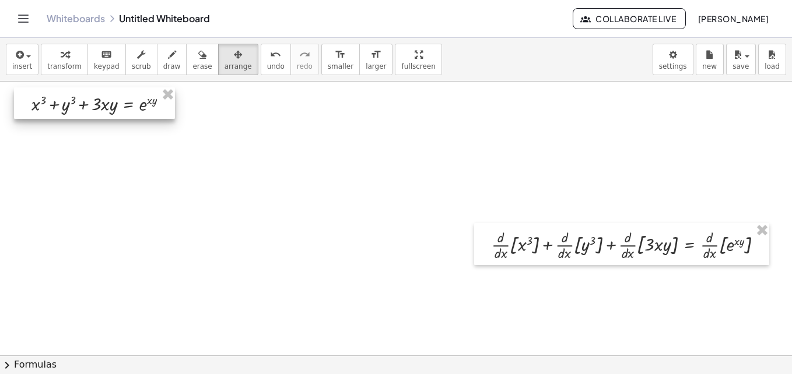
drag, startPoint x: 266, startPoint y: 142, endPoint x: 131, endPoint y: 114, distance: 137.7
click at [131, 114] on div at bounding box center [94, 102] width 161 height 31
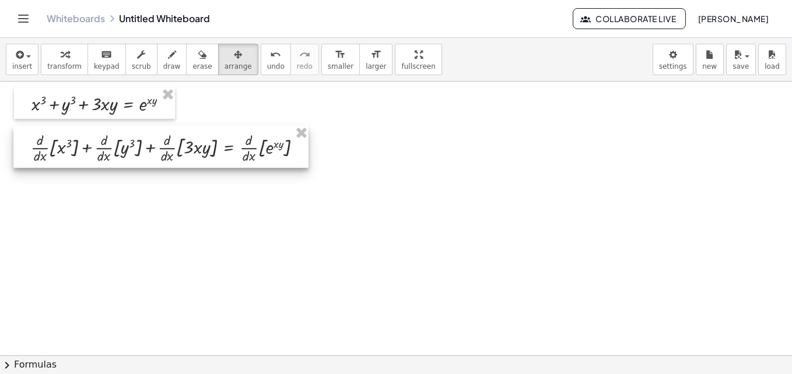
drag, startPoint x: 502, startPoint y: 245, endPoint x: 41, endPoint y: 148, distance: 470.8
click at [41, 148] on div at bounding box center [160, 147] width 295 height 42
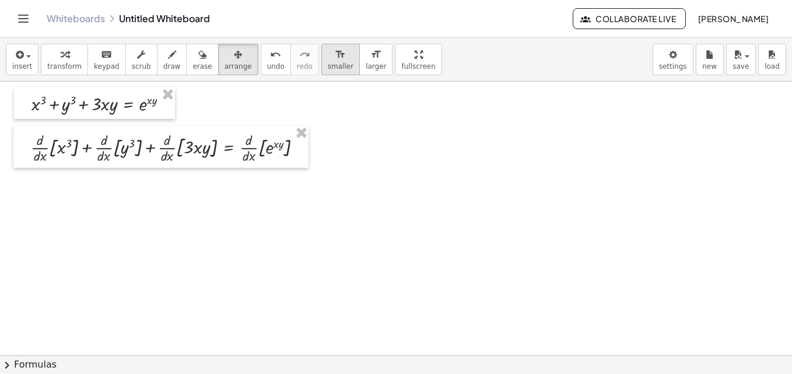
click at [328, 67] on span "smaller" at bounding box center [341, 66] width 26 height 8
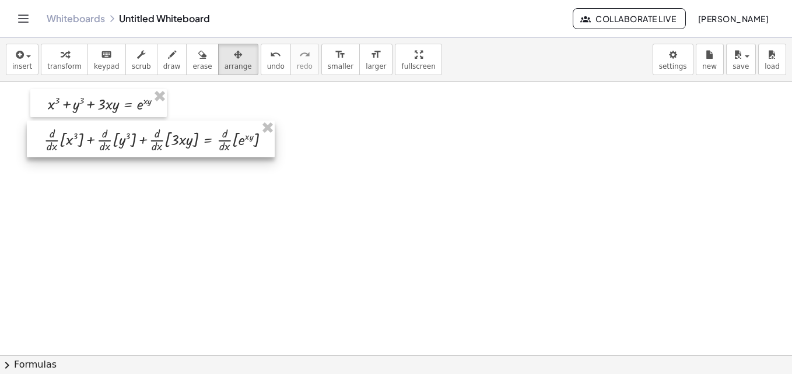
drag, startPoint x: 229, startPoint y: 149, endPoint x: 208, endPoint y: 142, distance: 22.3
click at [208, 142] on div at bounding box center [151, 139] width 248 height 37
drag, startPoint x: 301, startPoint y: 172, endPoint x: 308, endPoint y: 275, distance: 102.9
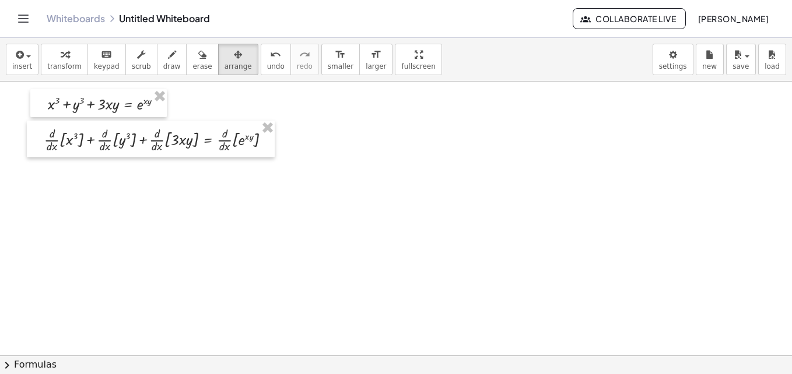
click at [19, 55] on icon "button" at bounding box center [18, 55] width 10 height 14
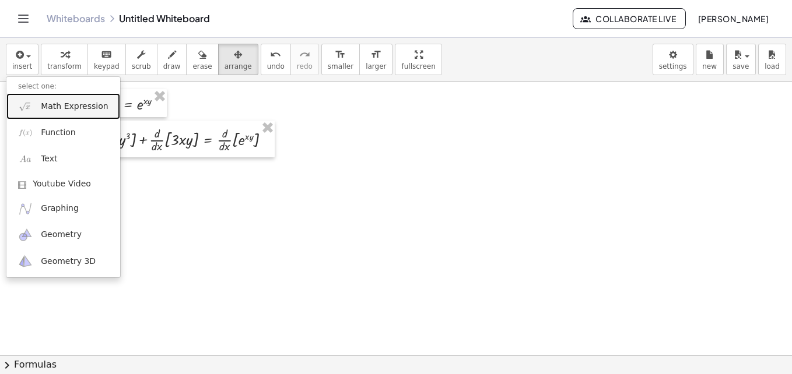
click at [53, 104] on span "Math Expression" at bounding box center [74, 107] width 67 height 12
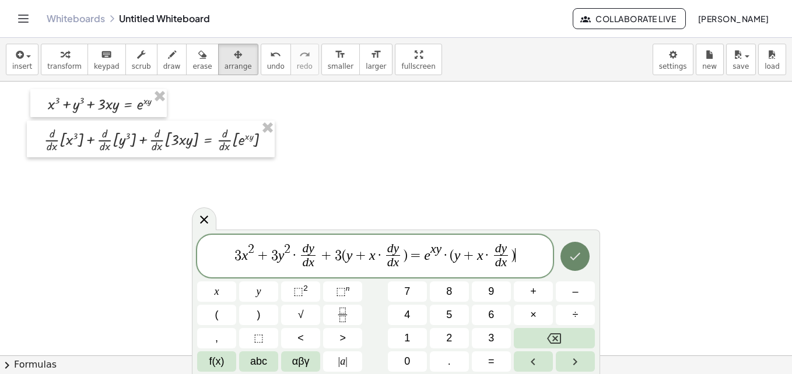
click at [567, 250] on button "Done" at bounding box center [574, 256] width 29 height 29
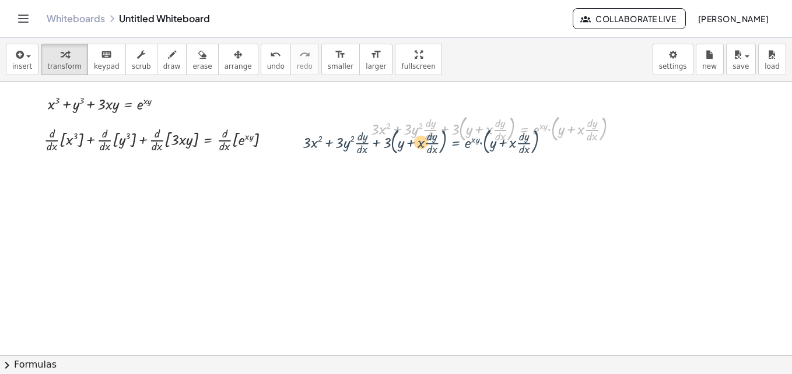
drag, startPoint x: 519, startPoint y: 128, endPoint x: 450, endPoint y: 141, distance: 70.6
click at [450, 141] on div at bounding box center [499, 127] width 268 height 33
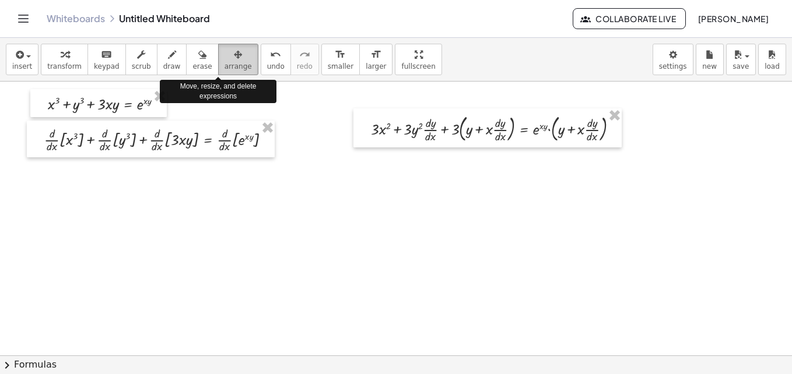
click at [234, 52] on icon "button" at bounding box center [238, 55] width 8 height 14
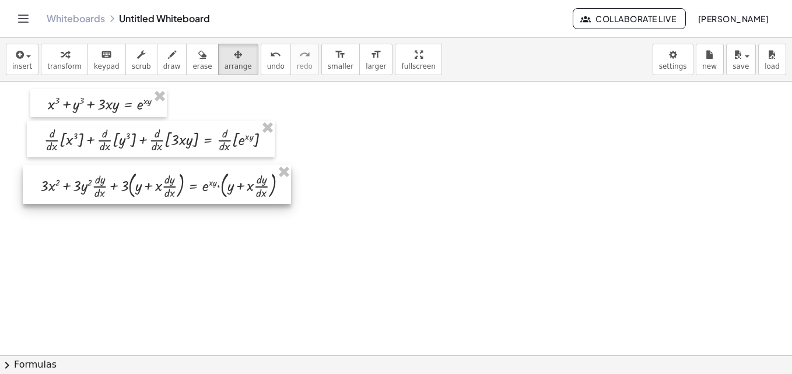
drag, startPoint x: 462, startPoint y: 135, endPoint x: 142, endPoint y: 192, distance: 325.1
click at [142, 192] on div at bounding box center [157, 184] width 268 height 39
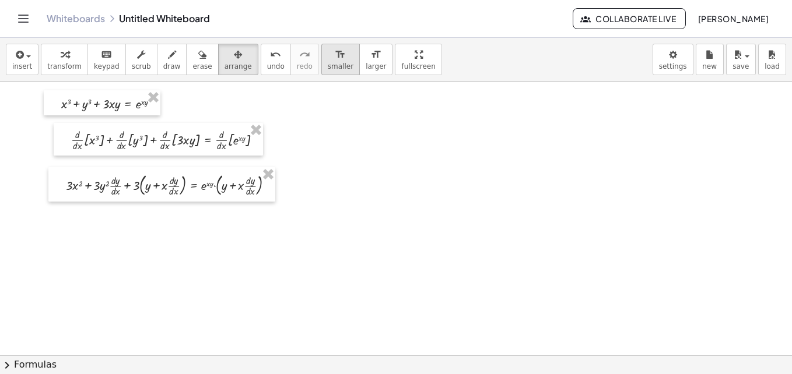
click at [328, 64] on span "smaller" at bounding box center [341, 66] width 26 height 8
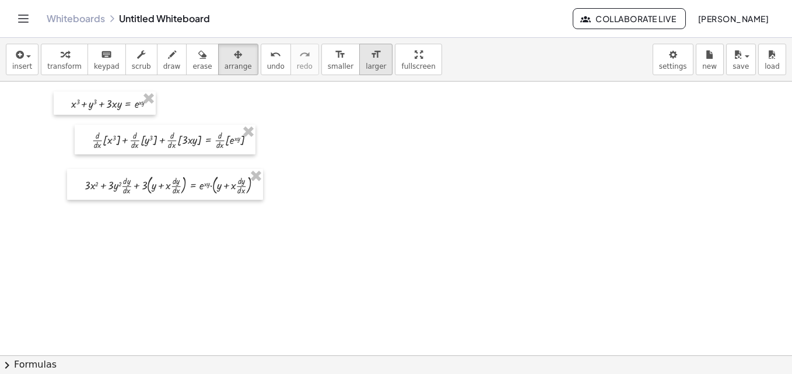
click at [359, 61] on button "format_size larger" at bounding box center [375, 59] width 33 height 31
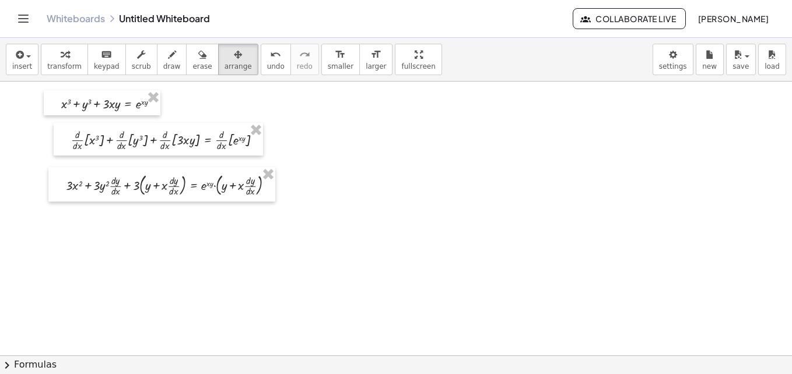
click at [3, 62] on div "insert select one: Math Expression Function Text Youtube Video Graphing Geometr…" at bounding box center [396, 60] width 792 height 44
click at [9, 62] on button "insert" at bounding box center [22, 59] width 33 height 31
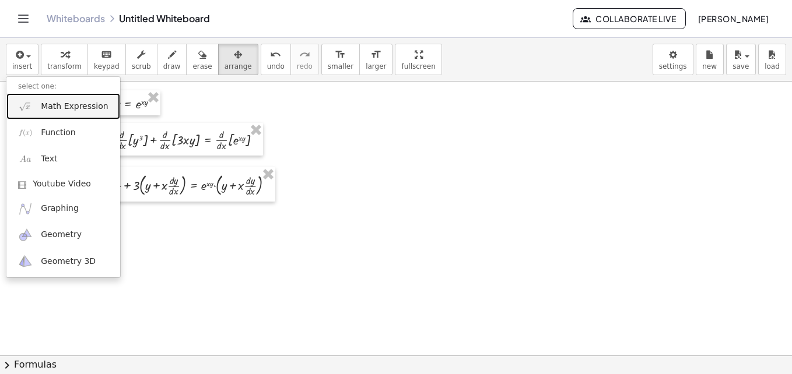
click at [56, 109] on span "Math Expression" at bounding box center [74, 107] width 67 height 12
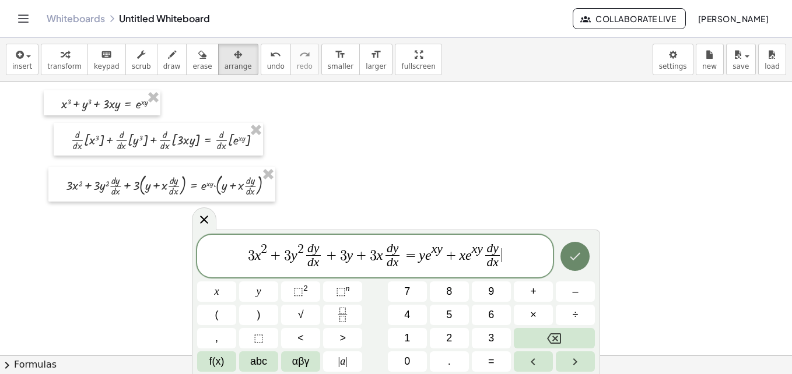
click at [585, 255] on button "Done" at bounding box center [574, 256] width 29 height 29
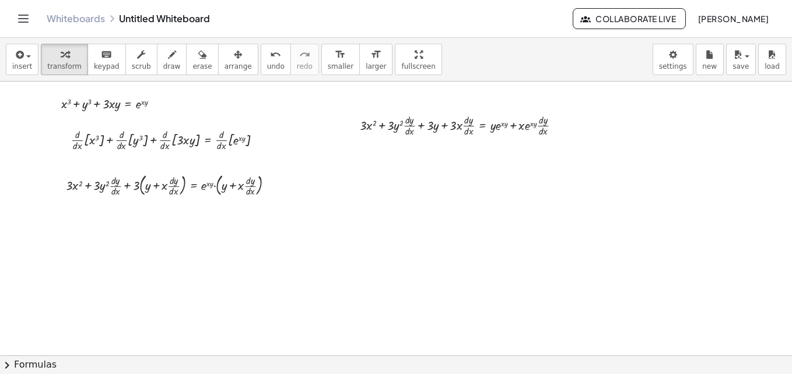
drag, startPoint x: 399, startPoint y: 202, endPoint x: 394, endPoint y: 271, distance: 69.5
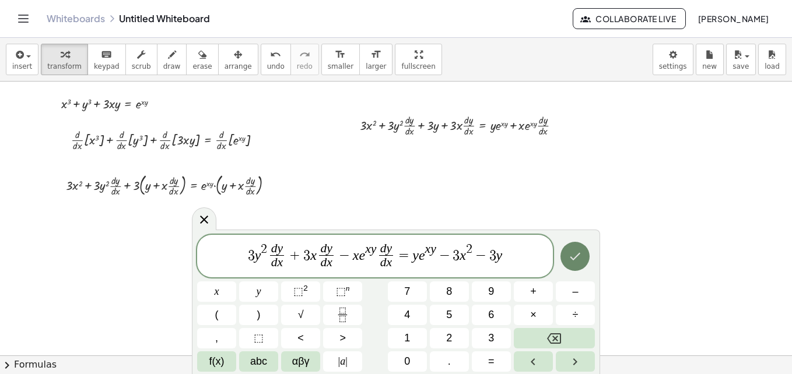
click at [572, 256] on icon "Done" at bounding box center [575, 257] width 14 height 14
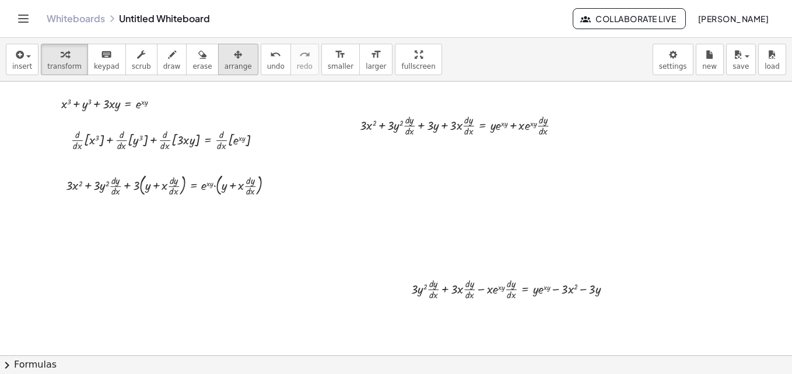
click at [231, 62] on button "arrange" at bounding box center [238, 59] width 40 height 31
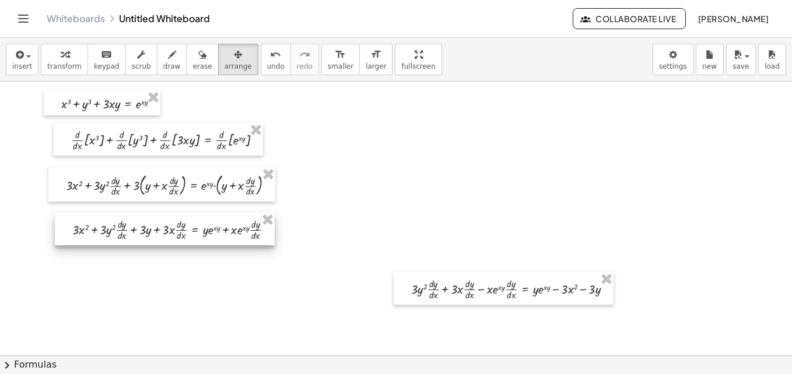
drag, startPoint x: 451, startPoint y: 133, endPoint x: 163, endPoint y: 237, distance: 306.3
click at [163, 237] on div at bounding box center [165, 229] width 220 height 33
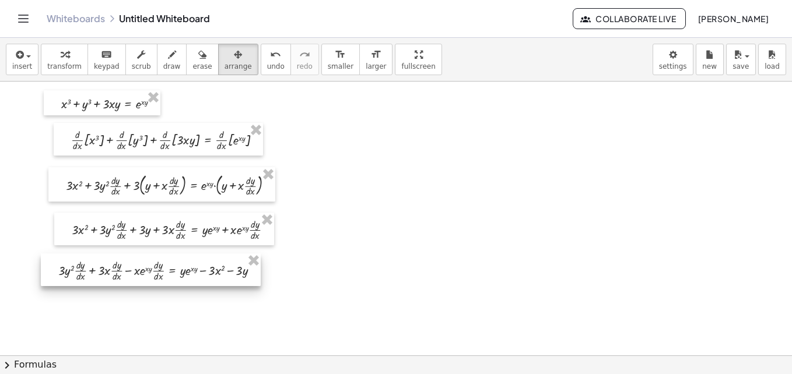
drag, startPoint x: 422, startPoint y: 294, endPoint x: 70, endPoint y: 275, distance: 352.6
click at [70, 275] on div at bounding box center [151, 270] width 220 height 33
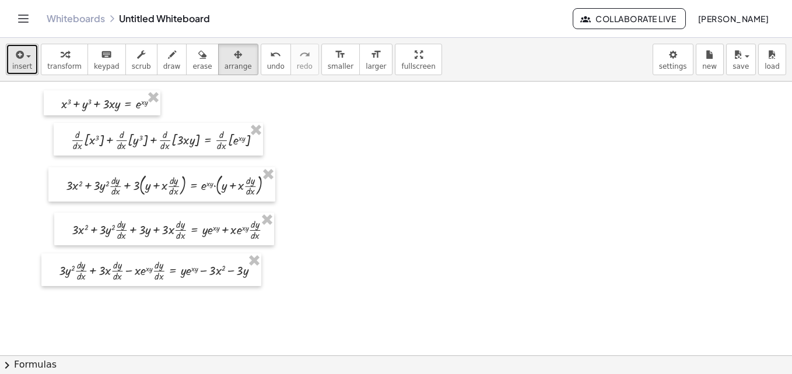
click at [20, 56] on icon "button" at bounding box center [18, 55] width 10 height 14
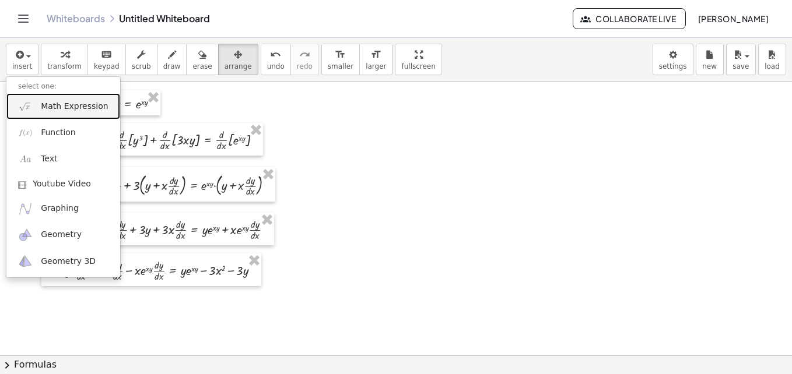
click at [69, 113] on link "Math Expression" at bounding box center [63, 106] width 114 height 26
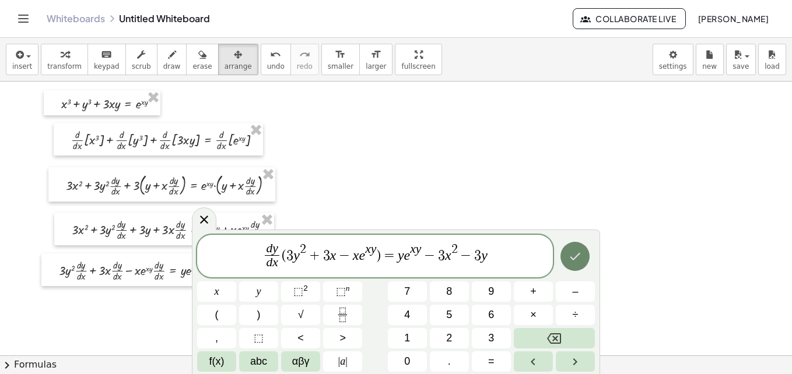
click at [571, 252] on icon "Done" at bounding box center [575, 257] width 14 height 14
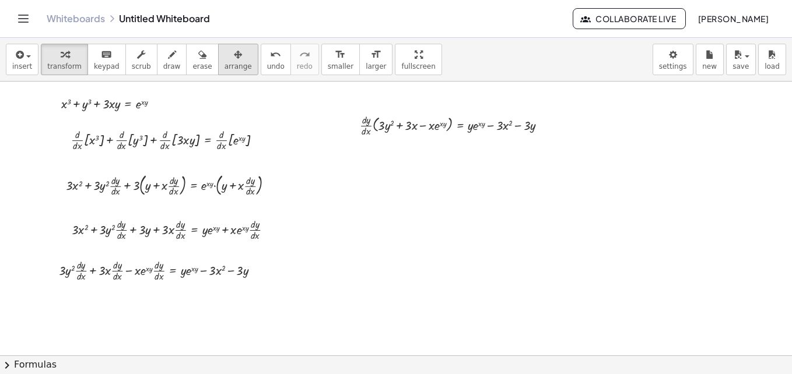
click at [234, 54] on icon "button" at bounding box center [238, 55] width 8 height 14
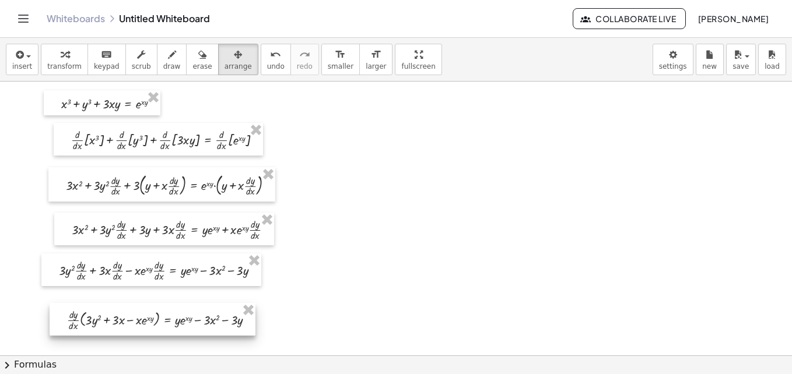
drag, startPoint x: 421, startPoint y: 118, endPoint x: 128, endPoint y: 313, distance: 352.4
click at [128, 313] on div at bounding box center [153, 319] width 206 height 33
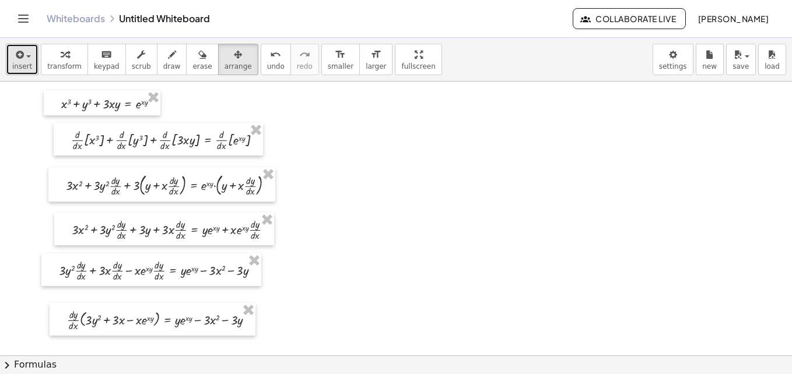
click at [17, 54] on icon "button" at bounding box center [18, 55] width 10 height 14
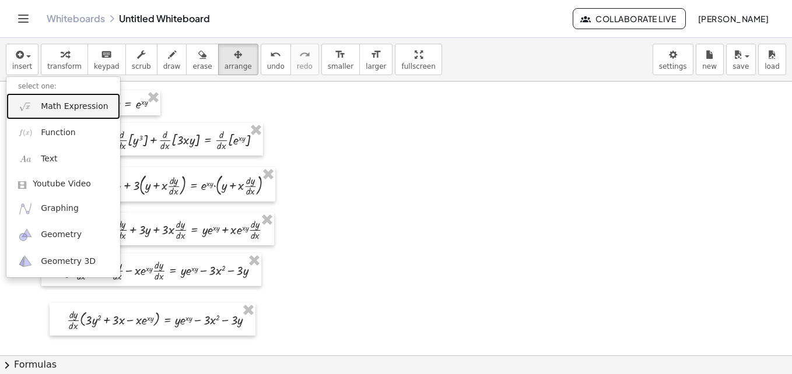
click at [52, 107] on span "Math Expression" at bounding box center [74, 107] width 67 height 12
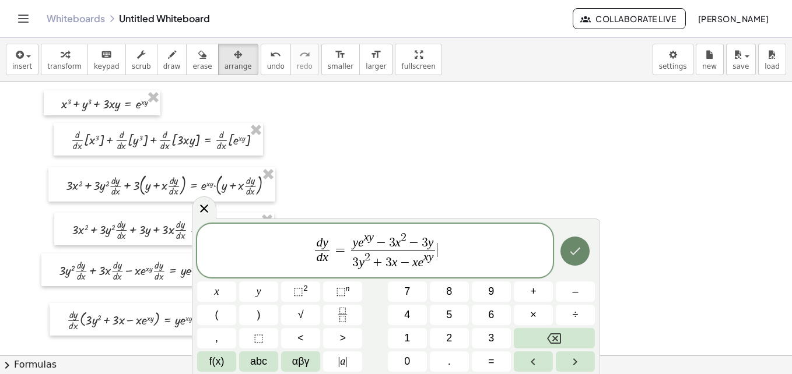
click at [571, 246] on icon "Done" at bounding box center [575, 251] width 14 height 14
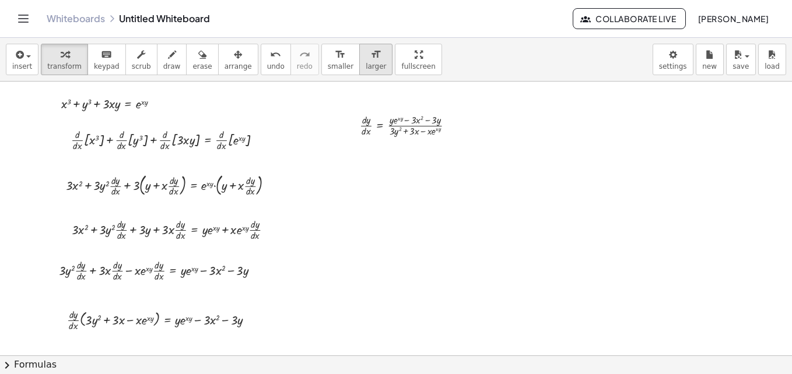
click at [366, 65] on span "larger" at bounding box center [376, 66] width 20 height 8
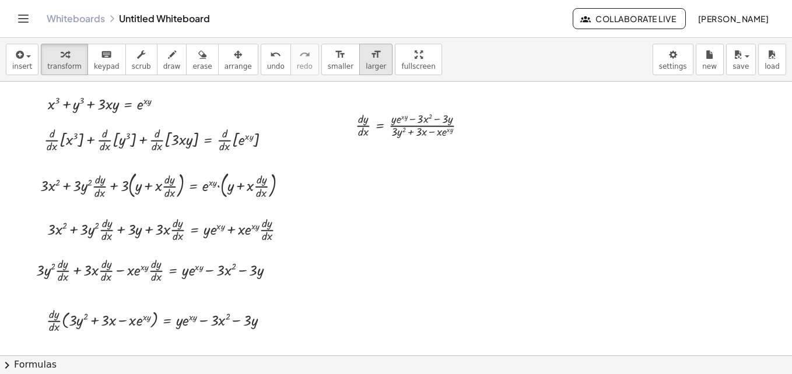
click at [366, 62] on span "larger" at bounding box center [376, 66] width 20 height 8
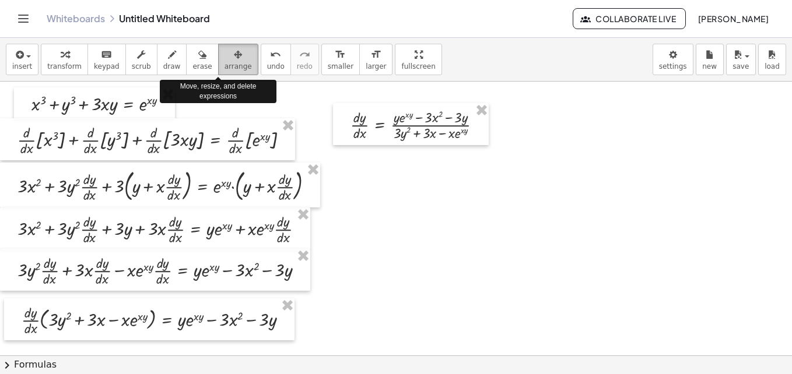
click at [234, 58] on icon "button" at bounding box center [238, 55] width 8 height 14
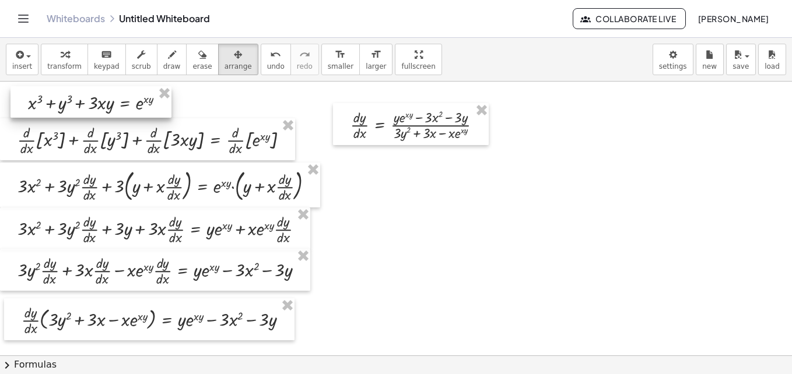
click at [132, 109] on div at bounding box center [90, 101] width 161 height 31
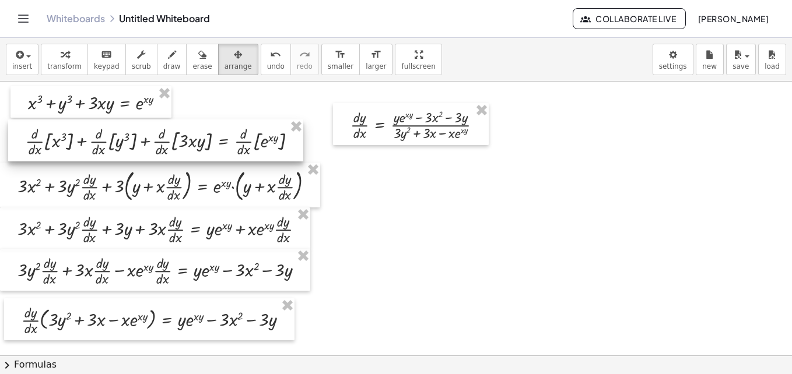
drag, startPoint x: 153, startPoint y: 140, endPoint x: 161, endPoint y: 141, distance: 8.2
click at [161, 141] on div at bounding box center [155, 141] width 295 height 42
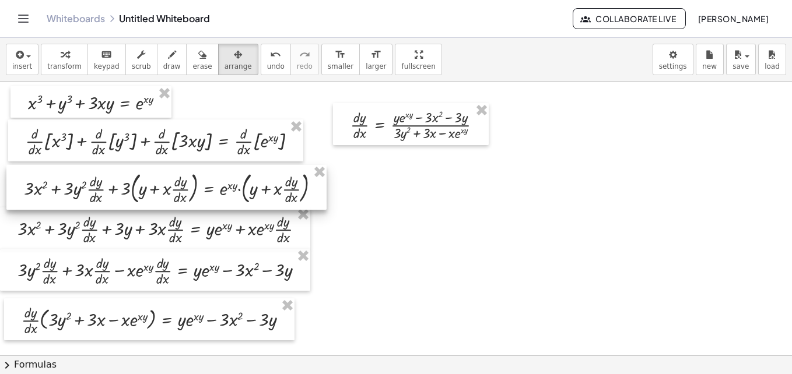
drag, startPoint x: 142, startPoint y: 186, endPoint x: 149, endPoint y: 188, distance: 6.8
click at [149, 188] on div at bounding box center [166, 187] width 320 height 45
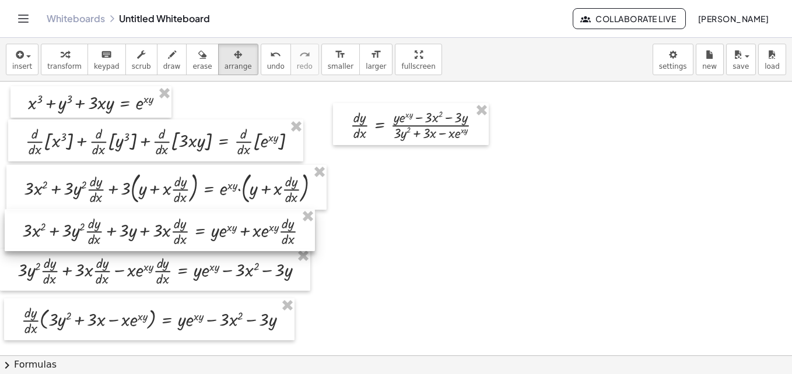
click at [166, 230] on div at bounding box center [160, 230] width 310 height 42
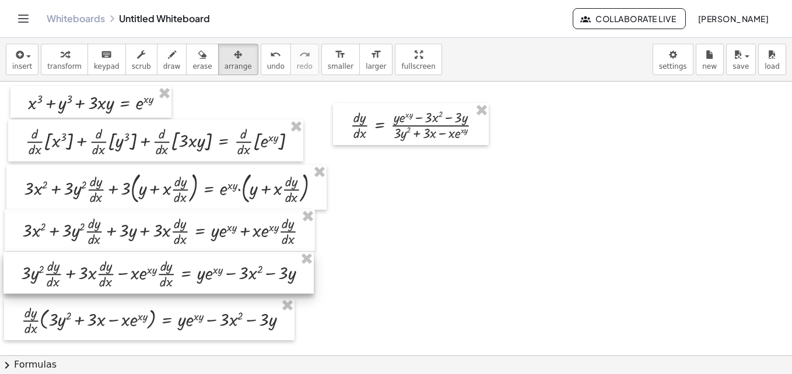
click at [179, 266] on div at bounding box center [158, 273] width 310 height 42
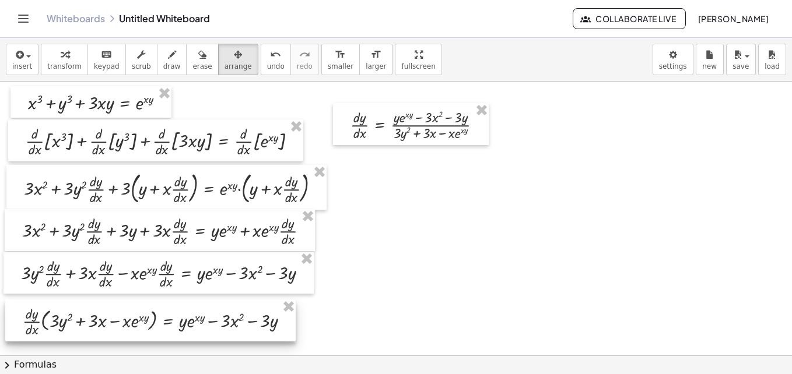
click at [202, 311] on div at bounding box center [150, 321] width 290 height 42
click at [335, 59] on icon "format_size" at bounding box center [340, 55] width 11 height 14
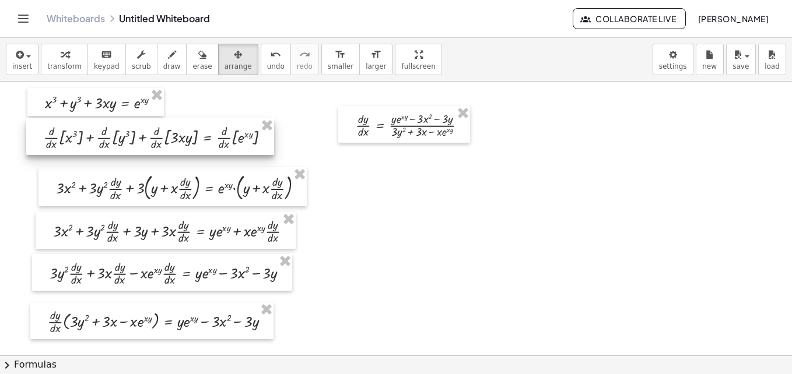
drag, startPoint x: 159, startPoint y: 143, endPoint x: 143, endPoint y: 139, distance: 16.1
click at [143, 139] on div at bounding box center [150, 136] width 248 height 37
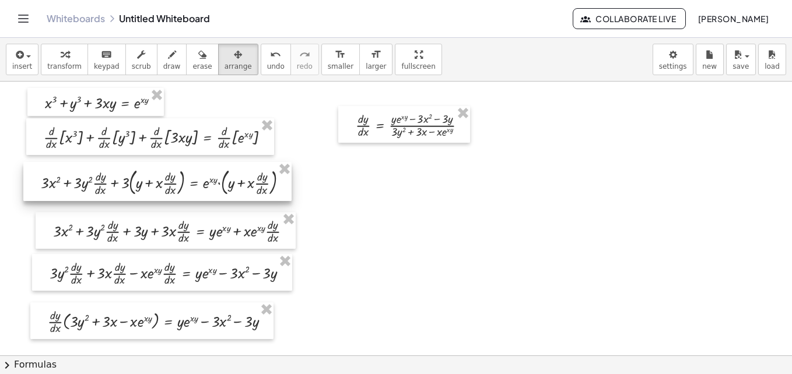
drag, startPoint x: 166, startPoint y: 183, endPoint x: 153, endPoint y: 179, distance: 13.5
click at [153, 179] on div at bounding box center [157, 181] width 268 height 39
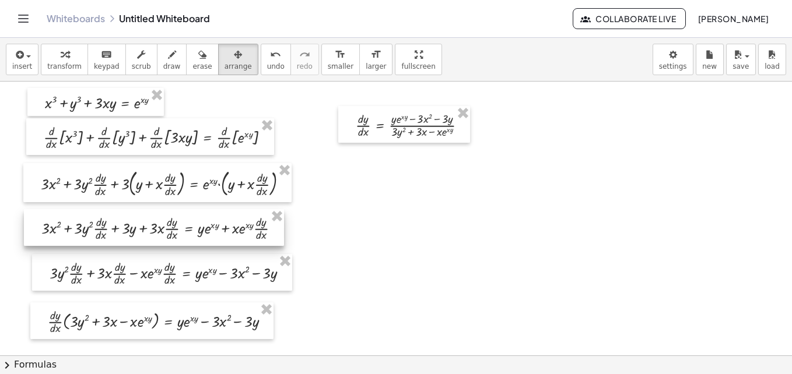
drag, startPoint x: 247, startPoint y: 224, endPoint x: 235, endPoint y: 222, distance: 11.9
click at [235, 222] on div at bounding box center [154, 227] width 260 height 37
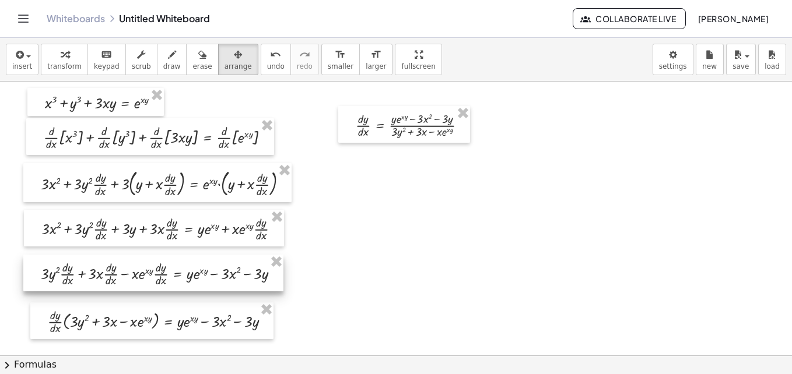
drag, startPoint x: 244, startPoint y: 263, endPoint x: 235, endPoint y: 264, distance: 8.8
click at [235, 264] on div at bounding box center [153, 273] width 260 height 37
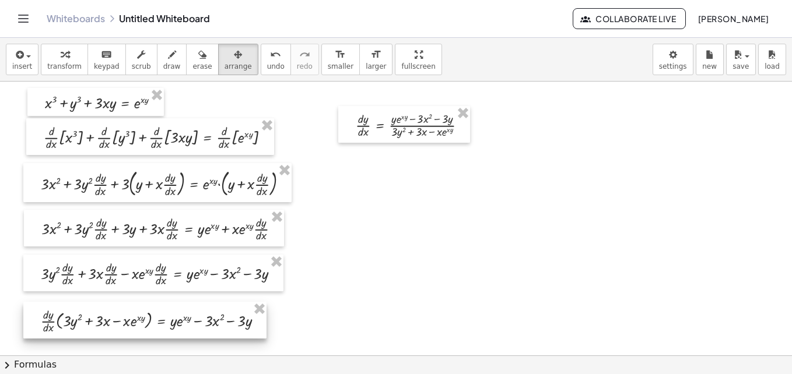
drag, startPoint x: 236, startPoint y: 320, endPoint x: 229, endPoint y: 319, distance: 6.4
click at [229, 319] on div at bounding box center [144, 320] width 243 height 37
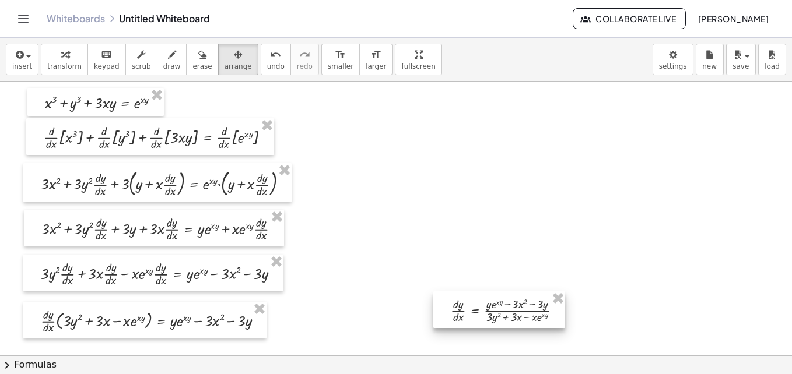
drag, startPoint x: 423, startPoint y: 131, endPoint x: 518, endPoint y: 317, distance: 208.9
click at [518, 317] on div at bounding box center [499, 310] width 132 height 37
click at [168, 53] on icon "button" at bounding box center [172, 55] width 8 height 14
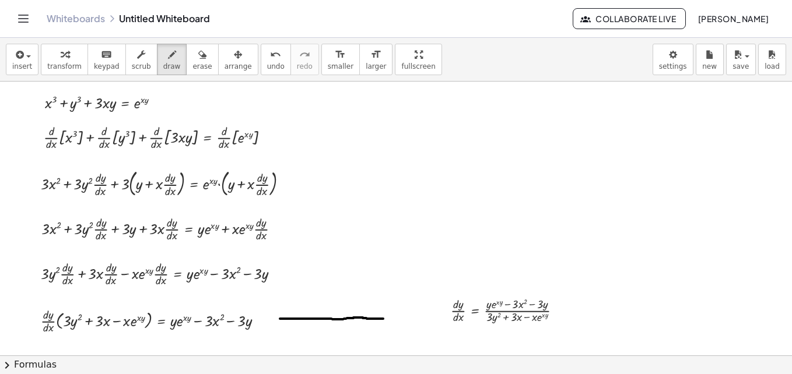
drag, startPoint x: 280, startPoint y: 319, endPoint x: 384, endPoint y: 319, distance: 104.4
drag, startPoint x: 381, startPoint y: 301, endPoint x: 380, endPoint y: 333, distance: 31.5
click at [27, 68] on span "insert" at bounding box center [22, 66] width 20 height 8
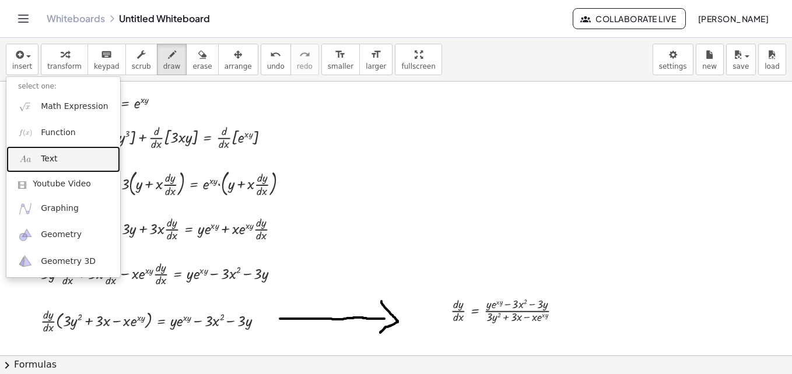
click at [55, 159] on span "Text" at bounding box center [49, 159] width 16 height 12
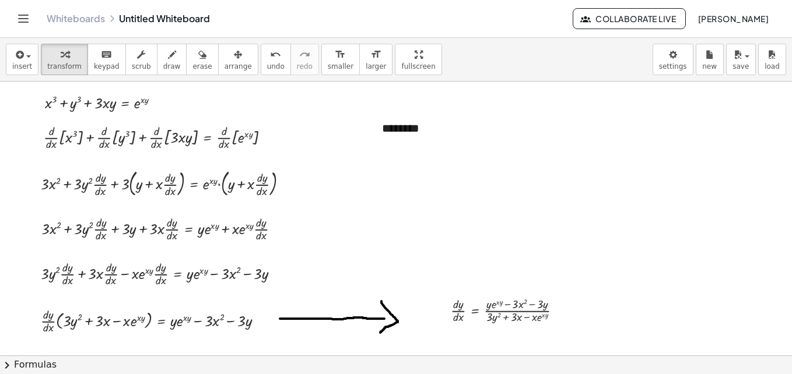
click at [407, 118] on div "********" at bounding box center [457, 128] width 175 height 40
click at [531, 110] on span "+" at bounding box center [531, 105] width 7 height 9
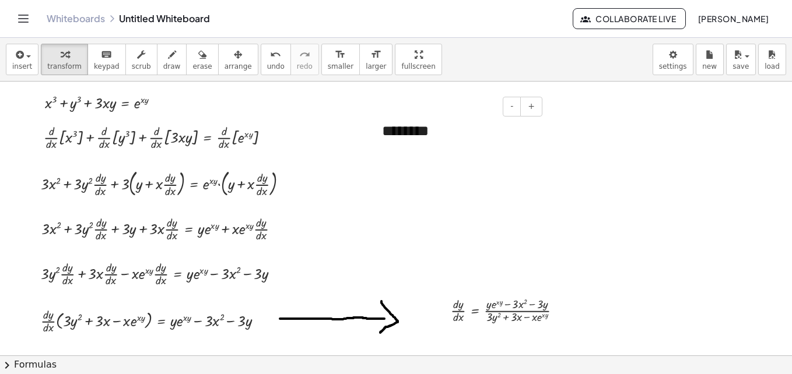
click at [433, 134] on div "********" at bounding box center [457, 130] width 175 height 45
click at [224, 58] on div "button" at bounding box center [237, 54] width 27 height 14
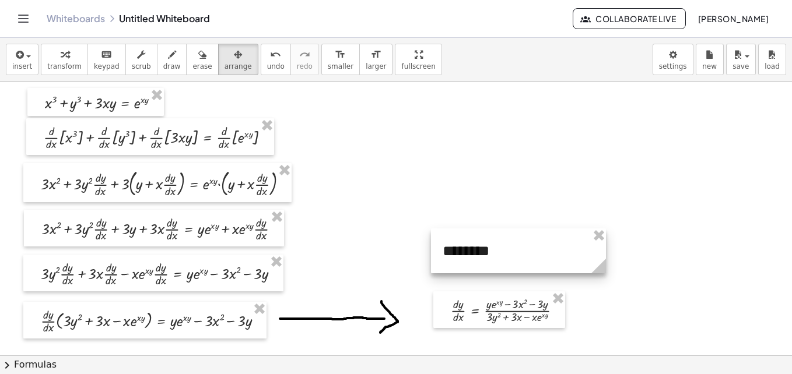
drag, startPoint x: 421, startPoint y: 129, endPoint x: 477, endPoint y: 240, distance: 124.1
click at [477, 240] on div at bounding box center [518, 251] width 175 height 45
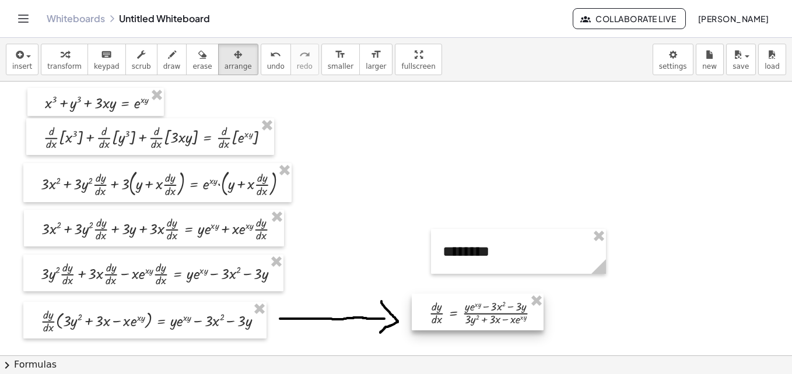
drag, startPoint x: 483, startPoint y: 310, endPoint x: 462, endPoint y: 311, distance: 21.0
click at [462, 311] on div at bounding box center [478, 312] width 132 height 37
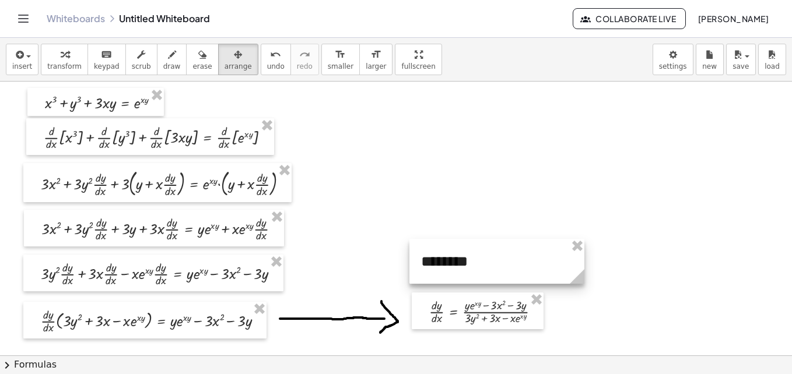
drag, startPoint x: 478, startPoint y: 266, endPoint x: 458, endPoint y: 273, distance: 20.5
click at [458, 273] on div at bounding box center [496, 261] width 175 height 45
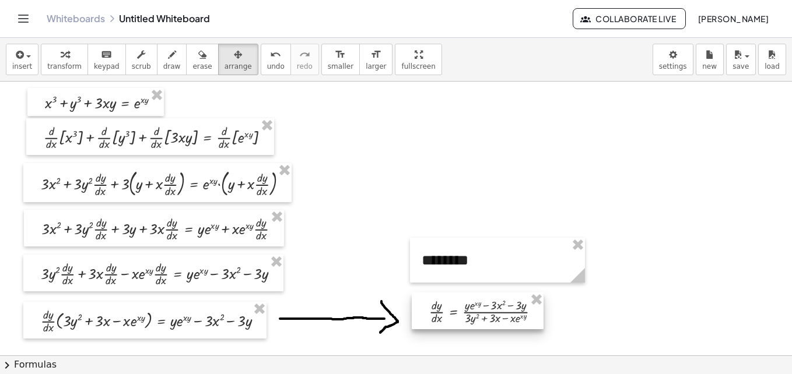
click at [489, 318] on div at bounding box center [478, 311] width 132 height 37
click at [366, 63] on span "larger" at bounding box center [376, 66] width 20 height 8
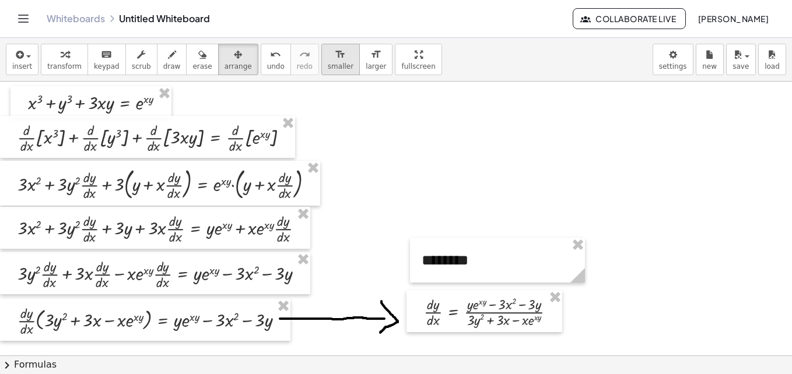
click at [328, 66] on span "smaller" at bounding box center [341, 66] width 26 height 8
